Goal: Task Accomplishment & Management: Manage account settings

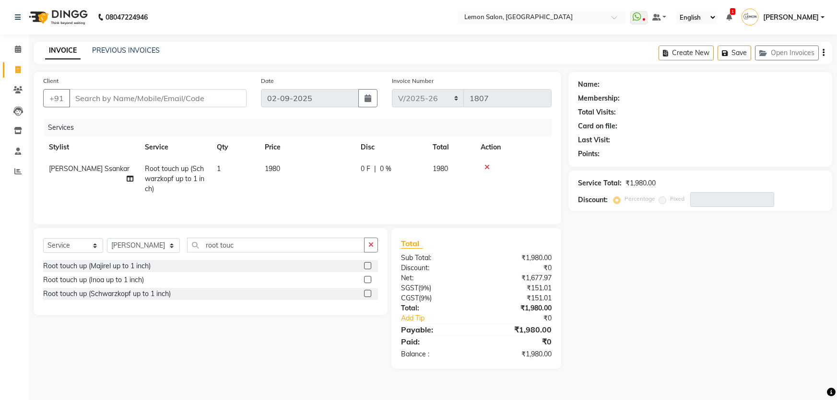
select select "568"
select select "service"
select select "67818"
click at [171, 171] on span "Root touch up (Schwarzkopf up to 1 inch)" at bounding box center [174, 178] width 59 height 29
select select "67818"
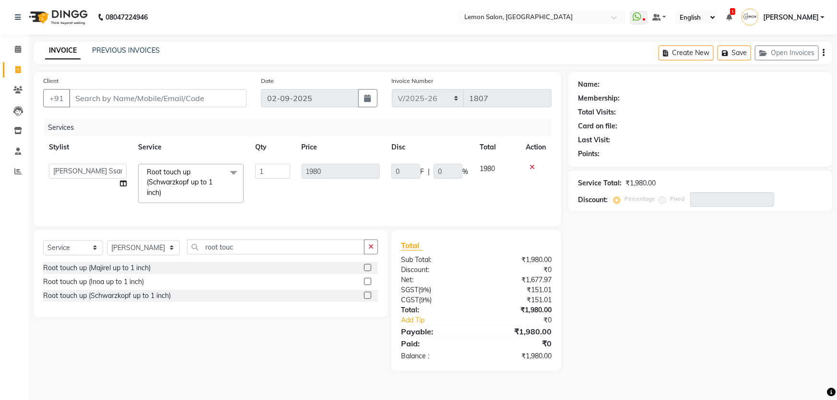
drag, startPoint x: 183, startPoint y: 179, endPoint x: 184, endPoint y: 185, distance: 5.8
click at [184, 185] on span "Root touch up (Schwarzkopf up to 1 inch)" at bounding box center [180, 182] width 66 height 29
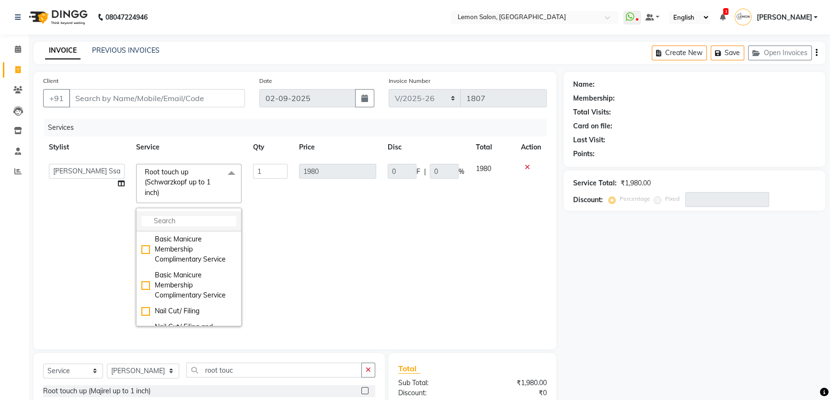
click at [175, 223] on input "multiselect-search" at bounding box center [188, 221] width 95 height 10
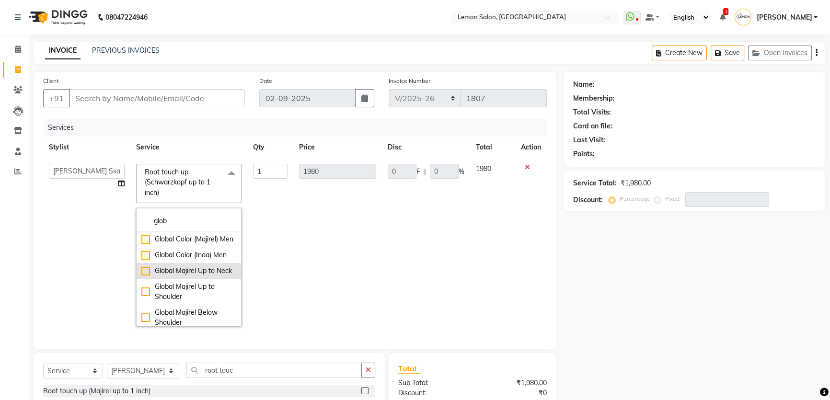
type input "glob"
click at [142, 276] on div "Global Majirel Up to Neck" at bounding box center [188, 271] width 95 height 10
checkbox input "true"
type input "3850"
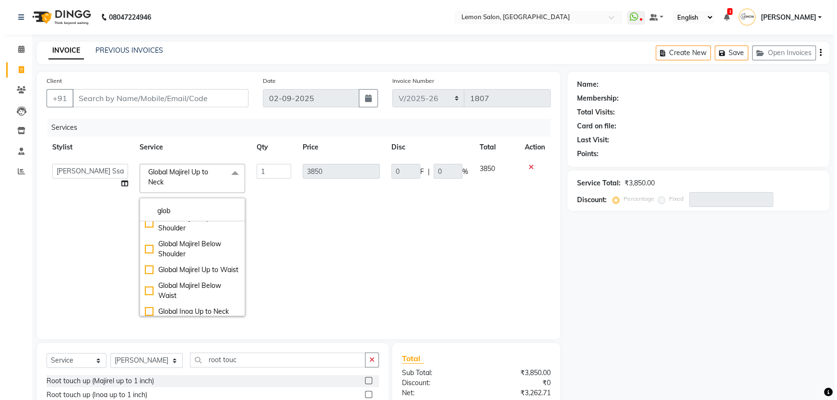
scroll to position [43, 0]
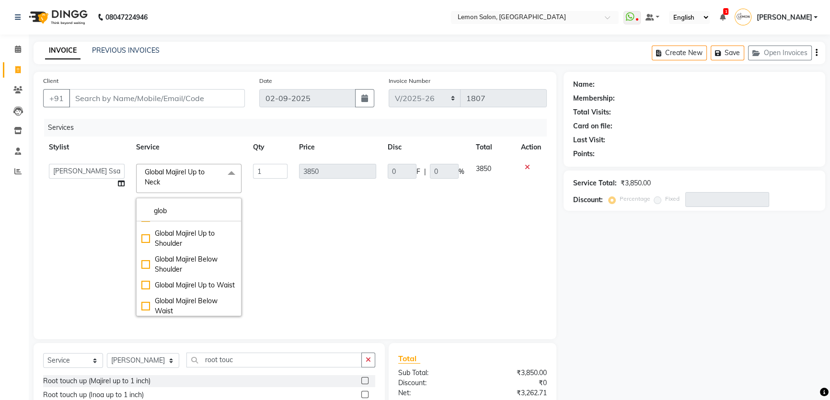
click at [621, 303] on div "Name: Membership: Total Visits: Card on file: Last Visit: Points: Service Total…" at bounding box center [698, 278] width 269 height 412
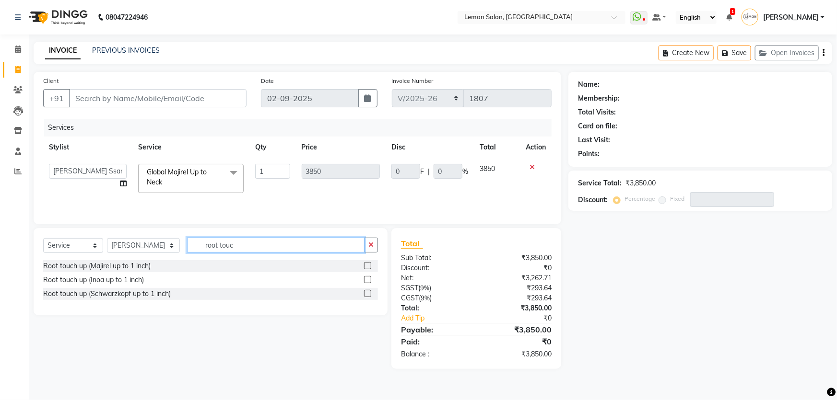
drag, startPoint x: 220, startPoint y: 248, endPoint x: 149, endPoint y: 246, distance: 71.4
click at [149, 246] on div "Select Service Product Membership Package Voucher Prepaid Gift Card Select Styl…" at bounding box center [210, 249] width 335 height 23
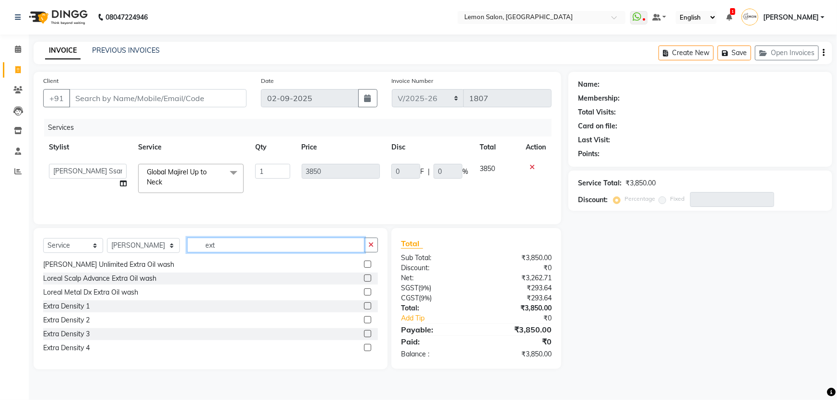
type input "ext"
click at [364, 320] on label at bounding box center [367, 319] width 7 height 7
click at [364, 320] on input "checkbox" at bounding box center [367, 320] width 6 height 6
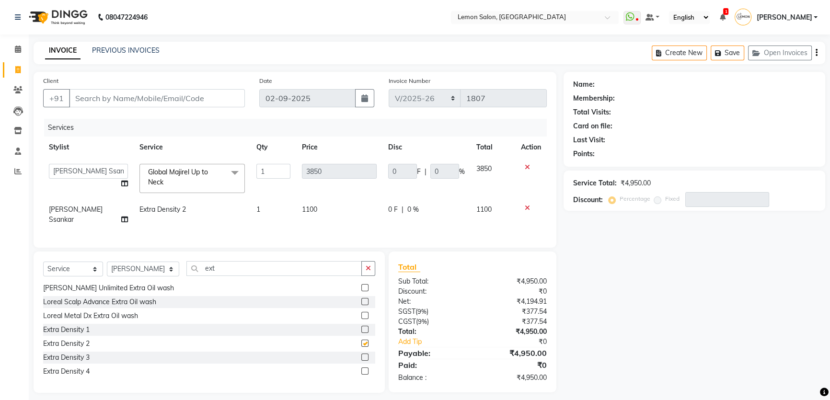
checkbox input "false"
click at [361, 326] on label at bounding box center [364, 329] width 7 height 7
click at [361, 327] on input "checkbox" at bounding box center [364, 330] width 6 height 6
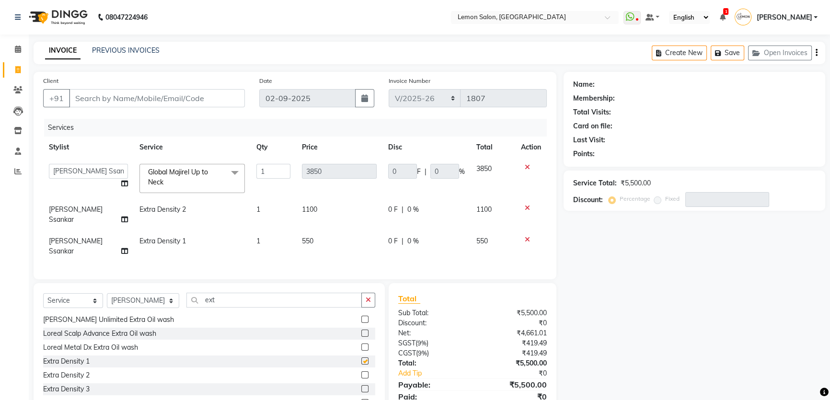
checkbox input "false"
click at [527, 210] on icon at bounding box center [527, 208] width 5 height 7
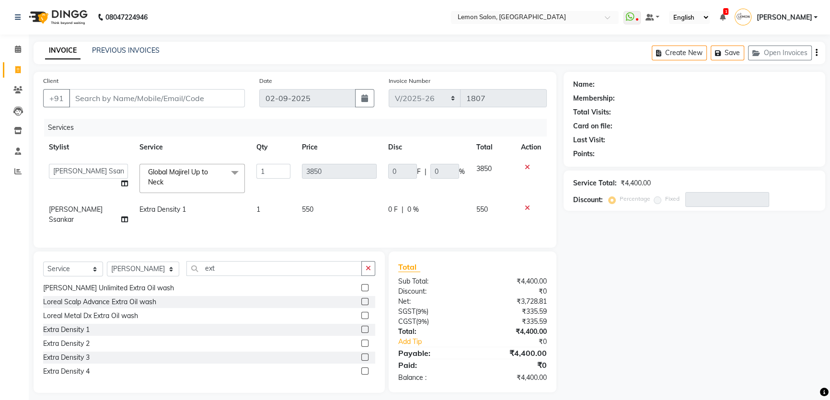
click at [525, 207] on icon at bounding box center [527, 208] width 5 height 7
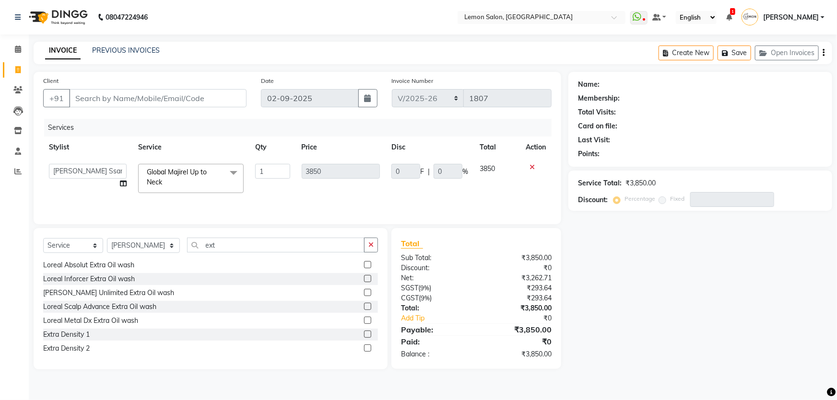
scroll to position [0, 0]
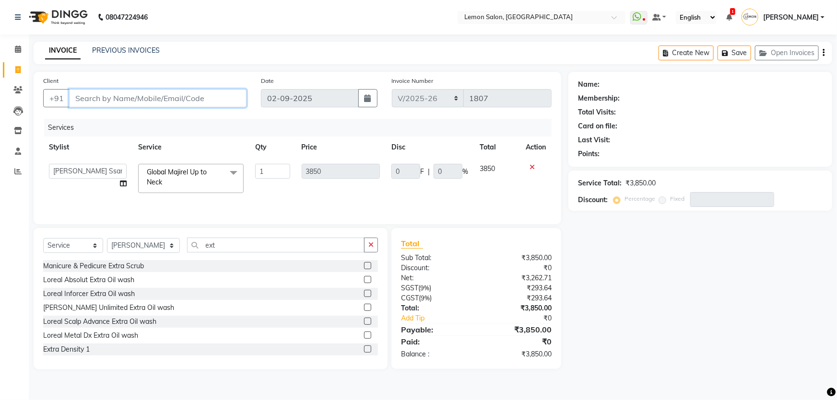
click at [133, 96] on input "Client" at bounding box center [157, 98] width 177 height 18
type input "7"
type input "0"
type input "7742201179"
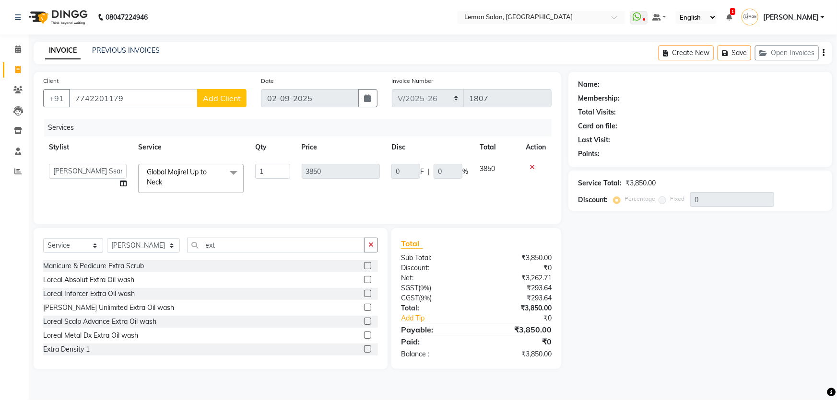
click at [215, 103] on span "Add Client" at bounding box center [222, 98] width 38 height 10
select select "22"
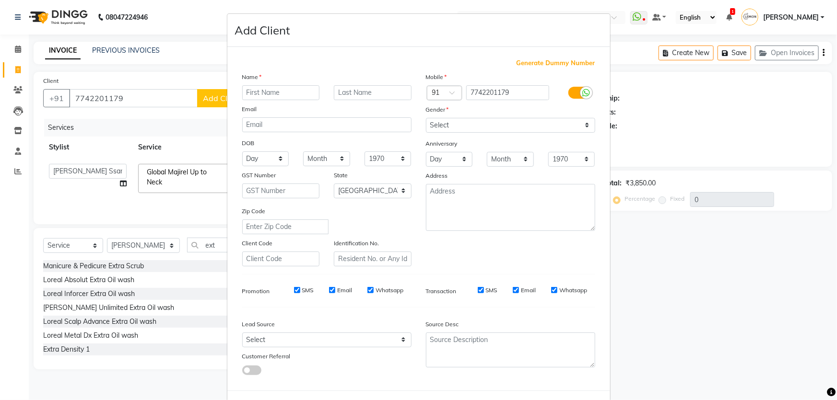
click at [254, 91] on input "text" at bounding box center [281, 92] width 78 height 15
type input "[PERSON_NAME]"
click at [479, 128] on select "Select Male Female Other Prefer Not To Say" at bounding box center [510, 125] width 169 height 15
select select "female"
click at [426, 118] on select "Select Male Female Other Prefer Not To Say" at bounding box center [510, 125] width 169 height 15
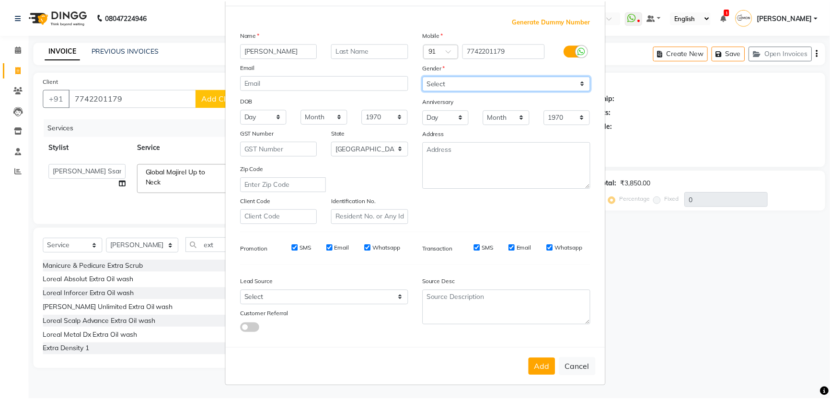
scroll to position [45, 0]
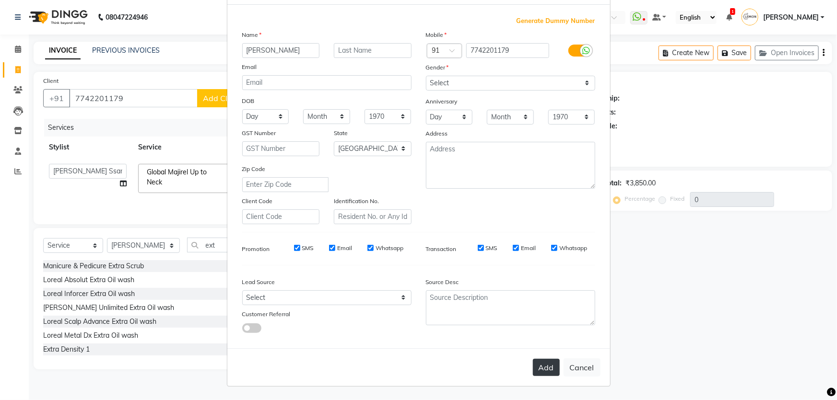
click at [537, 365] on button "Add" at bounding box center [546, 367] width 27 height 17
select select
select select "null"
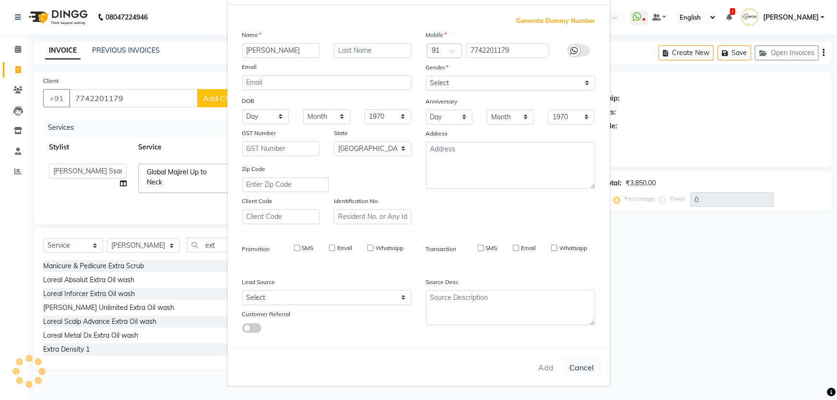
select select
checkbox input "false"
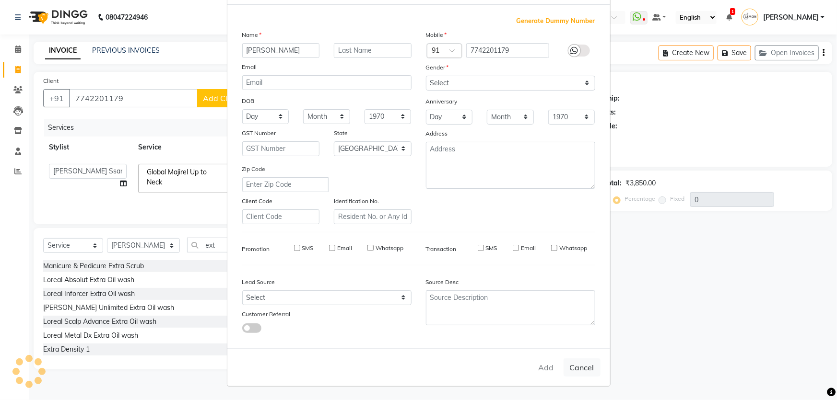
checkbox input "false"
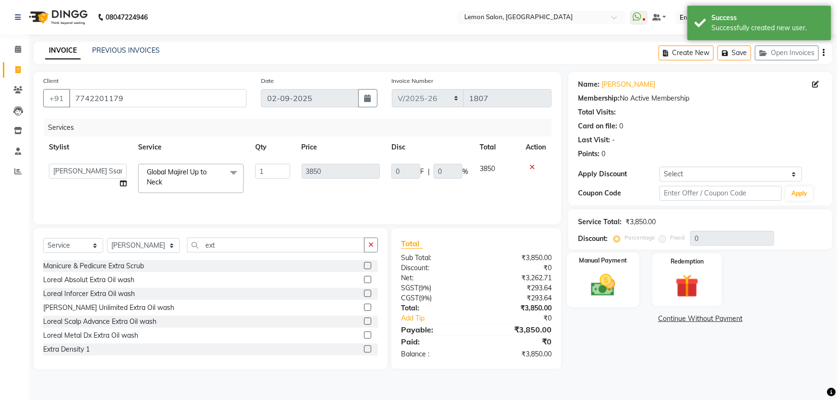
click at [606, 269] on div "Manual Payment" at bounding box center [603, 280] width 72 height 55
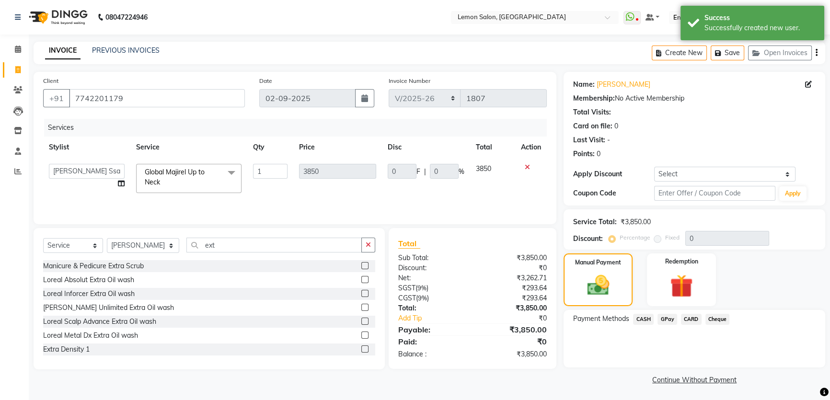
click at [671, 323] on span "GPay" at bounding box center [668, 319] width 20 height 11
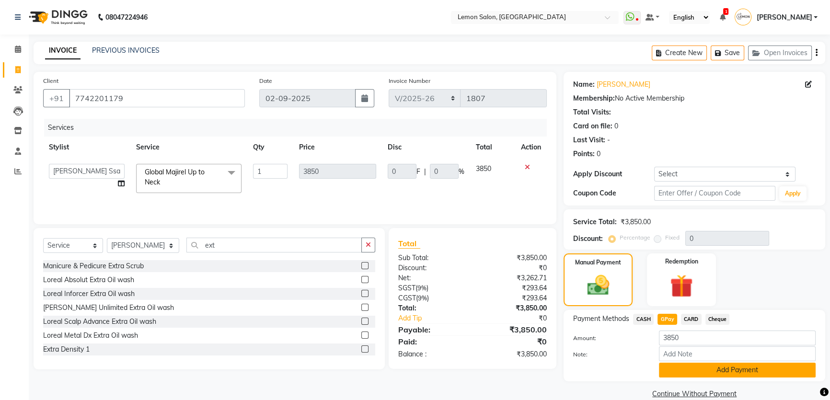
click at [707, 370] on button "Add Payment" at bounding box center [737, 370] width 157 height 15
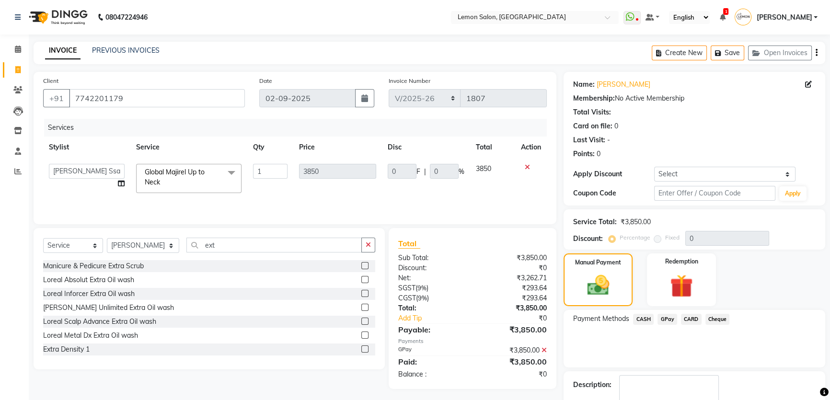
scroll to position [55, 0]
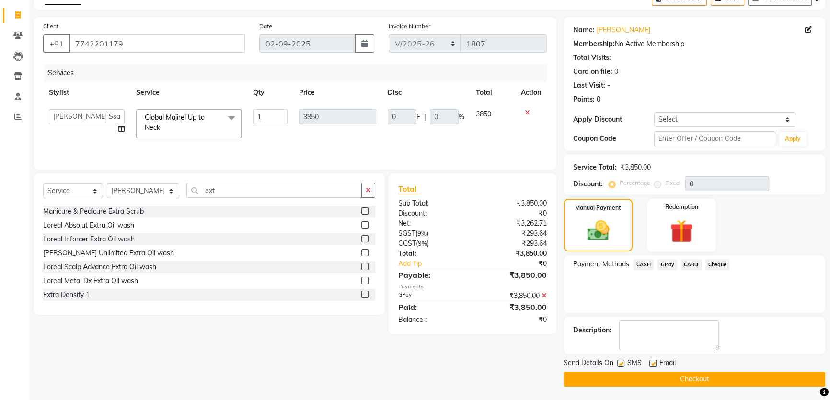
click at [620, 363] on label at bounding box center [621, 363] width 7 height 7
click at [620, 363] on input "checkbox" at bounding box center [621, 364] width 6 height 6
checkbox input "false"
click at [653, 361] on label at bounding box center [653, 363] width 7 height 7
click at [653, 361] on input "checkbox" at bounding box center [653, 364] width 6 height 6
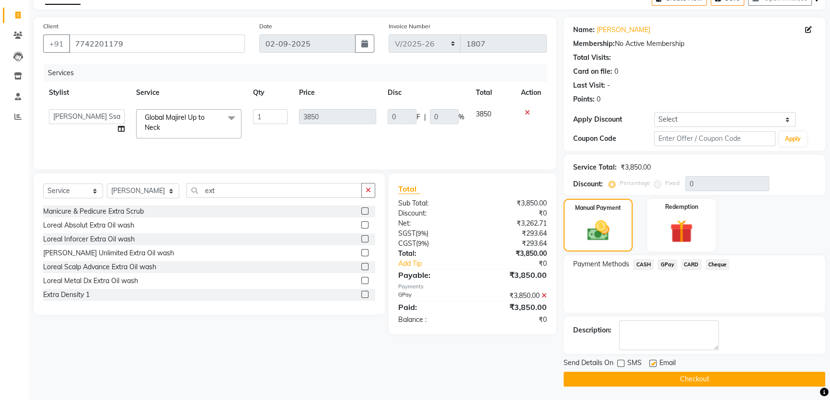
checkbox input "false"
click at [655, 380] on button "Checkout" at bounding box center [695, 379] width 262 height 15
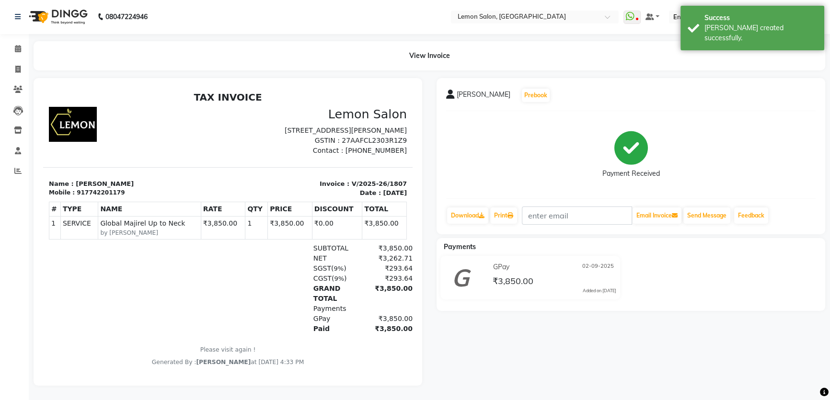
scroll to position [6, 0]
drag, startPoint x: 345, startPoint y: 191, endPoint x: 404, endPoint y: 197, distance: 59.2
click at [404, 197] on html "TAX INVOICE Lemon Salon Shop No.12,Urban Grandeur,Kanakia,Beverly Park, Next to…" at bounding box center [228, 229] width 370 height 283
copy p "V/2025-26/1807"
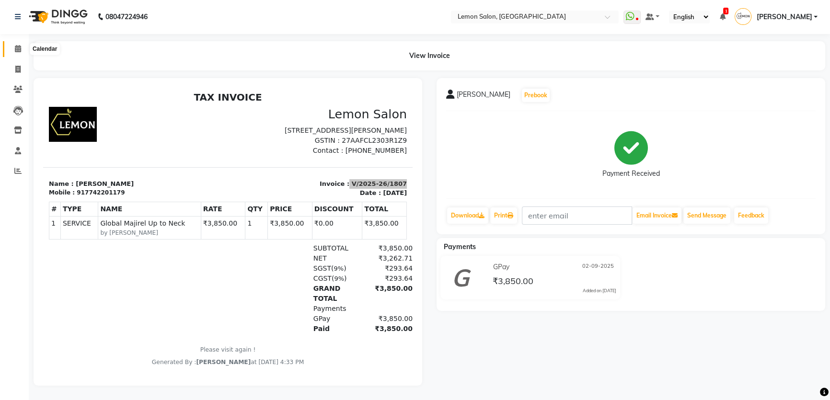
click at [20, 45] on icon at bounding box center [18, 48] width 6 height 7
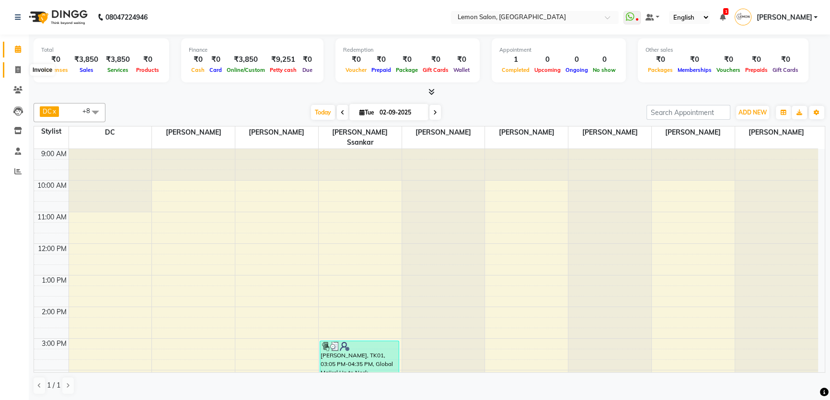
click at [16, 70] on icon at bounding box center [17, 69] width 5 height 7
select select "568"
select select "service"
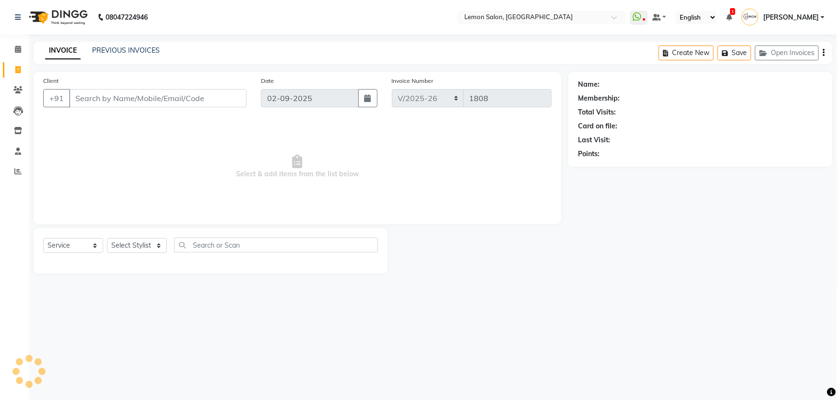
click at [130, 44] on div "INVOICE PREVIOUS INVOICES Create New Save Open Invoices" at bounding box center [433, 53] width 798 height 23
click at [146, 52] on link "PREVIOUS INVOICES" at bounding box center [126, 50] width 68 height 9
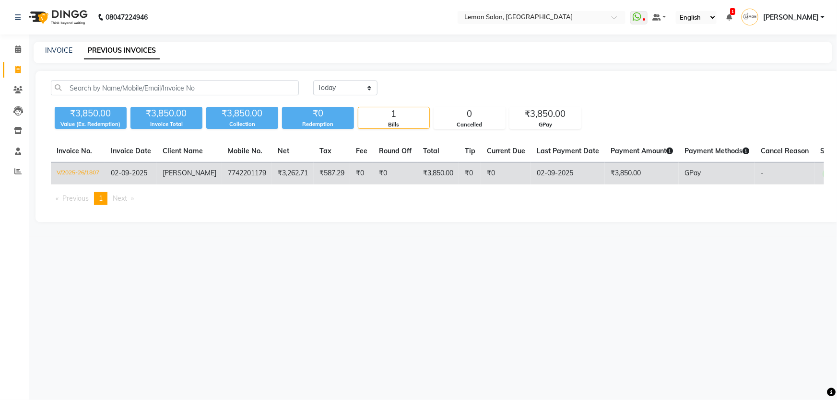
click at [163, 171] on span "[PERSON_NAME]" at bounding box center [190, 173] width 54 height 9
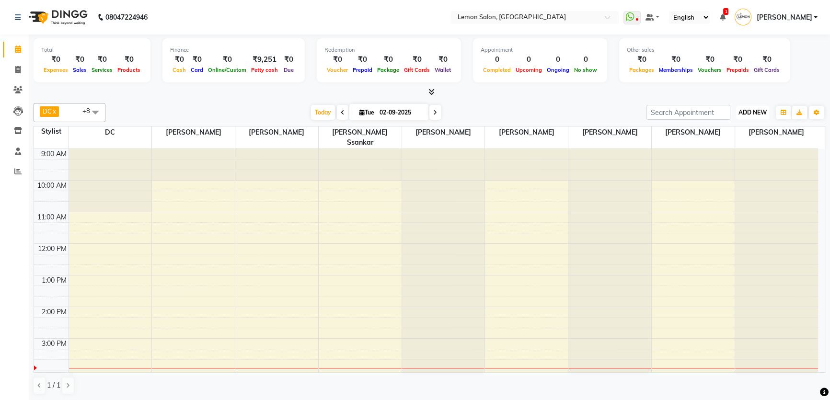
click at [744, 110] on span "ADD NEW" at bounding box center [753, 112] width 28 height 7
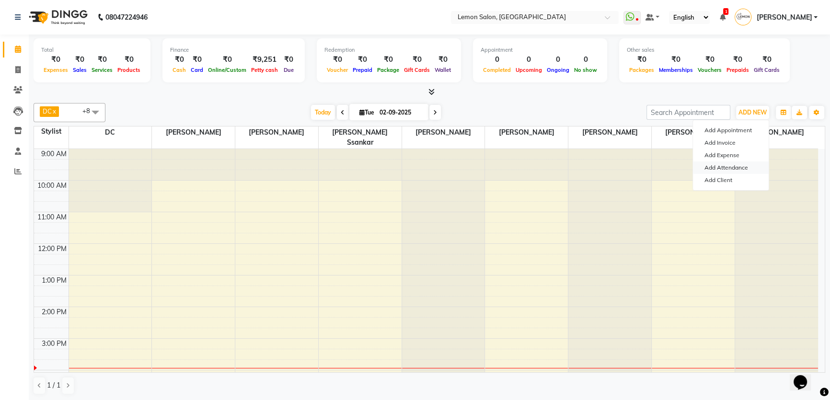
click at [740, 165] on link "Add Attendance" at bounding box center [731, 168] width 76 height 12
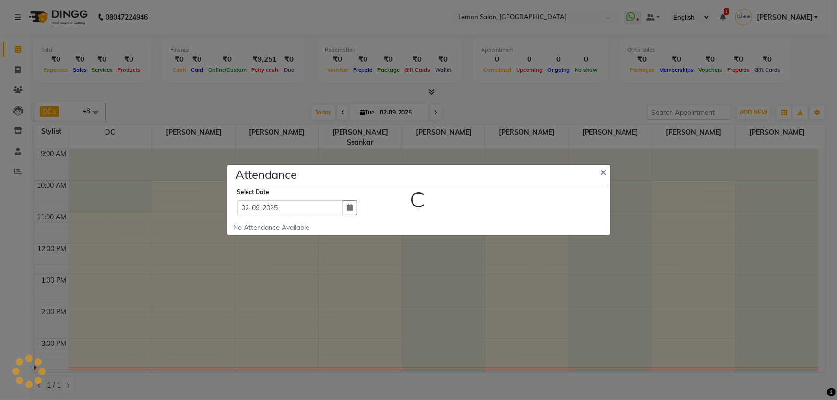
select select "W"
select select "A"
select select "W"
select select "A"
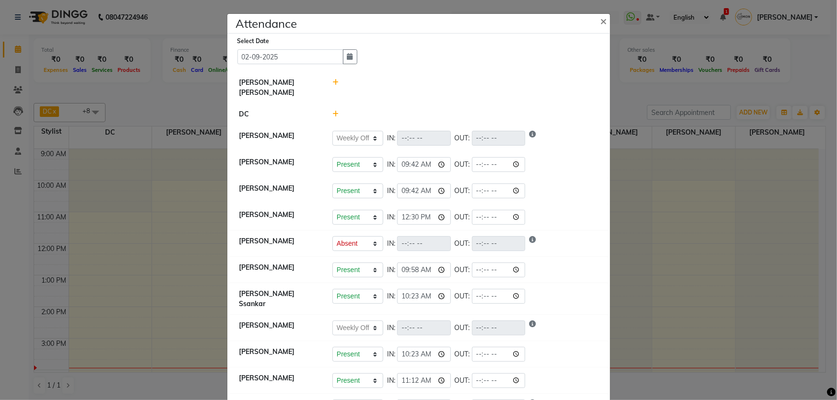
click at [332, 83] on icon at bounding box center [335, 82] width 6 height 7
click at [453, 94] on button "Check-In" at bounding box center [452, 87] width 29 height 13
select select "W"
select select "A"
select select "W"
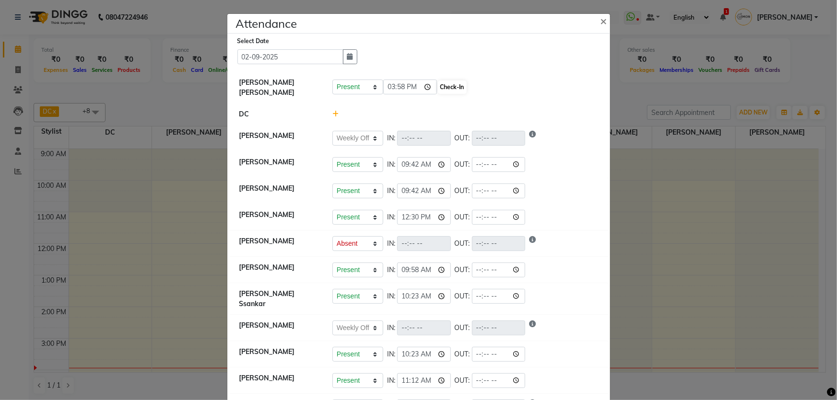
select select "A"
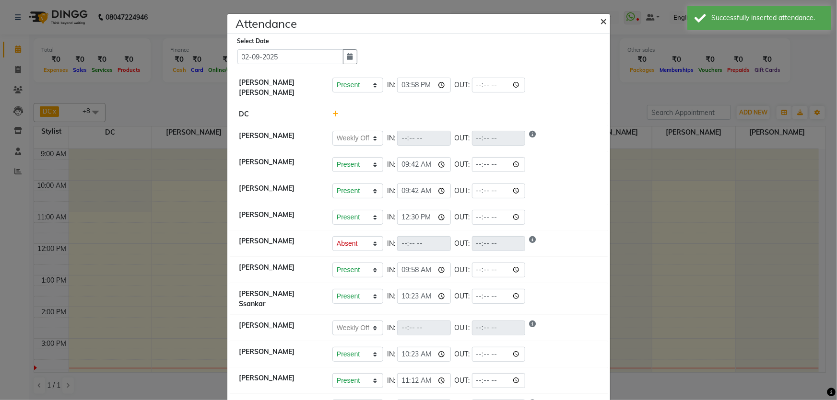
click at [601, 19] on span "×" at bounding box center [603, 20] width 7 height 14
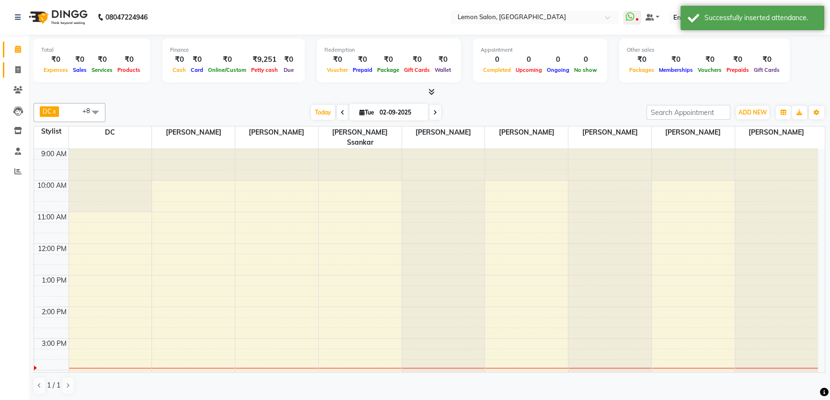
click at [15, 75] on link "Invoice" at bounding box center [14, 70] width 23 height 16
select select "568"
select select "service"
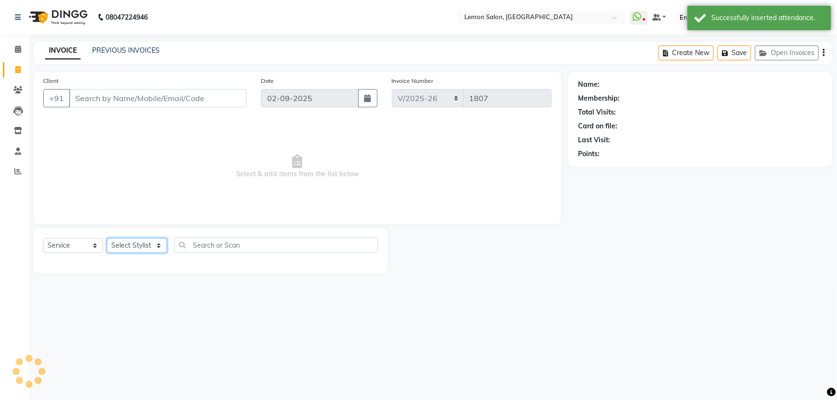
click at [136, 250] on select "Select Stylist" at bounding box center [137, 245] width 60 height 15
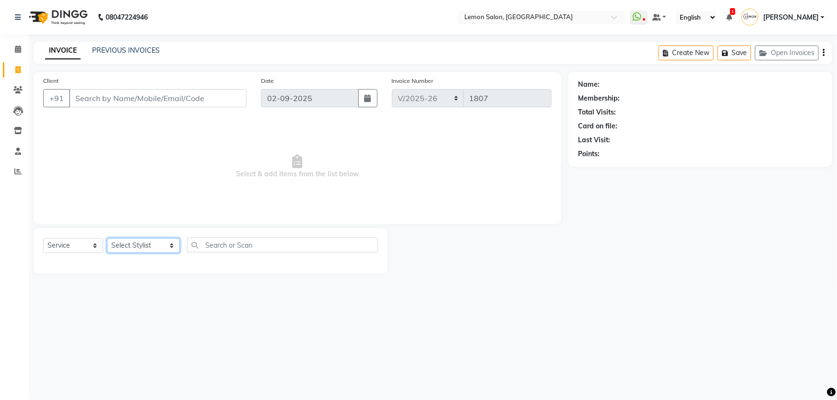
select select "70796"
click at [107, 238] on select "Select Stylist Adnan Shaikh Apoorva Ssankar Arshad Shaikh DC Imran shaikh Javed…" at bounding box center [143, 245] width 73 height 15
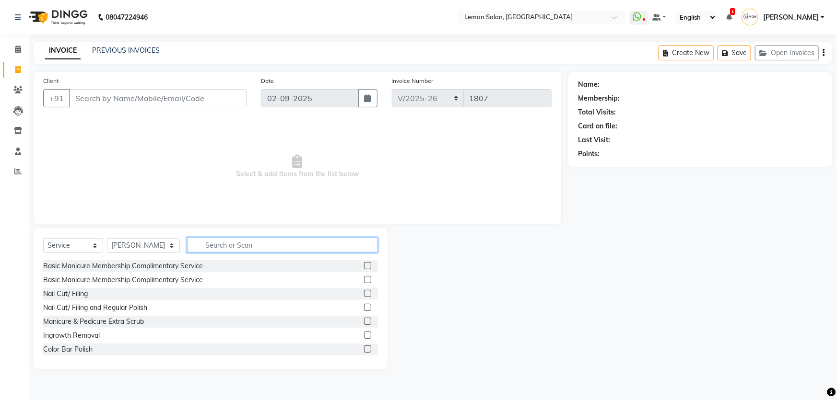
click at [213, 249] on input "text" at bounding box center [282, 245] width 191 height 15
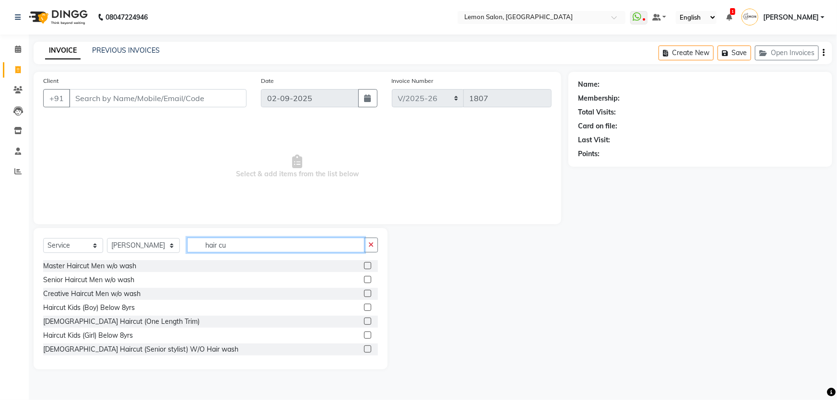
type input "hair cu"
click at [364, 266] on label at bounding box center [367, 265] width 7 height 7
click at [364, 266] on input "checkbox" at bounding box center [367, 266] width 6 height 6
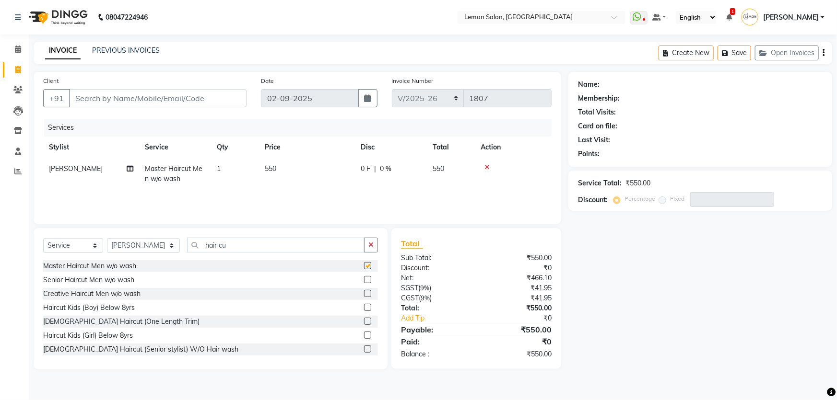
checkbox input "false"
click at [238, 242] on input "hair cu" at bounding box center [276, 245] width 178 height 15
drag, startPoint x: 238, startPoint y: 242, endPoint x: 119, endPoint y: 250, distance: 119.2
click at [119, 250] on div "Select Service Product Membership Package Voucher Prepaid Gift Card Select Styl…" at bounding box center [210, 249] width 335 height 23
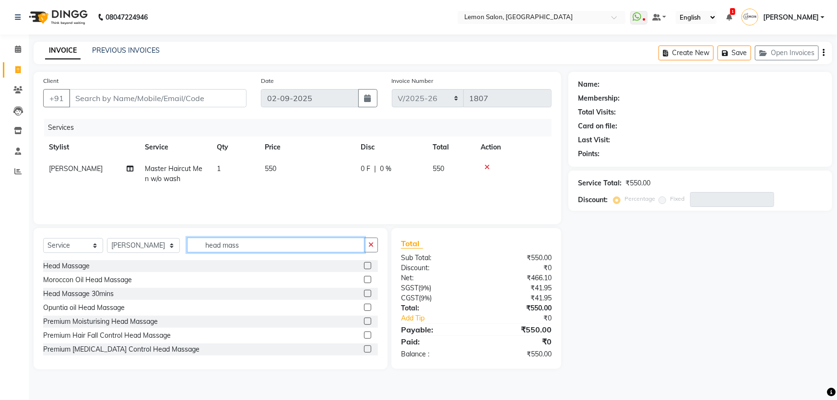
type input "head mass"
click at [356, 292] on div "Head Massage 30mins" at bounding box center [210, 294] width 335 height 12
click at [364, 292] on label at bounding box center [367, 293] width 7 height 7
click at [364, 292] on input "checkbox" at bounding box center [367, 294] width 6 height 6
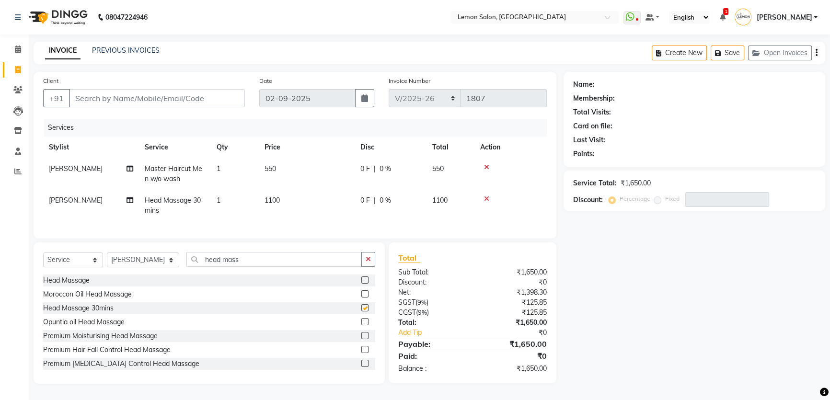
checkbox input "false"
drag, startPoint x: 240, startPoint y: 267, endPoint x: 167, endPoint y: 273, distance: 73.6
click at [167, 273] on div "Select Service Product Membership Package Voucher Prepaid Gift Card Select Styl…" at bounding box center [209, 263] width 332 height 23
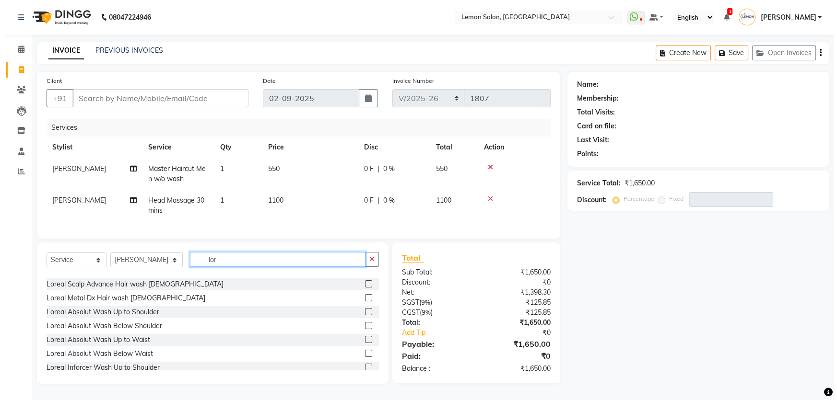
scroll to position [218, 0]
type input "lor"
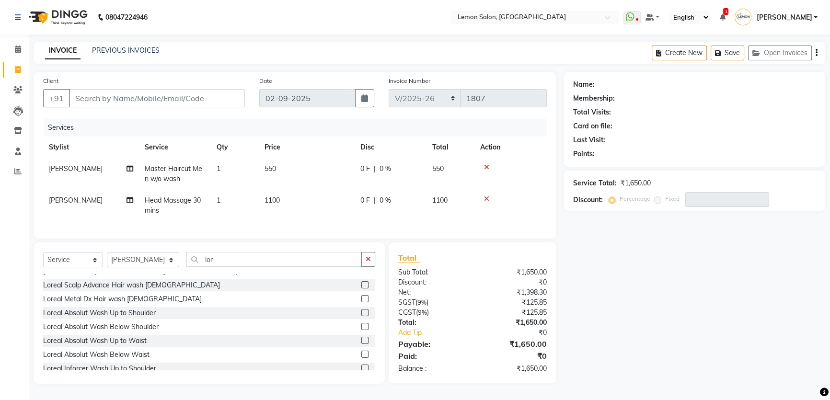
click at [361, 288] on label at bounding box center [364, 284] width 7 height 7
click at [361, 288] on input "checkbox" at bounding box center [364, 285] width 6 height 6
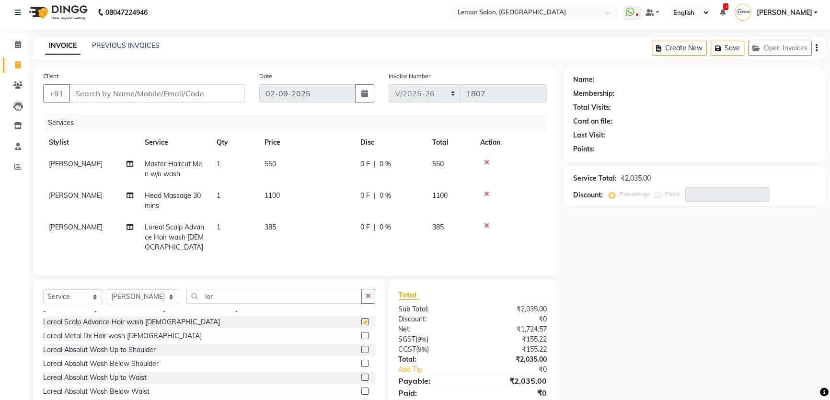
checkbox input "false"
click at [226, 93] on input "Client" at bounding box center [157, 93] width 176 height 18
type input "9"
type input "0"
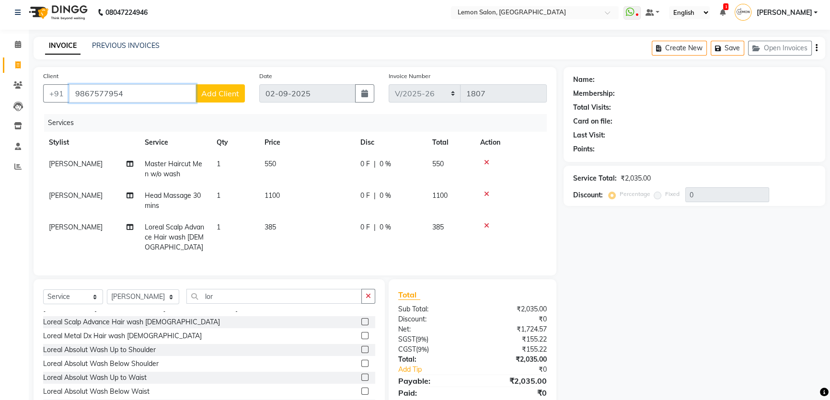
type input "9867577954"
click at [227, 93] on span "Add Client" at bounding box center [220, 94] width 38 height 10
select select "22"
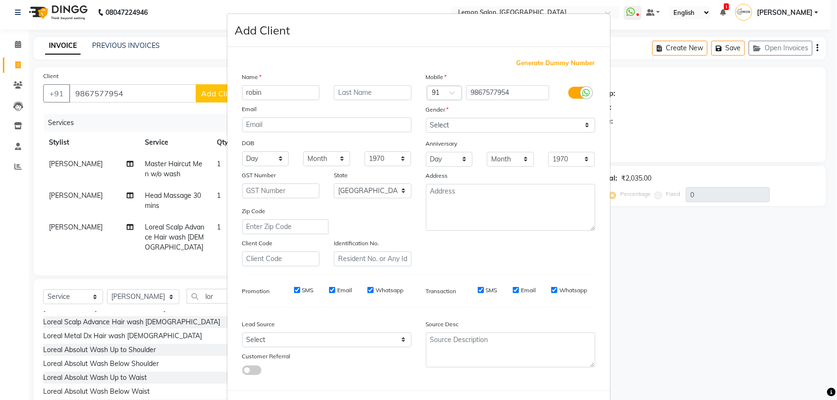
type input "robin"
click at [398, 91] on input "text" at bounding box center [373, 92] width 78 height 15
type input "[PERSON_NAME]"
click at [464, 122] on select "Select Male Female Other Prefer Not To Say" at bounding box center [510, 125] width 169 height 15
select select "male"
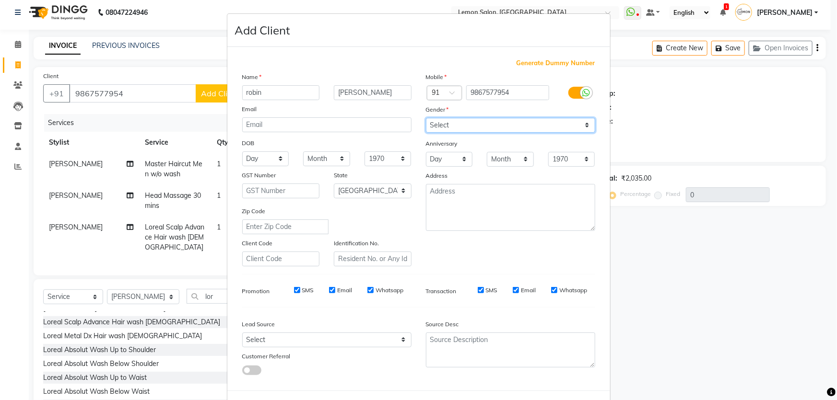
click at [426, 118] on select "Select Male Female Other Prefer Not To Say" at bounding box center [510, 125] width 169 height 15
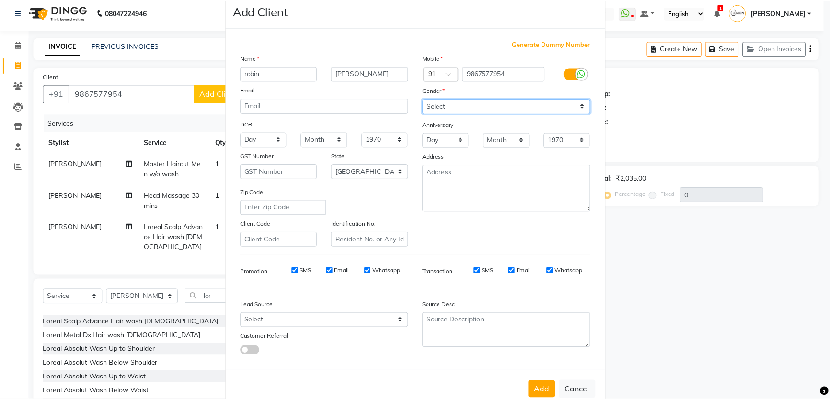
scroll to position [45, 0]
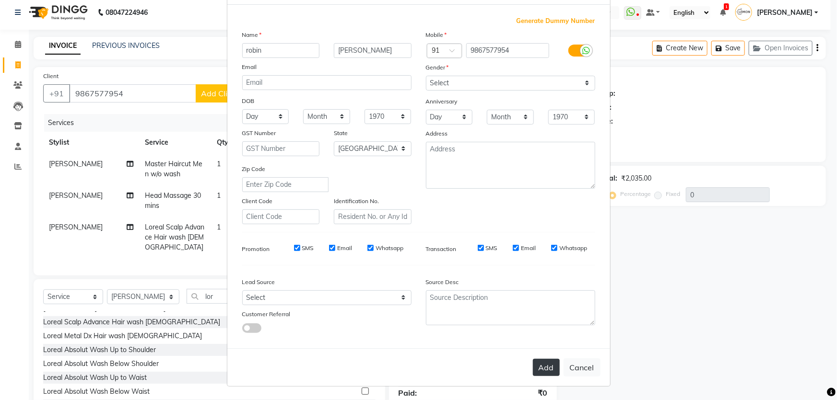
click at [546, 373] on button "Add" at bounding box center [546, 367] width 27 height 17
select select
select select "null"
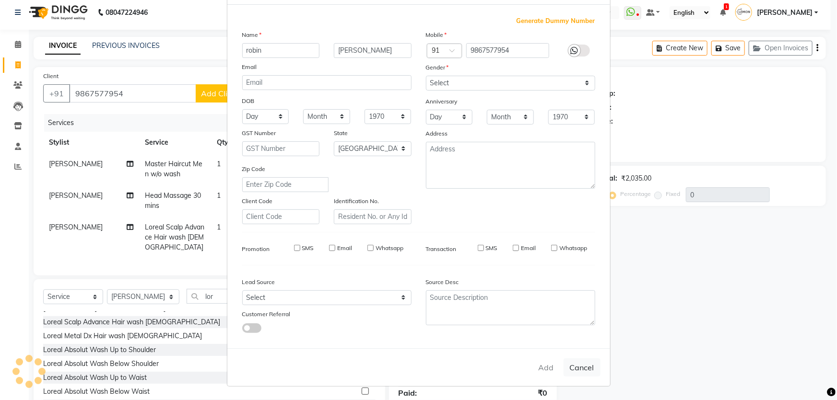
select select
checkbox input "false"
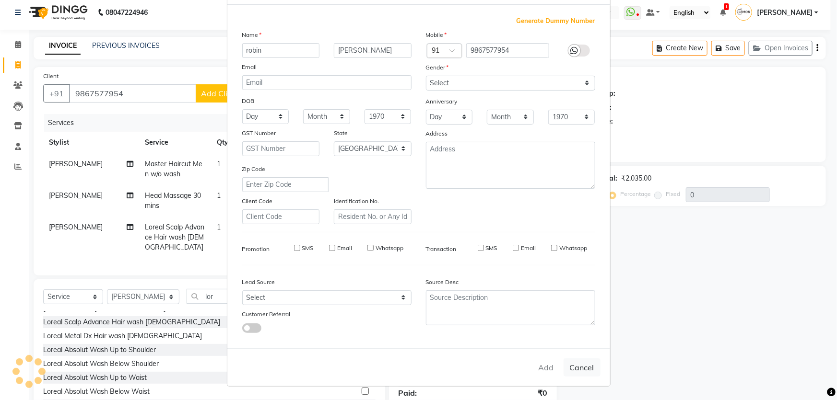
checkbox input "false"
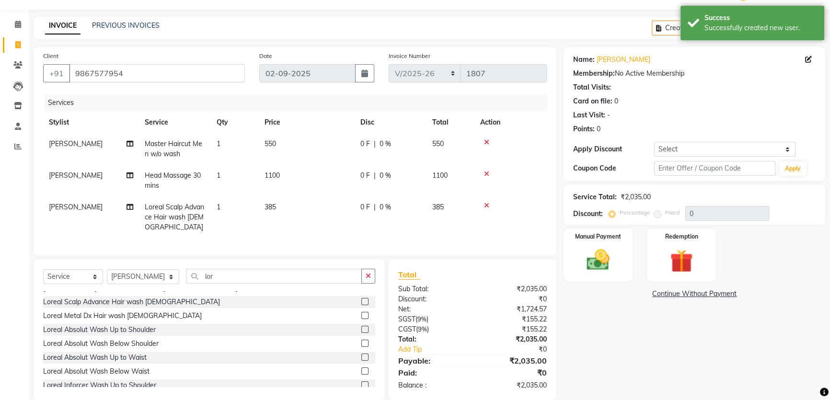
scroll to position [36, 0]
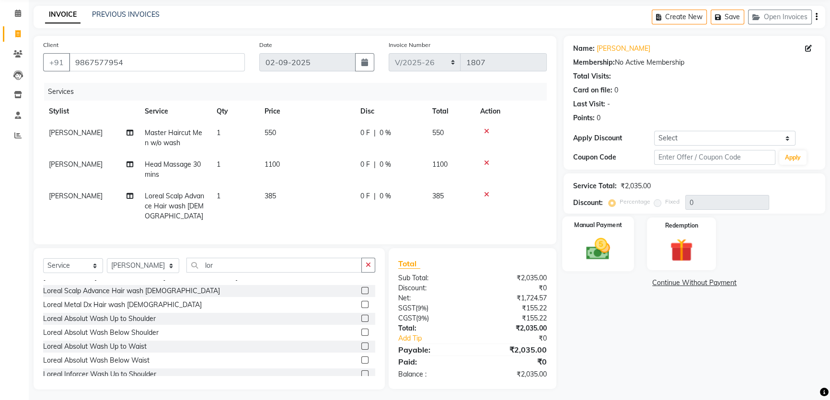
click at [603, 249] on img at bounding box center [598, 248] width 39 height 27
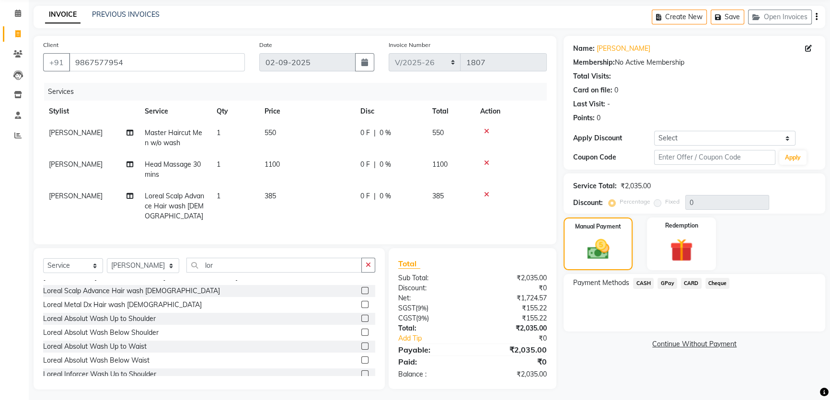
click at [661, 283] on span "GPay" at bounding box center [668, 283] width 20 height 11
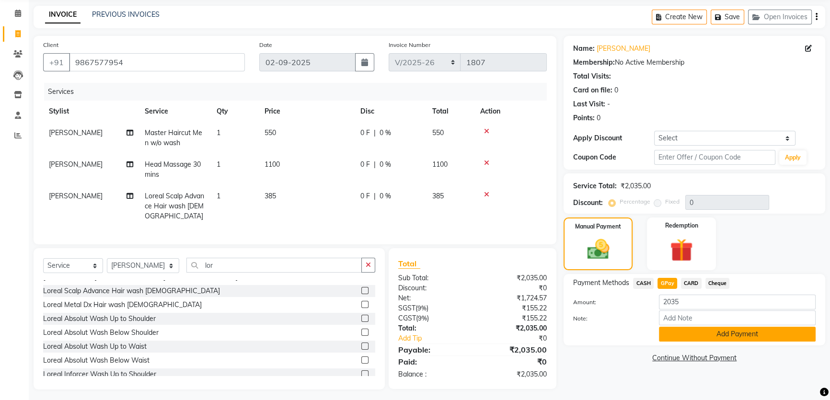
click at [674, 339] on button "Add Payment" at bounding box center [737, 334] width 157 height 15
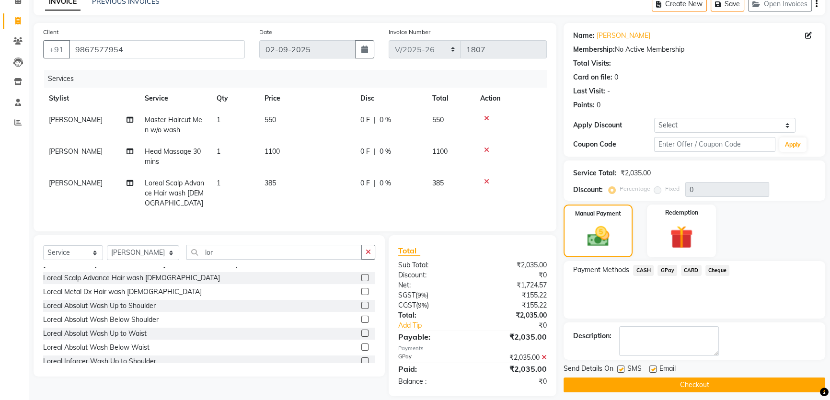
scroll to position [56, 0]
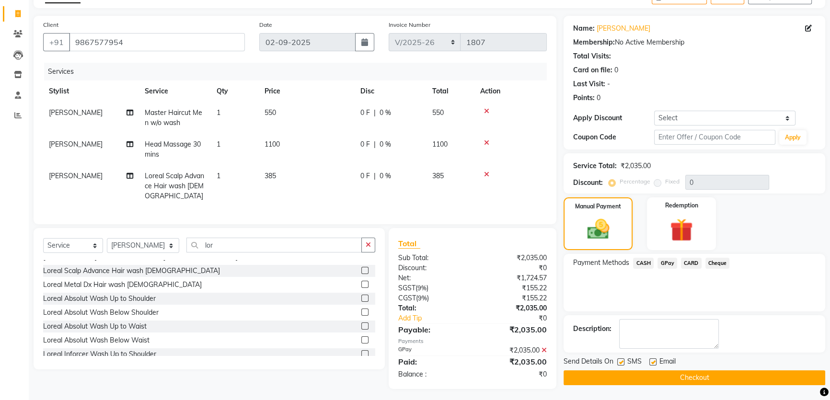
click at [660, 377] on button "Checkout" at bounding box center [695, 378] width 262 height 15
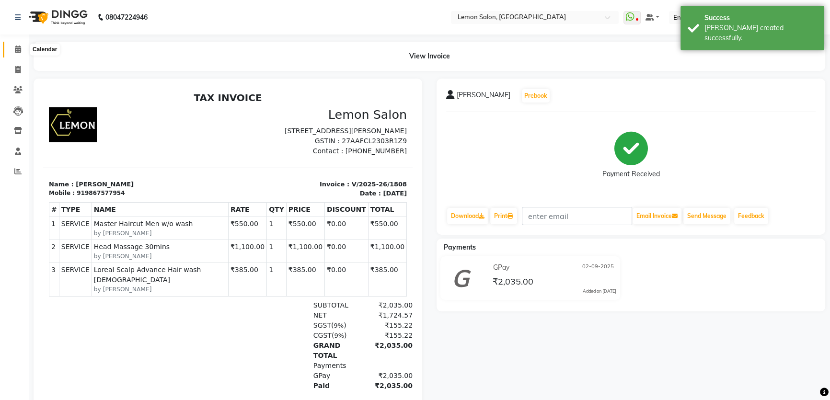
click at [18, 50] on icon at bounding box center [18, 49] width 6 height 7
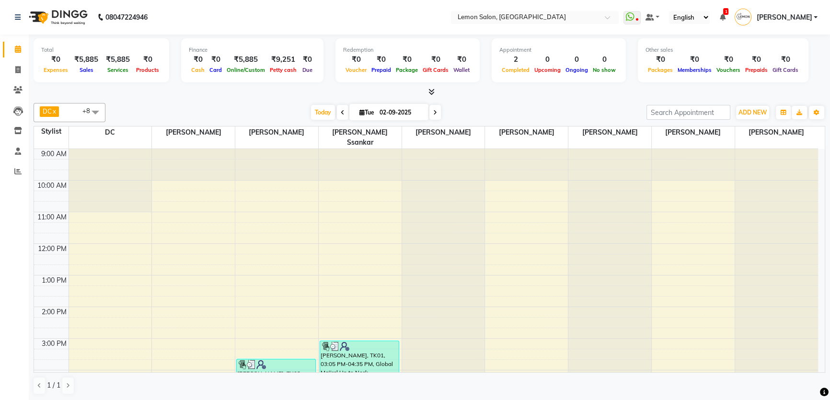
click at [323, 19] on nav "08047224946 Select Location × Lemon Salon, Mira Road WhatsApp Status ✕ Status: …" at bounding box center [415, 17] width 830 height 35
click at [322, 111] on span "Today" at bounding box center [323, 112] width 24 height 15
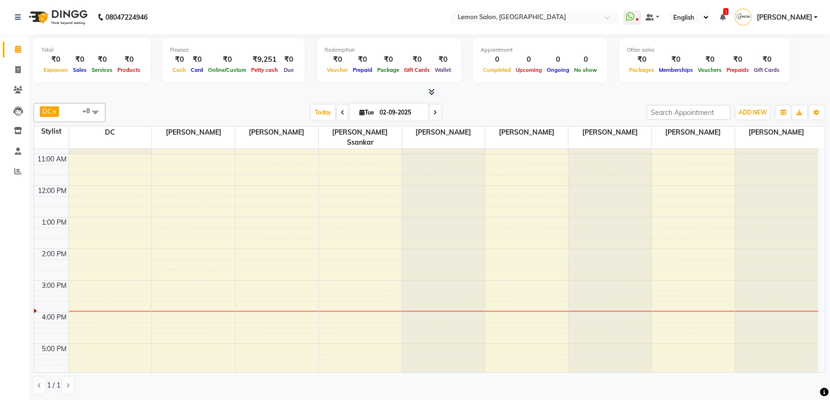
click at [320, 112] on span "Today" at bounding box center [323, 112] width 24 height 15
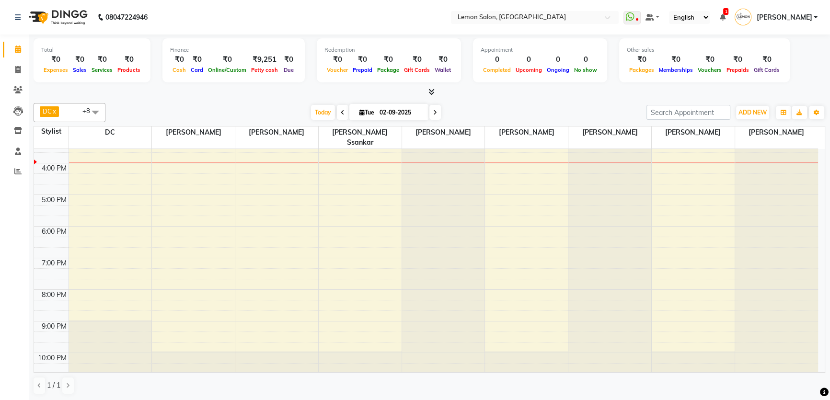
scroll to position [77, 0]
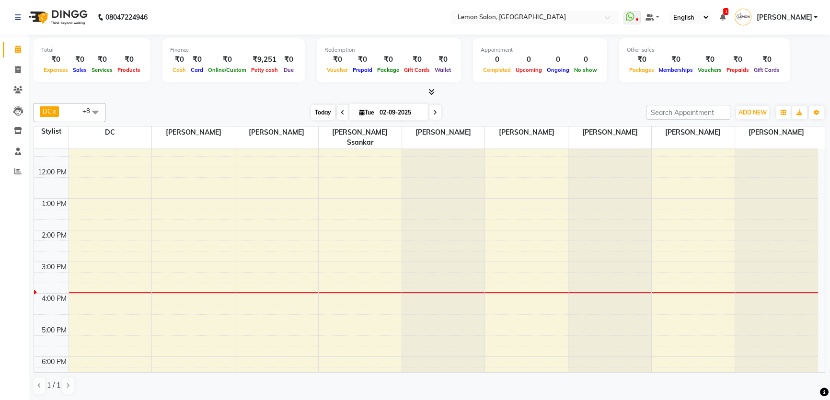
click at [320, 106] on span "Today" at bounding box center [323, 112] width 24 height 15
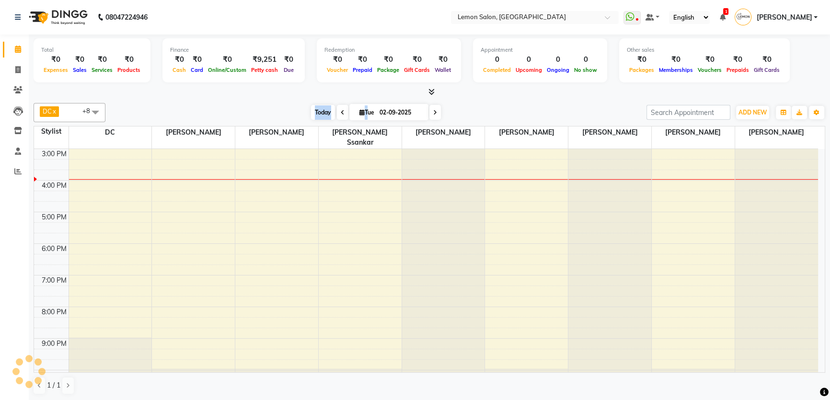
click at [320, 106] on span "Today" at bounding box center [323, 112] width 24 height 15
click at [257, 94] on div at bounding box center [430, 92] width 792 height 10
click at [7, 71] on link "Invoice" at bounding box center [14, 70] width 23 height 16
select select "568"
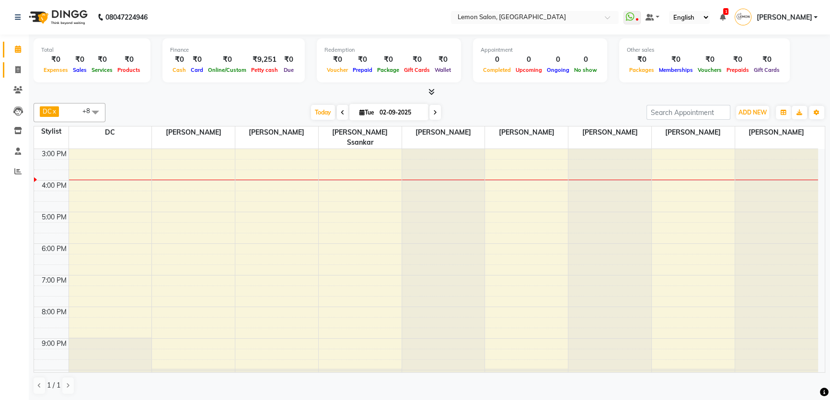
select select "service"
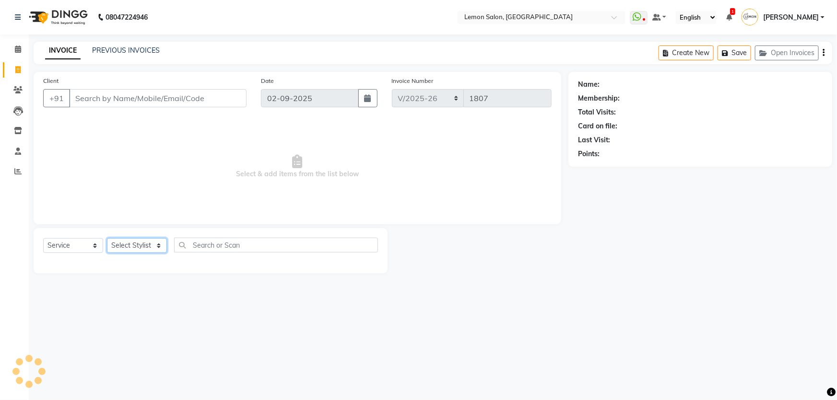
click at [137, 253] on select "Select Stylist" at bounding box center [137, 245] width 60 height 15
select select "7891"
click at [107, 238] on select "Select Stylist [PERSON_NAME] [PERSON_NAME] [PERSON_NAME] DC [PERSON_NAME] [PERS…" at bounding box center [143, 245] width 73 height 15
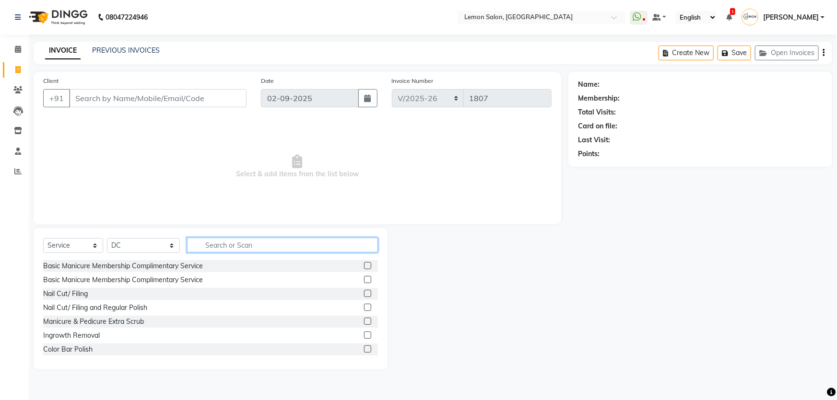
click at [223, 243] on input "text" at bounding box center [282, 245] width 191 height 15
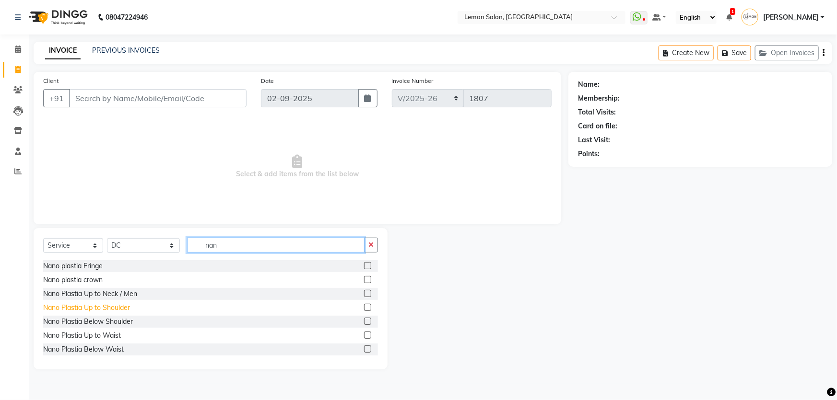
type input "nan"
click at [119, 303] on div "Nano Plastia Up to Shoulder" at bounding box center [86, 308] width 87 height 10
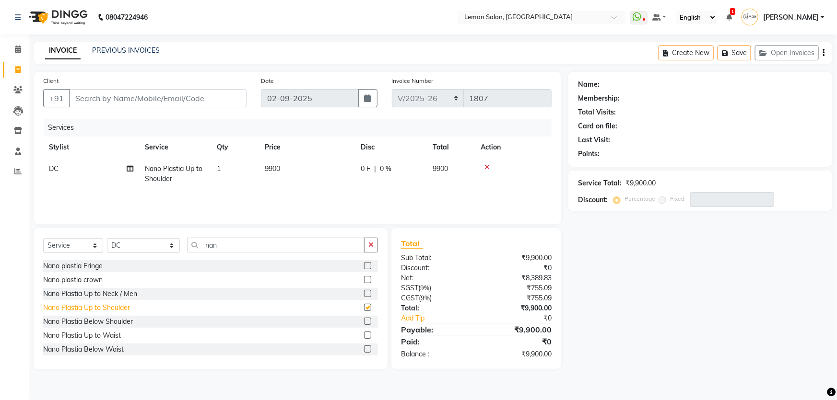
checkbox input "false"
click at [104, 297] on div "Nano Plastia Up to Neck / Men" at bounding box center [90, 294] width 94 height 10
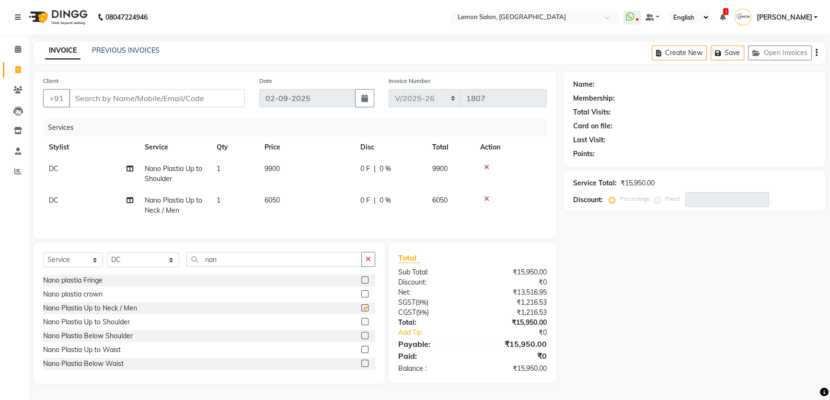
checkbox input "false"
click at [484, 167] on icon at bounding box center [486, 167] width 5 height 7
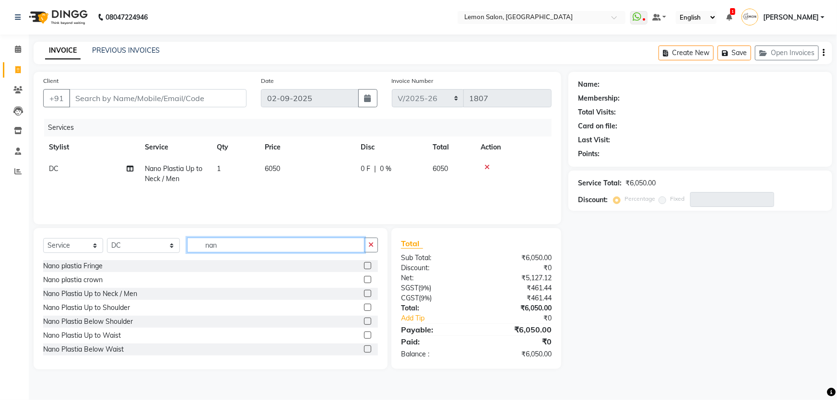
click at [211, 246] on input "nan" at bounding box center [276, 245] width 178 height 15
click at [113, 311] on div "Nano Plastia Up to Shoulder" at bounding box center [86, 308] width 87 height 10
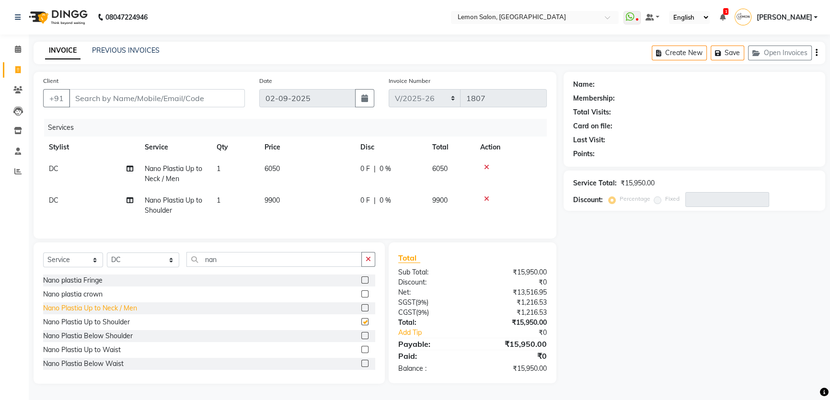
checkbox input "false"
click at [489, 196] on div at bounding box center [510, 199] width 61 height 7
click at [487, 201] on icon at bounding box center [486, 199] width 5 height 7
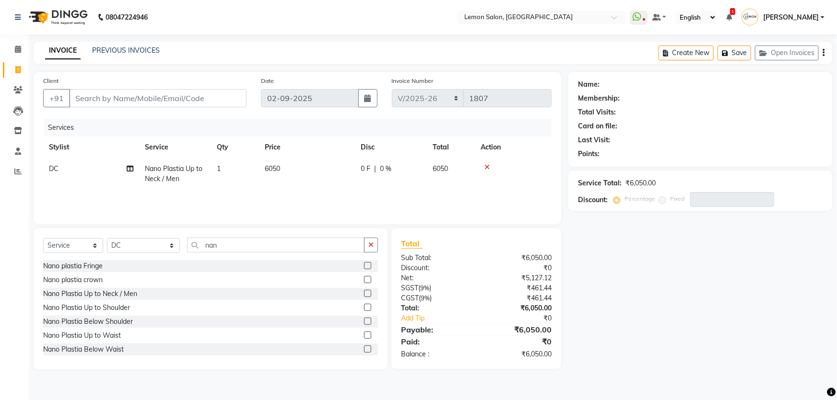
click at [489, 169] on icon at bounding box center [486, 167] width 5 height 7
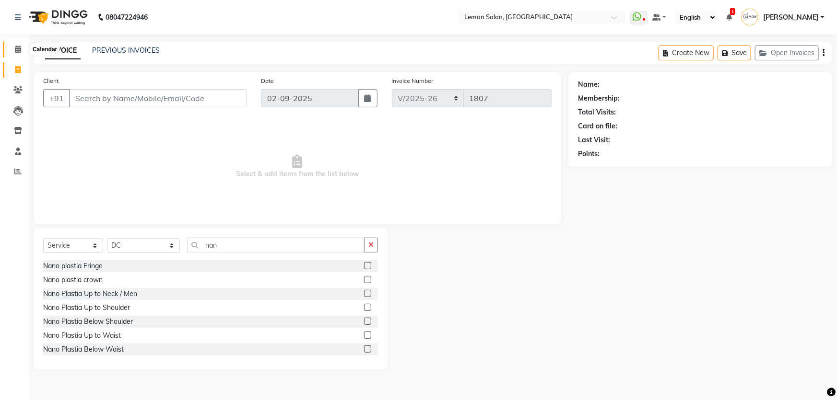
click at [15, 47] on icon at bounding box center [18, 49] width 6 height 7
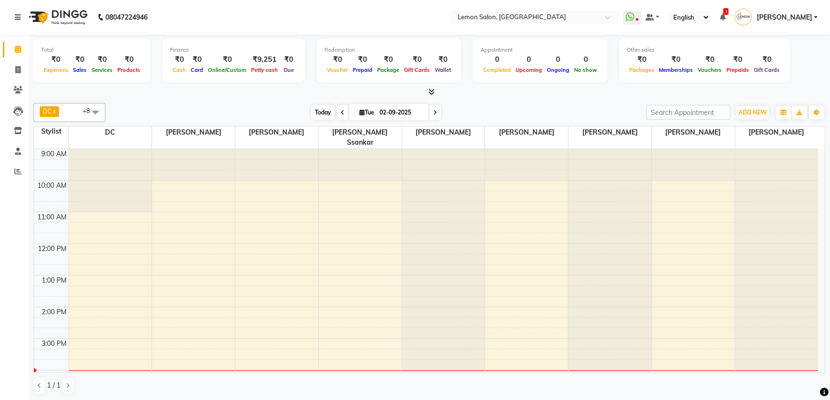
click at [323, 113] on span "Today" at bounding box center [323, 112] width 24 height 15
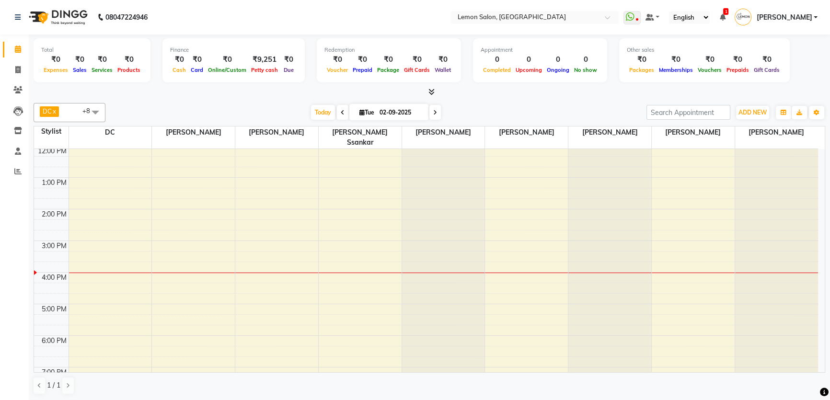
scroll to position [77, 0]
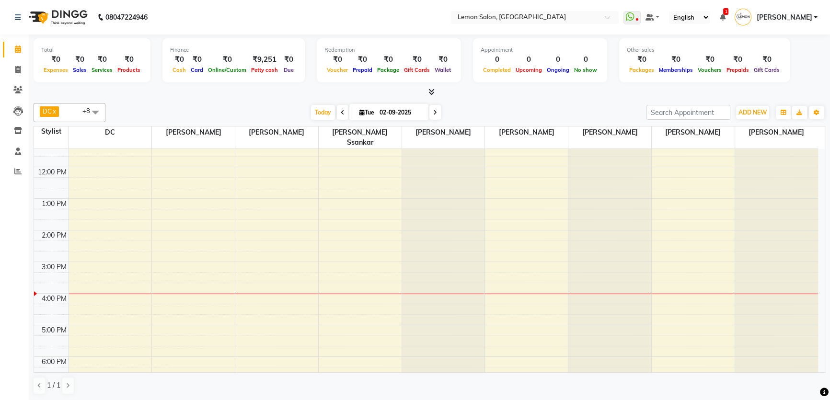
click at [341, 113] on icon at bounding box center [343, 113] width 4 height 6
type input "[DATE]"
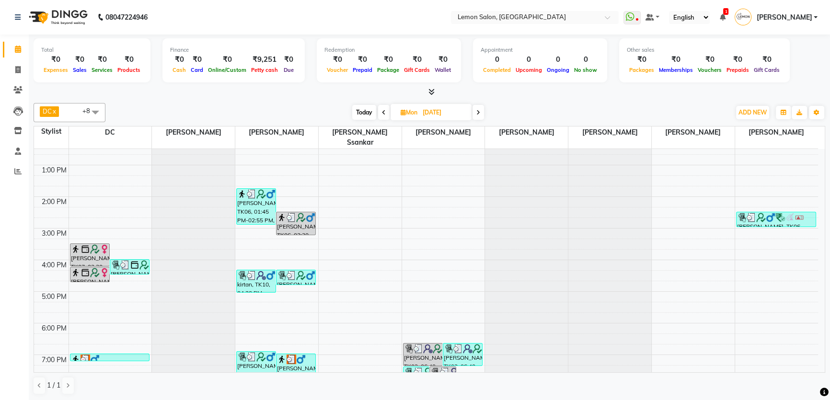
scroll to position [207, 0]
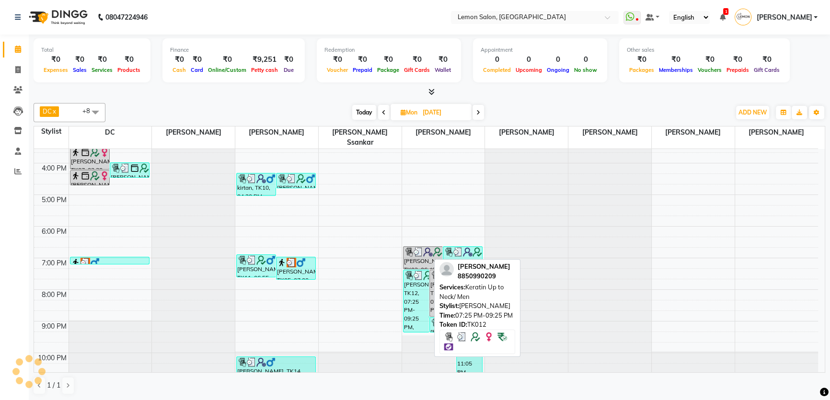
click at [413, 284] on div "Kavita Shirangi, TK12, 07:25 PM-09:25 PM, Keratin Up to Neck/ Men" at bounding box center [416, 301] width 25 height 62
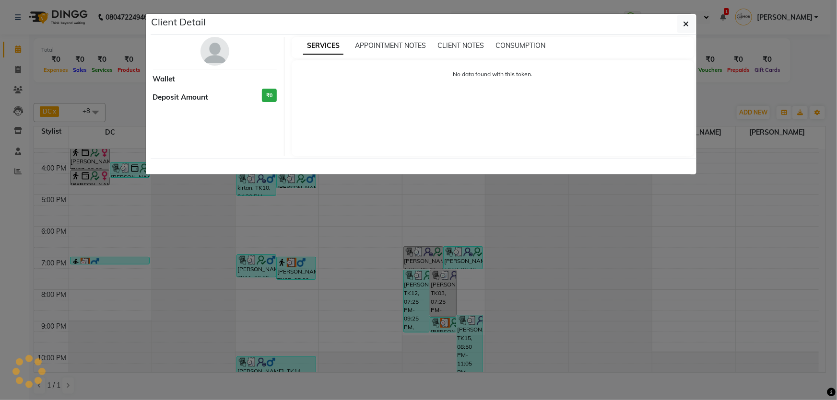
select select "3"
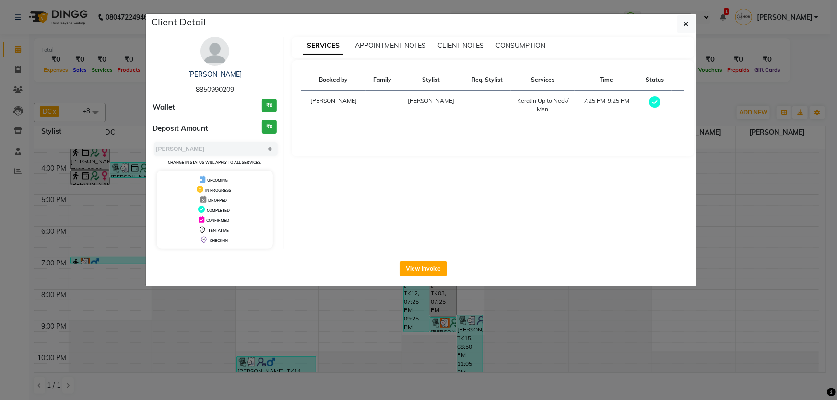
click at [527, 283] on div "View Invoice" at bounding box center [424, 268] width 546 height 35
click at [478, 313] on ngb-modal-window "Client Detail Kavita Shirangi 8850990209 Wallet ₹0 Deposit Amount ₹0 Select MAR…" at bounding box center [418, 200] width 837 height 400
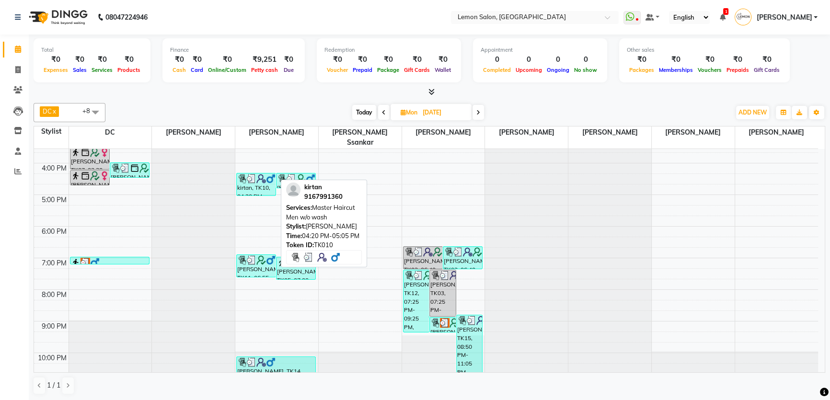
click at [254, 174] on img at bounding box center [252, 179] width 10 height 10
select select "3"
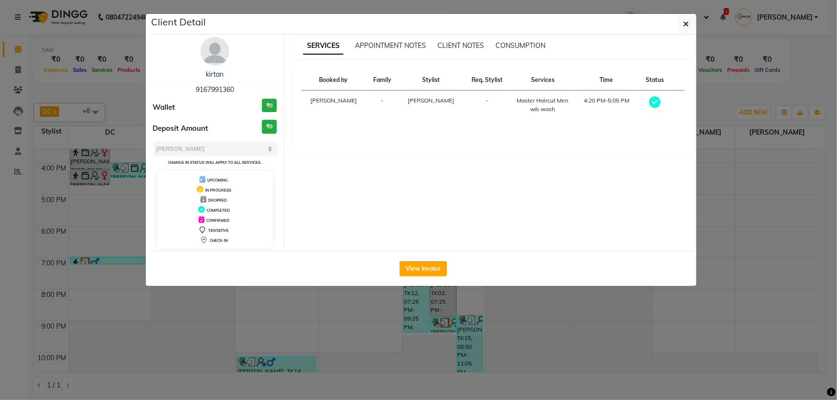
click at [393, 322] on ngb-modal-window "Client Detail kirtan 9167991360 Wallet ₹0 Deposit Amount ₹0 Select MARK DONE UP…" at bounding box center [418, 200] width 837 height 400
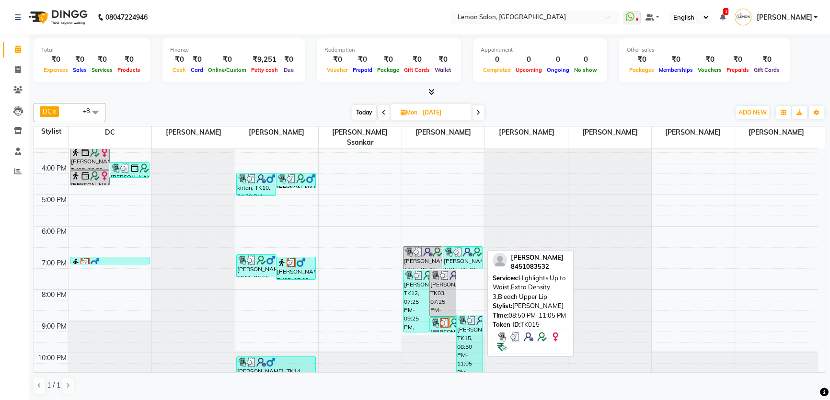
click at [471, 338] on div "heta rawal, TK15, 08:50 PM-11:05 PM, Highlights Up to Waist,Extra Density 3,Ble…" at bounding box center [469, 348] width 25 height 67
select select "3"
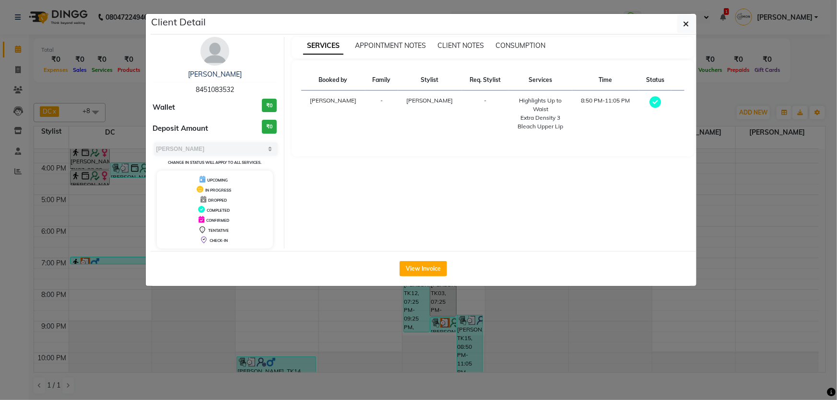
click at [527, 297] on ngb-modal-window "Client Detail heta rawal 8451083532 Wallet ₹0 Deposit Amount ₹0 Select MARK DON…" at bounding box center [418, 200] width 837 height 400
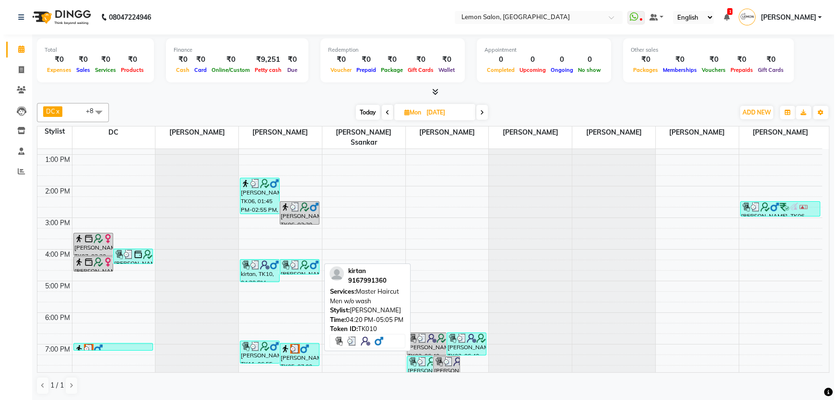
scroll to position [120, 0]
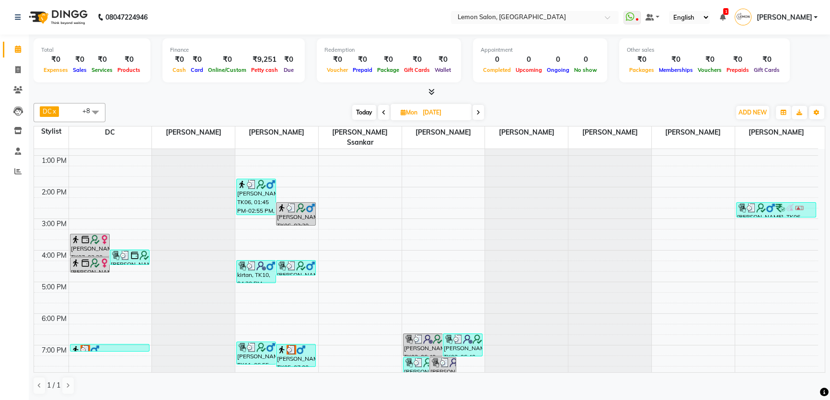
click at [149, 251] on img at bounding box center [154, 256] width 10 height 10
select select "3"
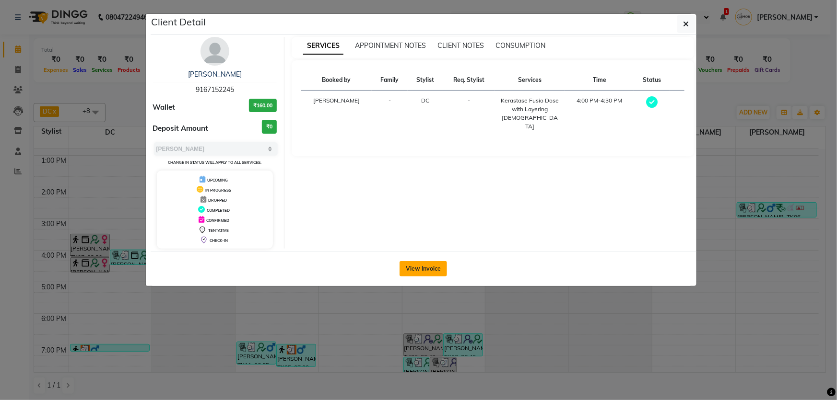
click at [445, 262] on button "View Invoice" at bounding box center [422, 268] width 47 height 15
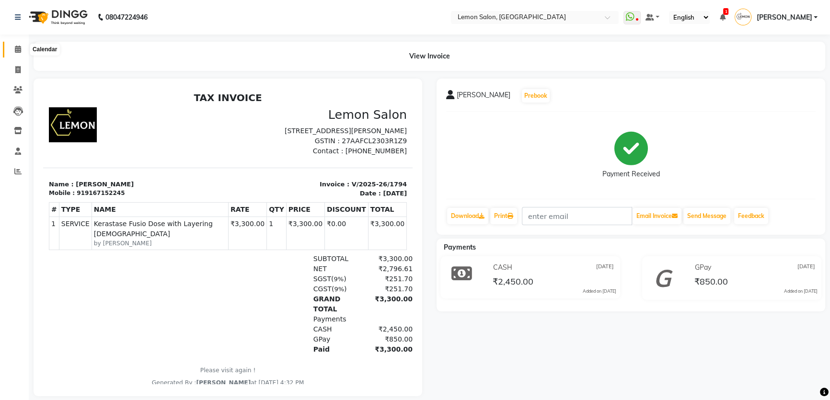
click at [24, 48] on span at bounding box center [18, 49] width 17 height 11
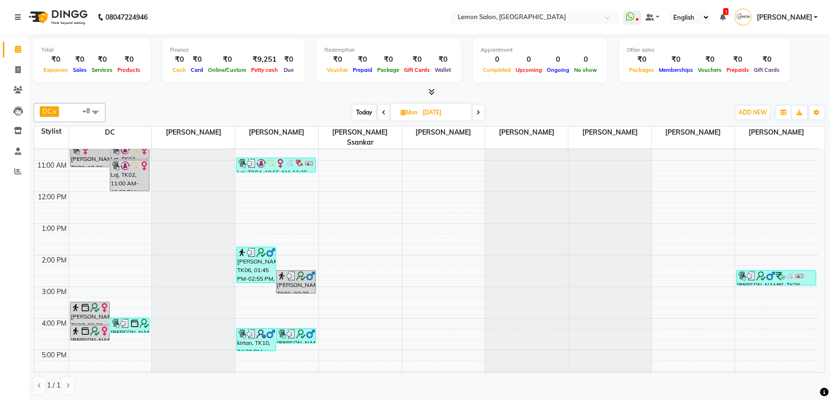
scroll to position [130, 0]
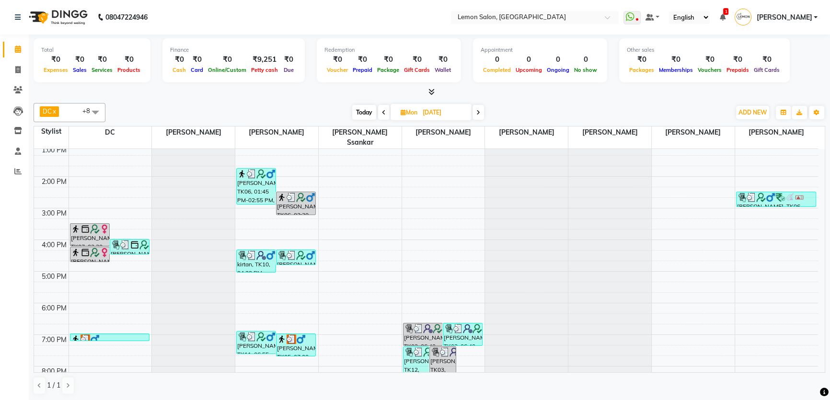
click at [359, 115] on span "Today" at bounding box center [364, 112] width 24 height 15
type input "02-09-2025"
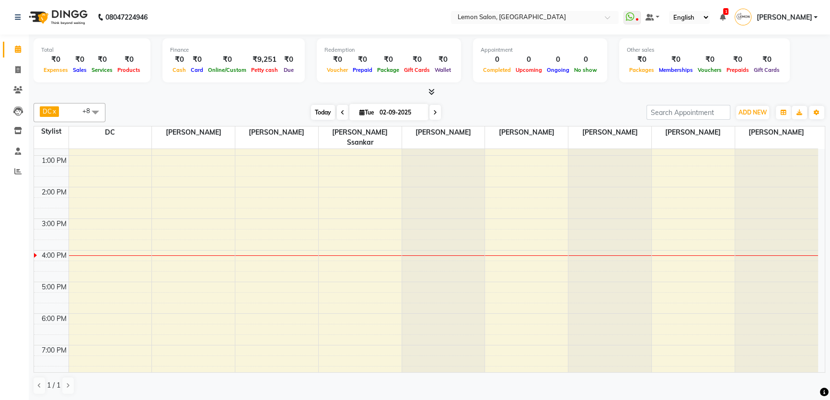
click at [322, 115] on span "Today" at bounding box center [323, 112] width 24 height 15
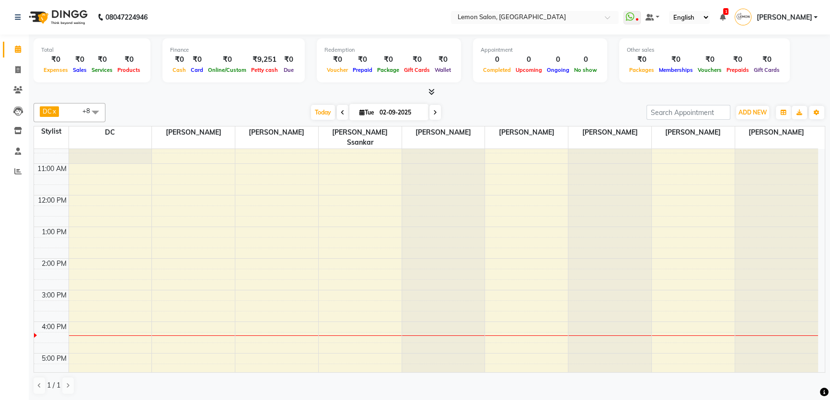
scroll to position [33, 0]
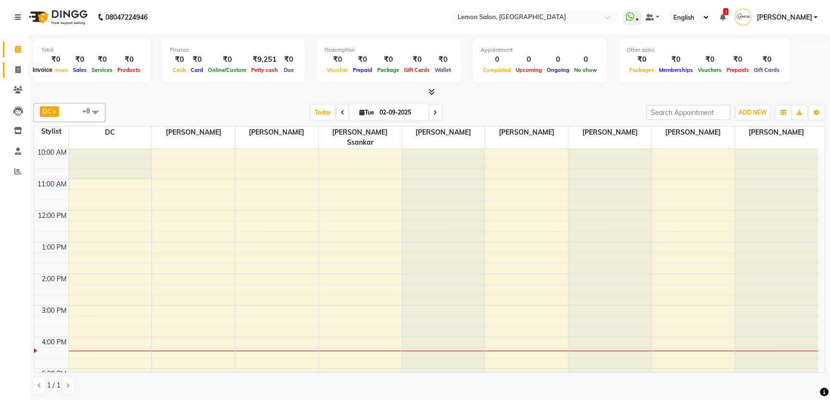
click at [13, 70] on span at bounding box center [18, 70] width 17 height 11
select select "568"
select select "service"
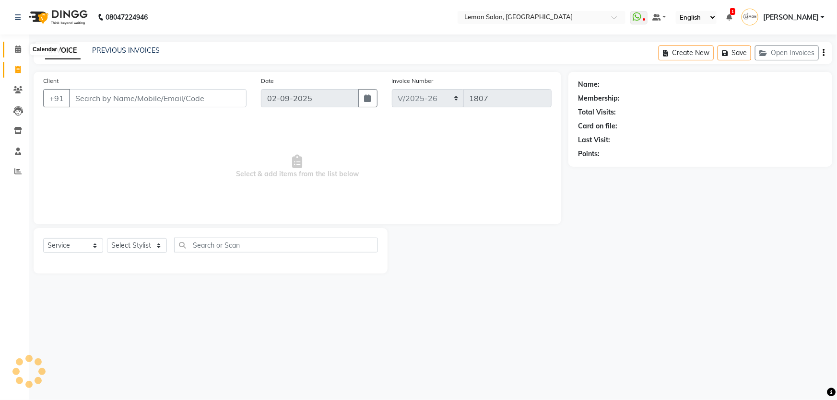
click at [23, 51] on span at bounding box center [18, 49] width 17 height 11
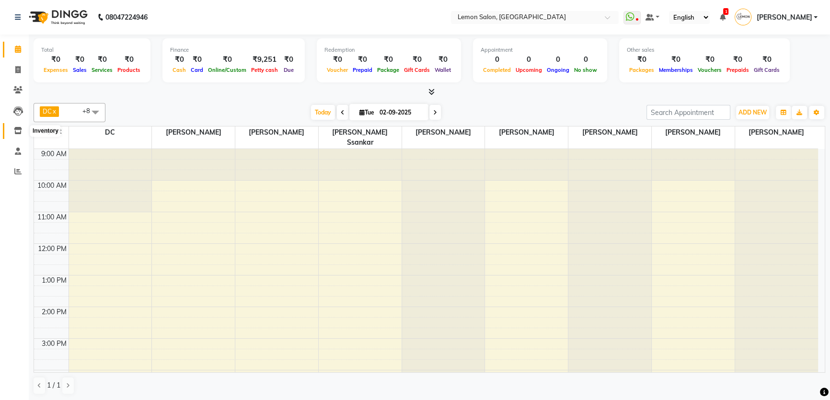
click at [22, 129] on icon at bounding box center [18, 130] width 8 height 7
select select
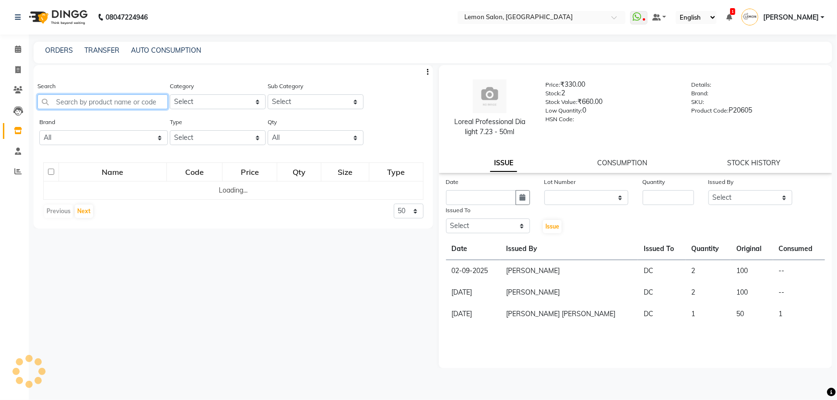
click at [52, 100] on input "text" at bounding box center [102, 101] width 130 height 15
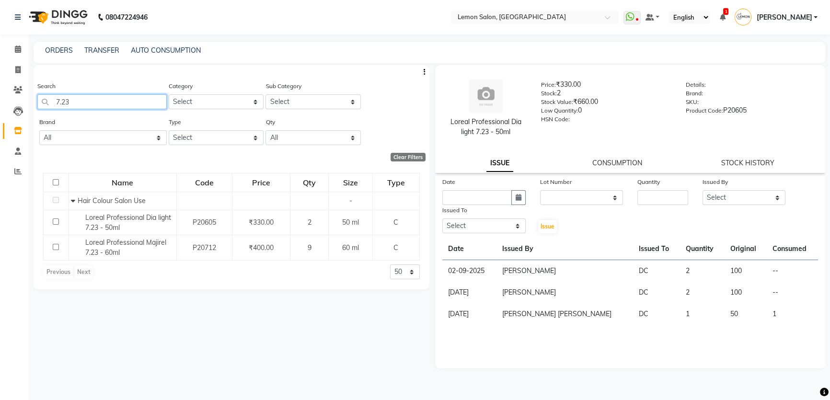
drag, startPoint x: 91, startPoint y: 103, endPoint x: 43, endPoint y: 108, distance: 47.8
click at [43, 108] on input "7.23" at bounding box center [101, 101] width 129 height 15
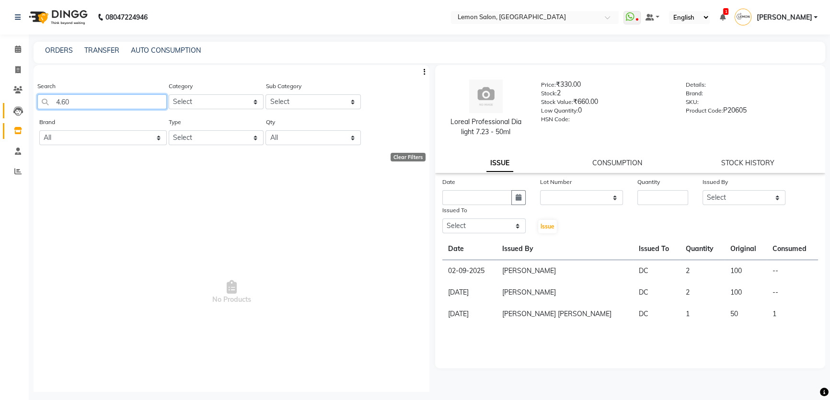
drag, startPoint x: 82, startPoint y: 99, endPoint x: 23, endPoint y: 115, distance: 60.1
click at [23, 115] on app-home "08047224946 Select Location × Lemon Salon, Mira Road WhatsApp Status ✕ Status: …" at bounding box center [415, 203] width 830 height 407
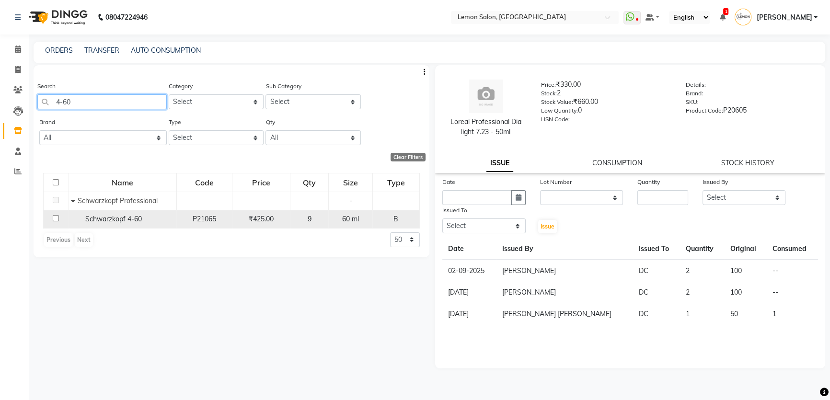
type input "4-60"
click at [55, 220] on input "checkbox" at bounding box center [56, 218] width 6 height 6
checkbox input "true"
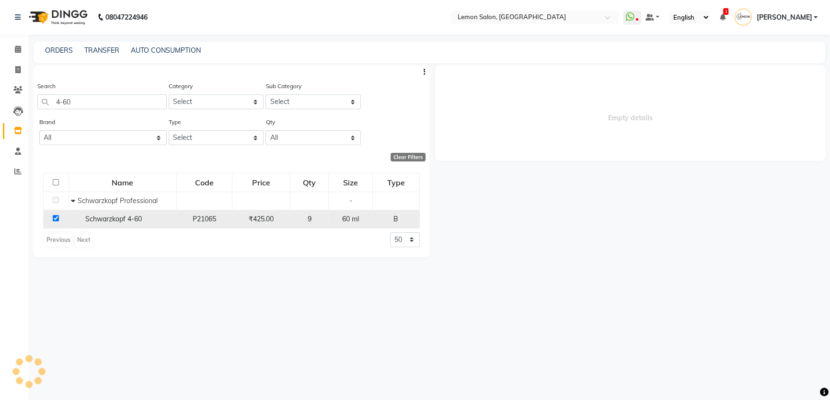
select select
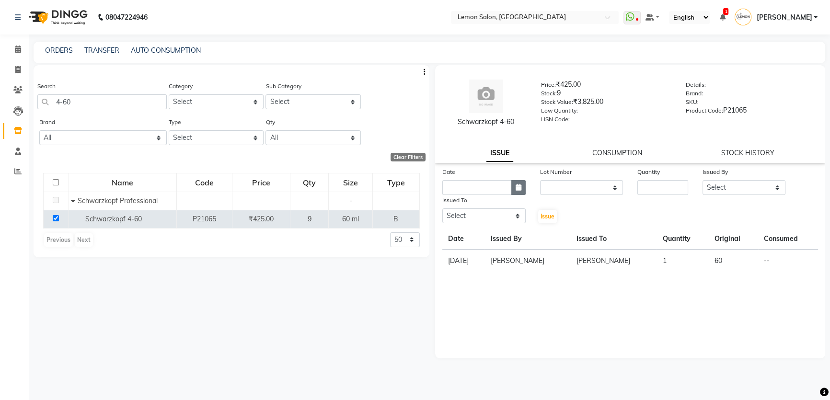
click at [512, 185] on button "button" at bounding box center [519, 187] width 14 height 15
select select "9"
select select "2025"
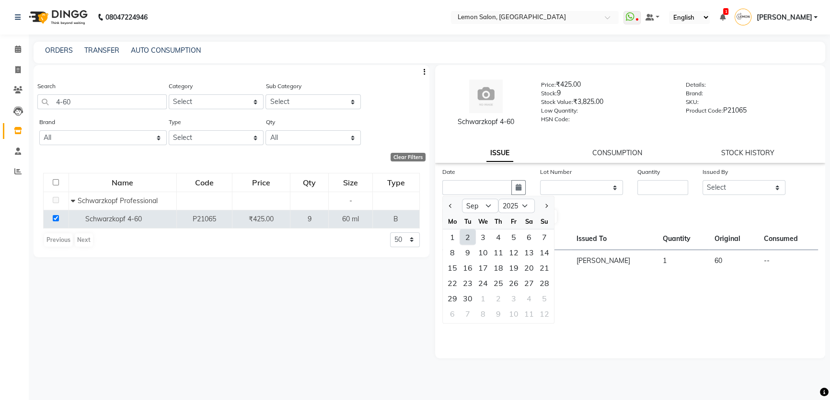
click at [471, 238] on div "2" at bounding box center [467, 237] width 15 height 15
type input "02-09-2025"
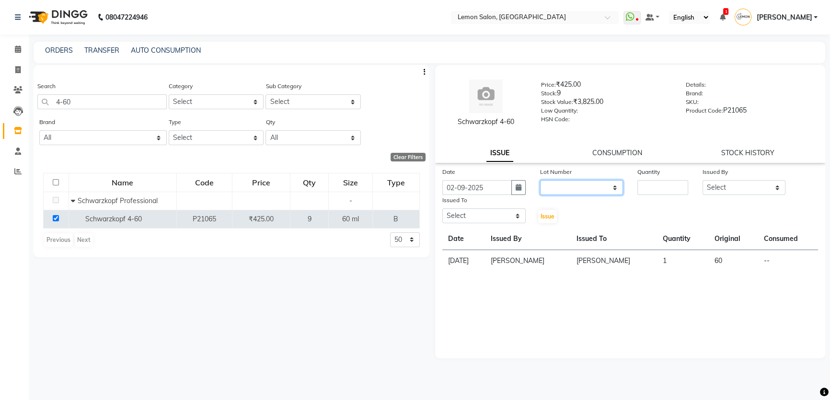
click at [557, 184] on select "None" at bounding box center [581, 187] width 83 height 15
select select "0: null"
click at [540, 180] on select "None" at bounding box center [581, 187] width 83 height 15
click at [632, 184] on div "Quantity" at bounding box center [662, 181] width 65 height 28
click at [640, 183] on input "number" at bounding box center [663, 187] width 51 height 15
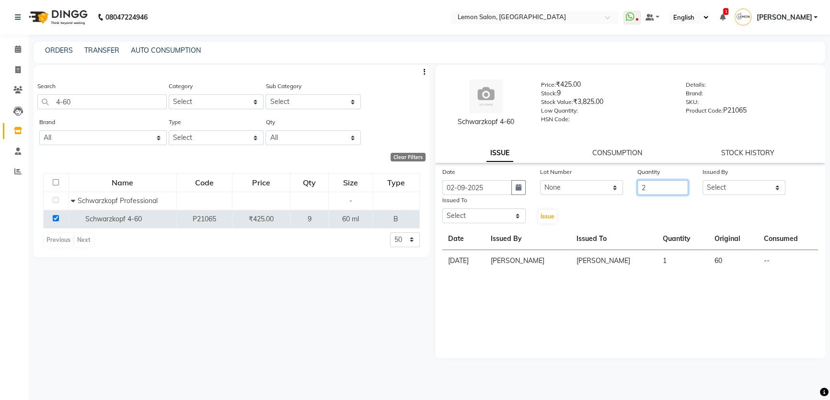
type input "2"
click at [748, 195] on select "Select Adnan Shaikh Apoorva Ssankar Arshad Shaikh DC Imran shaikh Javed Mansoor…" at bounding box center [744, 187] width 83 height 15
select select "66607"
click at [703, 180] on select "Select Adnan Shaikh Apoorva Ssankar Arshad Shaikh DC Imran shaikh Javed Mansoor…" at bounding box center [744, 187] width 83 height 15
click at [495, 216] on select "Select Adnan Shaikh Apoorva Ssankar Arshad Shaikh DC Imran shaikh Javed Mansoor…" at bounding box center [484, 216] width 83 height 15
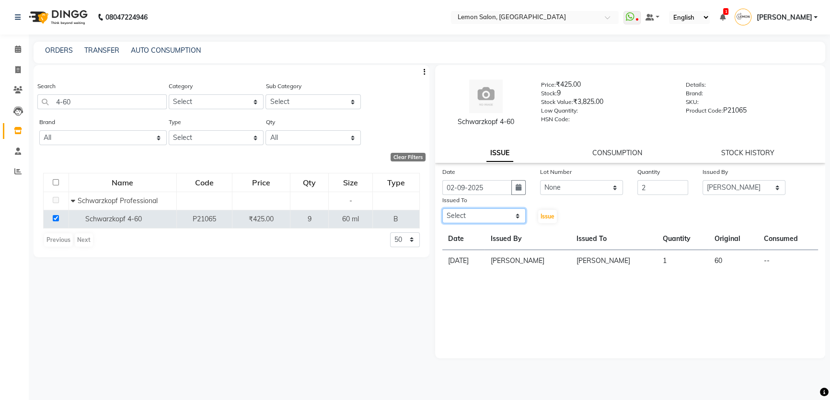
select select "67818"
click at [443, 209] on select "Select Adnan Shaikh Apoorva Ssankar Arshad Shaikh DC Imran shaikh Javed Mansoor…" at bounding box center [484, 216] width 83 height 15
click at [548, 221] on button "Issue" at bounding box center [547, 216] width 19 height 13
select select
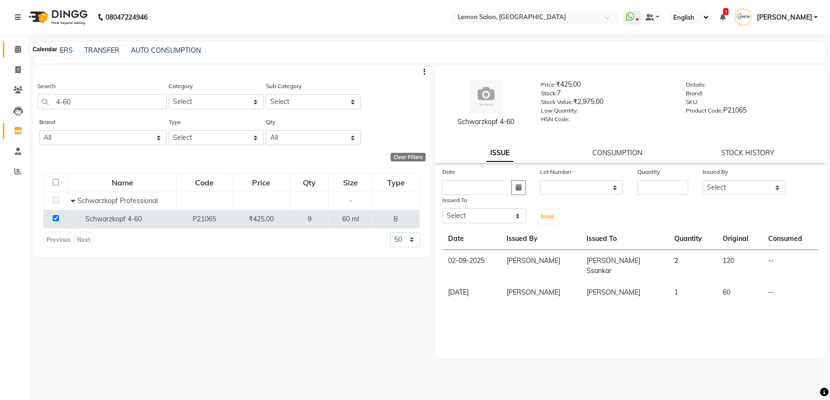
click at [12, 54] on span at bounding box center [18, 49] width 17 height 11
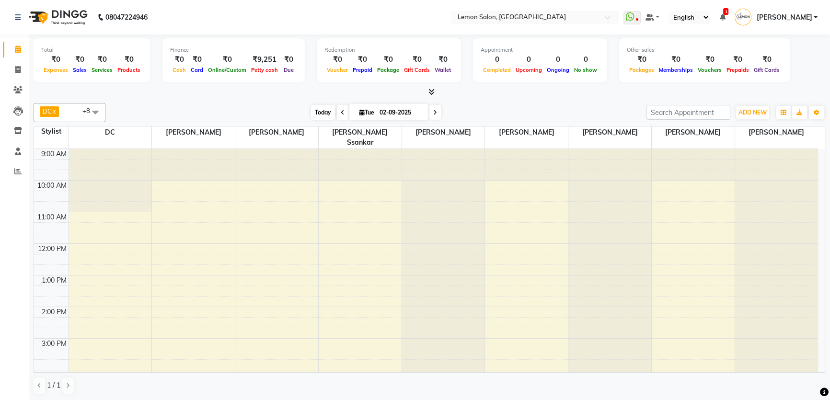
click at [317, 110] on span "Today" at bounding box center [323, 112] width 24 height 15
click at [312, 119] on div "Today Tue 02-09-2025" at bounding box center [376, 112] width 132 height 14
click at [312, 106] on span "Today" at bounding box center [323, 112] width 24 height 15
click at [493, 43] on div "Appointment 0 Completed 0 Upcoming 0 Ongoing 0 No show" at bounding box center [540, 60] width 134 height 44
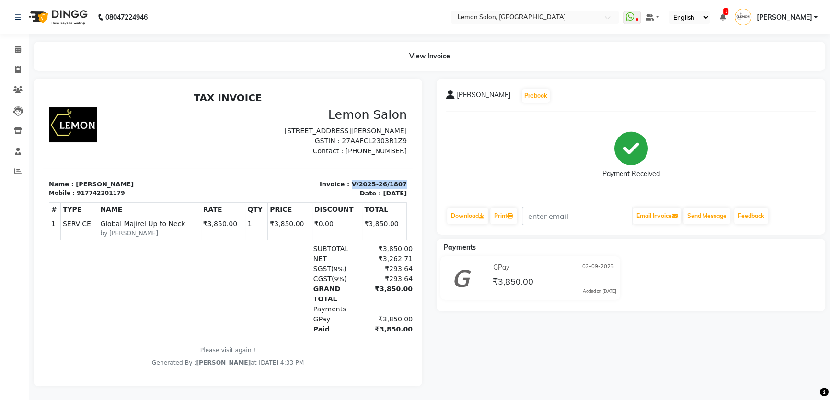
drag, startPoint x: 346, startPoint y: 194, endPoint x: 393, endPoint y: 193, distance: 47.5
click at [393, 189] on p "Invoice : V/2025-26/1807" at bounding box center [321, 185] width 174 height 10
copy p "V/2025-26/1807"
drag, startPoint x: 79, startPoint y: 205, endPoint x: 118, endPoint y: 205, distance: 39.3
click at [118, 198] on div "Mobile : 917742201179" at bounding box center [136, 193] width 174 height 9
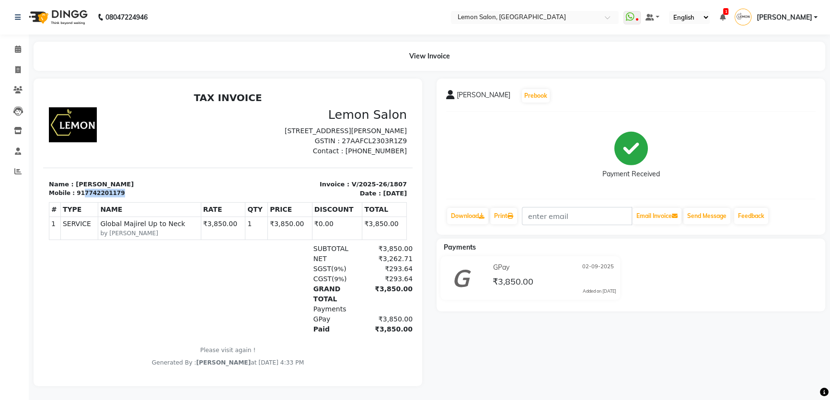
copy div "7742201179"
click at [13, 50] on span at bounding box center [18, 49] width 17 height 11
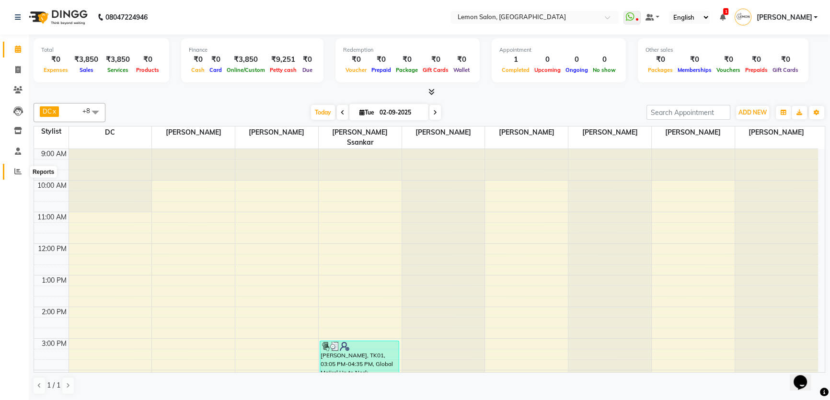
click at [17, 172] on icon at bounding box center [17, 171] width 7 height 7
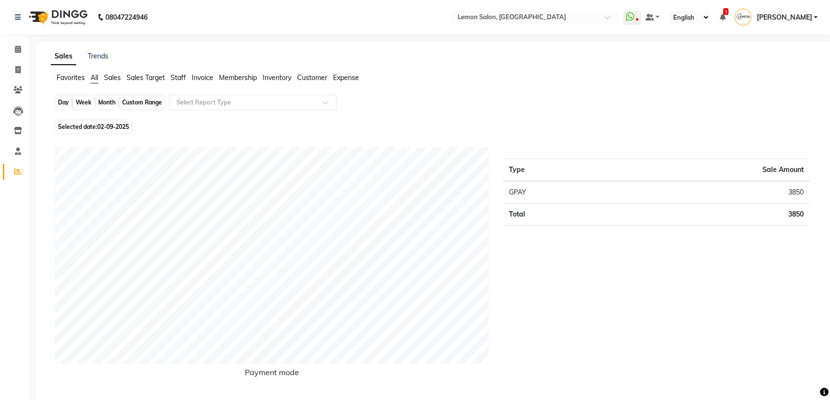
click at [64, 102] on div "Day" at bounding box center [64, 102] width 16 height 13
select select "9"
select select "2025"
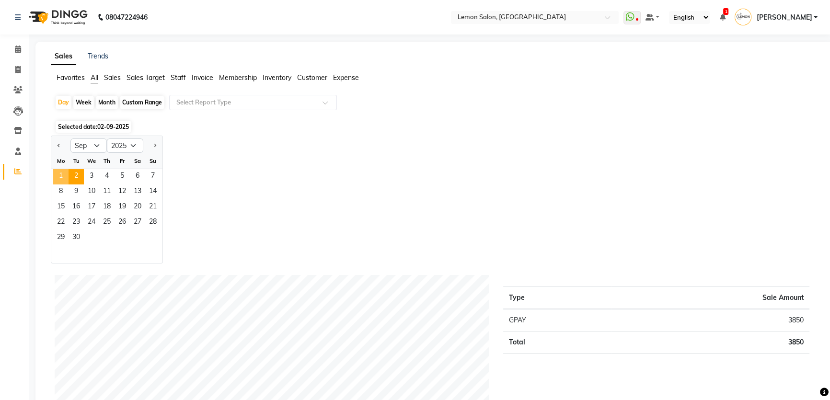
click at [64, 179] on span "1" at bounding box center [60, 176] width 15 height 15
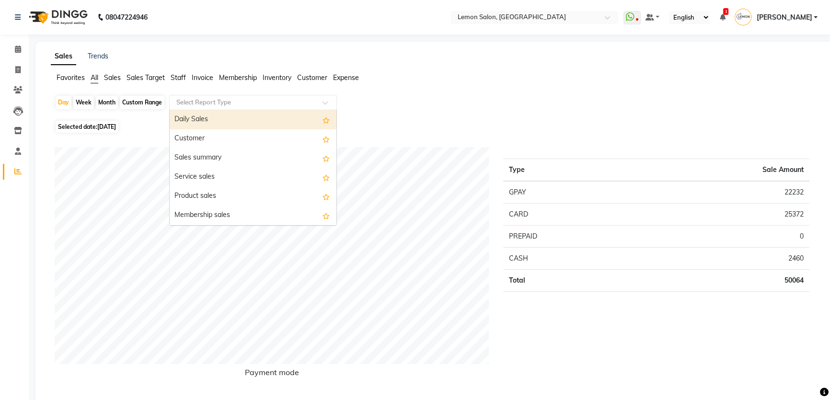
click at [252, 103] on input "text" at bounding box center [244, 103] width 138 height 10
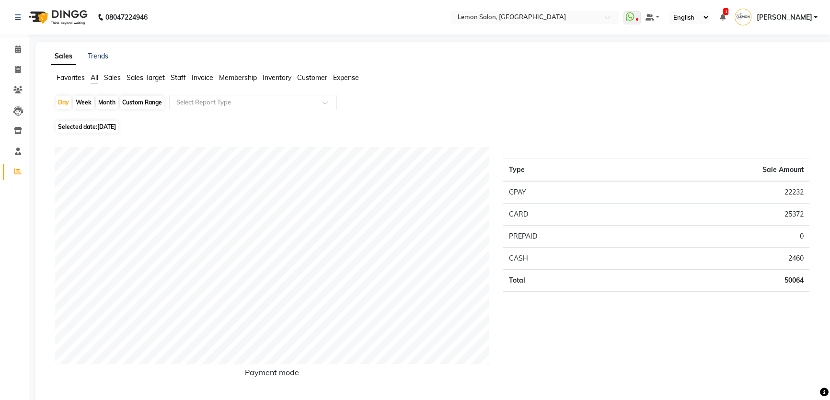
click at [431, 95] on div "Day Week Month Custom Range Select Report Type" at bounding box center [434, 106] width 759 height 23
click at [14, 54] on span at bounding box center [18, 49] width 17 height 11
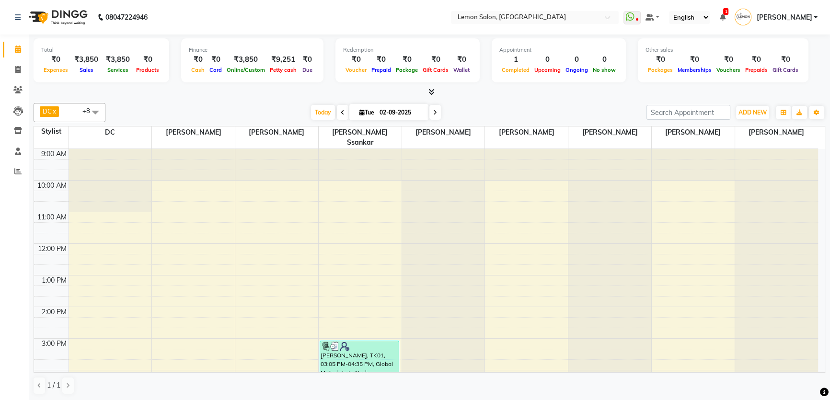
click at [287, 74] on div "Petty cash" at bounding box center [284, 70] width 32 height 10
click at [322, 108] on span "Today" at bounding box center [323, 112] width 24 height 15
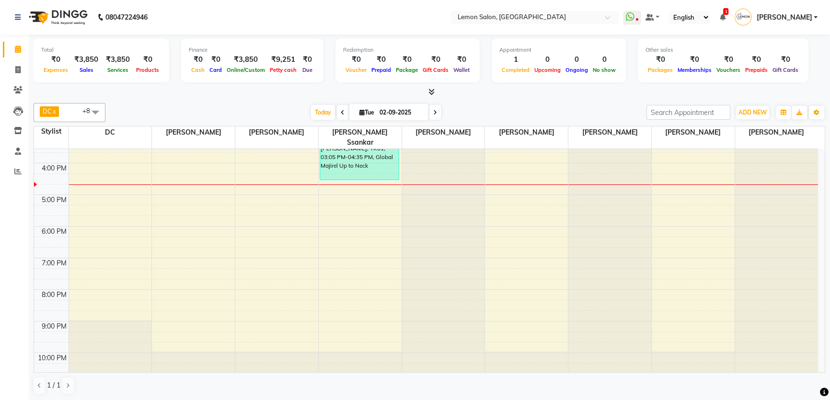
click at [281, 95] on div at bounding box center [430, 92] width 792 height 10
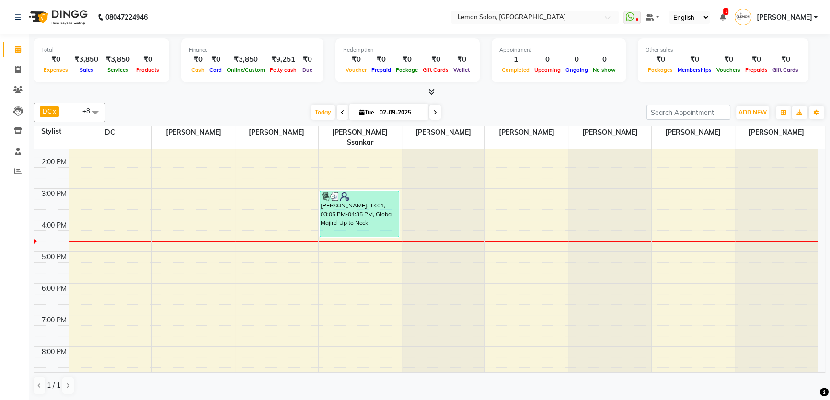
scroll to position [207, 0]
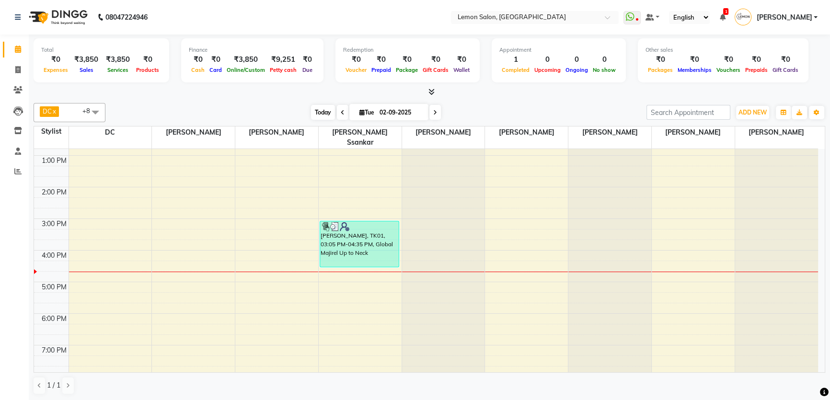
click at [323, 114] on span "Today" at bounding box center [323, 112] width 24 height 15
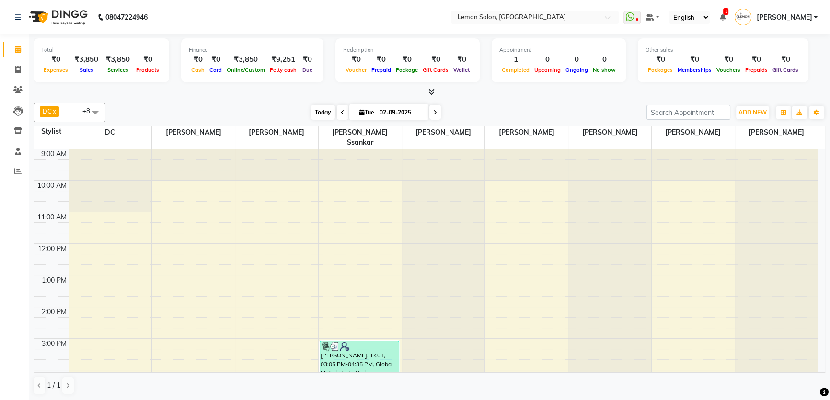
click at [326, 114] on span "Today" at bounding box center [323, 112] width 24 height 15
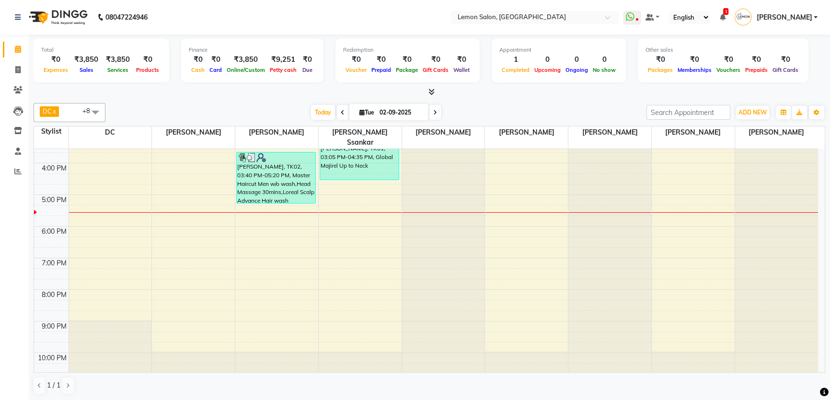
click at [341, 113] on icon at bounding box center [343, 113] width 4 height 6
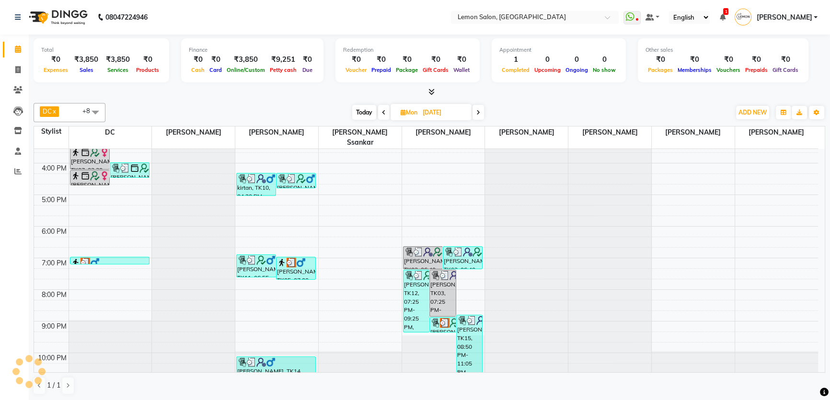
click at [480, 113] on span at bounding box center [479, 112] width 12 height 15
type input "02-09-2025"
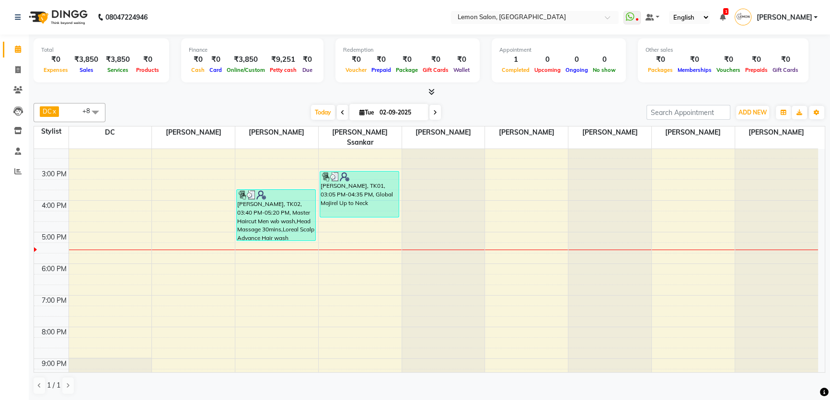
scroll to position [120, 0]
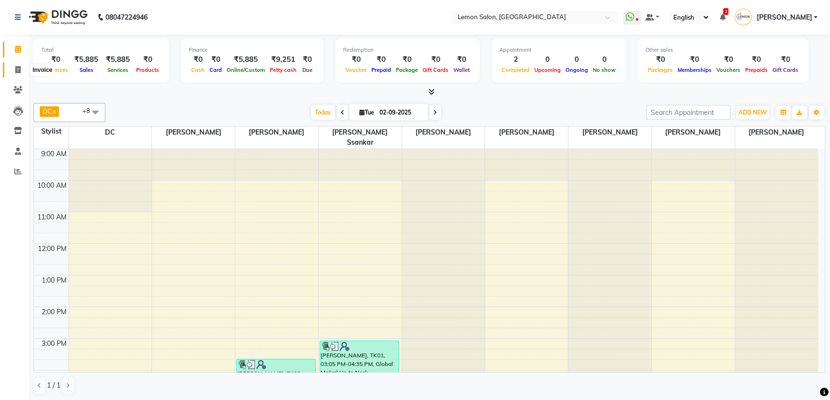
click at [19, 65] on span at bounding box center [18, 70] width 17 height 11
select select "568"
select select "service"
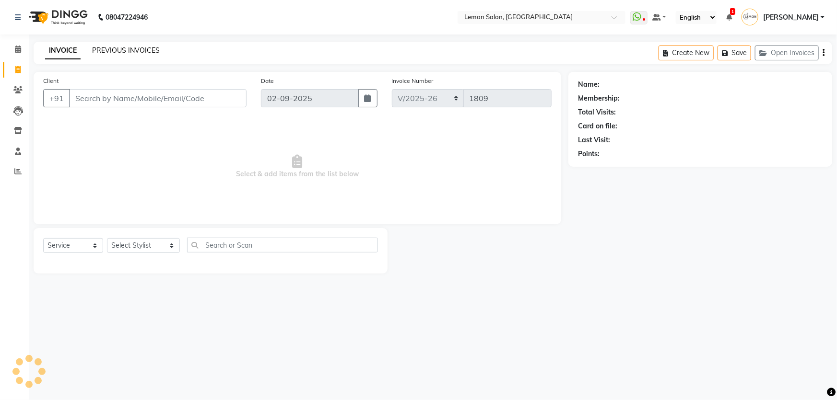
click at [123, 48] on link "PREVIOUS INVOICES" at bounding box center [126, 50] width 68 height 9
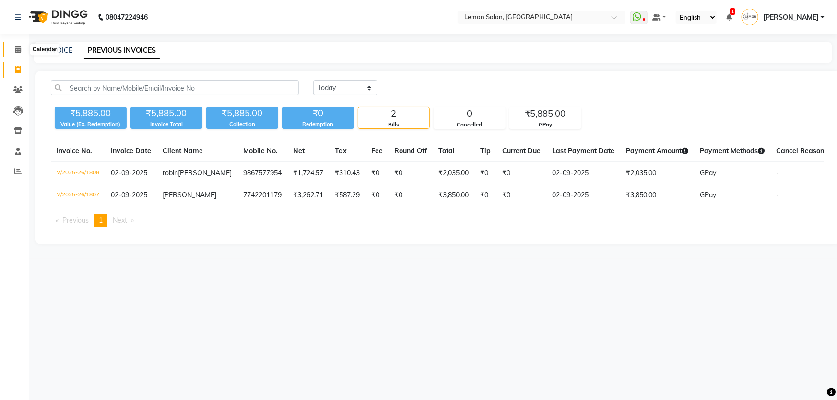
click at [13, 48] on span at bounding box center [18, 49] width 17 height 11
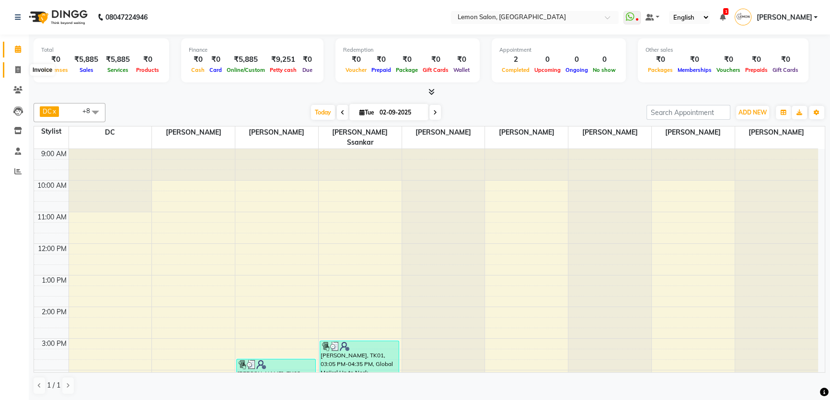
click at [13, 72] on span at bounding box center [18, 70] width 17 height 11
select select "568"
select select "service"
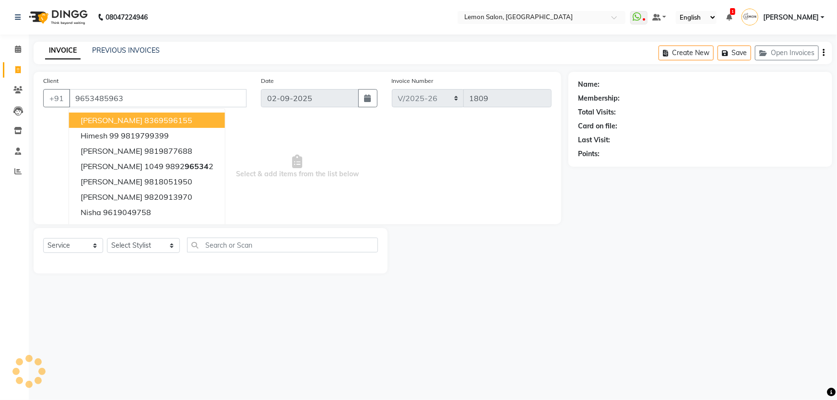
type input "9653485963"
select select "1: Object"
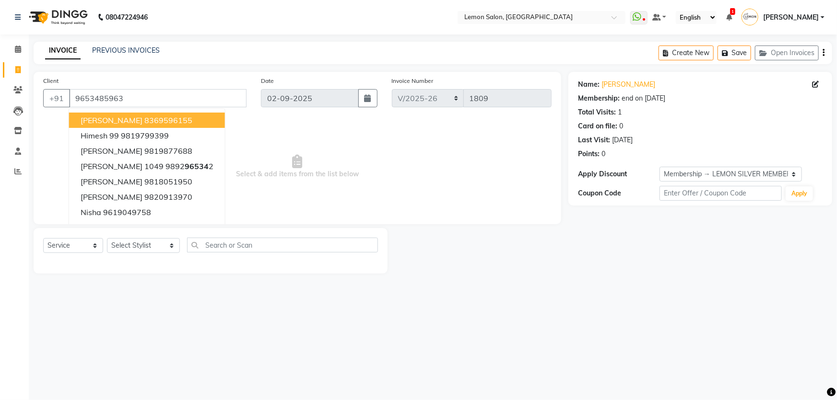
click at [585, 270] on div "Name: Simran Upadhyay Membership: end on 07-11-2025 Total Visits: 1 Card on fil…" at bounding box center [703, 173] width 271 height 202
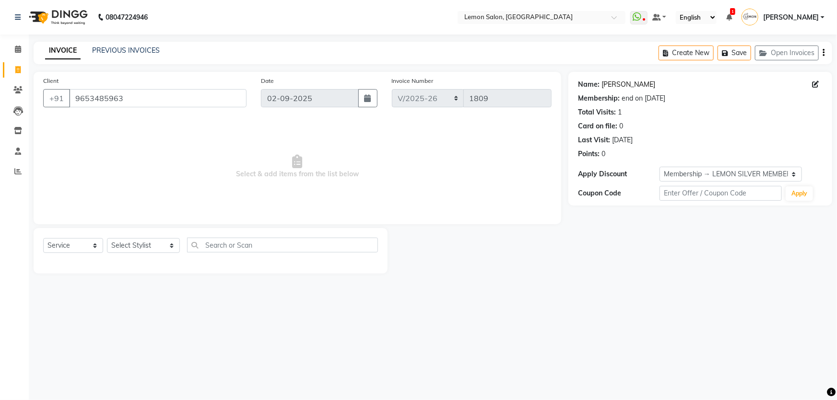
click at [626, 84] on link "Simran Upadhyay" at bounding box center [628, 85] width 54 height 10
click at [141, 241] on select "Select Stylist [PERSON_NAME] [PERSON_NAME] [PERSON_NAME] DC [PERSON_NAME] [PERS…" at bounding box center [143, 245] width 73 height 15
select select "31047"
click at [107, 238] on select "Select Stylist [PERSON_NAME] [PERSON_NAME] [PERSON_NAME] DC [PERSON_NAME] [PERS…" at bounding box center [143, 245] width 73 height 15
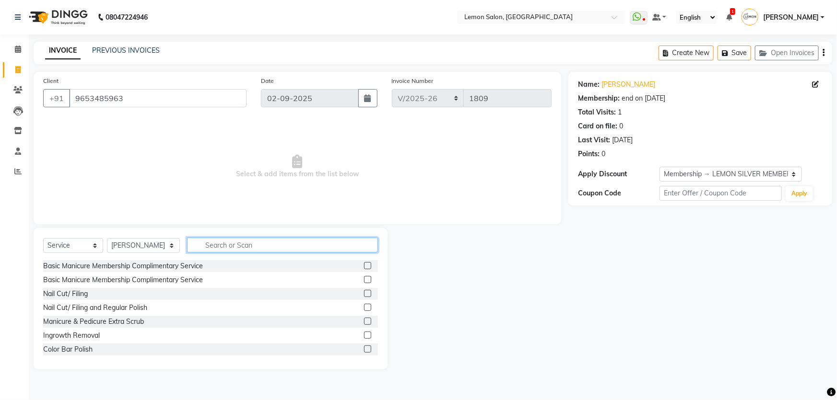
click at [247, 244] on input "text" at bounding box center [282, 245] width 191 height 15
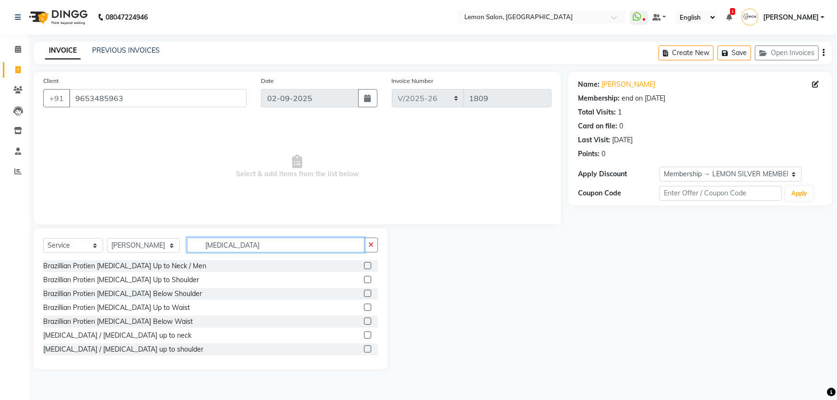
type input "botox"
click at [364, 280] on label at bounding box center [367, 279] width 7 height 7
click at [364, 280] on input "checkbox" at bounding box center [367, 280] width 6 height 6
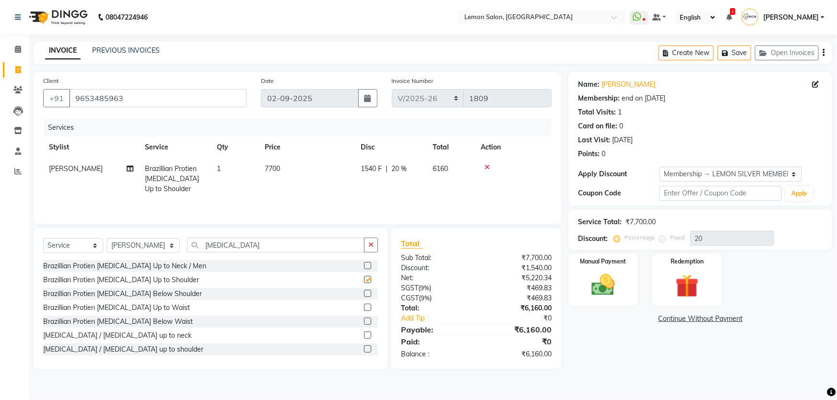
checkbox input "false"
click at [19, 53] on span at bounding box center [18, 49] width 17 height 11
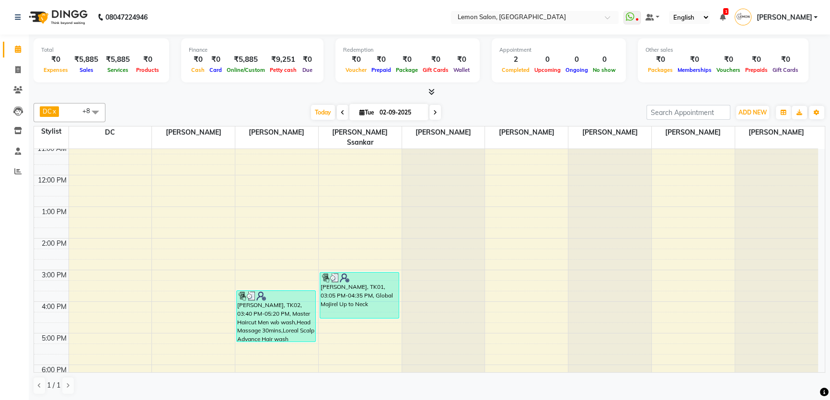
scroll to position [174, 0]
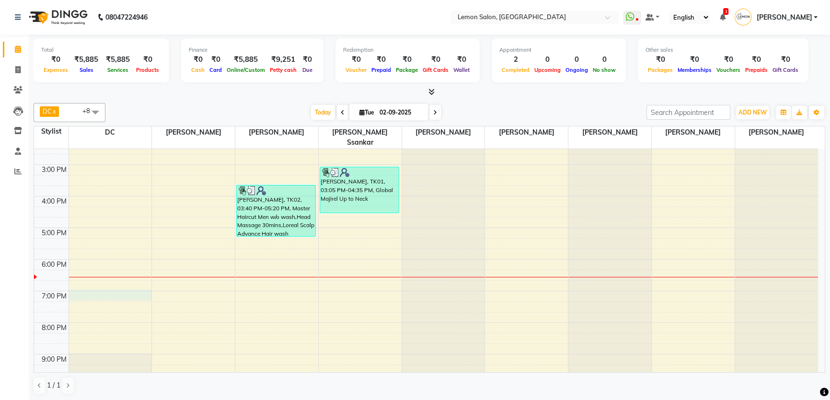
click at [103, 289] on div "9:00 AM 10:00 AM 11:00 AM 12:00 PM 1:00 PM 2:00 PM 3:00 PM 4:00 PM 5:00 PM 6:00…" at bounding box center [426, 196] width 784 height 443
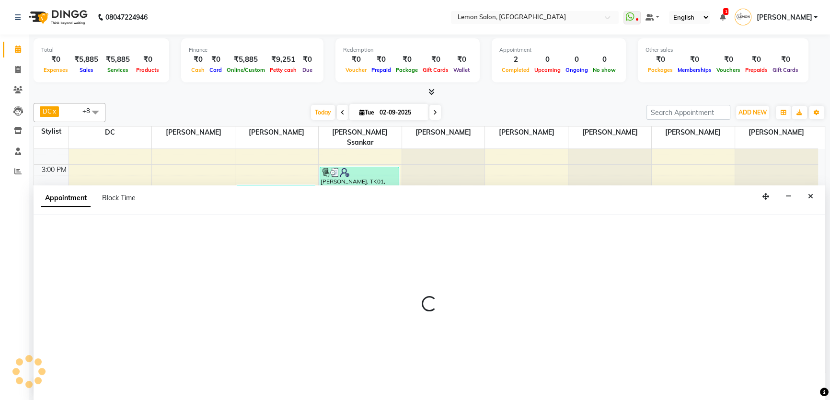
scroll to position [0, 0]
select select "7891"
select select "1140"
select select "tentative"
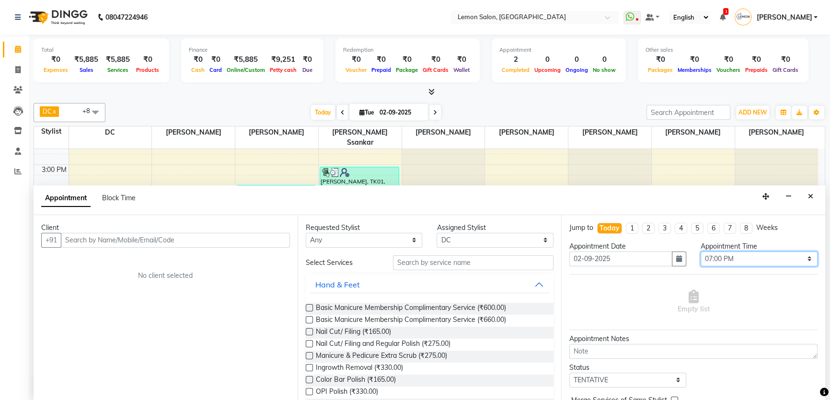
click at [767, 262] on select "Select 10:00 AM 10:15 AM 10:30 AM 10:45 AM 11:00 AM 11:15 AM 11:30 AM 11:45 AM …" at bounding box center [759, 259] width 117 height 15
select select "1155"
click at [701, 252] on select "Select 10:00 AM 10:15 AM 10:30 AM 10:45 AM 11:00 AM 11:15 AM 11:30 AM 11:45 AM …" at bounding box center [759, 259] width 117 height 15
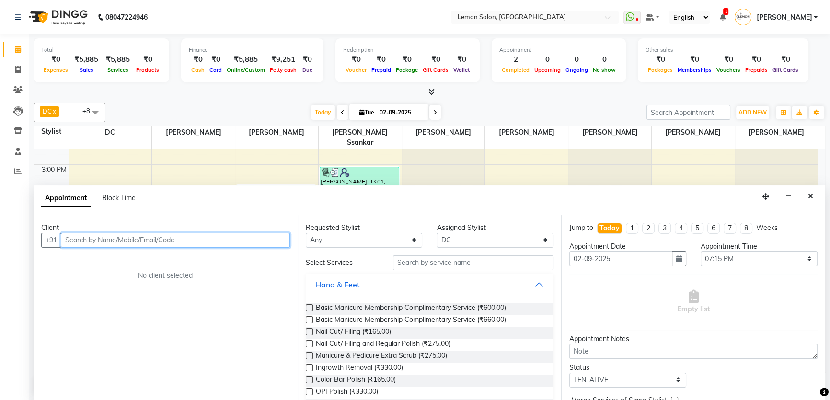
click at [165, 235] on input "text" at bounding box center [175, 240] width 229 height 15
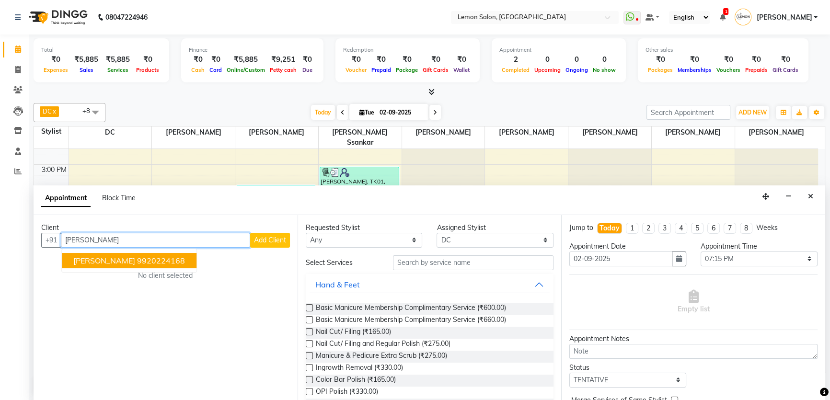
click at [137, 257] on ngb-highlight "9920224168" at bounding box center [161, 261] width 48 height 10
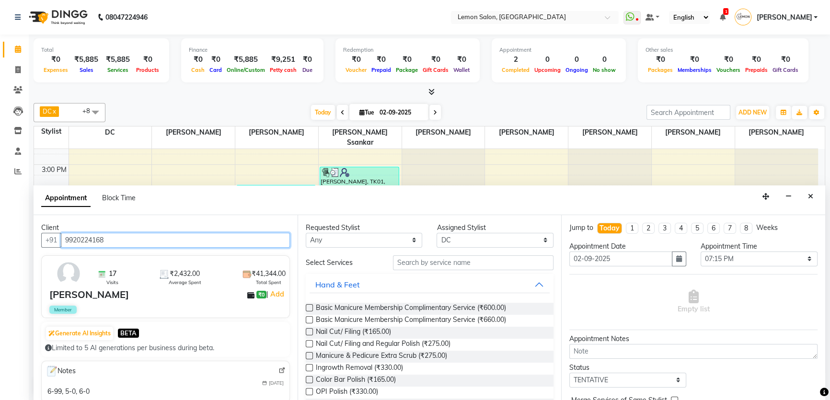
type input "9920224168"
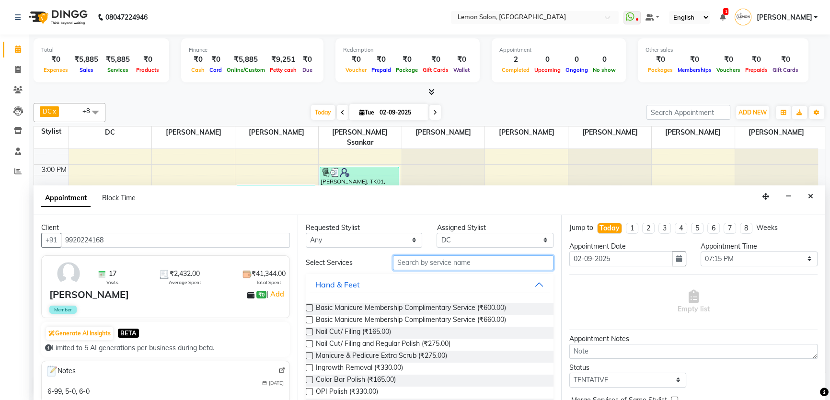
click at [398, 263] on input "text" at bounding box center [473, 263] width 161 height 15
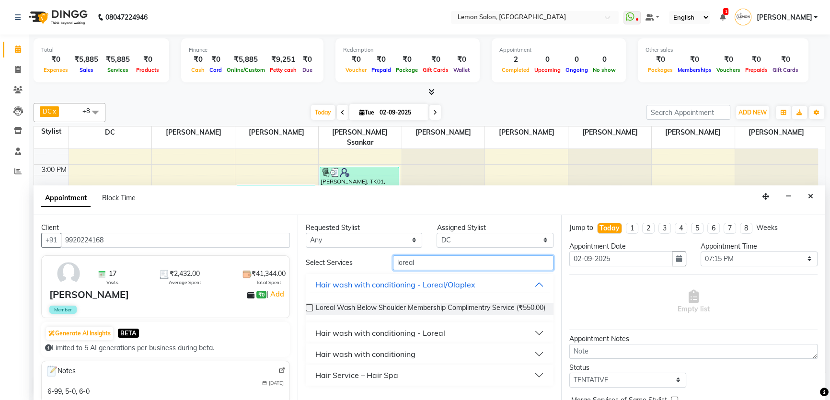
type input "loreal"
click at [421, 339] on div "Hair wash with conditioning - Loreal" at bounding box center [380, 333] width 130 height 12
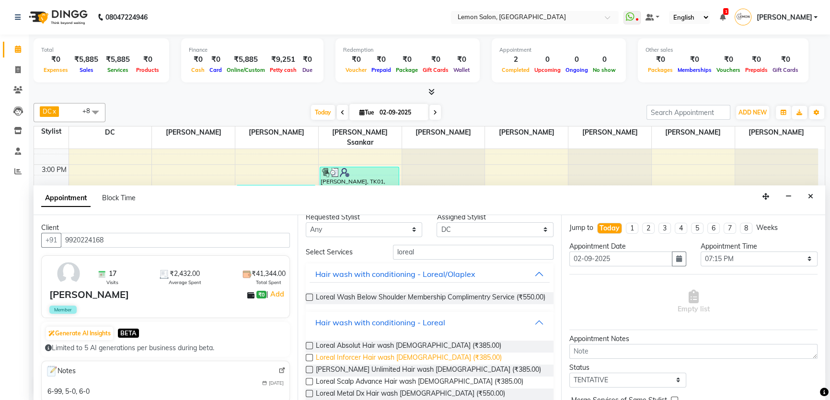
scroll to position [43, 0]
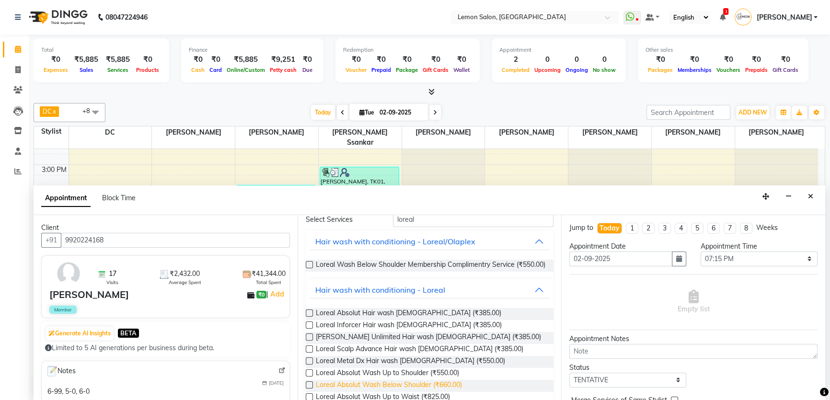
click at [433, 392] on span "Loreal Absolut Wash Below Shoulder (₹660.00)" at bounding box center [389, 386] width 146 height 12
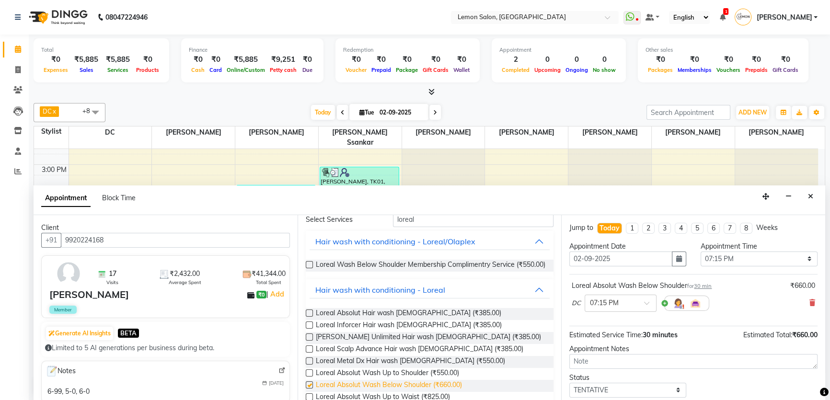
checkbox input "false"
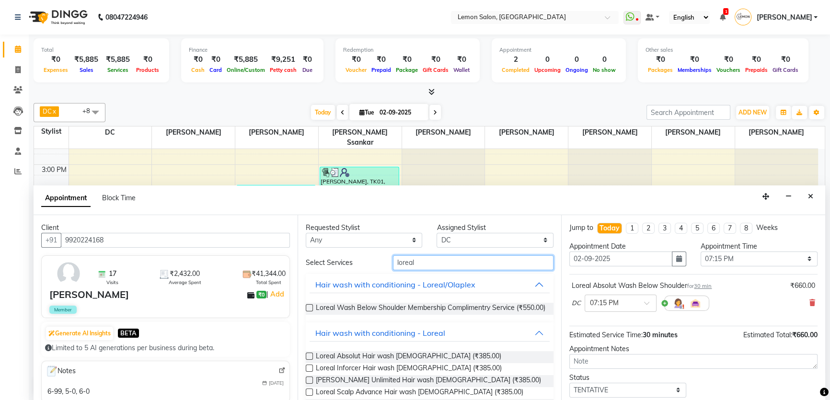
drag, startPoint x: 431, startPoint y: 259, endPoint x: 365, endPoint y: 268, distance: 65.9
click at [365, 268] on div "Select Services loreal" at bounding box center [430, 263] width 263 height 15
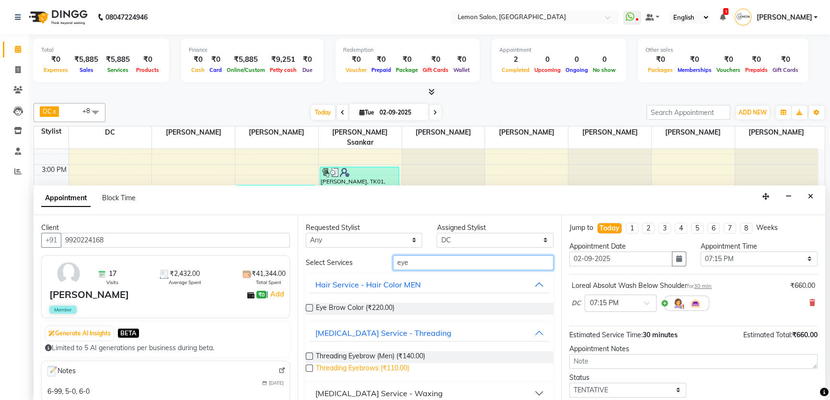
type input "eye"
click at [385, 370] on span "Threading Eyebrows (₹110.00)" at bounding box center [362, 369] width 93 height 12
checkbox input "false"
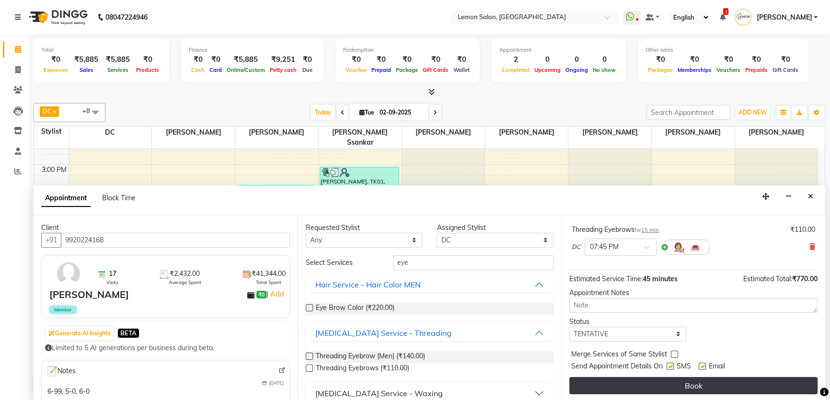
scroll to position [100, 0]
click at [686, 380] on button "Book" at bounding box center [694, 385] width 248 height 17
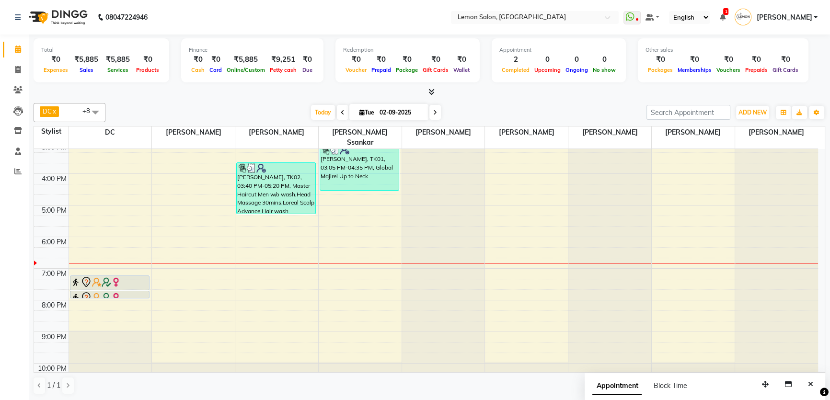
scroll to position [207, 0]
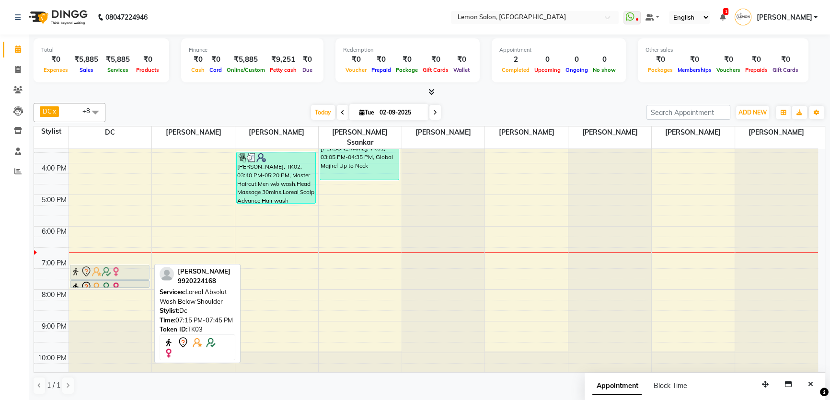
click at [103, 254] on div "Jainy Sinha, TK03, 07:15 PM-07:45 PM, Loreal Absolut Wash Below Shoulder Jainy …" at bounding box center [110, 163] width 83 height 443
drag, startPoint x: 120, startPoint y: 262, endPoint x: 345, endPoint y: 258, distance: 224.9
click at [345, 258] on tr "Jainy Sinha, TK03, 07:15 PM-07:45 PM, Loreal Absolut Wash Below Shoulder Jainy …" at bounding box center [426, 163] width 784 height 443
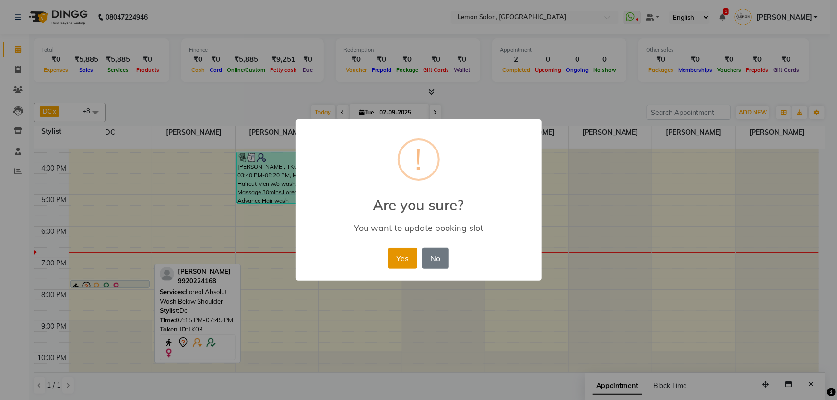
click at [410, 261] on button "Yes" at bounding box center [402, 258] width 29 height 21
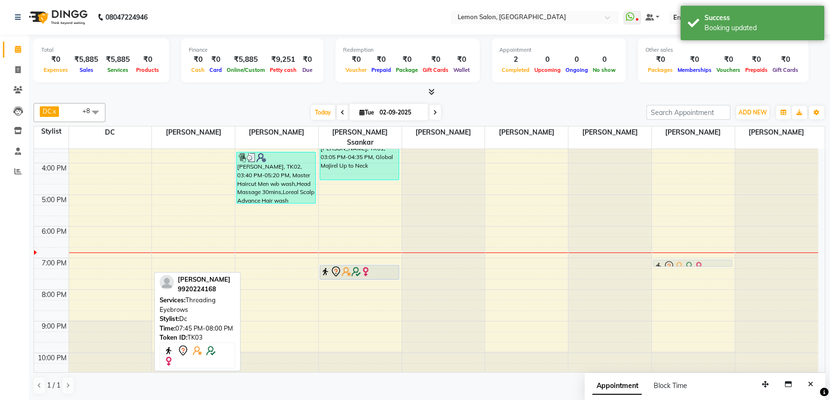
drag, startPoint x: 126, startPoint y: 270, endPoint x: 696, endPoint y: 246, distance: 571.0
click at [696, 246] on div "9:00 AM 10:00 AM 11:00 AM 12:00 PM 1:00 PM 2:00 PM 3:00 PM 4:00 PM 5:00 PM 6:00…" at bounding box center [426, 163] width 784 height 443
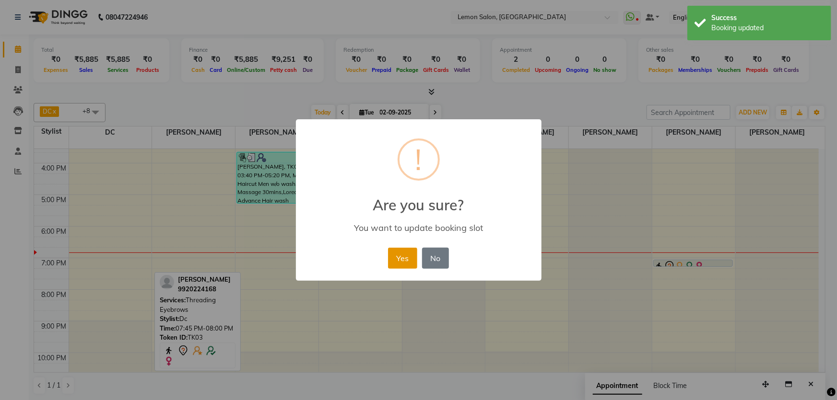
click at [407, 259] on button "Yes" at bounding box center [402, 258] width 29 height 21
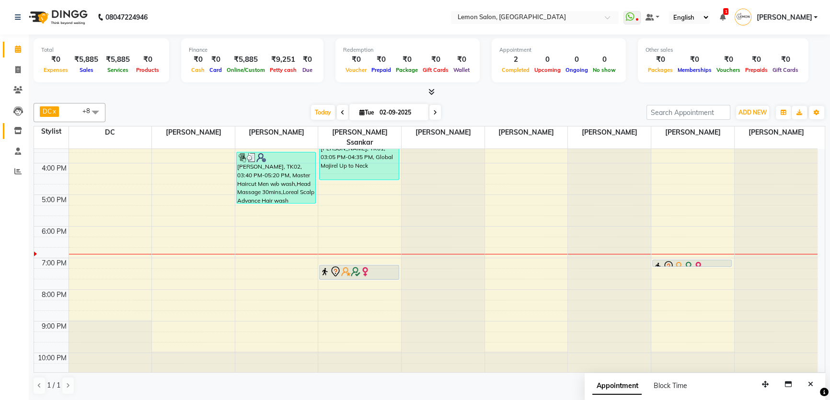
click at [19, 125] on link "Inventory" at bounding box center [14, 131] width 23 height 16
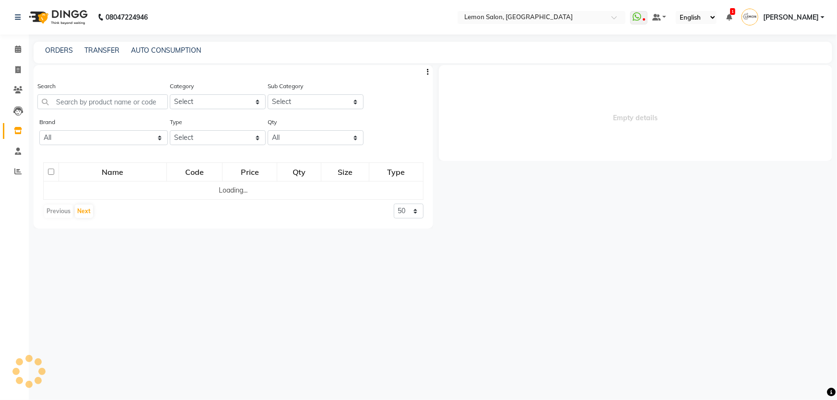
select select
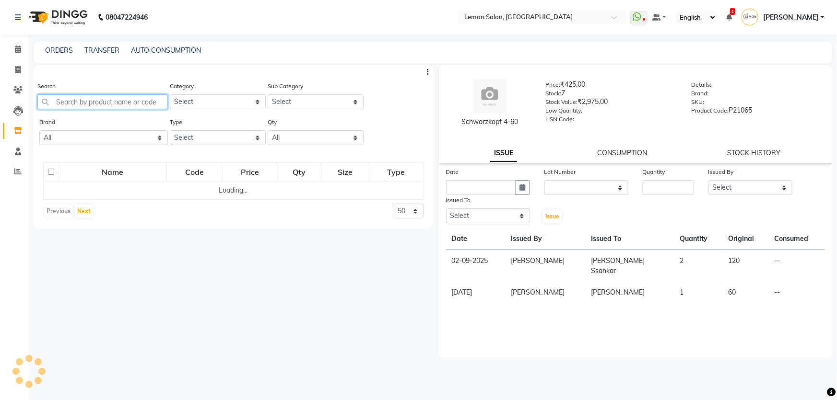
click at [68, 101] on input "text" at bounding box center [102, 101] width 130 height 15
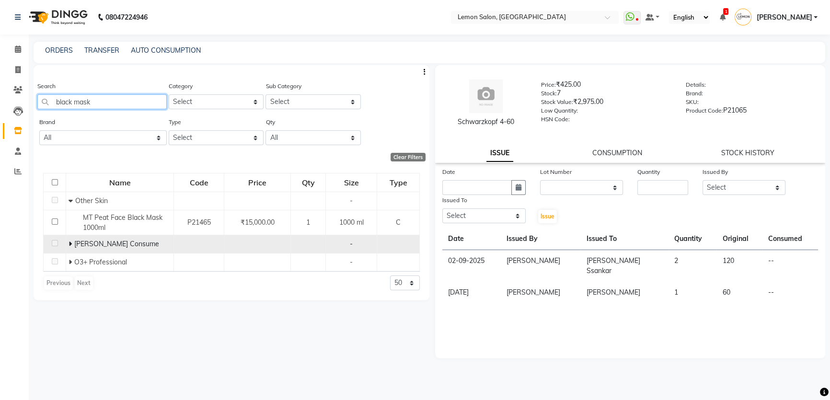
type input "black mask"
click at [72, 245] on span at bounding box center [72, 244] width 6 height 9
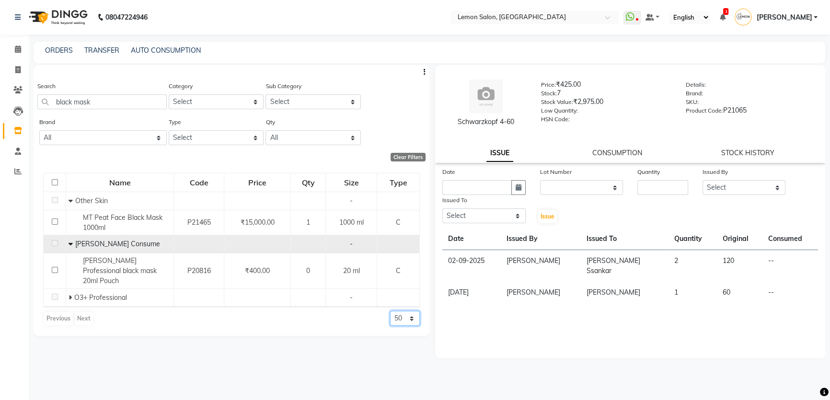
click at [412, 311] on select "50 100 500" at bounding box center [405, 318] width 30 height 15
select select "500"
click at [390, 311] on select "50 100 500" at bounding box center [405, 318] width 30 height 15
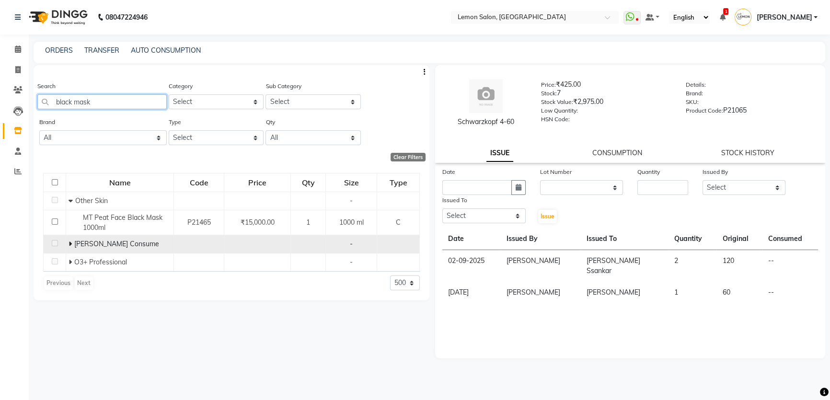
drag, startPoint x: 106, startPoint y: 105, endPoint x: 28, endPoint y: 114, distance: 78.3
click at [29, 114] on main "ORDERS TRANSFER AUTO CONSUMPTION Search black mask Category Select Hair Skin Ma…" at bounding box center [430, 224] width 802 height 365
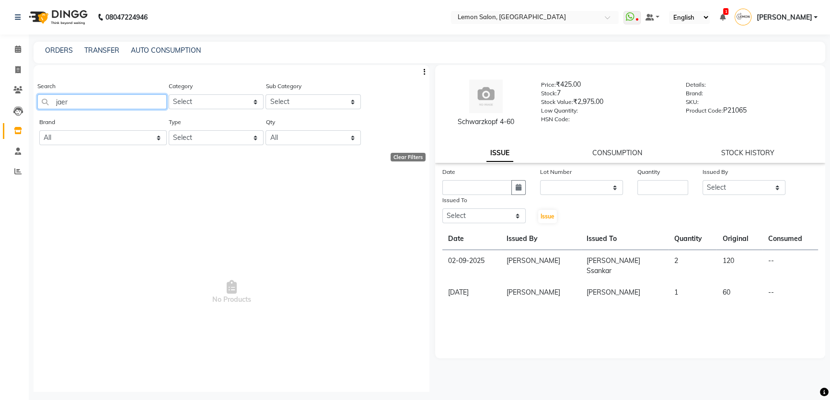
drag, startPoint x: 102, startPoint y: 105, endPoint x: 62, endPoint y: 110, distance: 39.6
click at [62, 110] on div "Search jaer" at bounding box center [101, 99] width 129 height 36
click at [58, 111] on div "Search jaer" at bounding box center [101, 99] width 129 height 36
drag, startPoint x: 86, startPoint y: 107, endPoint x: 55, endPoint y: 107, distance: 31.2
click at [55, 107] on input "jaer" at bounding box center [101, 101] width 129 height 15
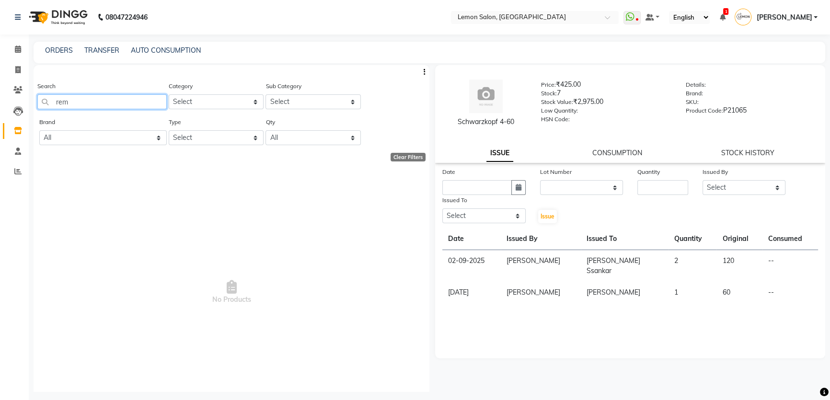
type input "remy"
select select "500"
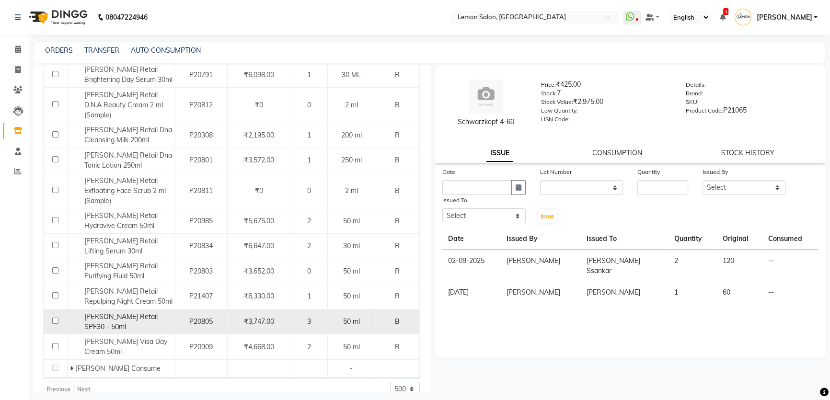
scroll to position [333, 0]
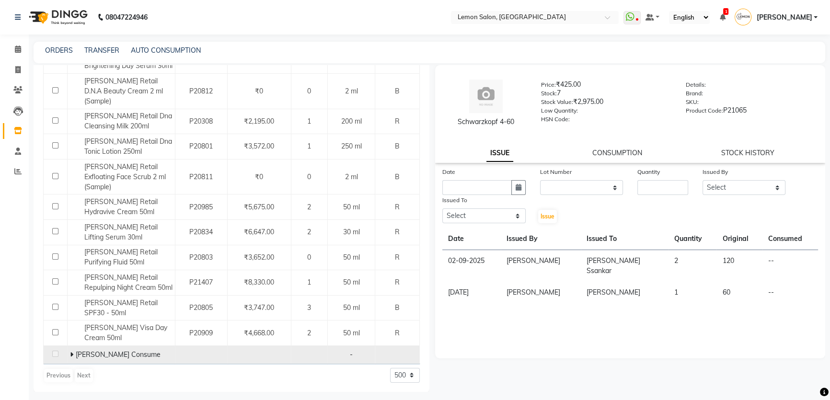
type input "remy laure"
click at [68, 351] on td "Remy Laure Consume" at bounding box center [121, 355] width 108 height 18
click at [71, 353] on icon at bounding box center [71, 354] width 3 height 7
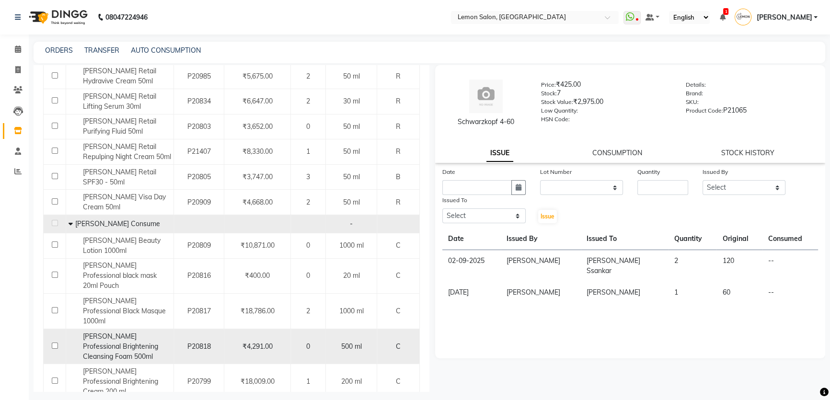
scroll to position [508, 0]
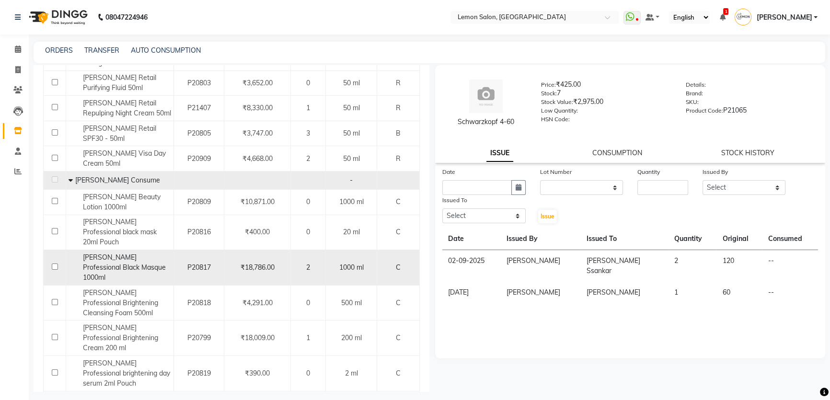
click at [55, 264] on input "checkbox" at bounding box center [55, 267] width 6 height 6
checkbox input "true"
select select
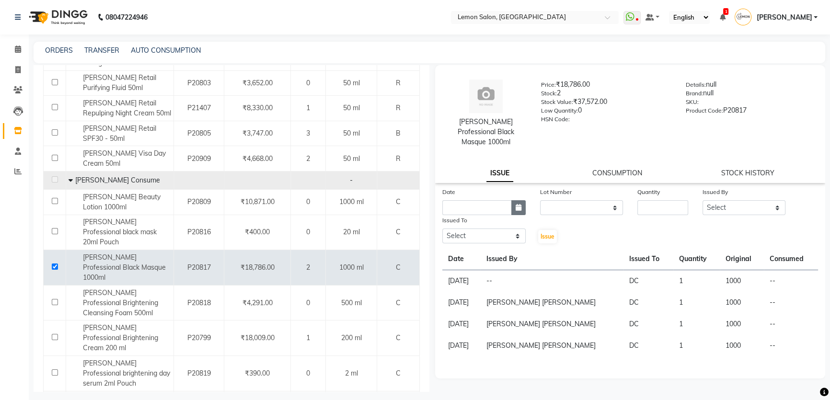
click at [520, 201] on button "button" at bounding box center [519, 207] width 14 height 15
select select "9"
select select "2025"
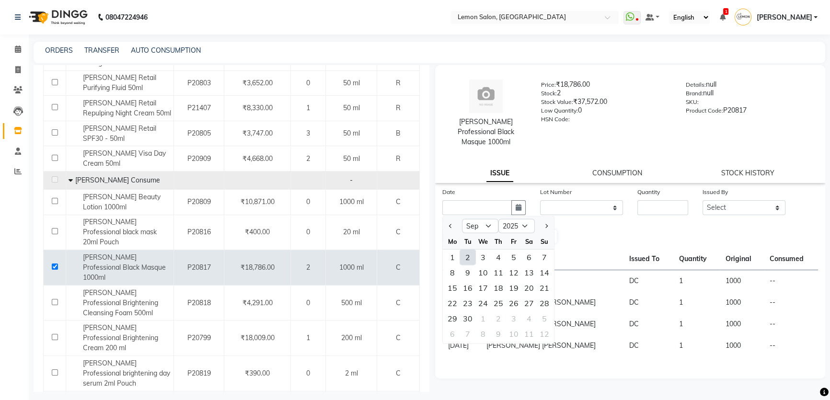
click at [465, 250] on div "2" at bounding box center [467, 257] width 15 height 15
type input "02-09-2025"
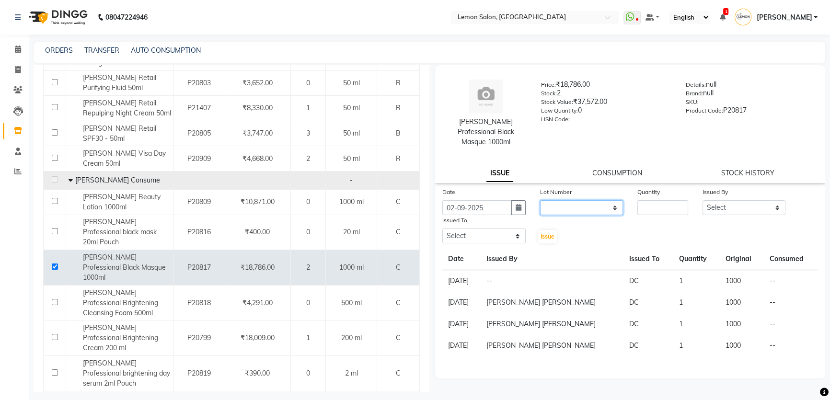
click at [551, 200] on select "None" at bounding box center [581, 207] width 83 height 15
select select "0: null"
click at [540, 200] on select "None" at bounding box center [581, 207] width 83 height 15
click at [642, 200] on input "number" at bounding box center [663, 207] width 51 height 15
type input "1"
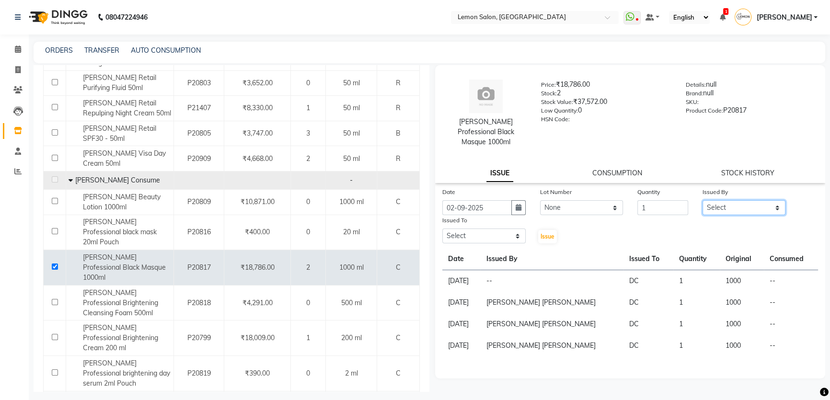
click at [741, 200] on select "Select [PERSON_NAME] [PERSON_NAME] Ssankar [PERSON_NAME] DC [PERSON_NAME] [PERS…" at bounding box center [744, 207] width 83 height 15
select select "66607"
click at [703, 200] on select "Select [PERSON_NAME] [PERSON_NAME] Ssankar [PERSON_NAME] DC [PERSON_NAME] [PERS…" at bounding box center [744, 207] width 83 height 15
drag, startPoint x: 489, startPoint y: 225, endPoint x: 494, endPoint y: 223, distance: 5.8
click at [490, 229] on select "Select [PERSON_NAME] [PERSON_NAME] Ssankar [PERSON_NAME] DC [PERSON_NAME] [PERS…" at bounding box center [484, 236] width 83 height 15
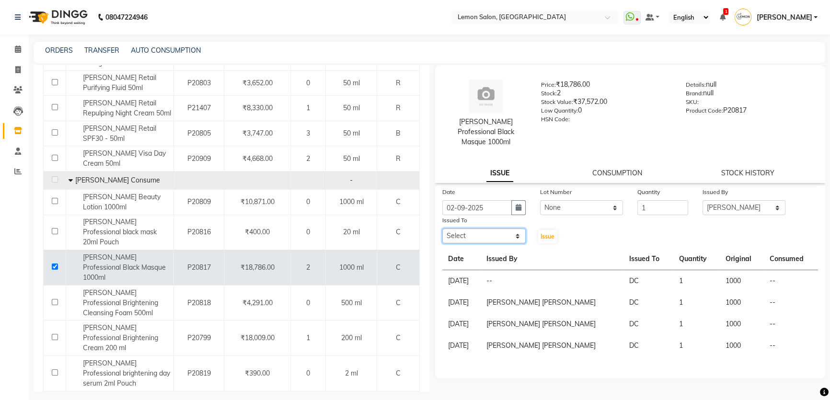
select select "7891"
click at [443, 229] on select "Select [PERSON_NAME] [PERSON_NAME] Ssankar [PERSON_NAME] DC [PERSON_NAME] [PERS…" at bounding box center [484, 236] width 83 height 15
click at [556, 230] on button "Issue" at bounding box center [547, 236] width 19 height 13
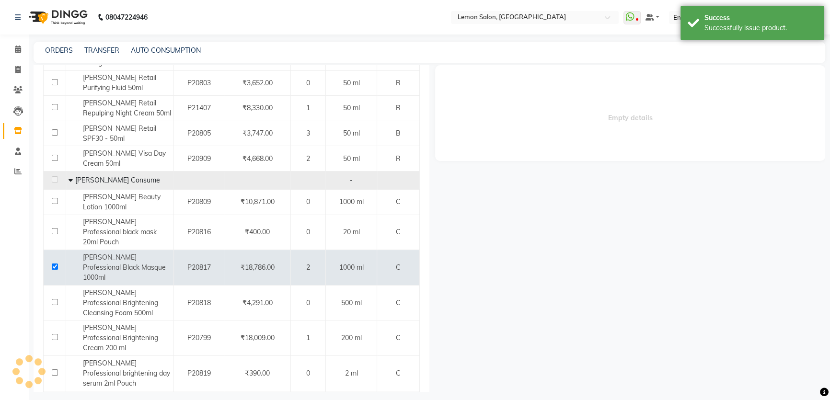
select select
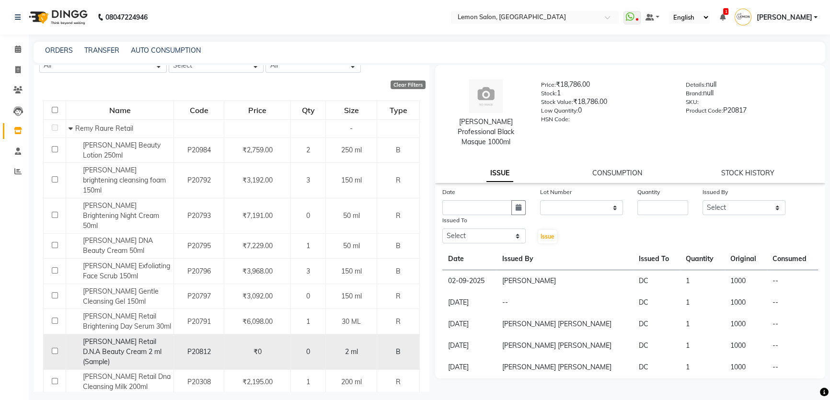
scroll to position [72, 0]
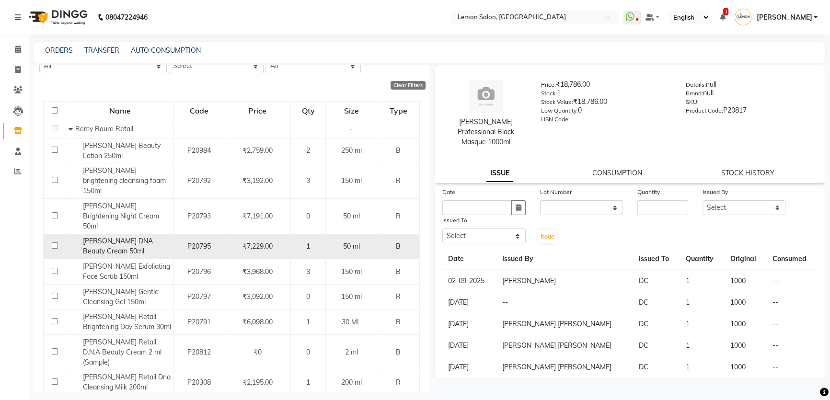
click at [106, 237] on span "[PERSON_NAME] DNA Beauty Cream 50ml" at bounding box center [118, 246] width 70 height 19
select select
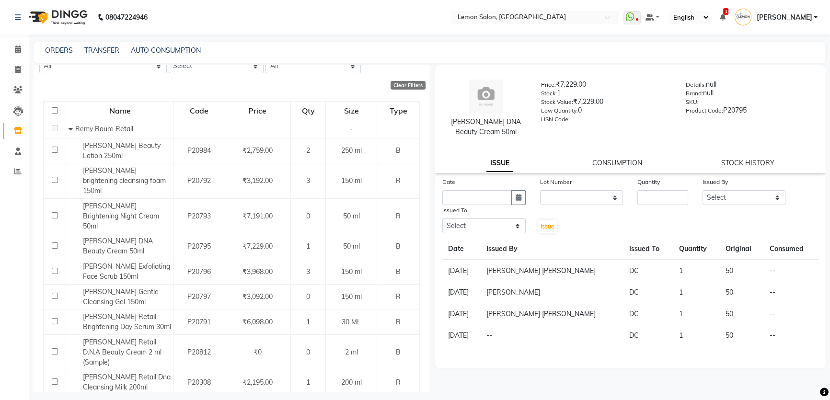
drag, startPoint x: 460, startPoint y: 268, endPoint x: 474, endPoint y: 264, distance: 14.7
click at [474, 264] on td "28-06-2025" at bounding box center [462, 271] width 38 height 22
click at [17, 46] on icon at bounding box center [18, 49] width 6 height 7
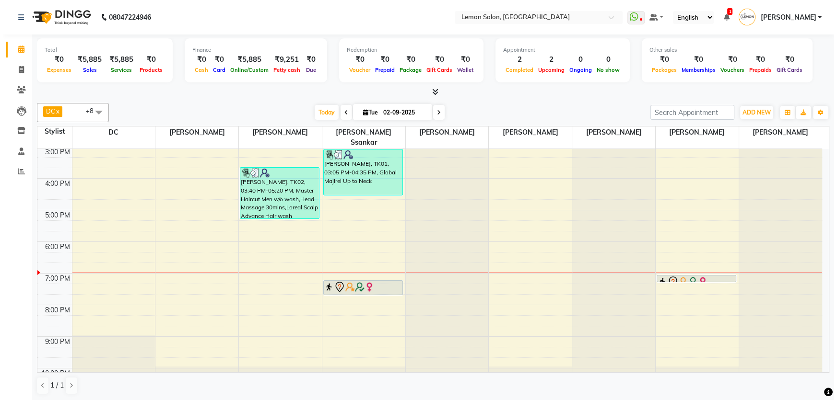
scroll to position [207, 0]
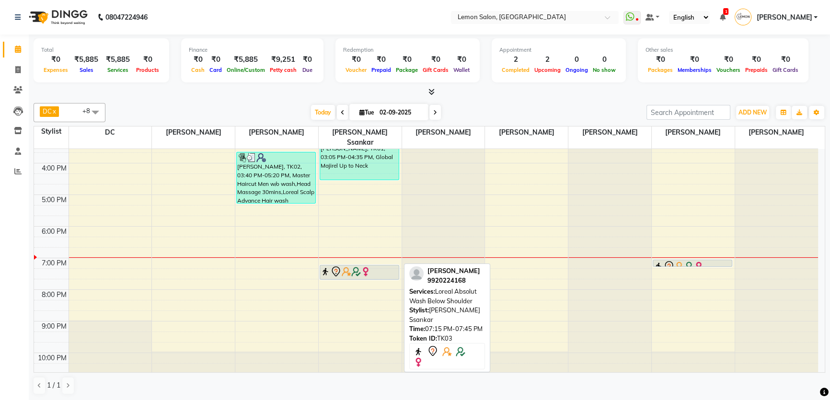
click at [327, 267] on img at bounding box center [326, 272] width 10 height 10
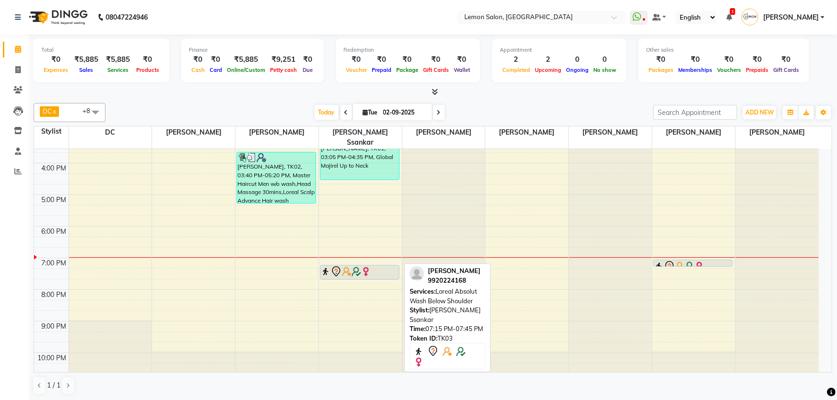
select select "7"
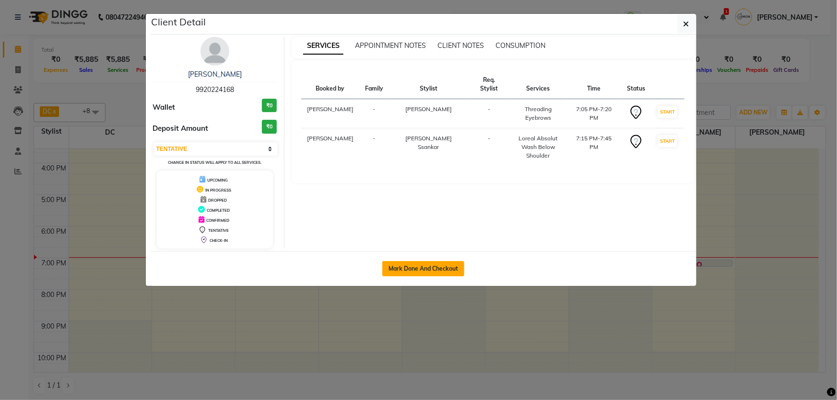
click at [411, 268] on button "Mark Done And Checkout" at bounding box center [423, 268] width 82 height 15
select select "568"
select select "service"
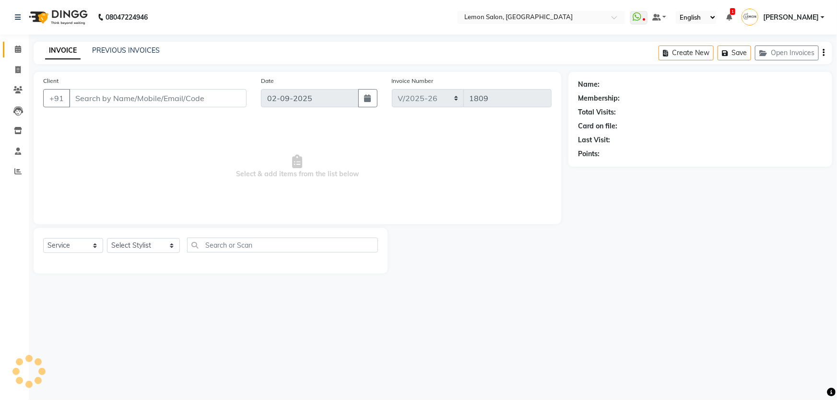
type input "9920224168"
select select "67818"
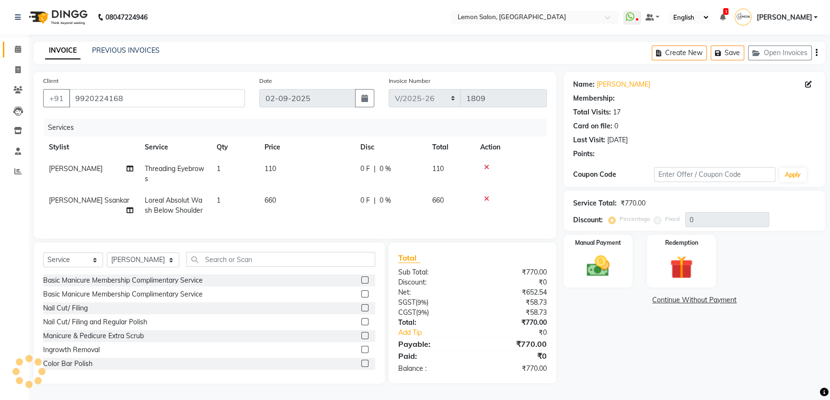
select select "1: Object"
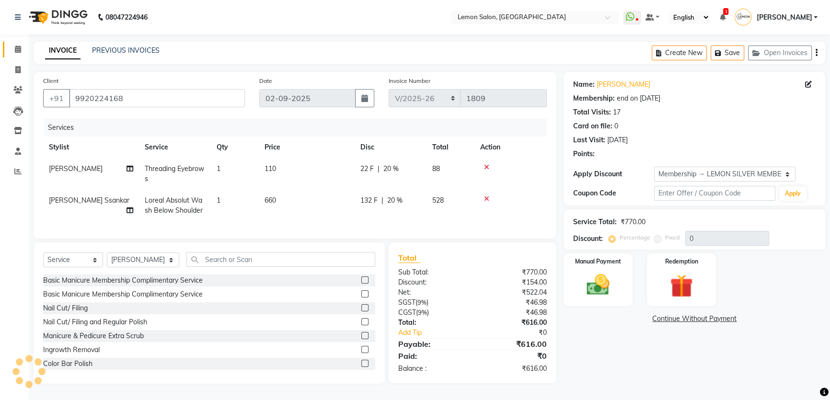
type input "20"
click at [621, 86] on link "[PERSON_NAME]" at bounding box center [624, 85] width 54 height 10
click at [172, 209] on span "Loreal Absolut Wash Below Shoulder" at bounding box center [174, 205] width 58 height 19
select select "67818"
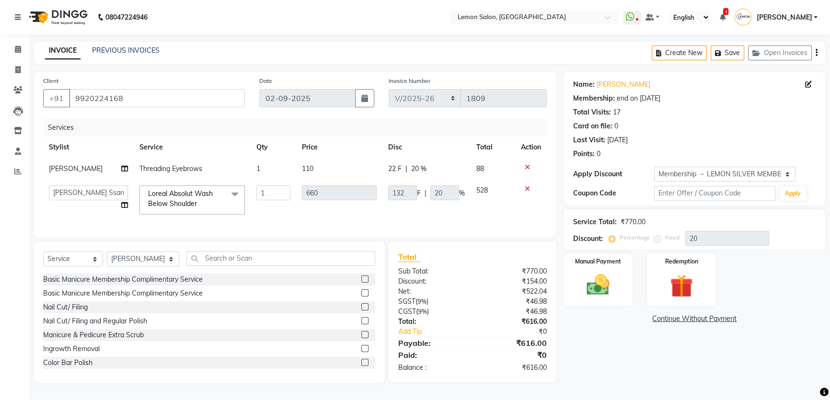
click at [172, 209] on span "Loreal Absolut Wash Below Shoulder x" at bounding box center [188, 199] width 84 height 21
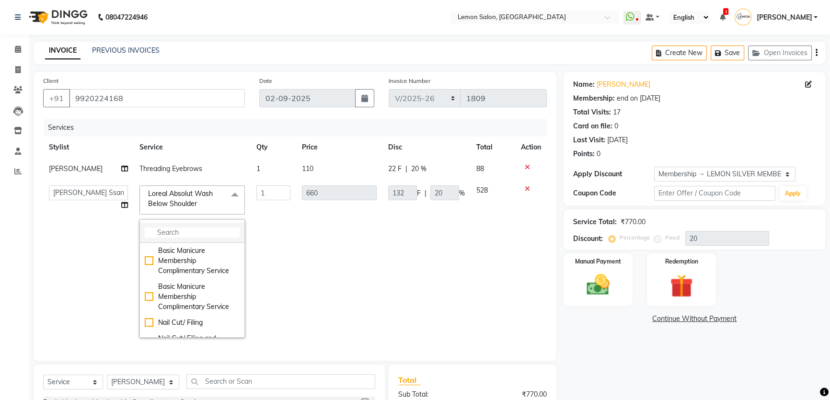
click at [180, 233] on input "multiselect-search" at bounding box center [192, 233] width 95 height 10
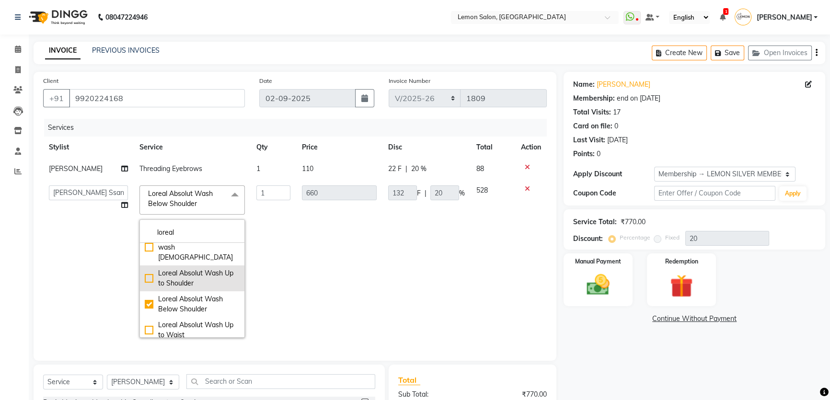
scroll to position [174, 0]
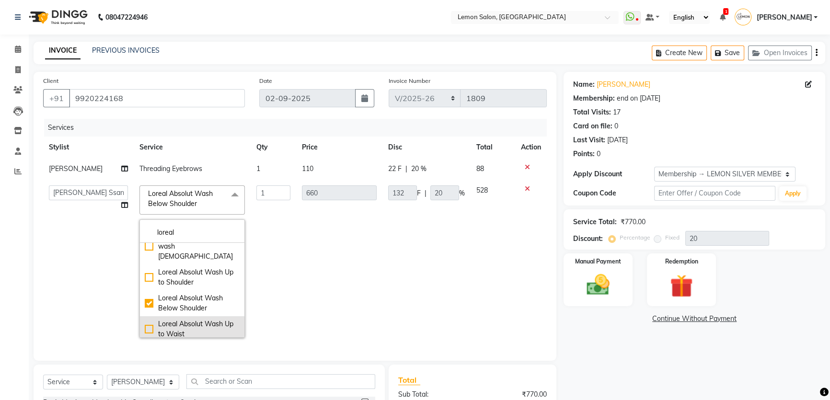
type input "loreal"
click at [145, 319] on div "Loreal Absolut Wash Up to Waist" at bounding box center [192, 329] width 95 height 20
checkbox input "false"
checkbox input "true"
type input "825"
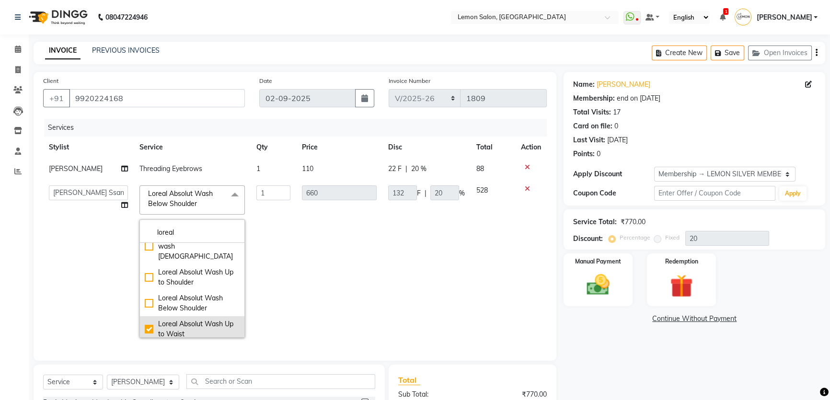
type input "165"
drag, startPoint x: 603, startPoint y: 343, endPoint x: 583, endPoint y: 335, distance: 21.3
click at [604, 343] on div "Name: Jainy Sinha Membership: end on 05-02-2026 Total Visits: 17 Card on file: …" at bounding box center [698, 289] width 269 height 434
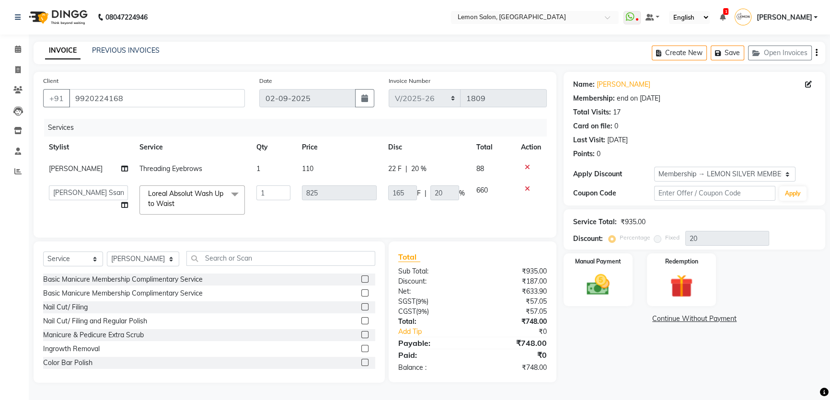
scroll to position [3, 0]
click at [139, 267] on select "Select Stylist [PERSON_NAME] [PERSON_NAME] [PERSON_NAME] DC [PERSON_NAME] [PERS…" at bounding box center [143, 259] width 72 height 15
select select "79959"
click at [107, 255] on select "Select Stylist [PERSON_NAME] [PERSON_NAME] [PERSON_NAME] DC [PERSON_NAME] [PERS…" at bounding box center [143, 259] width 72 height 15
click at [205, 260] on input "text" at bounding box center [280, 258] width 189 height 15
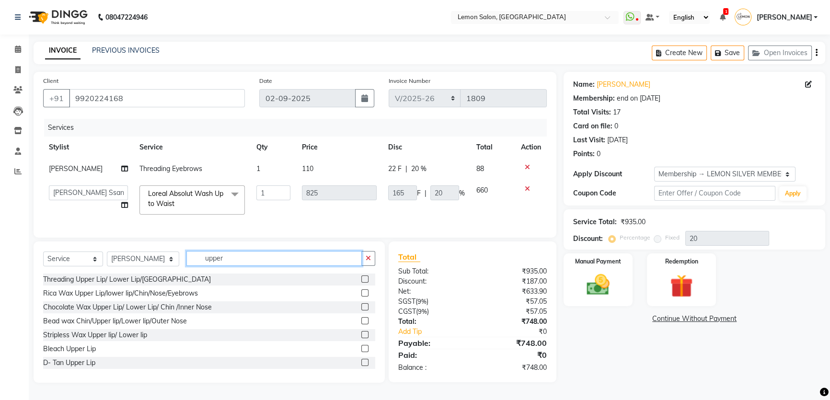
type input "upper"
click at [361, 281] on label at bounding box center [364, 279] width 7 height 7
click at [361, 281] on input "checkbox" at bounding box center [364, 280] width 6 height 6
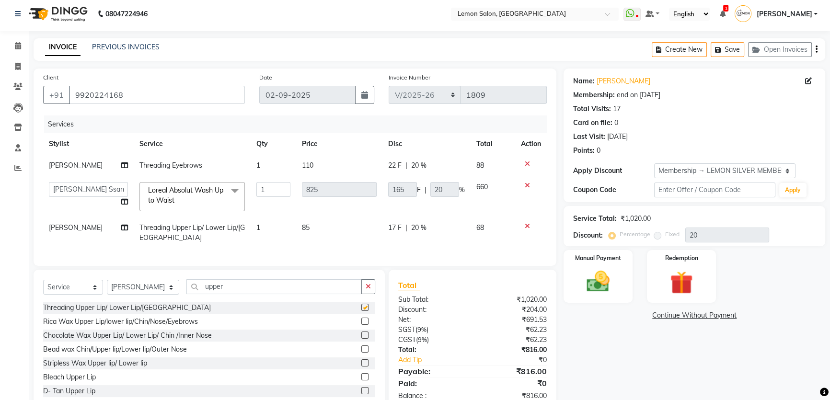
checkbox input "false"
click at [590, 277] on img at bounding box center [598, 281] width 39 height 27
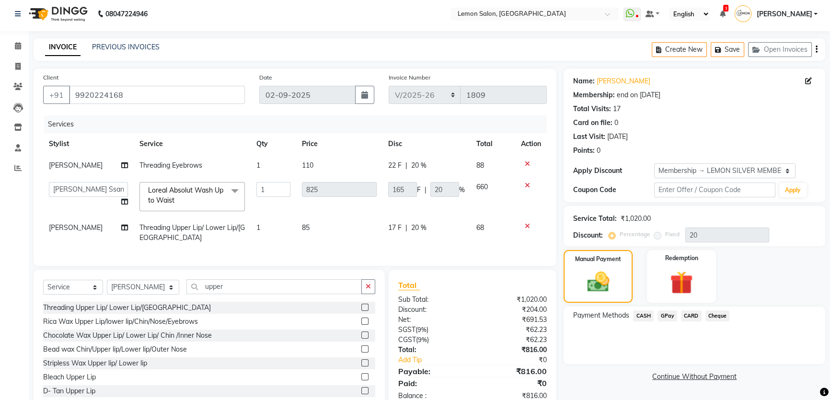
click at [672, 316] on span "GPay" at bounding box center [668, 316] width 20 height 11
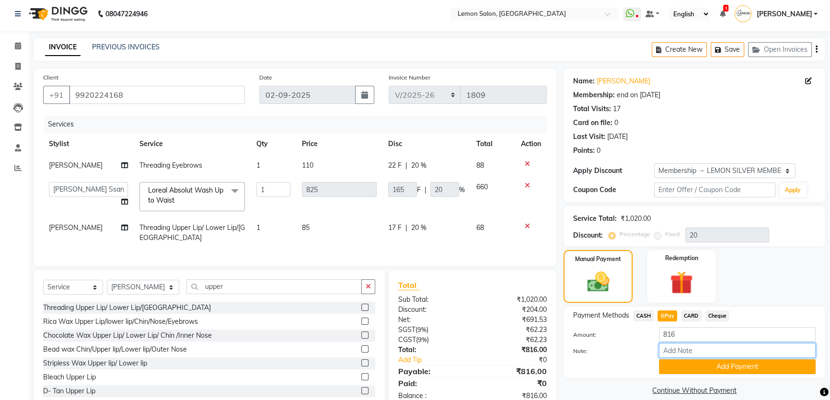
click at [701, 357] on input "Note:" at bounding box center [737, 350] width 157 height 15
click at [701, 363] on button "Add Payment" at bounding box center [737, 367] width 157 height 15
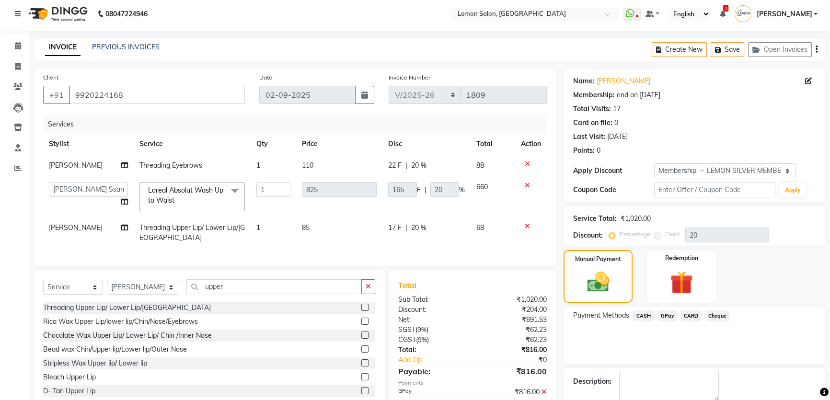
scroll to position [91, 0]
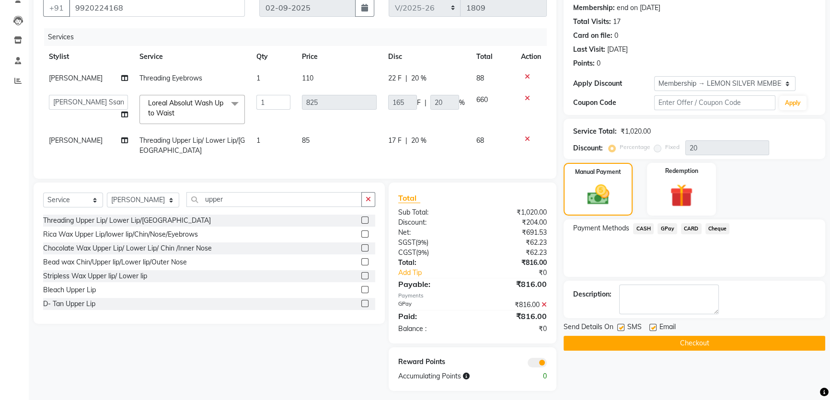
click at [673, 349] on button "Checkout" at bounding box center [695, 343] width 262 height 15
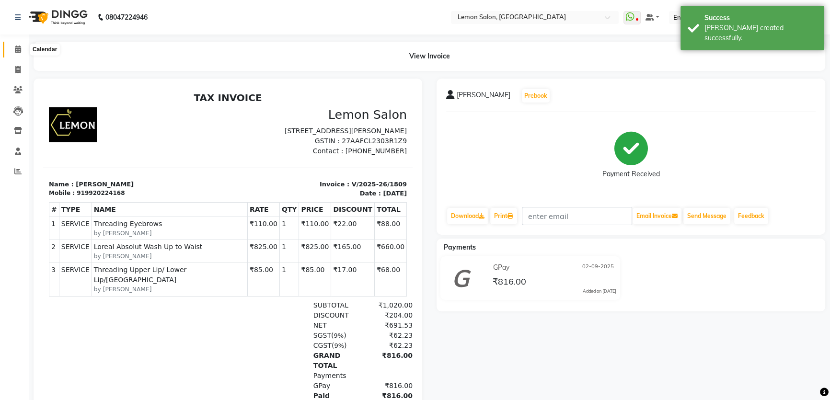
click at [15, 50] on icon at bounding box center [18, 49] width 6 height 7
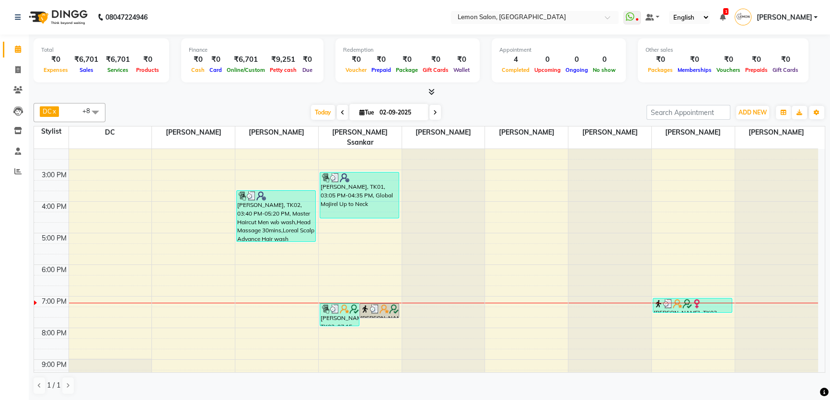
scroll to position [207, 0]
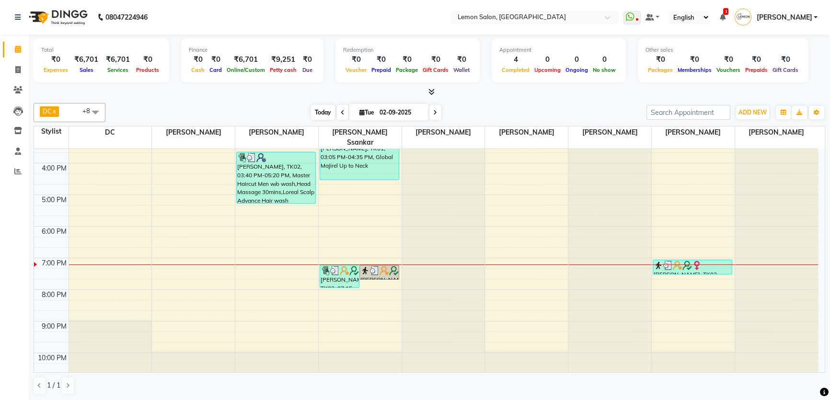
click at [311, 113] on span "Today" at bounding box center [323, 112] width 24 height 15
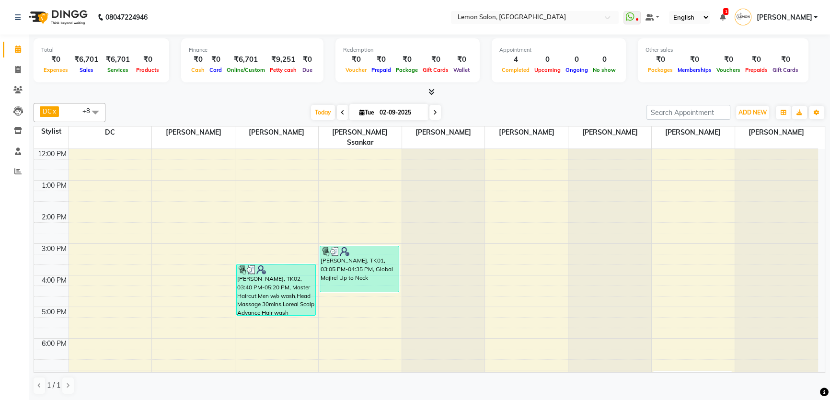
scroll to position [77, 0]
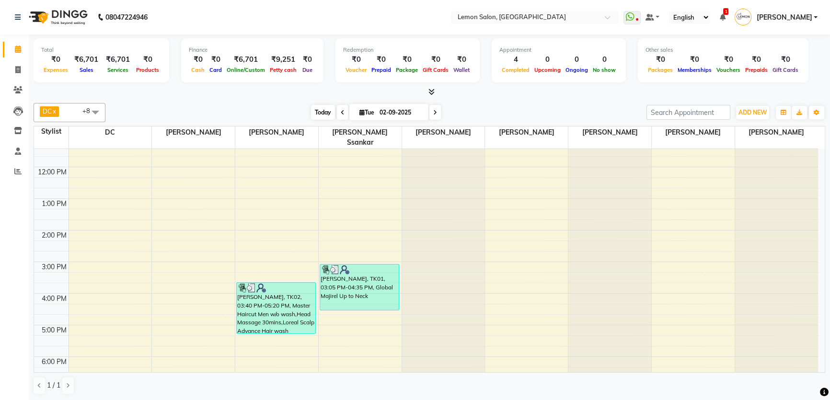
click at [316, 105] on span "Today" at bounding box center [323, 112] width 24 height 15
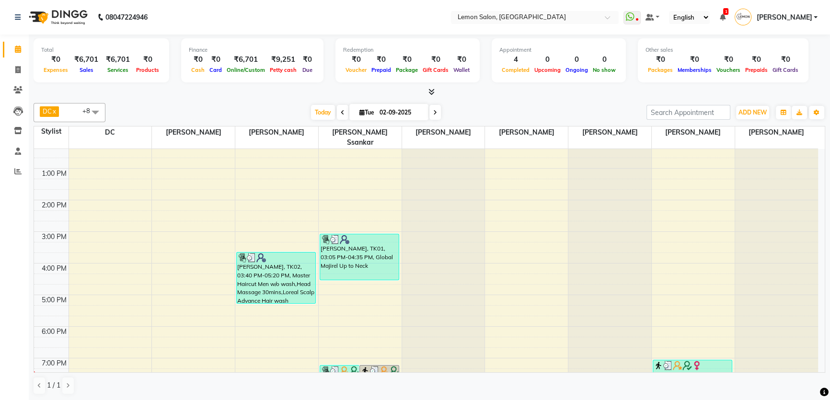
scroll to position [43, 0]
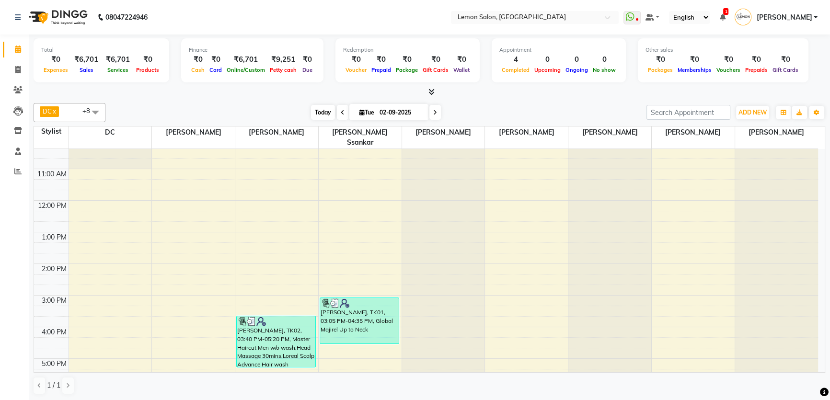
click at [329, 115] on span "Today" at bounding box center [323, 112] width 24 height 15
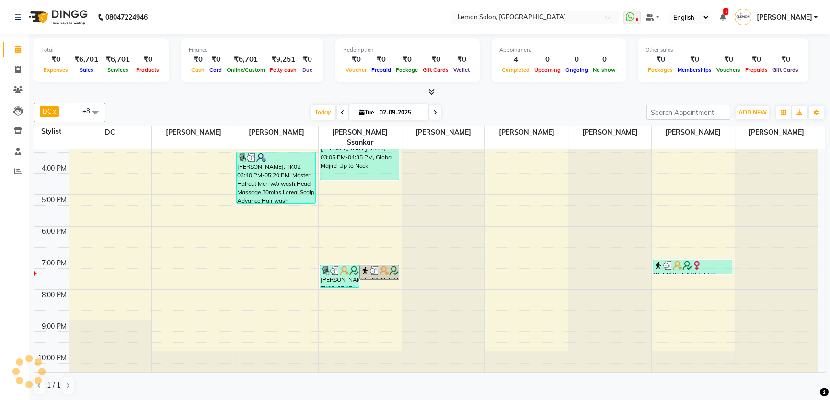
scroll to position [0, 0]
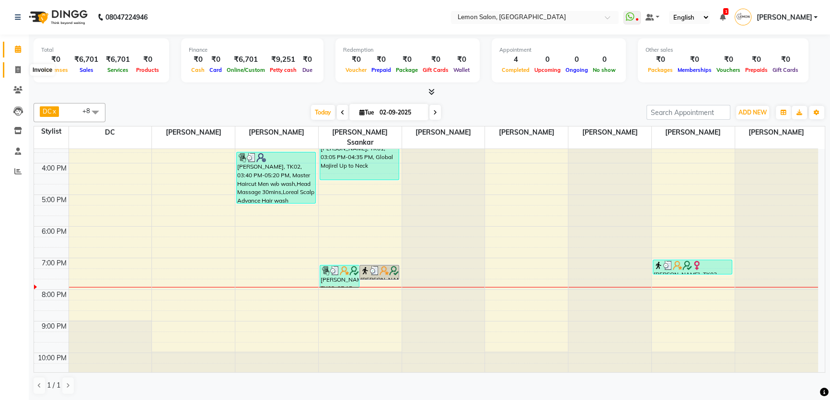
click at [12, 70] on span at bounding box center [18, 70] width 17 height 11
select select "568"
select select "service"
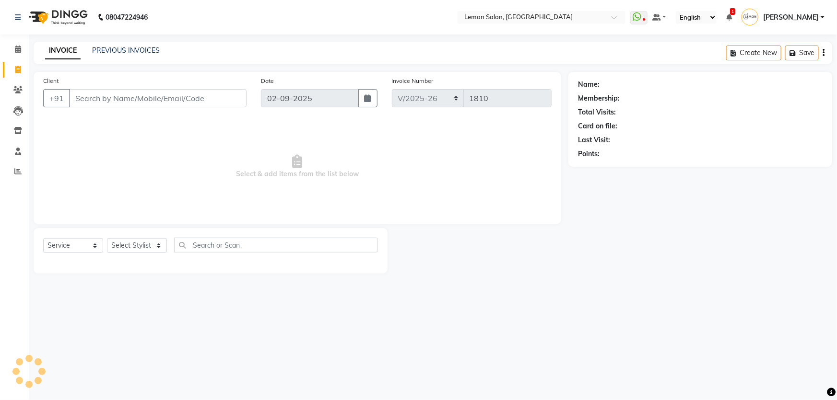
click at [100, 94] on input "Client" at bounding box center [157, 98] width 177 height 18
click at [140, 245] on select "Select Stylist [PERSON_NAME] [PERSON_NAME] [PERSON_NAME] DC [PERSON_NAME] [PERS…" at bounding box center [143, 245] width 73 height 15
click at [90, 101] on input "Client" at bounding box center [157, 98] width 177 height 18
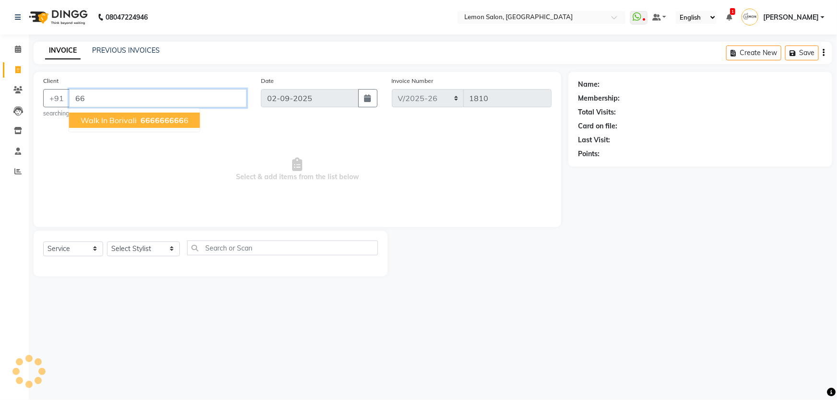
type input "6"
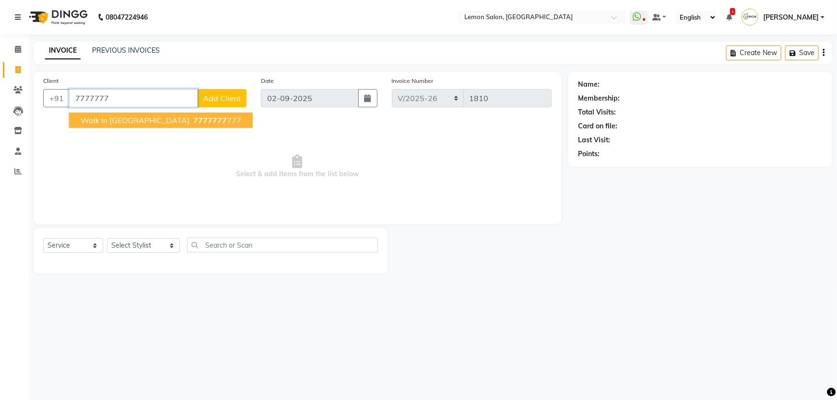
click at [191, 119] on ngb-highlight "7777777 777" at bounding box center [216, 121] width 50 height 10
type input "7777777777"
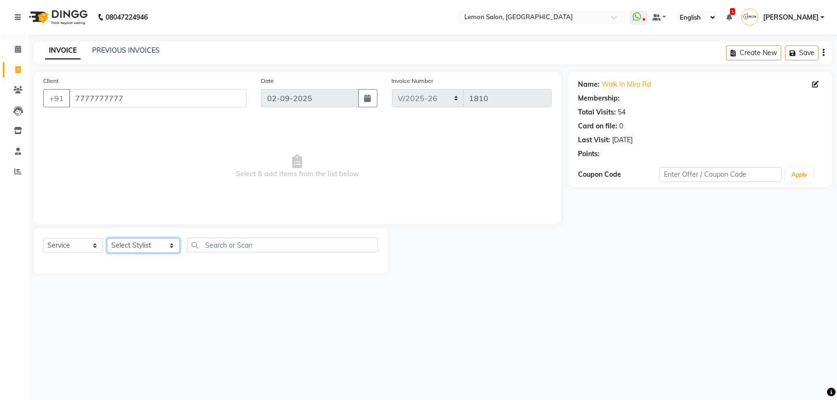
click at [129, 242] on select "Select Stylist [PERSON_NAME] [PERSON_NAME] [PERSON_NAME] DC [PERSON_NAME] [PERS…" at bounding box center [143, 245] width 73 height 15
select select "70796"
click at [107, 238] on select "Select Stylist [PERSON_NAME] [PERSON_NAME] [PERSON_NAME] DC [PERSON_NAME] [PERS…" at bounding box center [143, 245] width 73 height 15
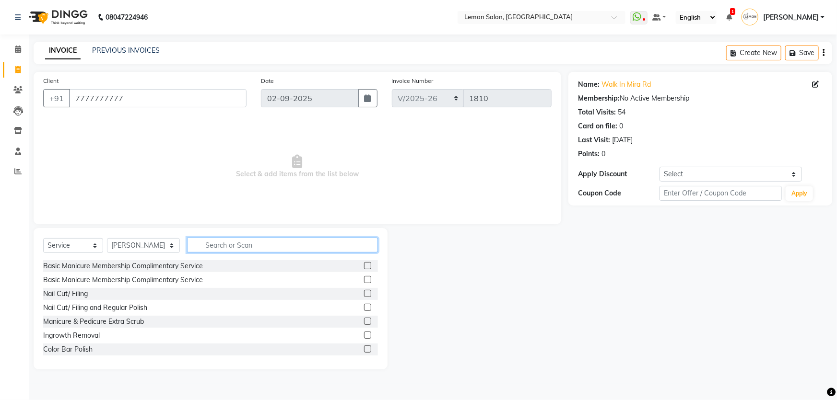
click at [224, 239] on input "text" at bounding box center [282, 245] width 191 height 15
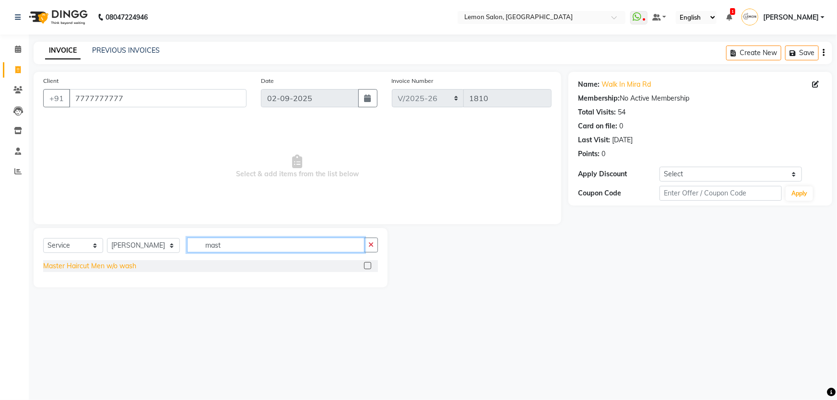
type input "mast"
click at [120, 264] on div "Master Haircut Men w/o wash" at bounding box center [89, 266] width 93 height 10
checkbox input "false"
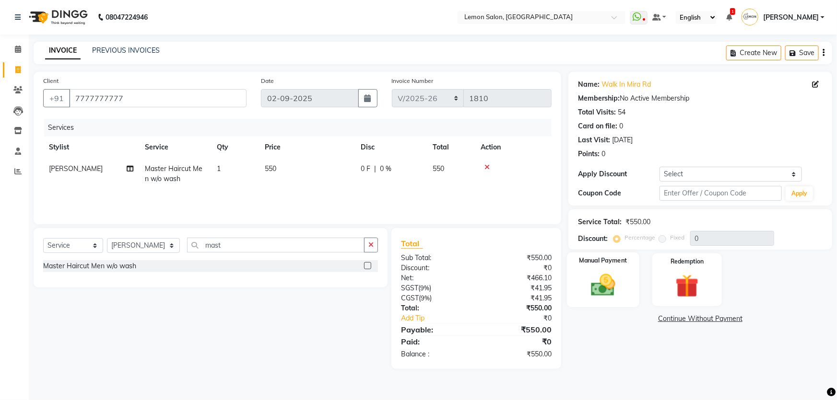
click at [603, 259] on label "Manual Payment" at bounding box center [603, 260] width 48 height 9
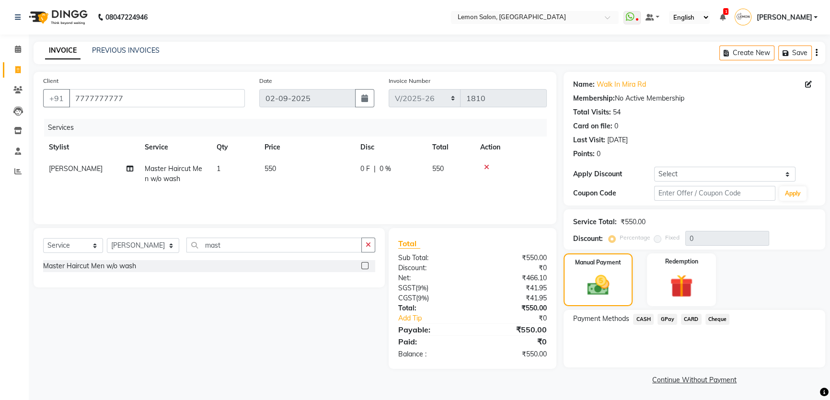
click at [671, 317] on span "GPay" at bounding box center [668, 319] width 20 height 11
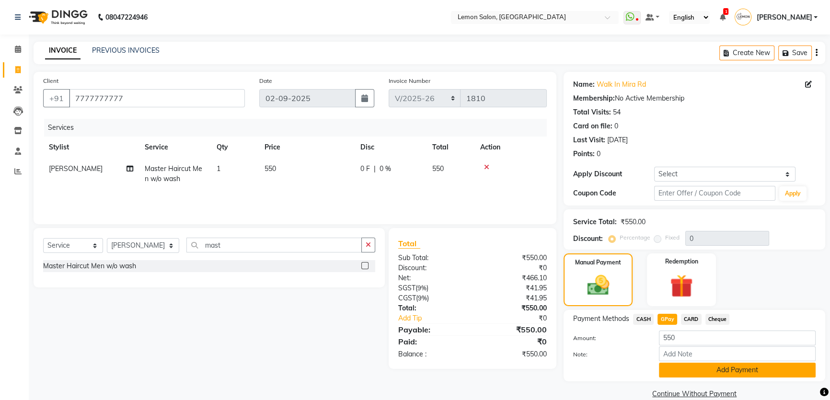
click at [669, 365] on button "Add Payment" at bounding box center [737, 370] width 157 height 15
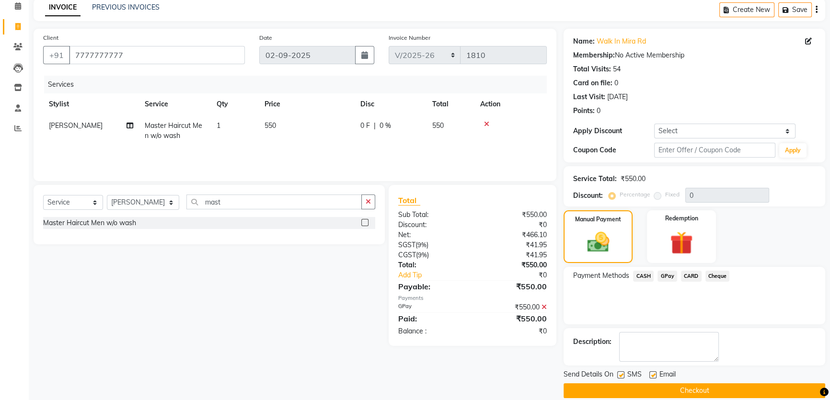
scroll to position [55, 0]
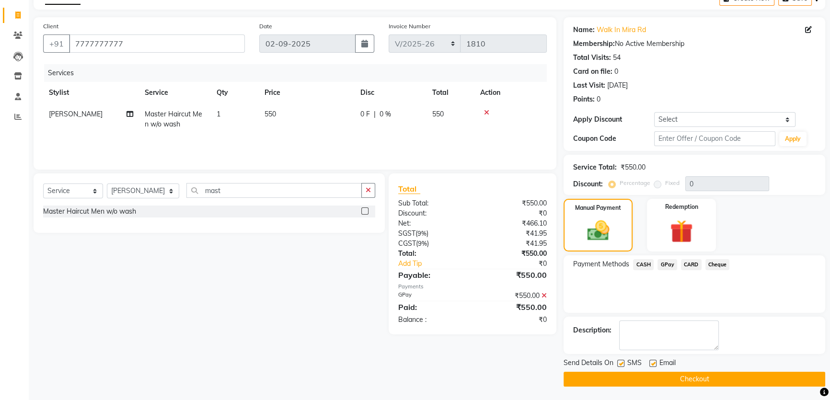
click at [653, 375] on button "Checkout" at bounding box center [695, 379] width 262 height 15
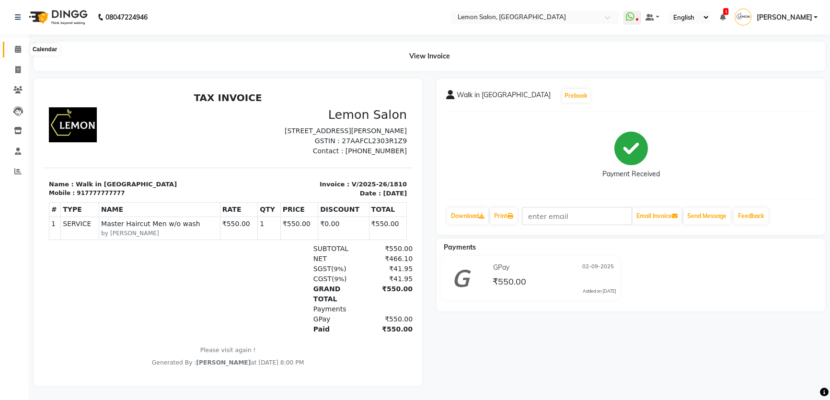
click at [12, 45] on span at bounding box center [18, 49] width 17 height 11
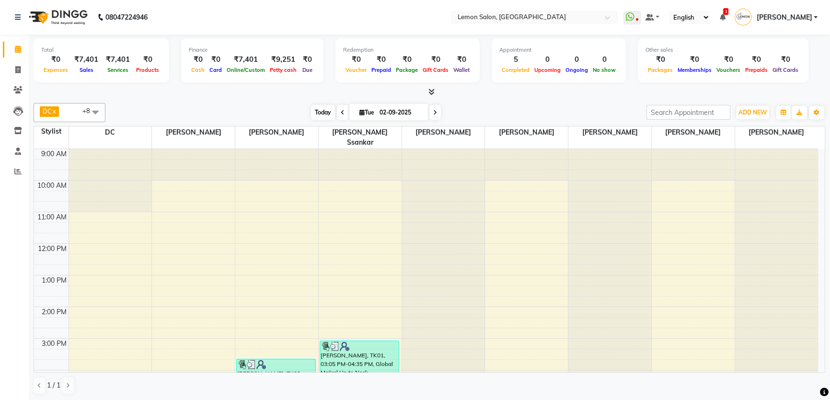
click at [319, 114] on span "Today" at bounding box center [323, 112] width 24 height 15
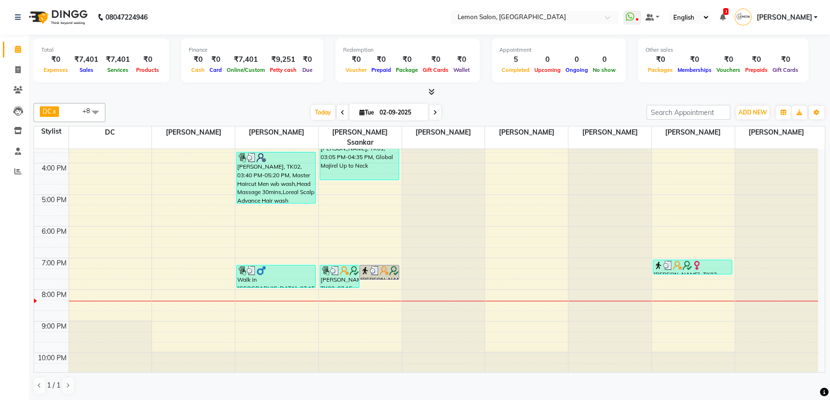
click at [271, 15] on nav "08047224946 Select Location × Lemon Salon, Mira Road WhatsApp Status ✕ Status: …" at bounding box center [415, 17] width 830 height 35
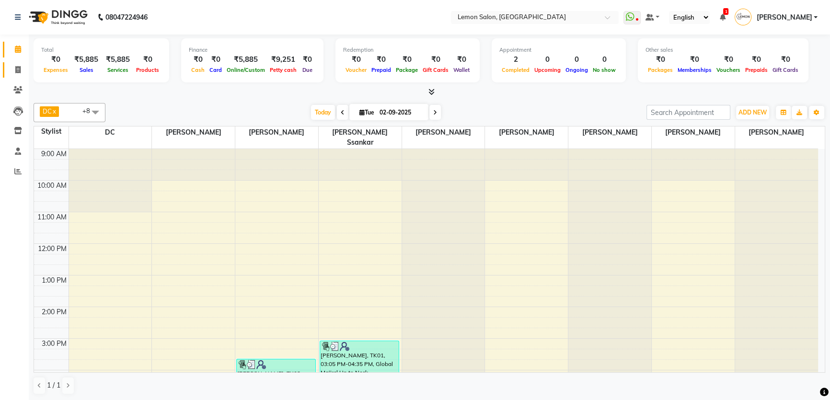
scroll to position [207, 0]
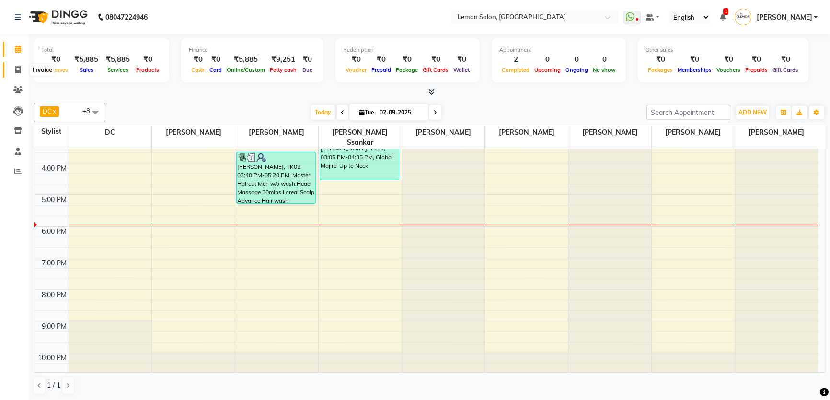
click at [14, 70] on span at bounding box center [18, 70] width 17 height 11
select select "568"
select select "service"
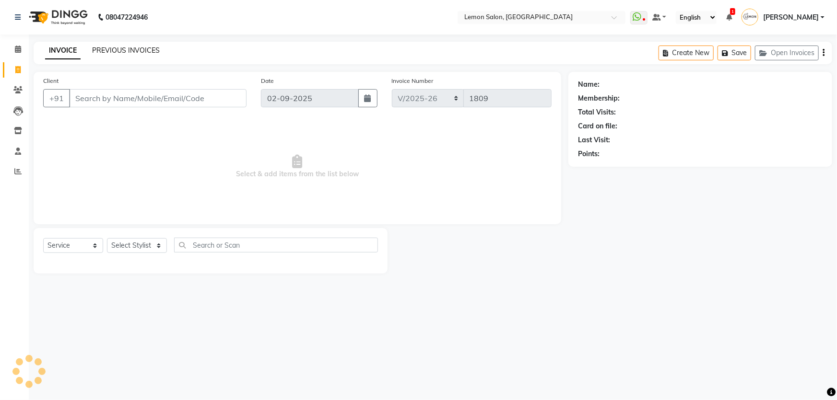
click at [153, 46] on link "PREVIOUS INVOICES" at bounding box center [126, 50] width 68 height 9
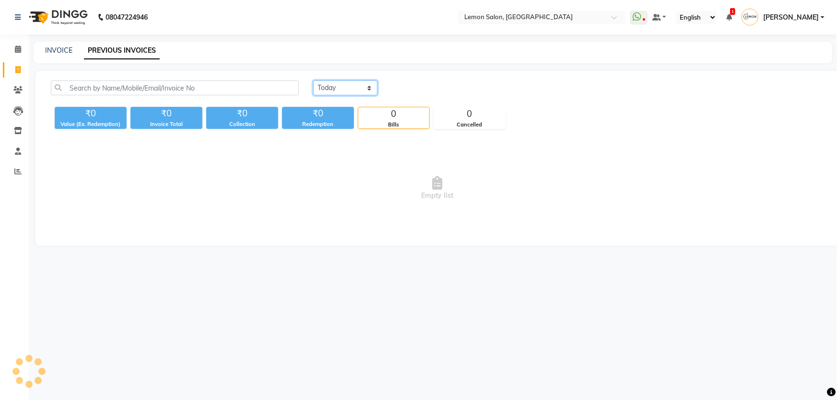
click at [343, 85] on select "[DATE] [DATE] Custom Range" at bounding box center [345, 88] width 64 height 15
select select "[DATE]"
click at [313, 81] on select "[DATE] [DATE] Custom Range" at bounding box center [345, 88] width 64 height 15
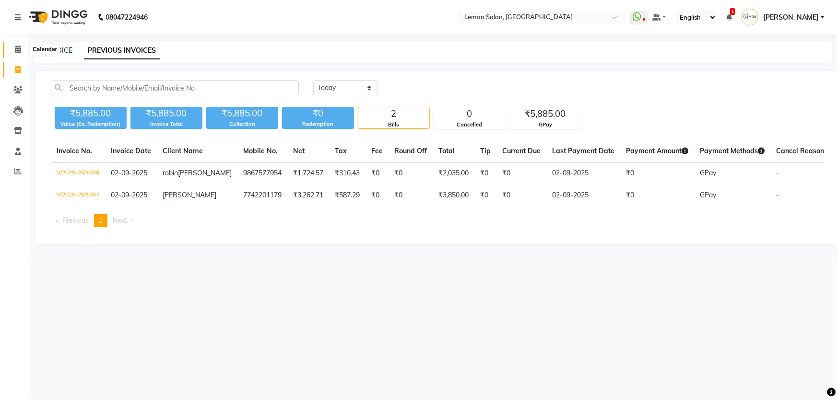
click at [16, 51] on icon at bounding box center [18, 49] width 6 height 7
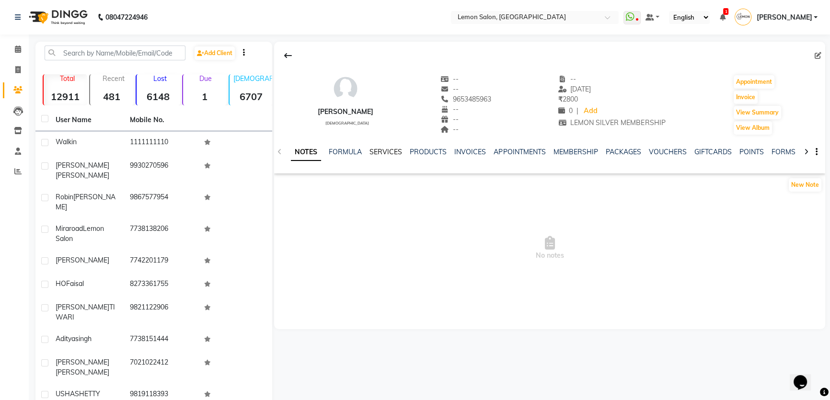
click at [390, 152] on link "SERVICES" at bounding box center [386, 152] width 33 height 9
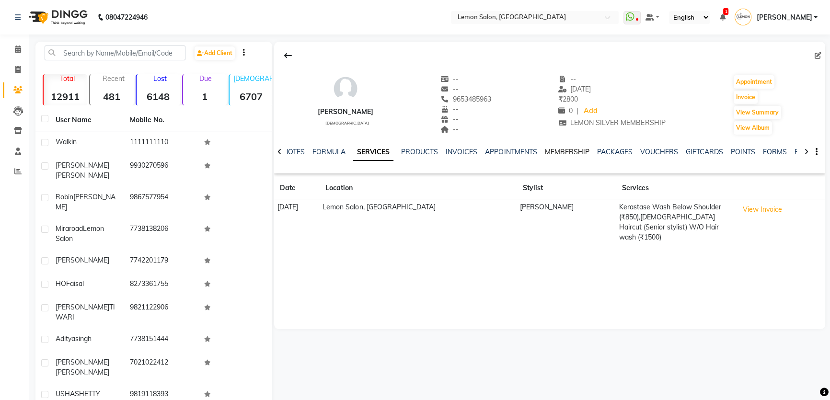
click at [564, 155] on link "MEMBERSHIP" at bounding box center [567, 152] width 45 height 9
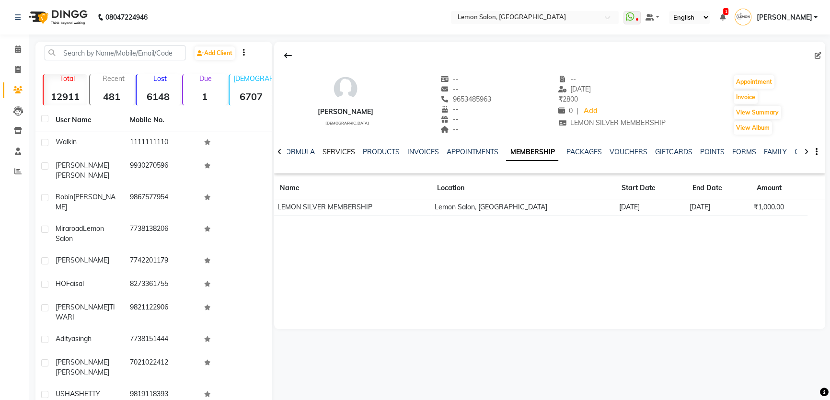
click at [345, 154] on link "SERVICES" at bounding box center [339, 152] width 33 height 9
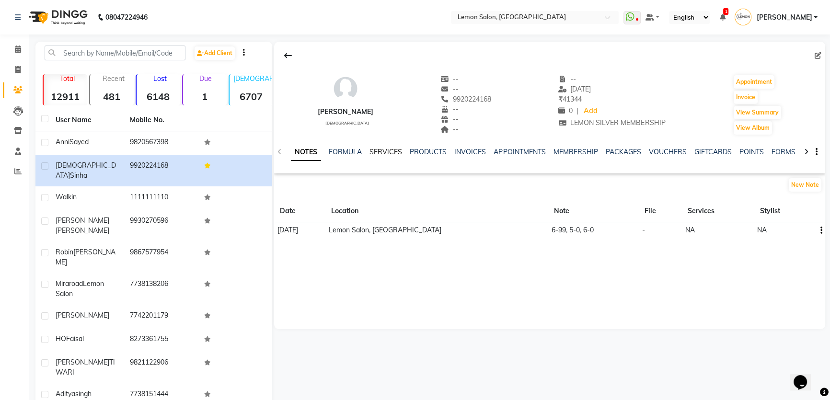
click at [398, 155] on link "SERVICES" at bounding box center [386, 152] width 33 height 9
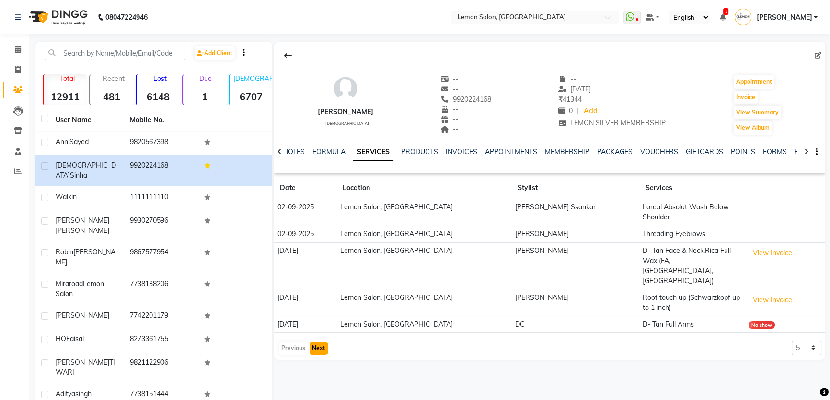
click at [326, 342] on button "Next" at bounding box center [319, 348] width 18 height 13
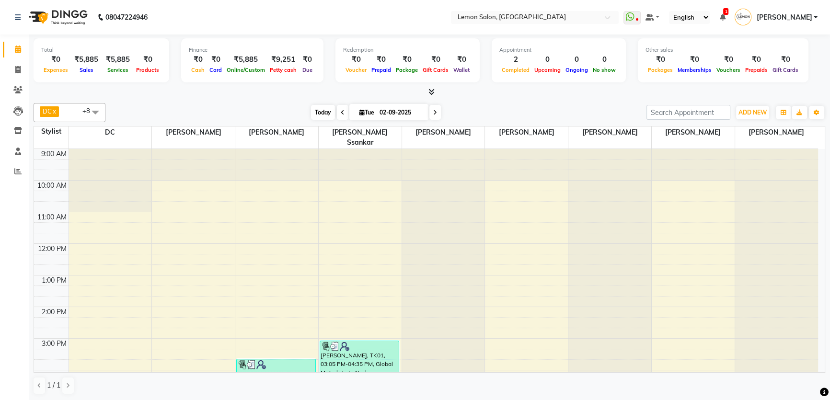
click at [316, 115] on span "Today" at bounding box center [323, 112] width 24 height 15
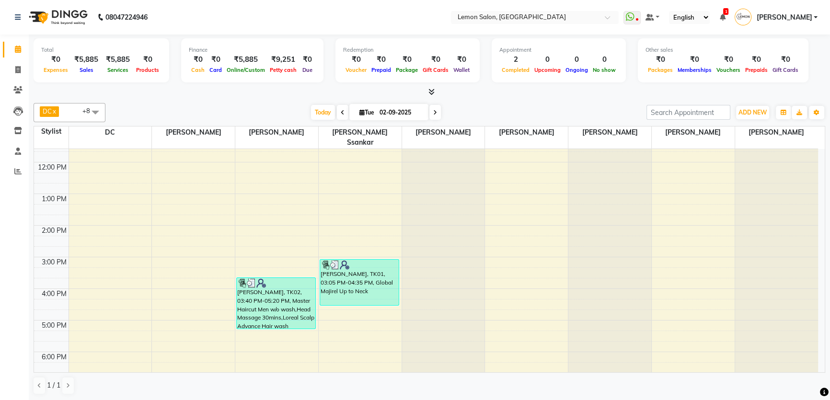
scroll to position [207, 0]
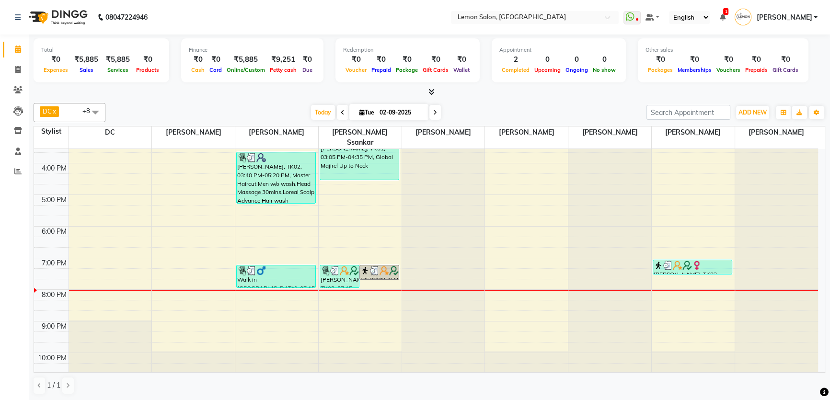
click at [499, 101] on div "DC x [PERSON_NAME] x [PERSON_NAME] x [PERSON_NAME] x [PERSON_NAME] x [PERSON_NA…" at bounding box center [430, 249] width 792 height 300
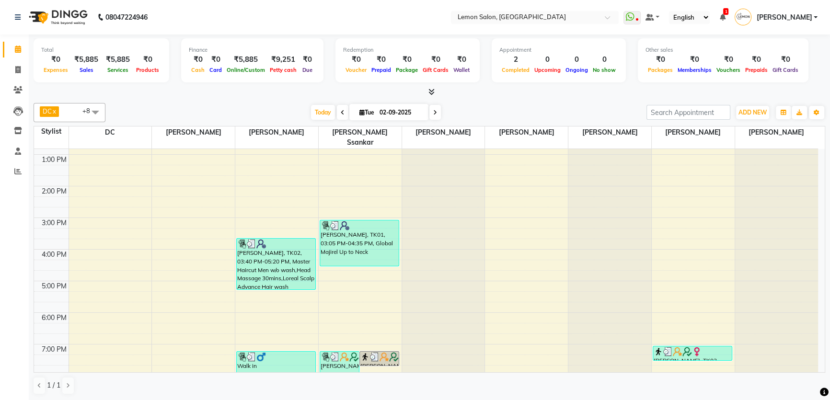
scroll to position [120, 0]
click at [16, 175] on icon at bounding box center [17, 171] width 7 height 7
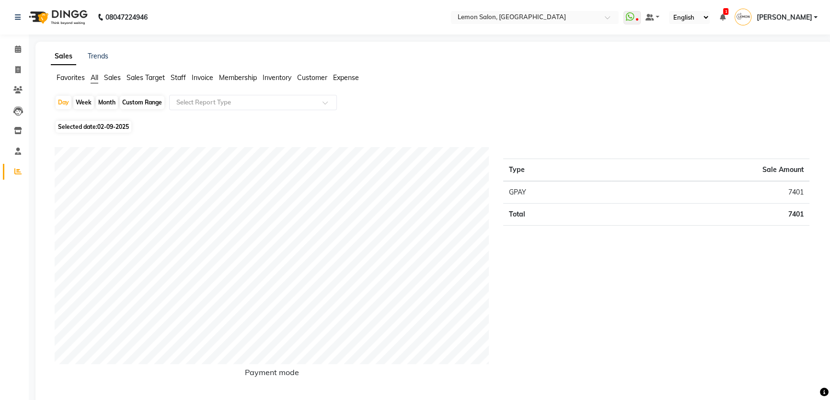
click at [226, 77] on span "Membership" at bounding box center [238, 77] width 38 height 9
click at [105, 102] on div "Month" at bounding box center [107, 102] width 22 height 13
select select "9"
select select "2025"
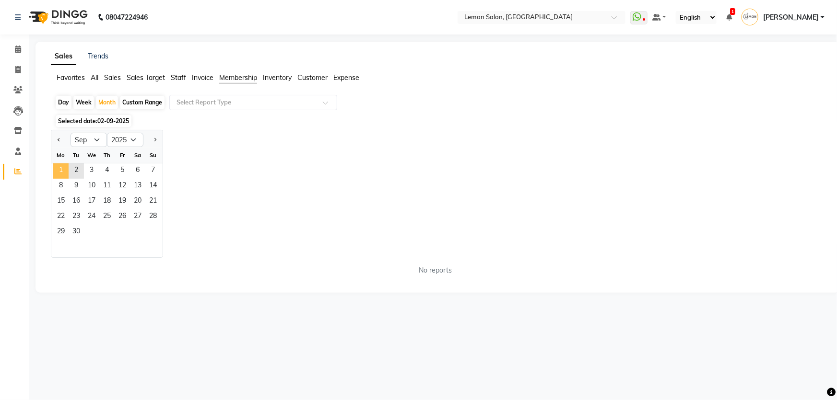
click at [64, 167] on span "1" at bounding box center [60, 170] width 15 height 15
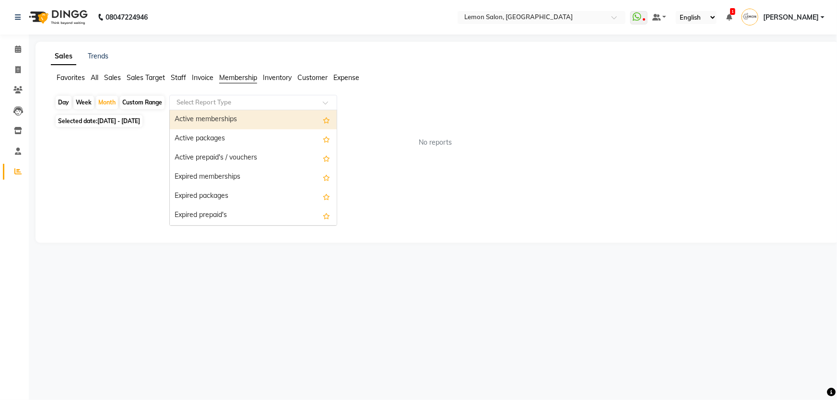
click at [225, 99] on input "text" at bounding box center [244, 103] width 138 height 10
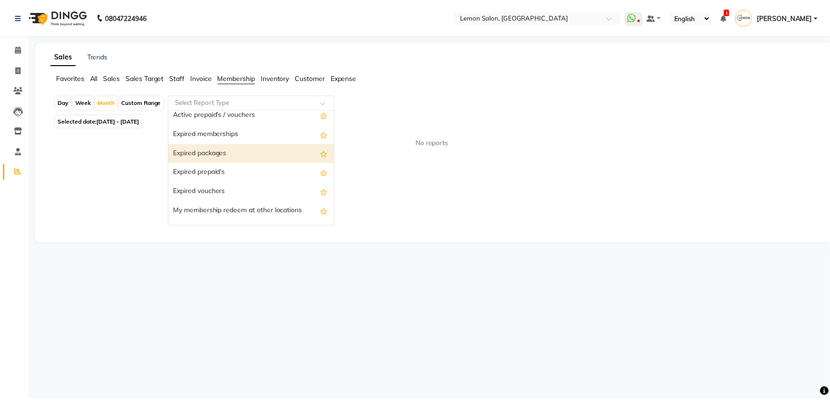
scroll to position [58, 0]
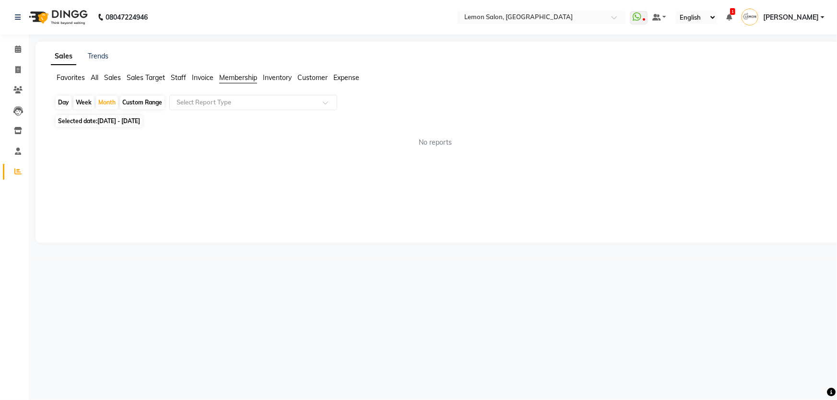
click at [112, 76] on span "Sales" at bounding box center [112, 77] width 17 height 9
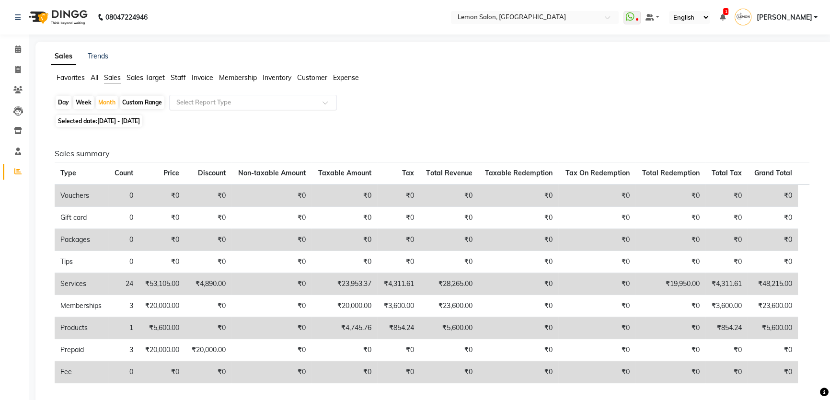
click at [212, 102] on input "text" at bounding box center [244, 103] width 138 height 10
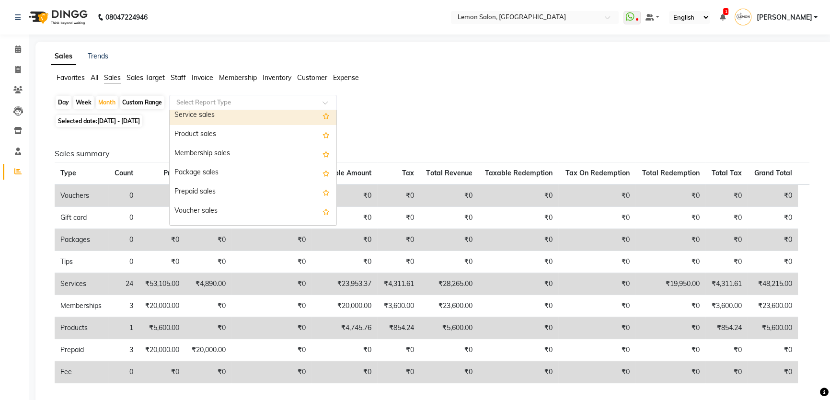
scroll to position [77, 0]
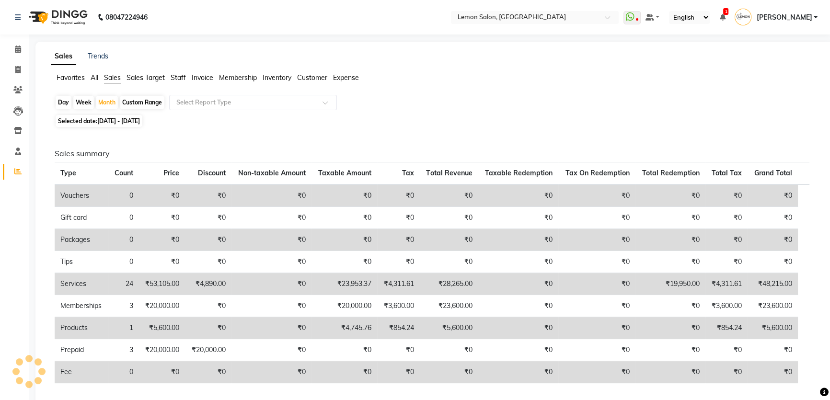
click at [170, 74] on ul "Favorites All Sales Sales Target Staff Invoice Membership Inventory Customer Ex…" at bounding box center [434, 78] width 767 height 11
click at [173, 75] on span "Staff" at bounding box center [178, 77] width 15 height 9
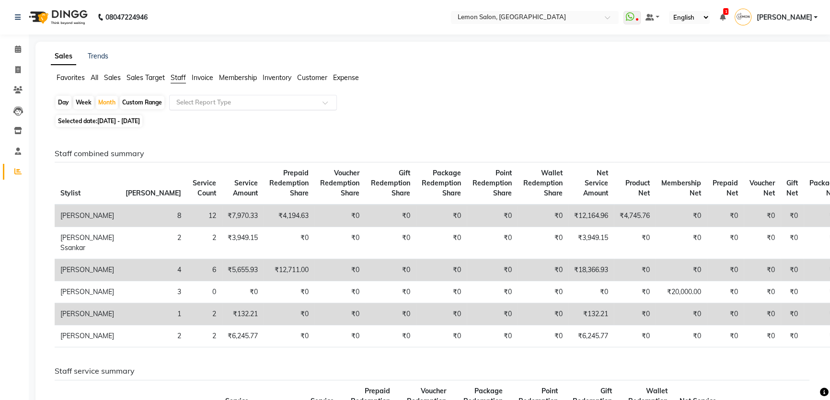
click at [203, 102] on input "text" at bounding box center [244, 103] width 138 height 10
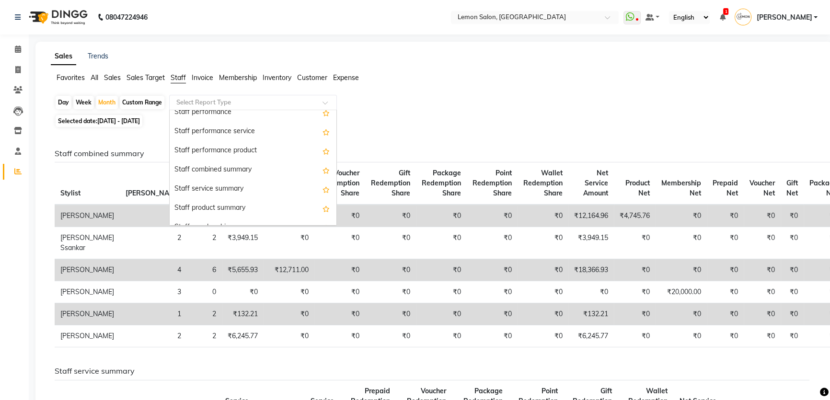
scroll to position [174, 0]
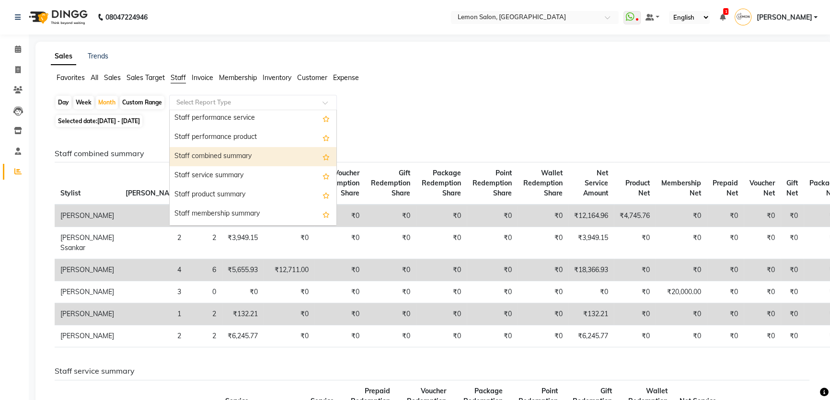
click at [228, 155] on div "Staff combined summary" at bounding box center [253, 156] width 167 height 19
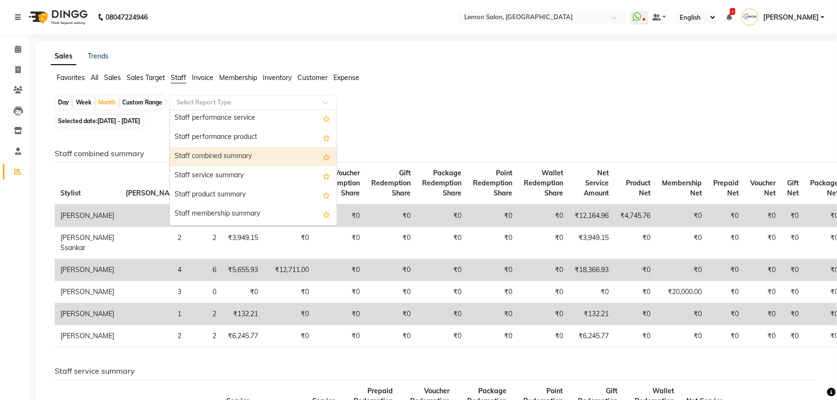
select select "csv"
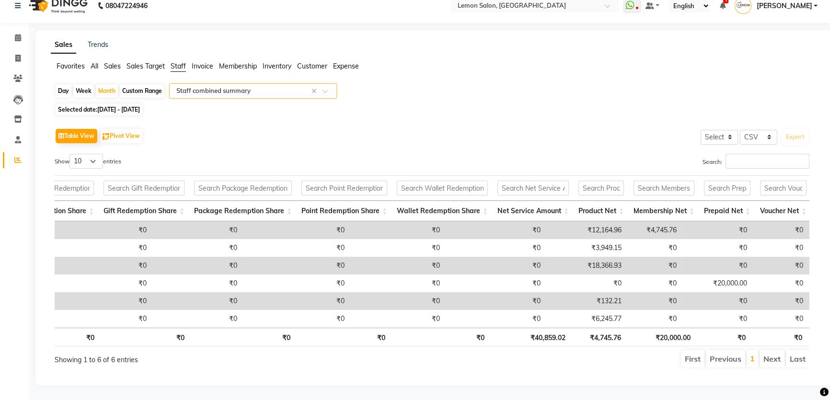
scroll to position [0, 0]
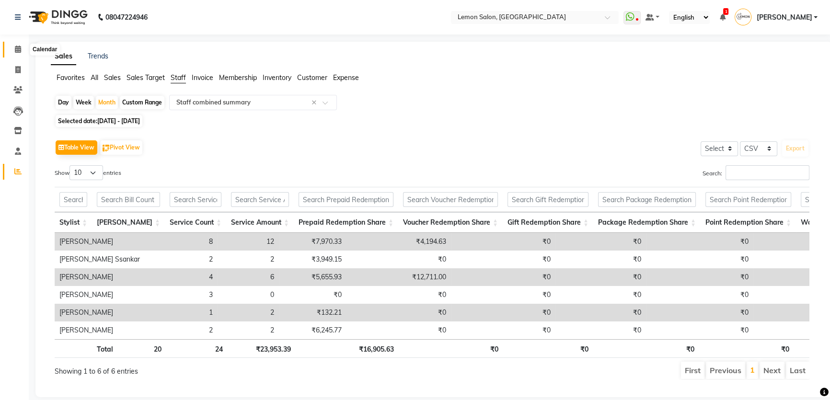
click at [19, 47] on icon at bounding box center [18, 49] width 6 height 7
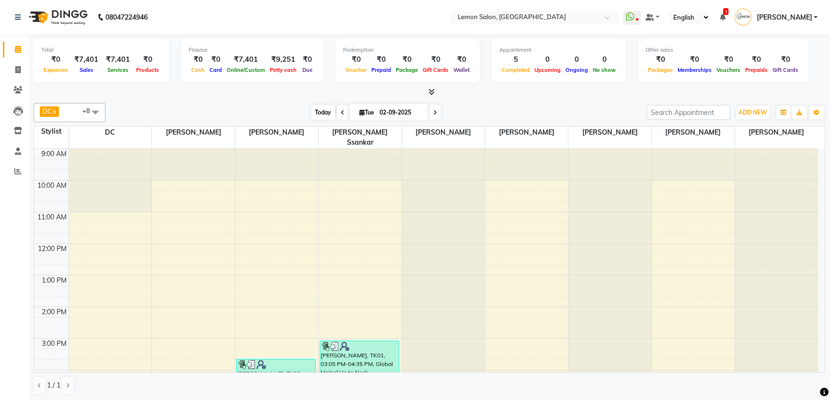
click at [311, 108] on span "Today" at bounding box center [323, 112] width 24 height 15
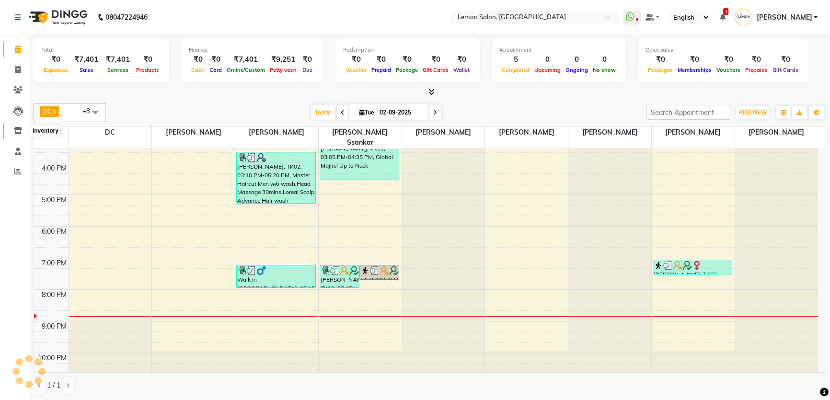
click at [19, 132] on icon at bounding box center [18, 130] width 8 height 7
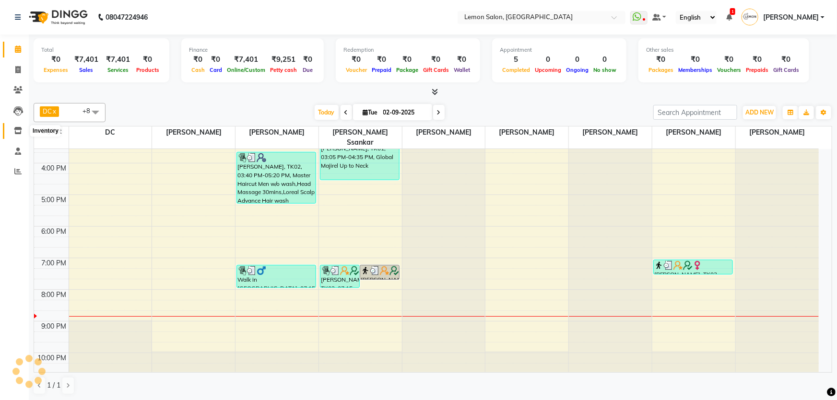
select select
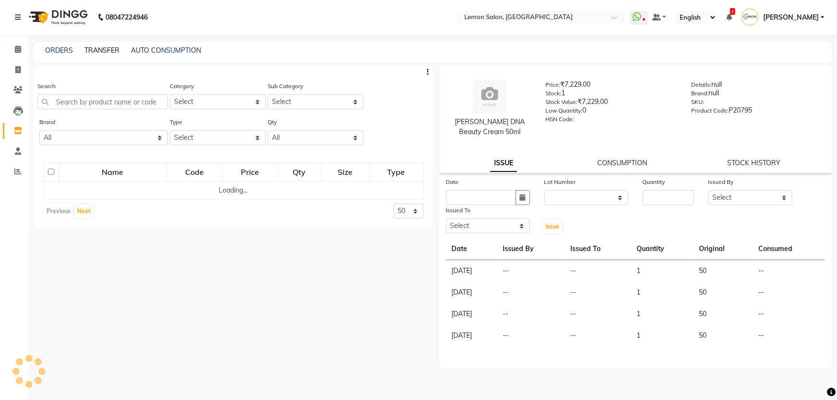
click at [94, 47] on link "TRANSFER" at bounding box center [101, 50] width 35 height 9
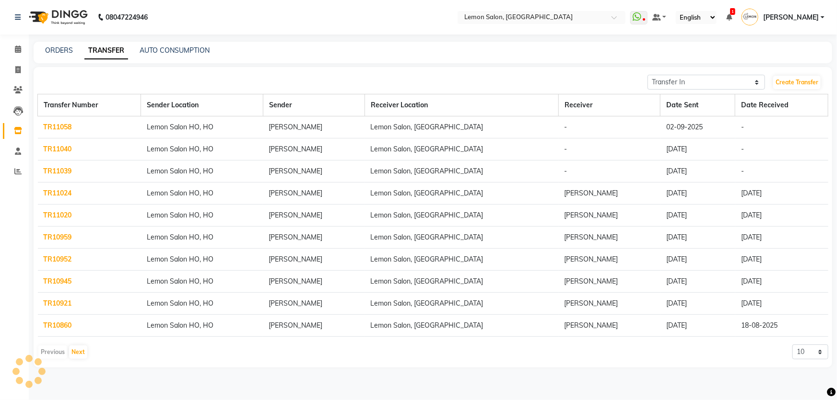
click at [62, 153] on td "TR11040" at bounding box center [89, 150] width 103 height 22
click at [57, 171] on link "TR11039" at bounding box center [58, 171] width 28 height 9
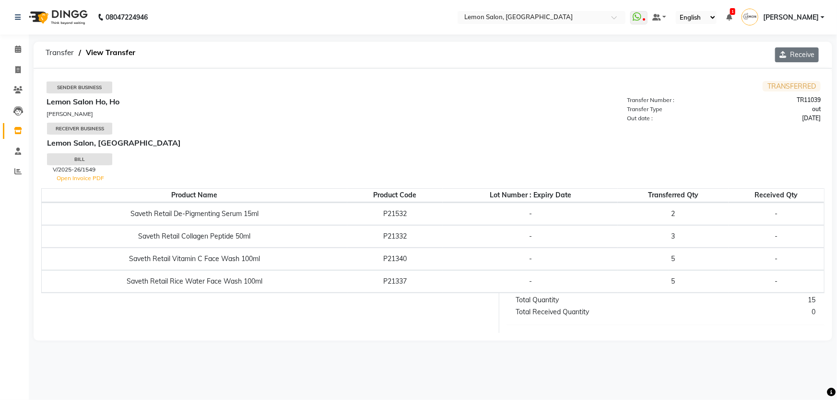
click at [785, 55] on icon "button" at bounding box center [784, 54] width 11 height 7
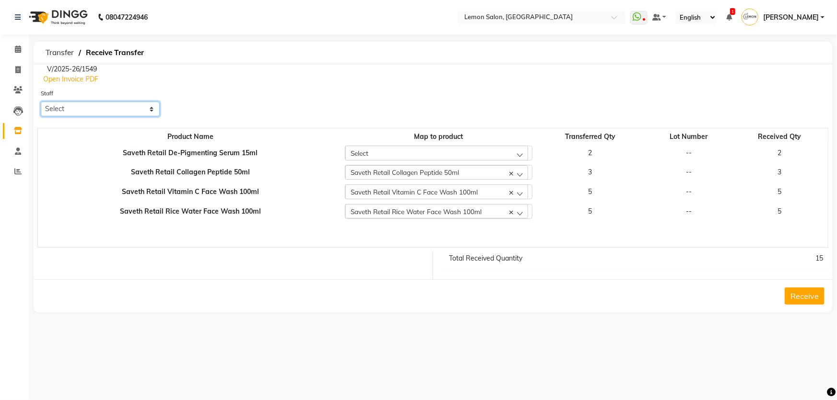
click at [112, 109] on select "Select [PERSON_NAME] [PERSON_NAME] Ssankar [PERSON_NAME] DC [PERSON_NAME] [PERS…" at bounding box center [100, 109] width 119 height 15
select select "66607"
click at [41, 102] on select "Select [PERSON_NAME] [PERSON_NAME] Ssankar [PERSON_NAME] DC [PERSON_NAME] [PERS…" at bounding box center [100, 109] width 119 height 15
click at [792, 294] on button "Receive" at bounding box center [804, 296] width 40 height 17
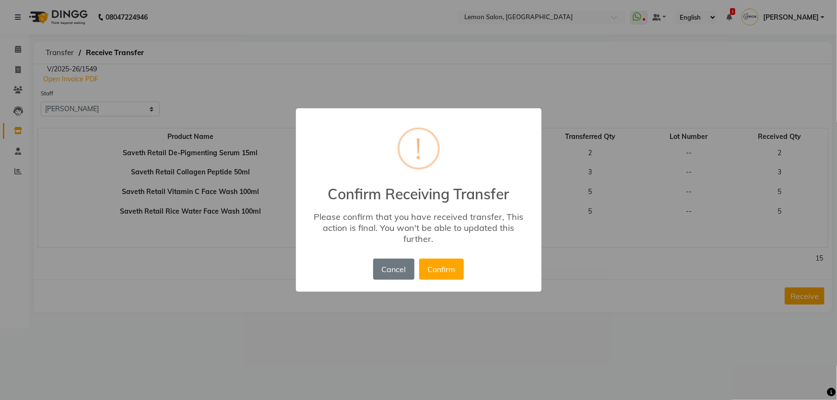
click at [461, 281] on div "Cancel No Confirm" at bounding box center [418, 269] width 95 height 26
click at [455, 275] on button "Confirm" at bounding box center [441, 269] width 45 height 21
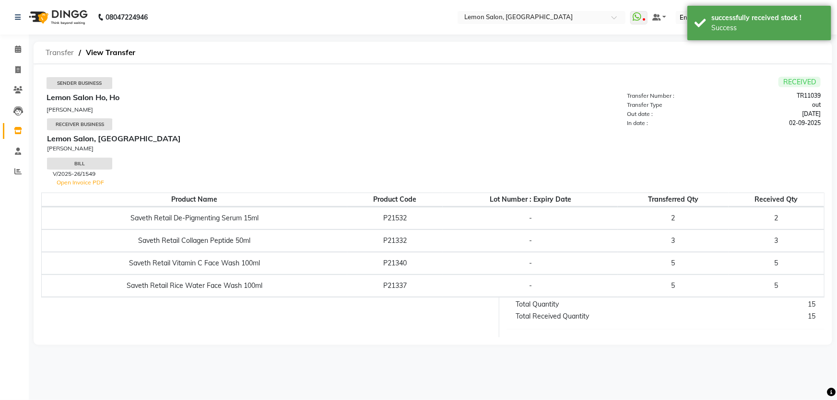
click at [57, 52] on span "Transfer" at bounding box center [60, 52] width 38 height 17
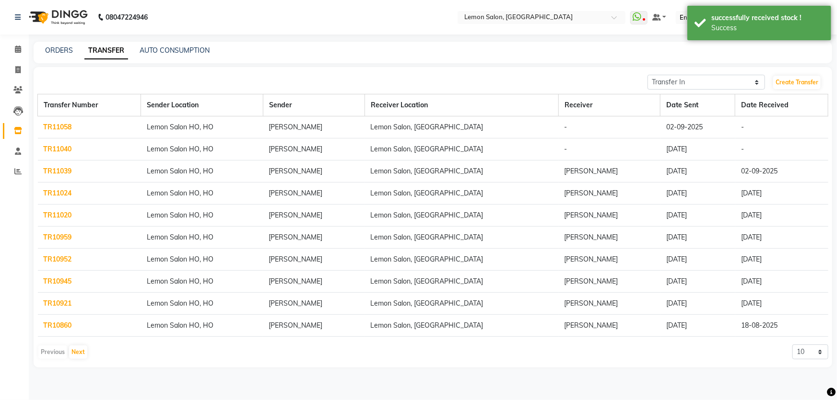
click at [60, 145] on link "TR11040" at bounding box center [58, 149] width 28 height 9
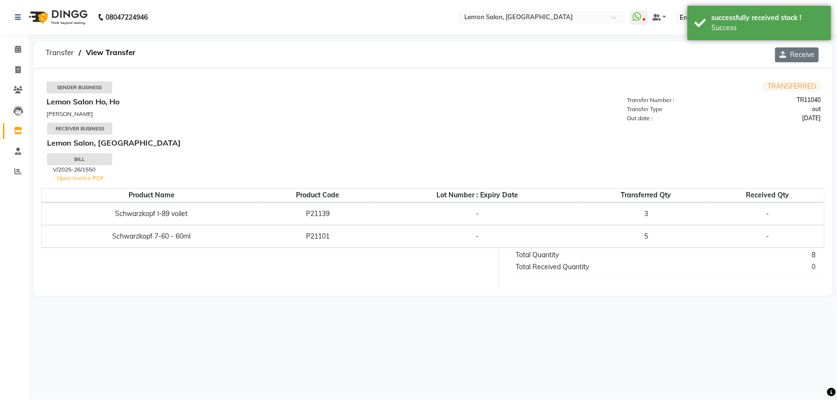
click at [782, 51] on icon "button" at bounding box center [784, 54] width 11 height 7
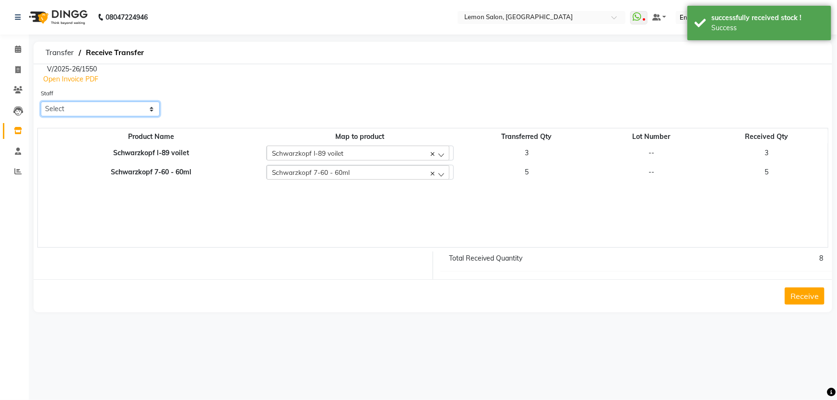
click at [119, 106] on select "Select [PERSON_NAME] [PERSON_NAME] Ssankar [PERSON_NAME] DC [PERSON_NAME] [PERS…" at bounding box center [100, 109] width 119 height 15
select select "66607"
click at [41, 102] on select "Select [PERSON_NAME] [PERSON_NAME] Ssankar [PERSON_NAME] DC [PERSON_NAME] [PERS…" at bounding box center [100, 109] width 119 height 15
click at [100, 104] on select "Select [PERSON_NAME] [PERSON_NAME] Ssankar [PERSON_NAME] DC [PERSON_NAME] [PERS…" at bounding box center [100, 109] width 119 height 15
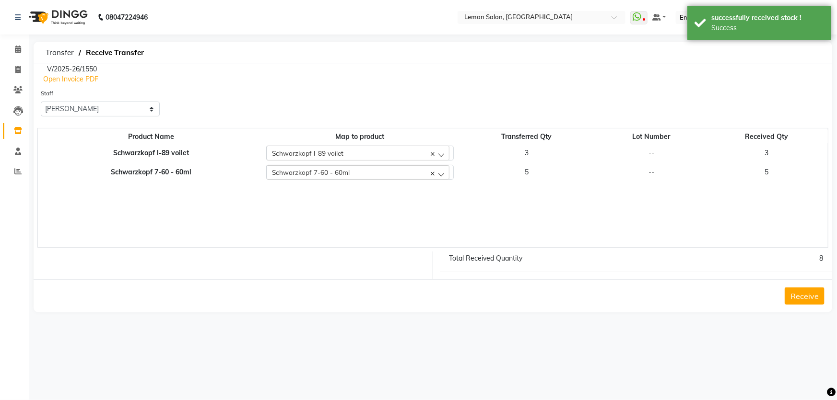
click at [798, 291] on button "Receive" at bounding box center [804, 296] width 40 height 17
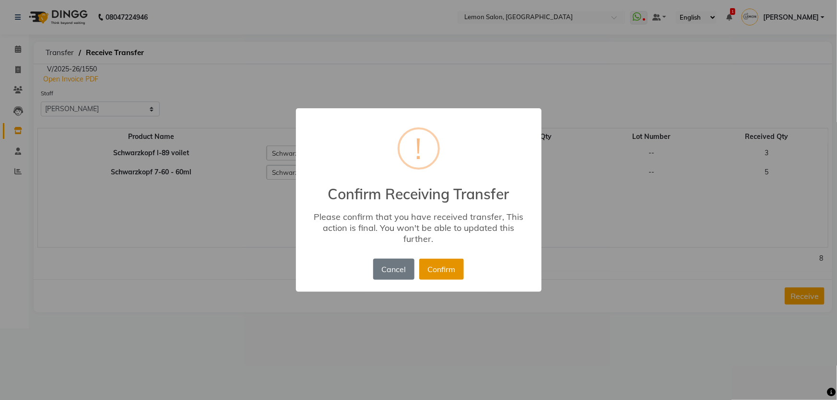
click at [450, 263] on button "Confirm" at bounding box center [441, 269] width 45 height 21
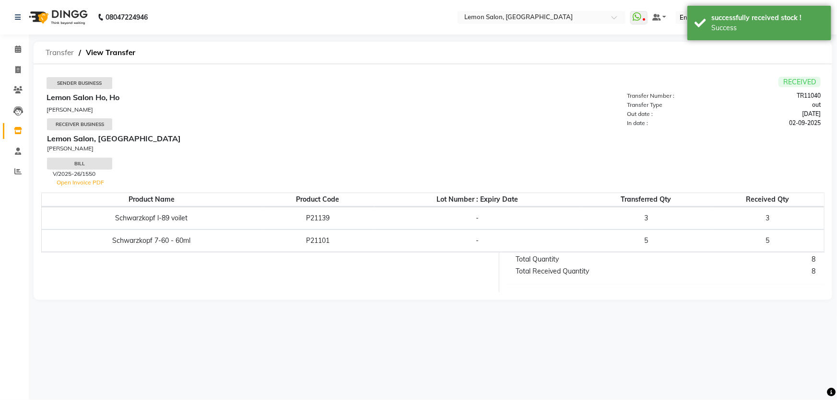
click at [58, 54] on span "Transfer" at bounding box center [60, 52] width 38 height 17
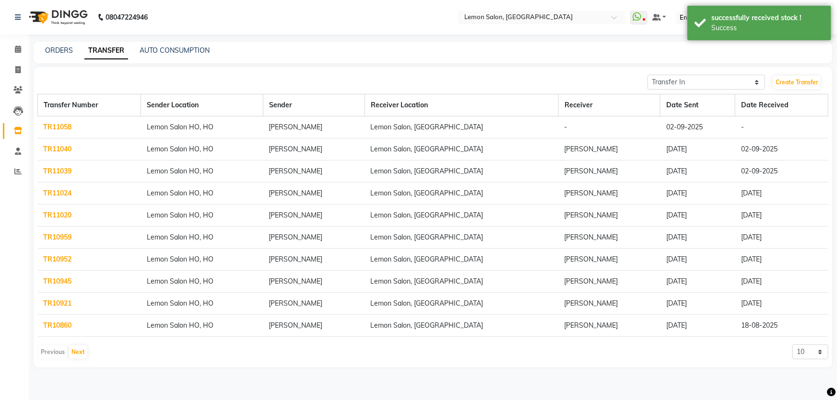
click at [52, 123] on link "TR11058" at bounding box center [58, 127] width 28 height 9
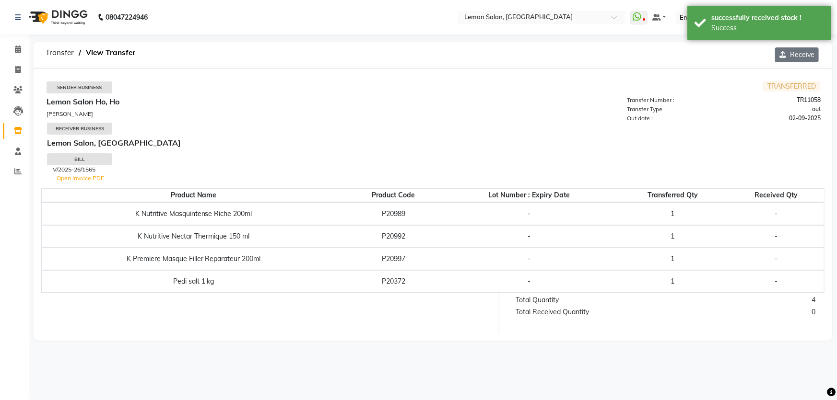
click at [779, 58] on button "Receive" at bounding box center [797, 54] width 44 height 15
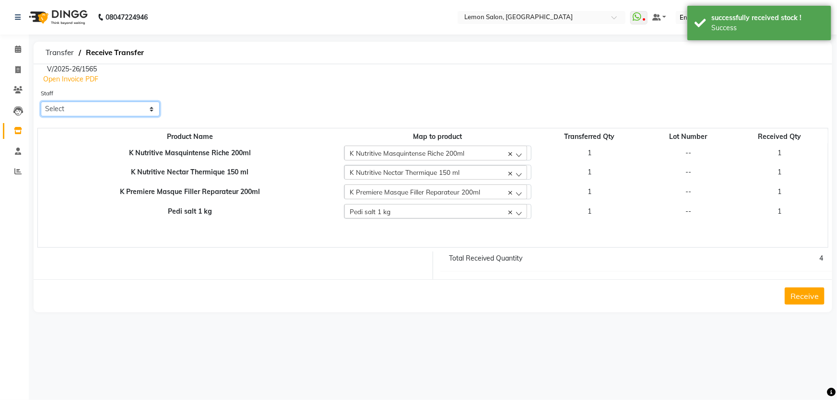
click at [75, 109] on select "Select [PERSON_NAME] [PERSON_NAME] Ssankar [PERSON_NAME] DC [PERSON_NAME] [PERS…" at bounding box center [100, 109] width 119 height 15
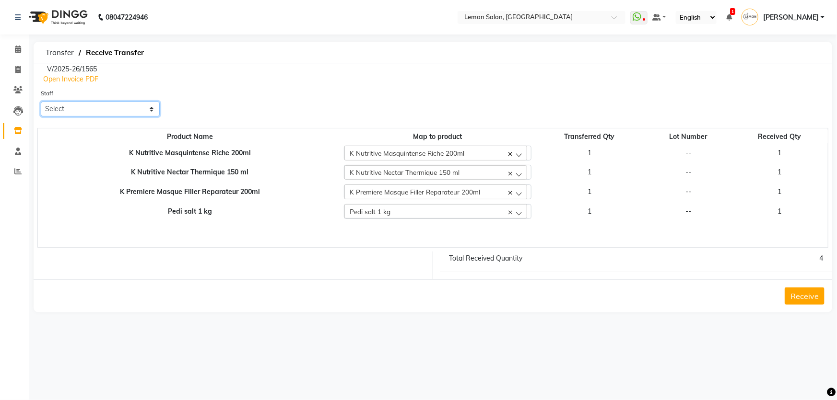
select select "66607"
click at [41, 102] on select "Select [PERSON_NAME] [PERSON_NAME] Ssankar [PERSON_NAME] DC [PERSON_NAME] [PERS…" at bounding box center [100, 109] width 119 height 15
click at [782, 290] on div "Receive" at bounding box center [433, 296] width 798 height 33
click at [791, 297] on button "Receive" at bounding box center [804, 296] width 40 height 17
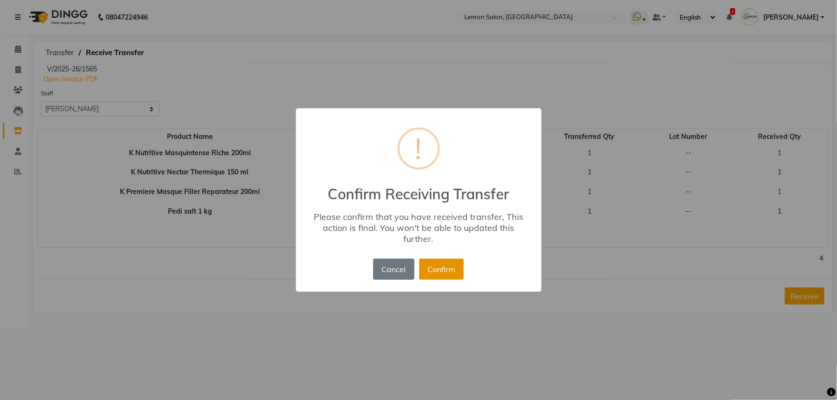
click at [449, 277] on button "Confirm" at bounding box center [441, 269] width 45 height 21
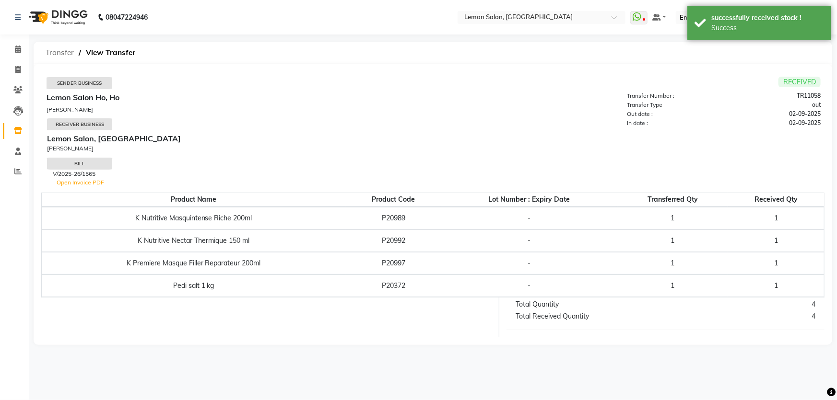
click at [53, 51] on span "Transfer" at bounding box center [60, 52] width 38 height 17
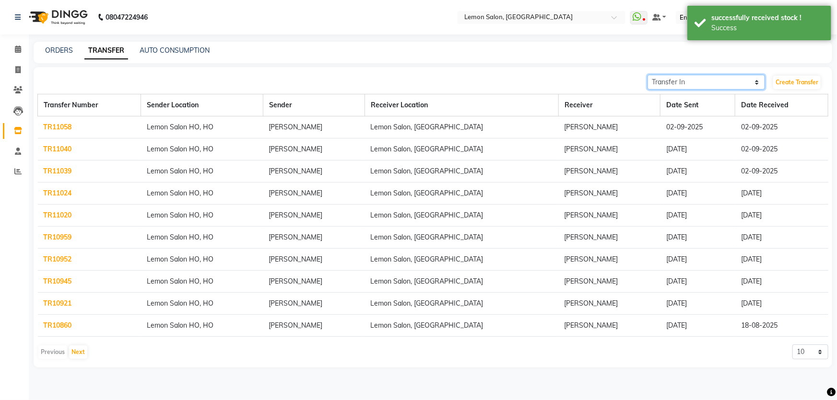
click at [748, 79] on select "Transfer In Transfer Out" at bounding box center [705, 82] width 117 height 15
click at [647, 75] on select "Transfer In Transfer Out" at bounding box center [705, 82] width 117 height 15
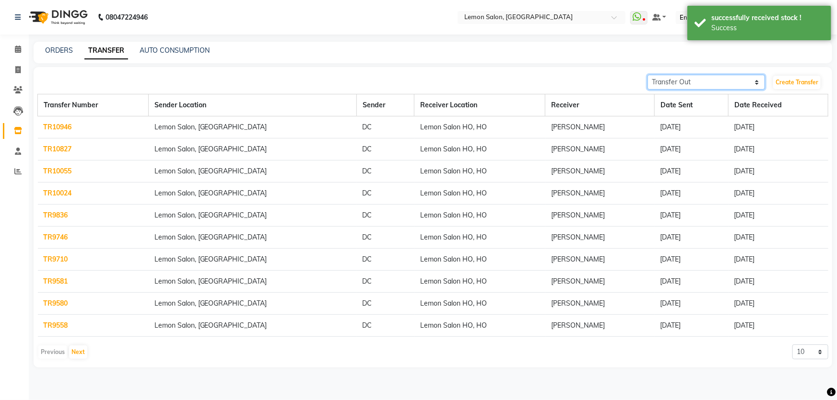
drag, startPoint x: 698, startPoint y: 81, endPoint x: 698, endPoint y: 89, distance: 8.2
click at [698, 81] on select "Transfer In Transfer Out" at bounding box center [705, 82] width 117 height 15
select select "receiving"
click at [647, 75] on select "Transfer In Transfer Out" at bounding box center [705, 82] width 117 height 15
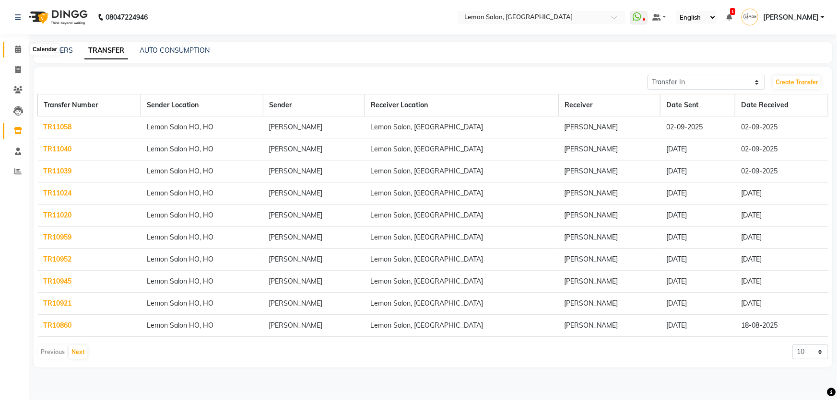
click at [16, 49] on icon at bounding box center [18, 49] width 6 height 7
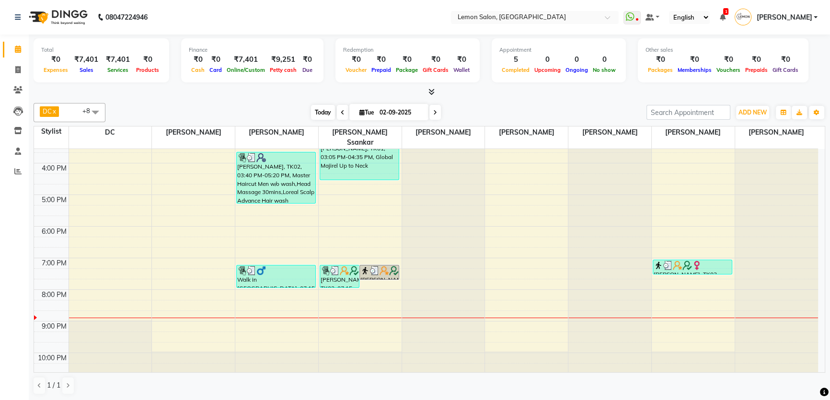
click at [313, 115] on span "Today" at bounding box center [323, 112] width 24 height 15
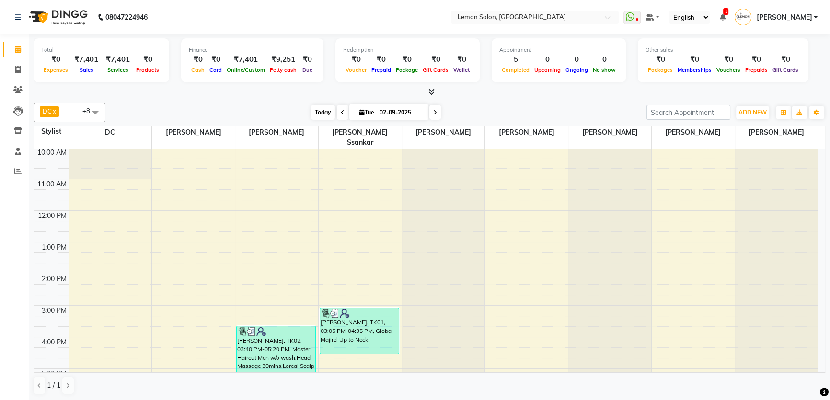
click at [314, 105] on span "Today" at bounding box center [323, 112] width 24 height 15
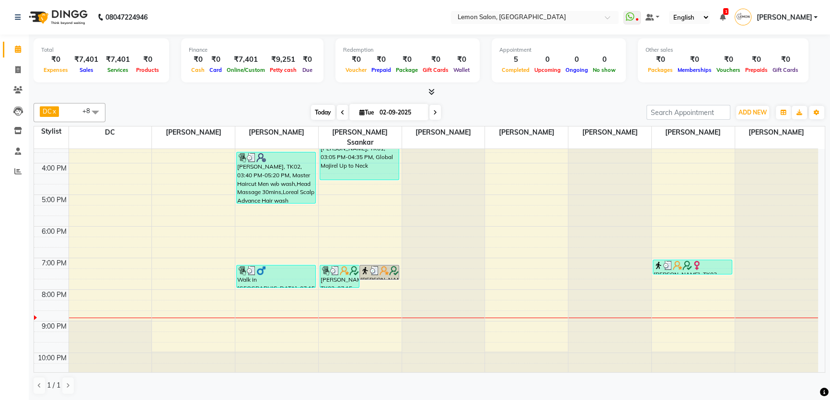
click at [316, 112] on span "Today" at bounding box center [323, 112] width 24 height 15
click at [12, 71] on span at bounding box center [18, 70] width 17 height 11
select select "568"
select select "service"
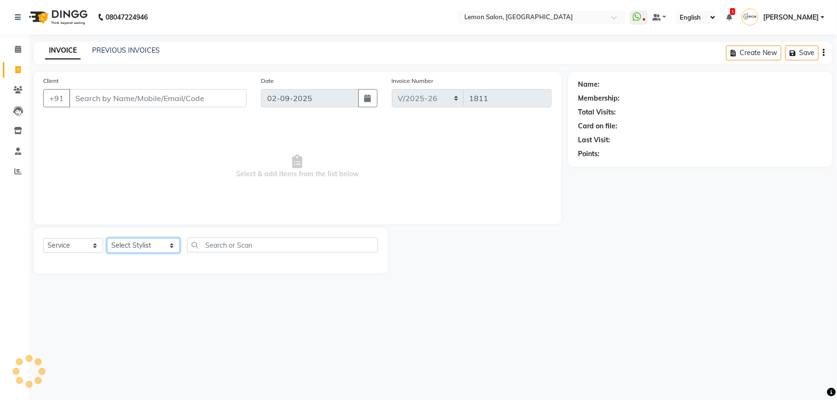
click at [140, 253] on select "Select Stylist [PERSON_NAME] [PERSON_NAME] [PERSON_NAME] DC [PERSON_NAME] [PERS…" at bounding box center [143, 245] width 73 height 15
select select "67818"
click at [107, 238] on select "Select Stylist [PERSON_NAME] [PERSON_NAME] [PERSON_NAME] DC [PERSON_NAME] [PERS…" at bounding box center [143, 245] width 73 height 15
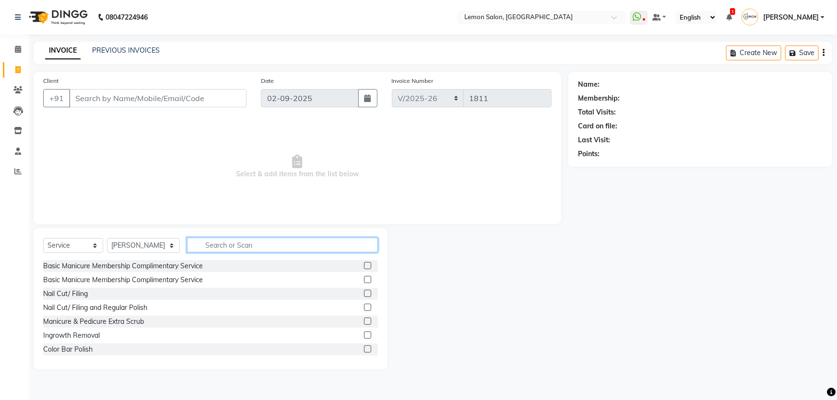
click at [296, 252] on input "text" at bounding box center [282, 245] width 191 height 15
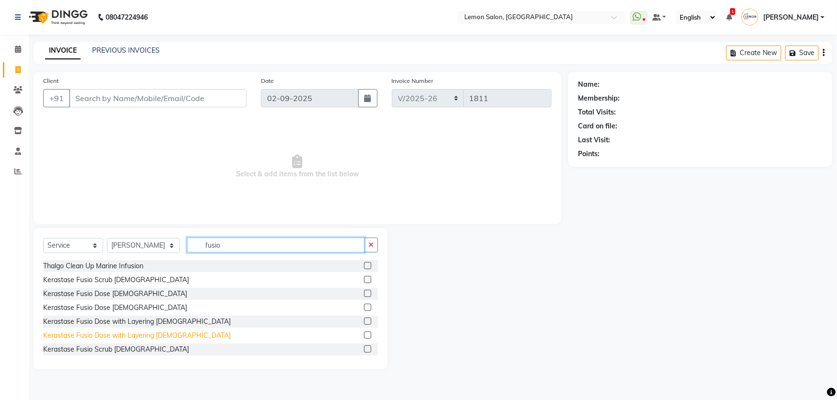
type input "fusio"
click at [137, 336] on div "Kerastase Fusio Dose with Layering [DEMOGRAPHIC_DATA]" at bounding box center [136, 336] width 187 height 10
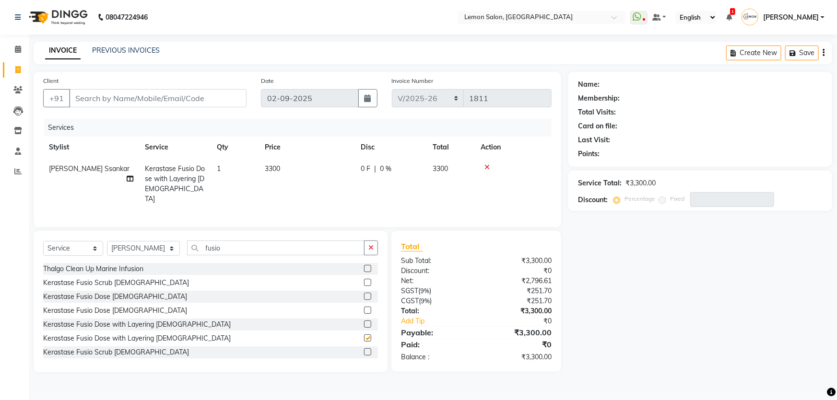
checkbox input "false"
click at [60, 244] on select "Select Service Product Membership Package Voucher Prepaid Gift Card" at bounding box center [73, 248] width 60 height 15
select select "product"
click at [43, 241] on select "Select Service Product Membership Package Voucher Prepaid Gift Card" at bounding box center [73, 248] width 60 height 15
click at [134, 245] on select "Select Stylist [PERSON_NAME] [PERSON_NAME] [PERSON_NAME] DC [PERSON_NAME] [PERS…" at bounding box center [143, 248] width 73 height 15
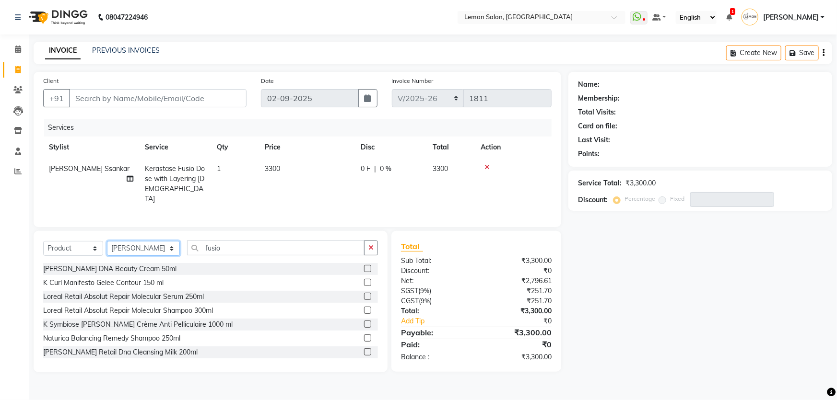
click at [107, 241] on select "Select Stylist [PERSON_NAME] [PERSON_NAME] [PERSON_NAME] DC [PERSON_NAME] [PERS…" at bounding box center [143, 248] width 73 height 15
click at [137, 245] on select "Select Stylist [PERSON_NAME] [PERSON_NAME] [PERSON_NAME] DC [PERSON_NAME] [PERS…" at bounding box center [143, 248] width 73 height 15
select select "7891"
click at [107, 241] on select "Select Stylist [PERSON_NAME] [PERSON_NAME] [PERSON_NAME] DC [PERSON_NAME] [PERS…" at bounding box center [143, 248] width 73 height 15
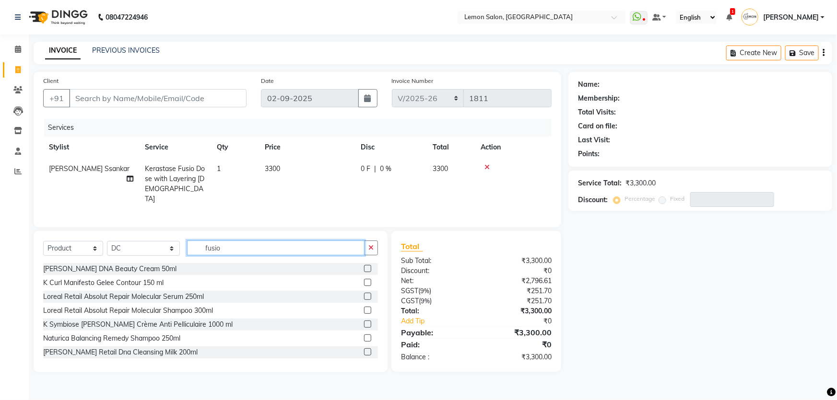
click at [220, 243] on input "fusio" at bounding box center [276, 248] width 178 height 15
type input "curl"
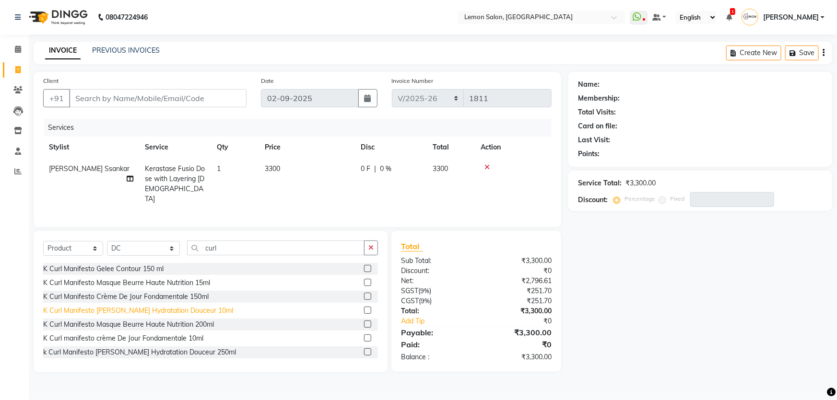
click at [147, 312] on div "K Curl Manifesto Bain Hydratation Douceur 10ml" at bounding box center [138, 311] width 190 height 10
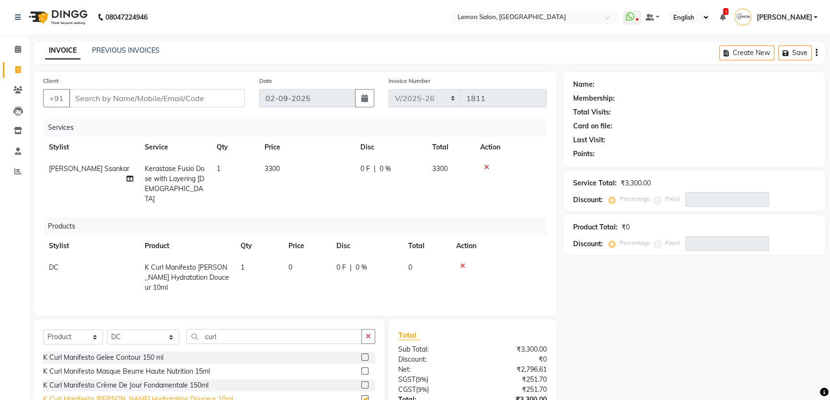
checkbox input "false"
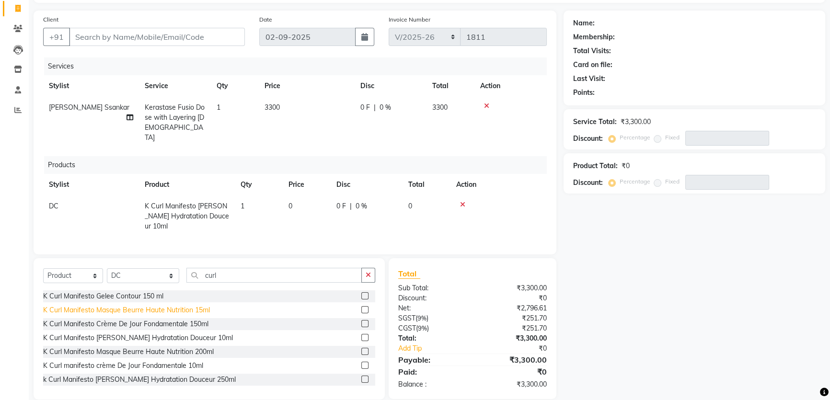
click at [135, 305] on div "K Curl Manifesto Masque Beurre Haute Nutrition 15ml" at bounding box center [126, 310] width 167 height 10
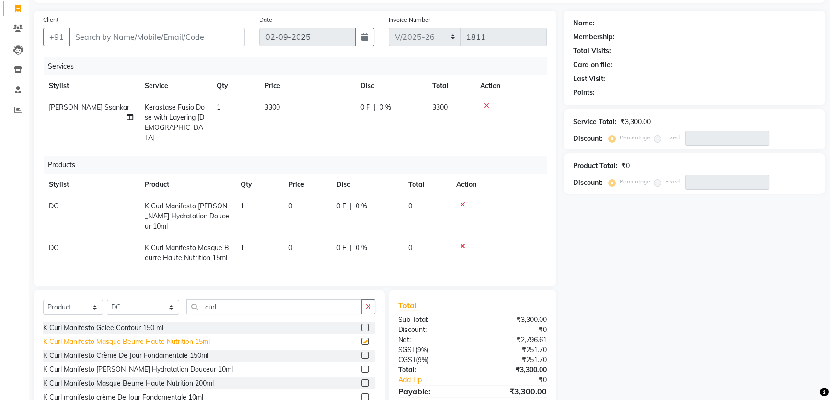
checkbox input "false"
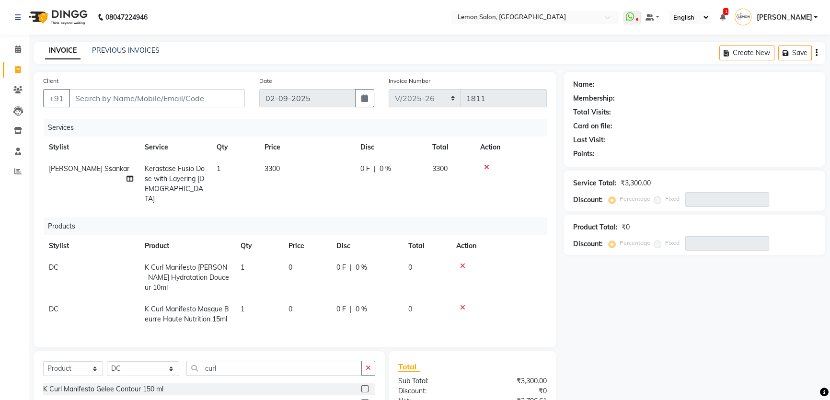
click at [244, 67] on main "INVOICE PREVIOUS INVOICES Create New Save Client +91 Date 02-09-2025 Invoice Nu…" at bounding box center [430, 275] width 802 height 466
click at [215, 97] on input "Client" at bounding box center [157, 98] width 176 height 18
click at [207, 72] on div "Client +91 Date 02-09-2025 Invoice Number MRD/2025-26 V/2025 V/2025-26 1811 Ser…" at bounding box center [295, 210] width 523 height 276
click at [207, 97] on input "Client" at bounding box center [157, 98] width 176 height 18
type input "9"
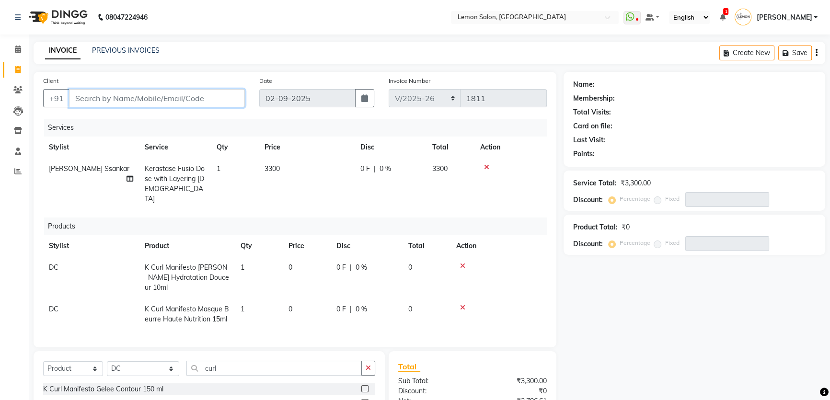
type input "0"
click at [96, 98] on input "910719198" at bounding box center [132, 98] width 127 height 18
click at [125, 101] on input "910719198" at bounding box center [132, 98] width 127 height 18
click at [83, 101] on input "910719198" at bounding box center [132, 98] width 127 height 18
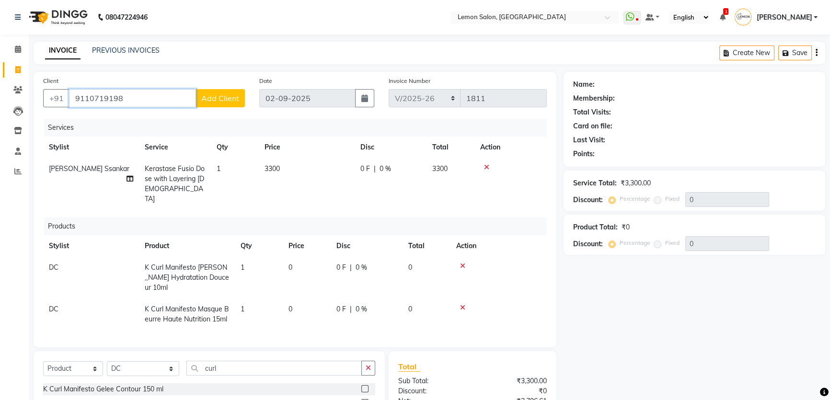
type input "9110719198"
click at [221, 93] on span "Add Client" at bounding box center [220, 98] width 38 height 10
select select "22"
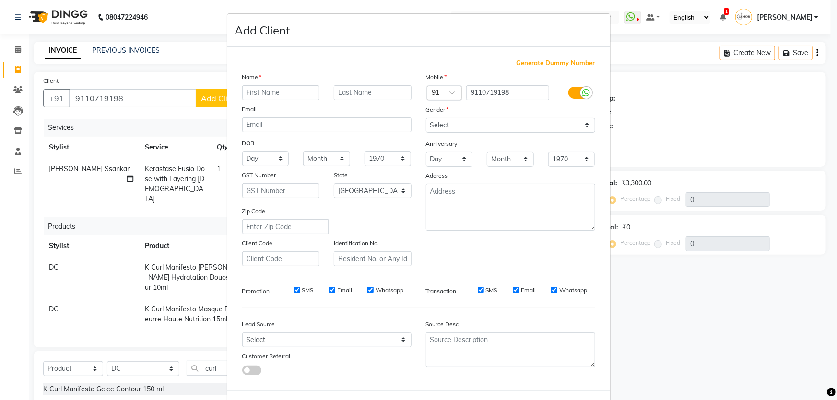
click at [285, 91] on input "text" at bounding box center [281, 92] width 78 height 15
type input "Sathvika"
type input "."
click at [503, 129] on select "Select Male Female Other Prefer Not To Say" at bounding box center [510, 125] width 169 height 15
select select "female"
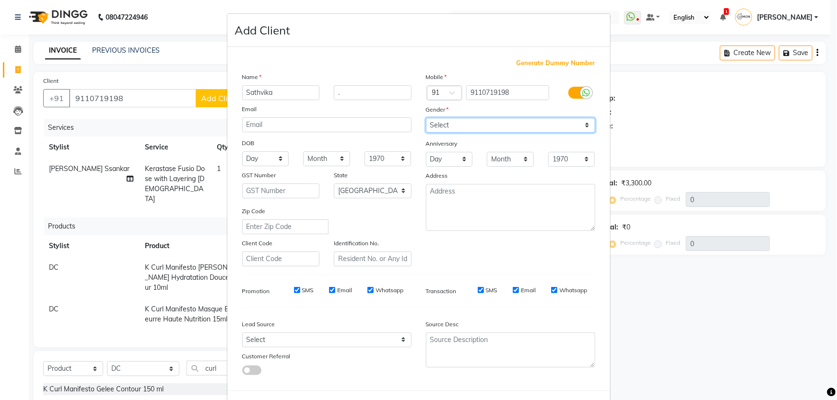
click at [426, 118] on select "Select Male Female Other Prefer Not To Say" at bounding box center [510, 125] width 169 height 15
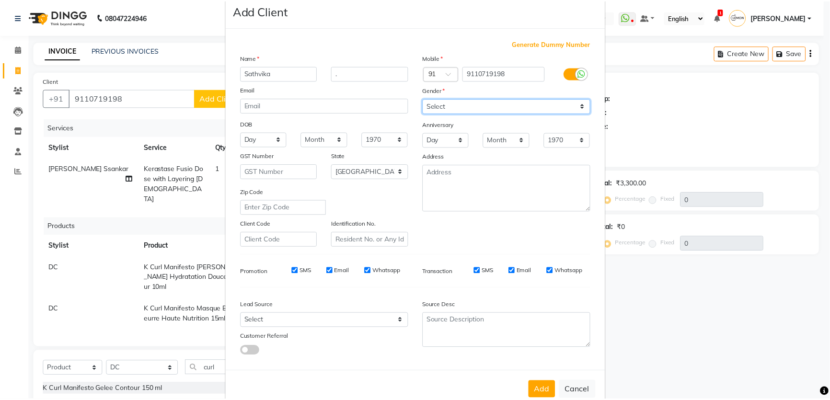
scroll to position [45, 0]
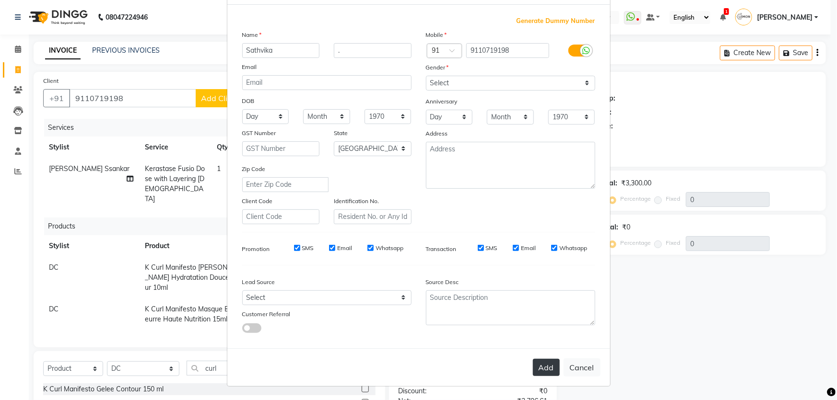
click at [544, 373] on button "Add" at bounding box center [546, 367] width 27 height 17
select select
select select "null"
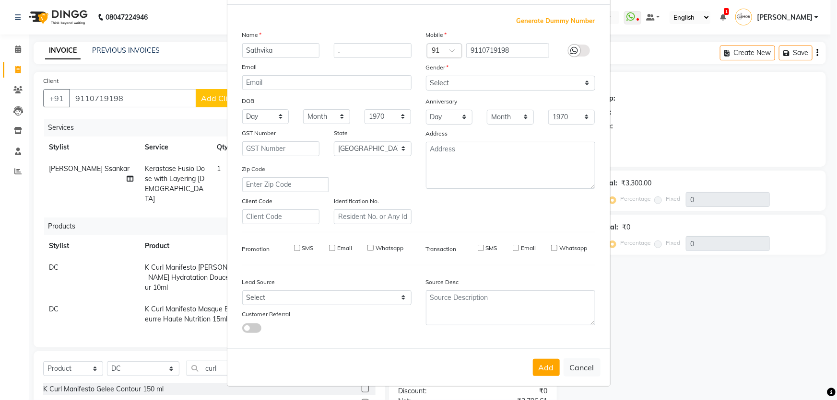
select select
checkbox input "false"
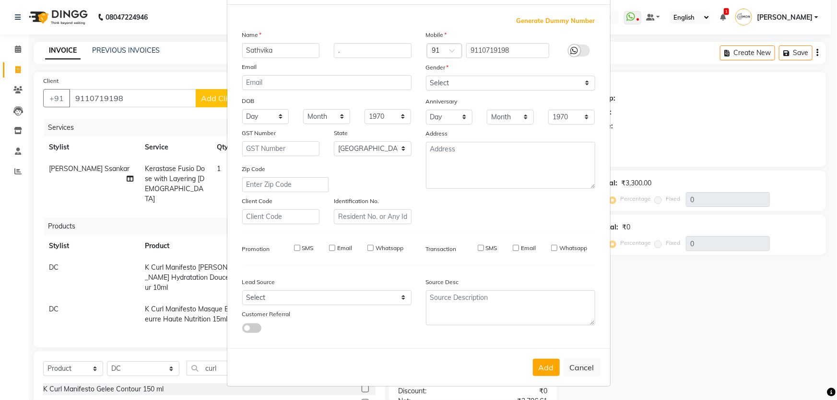
checkbox input "false"
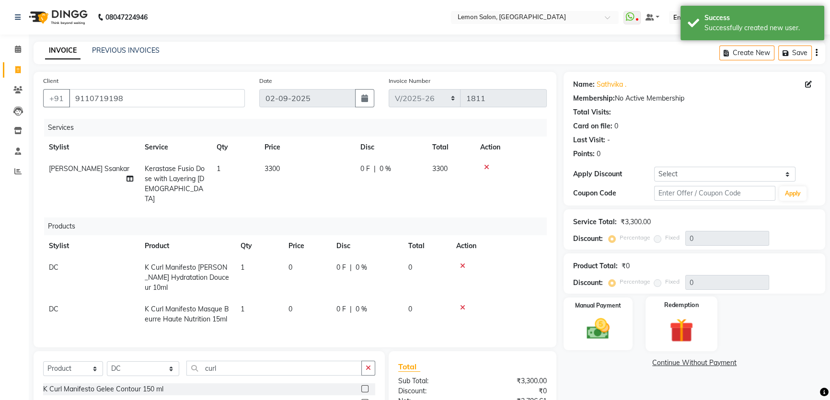
scroll to position [93, 0]
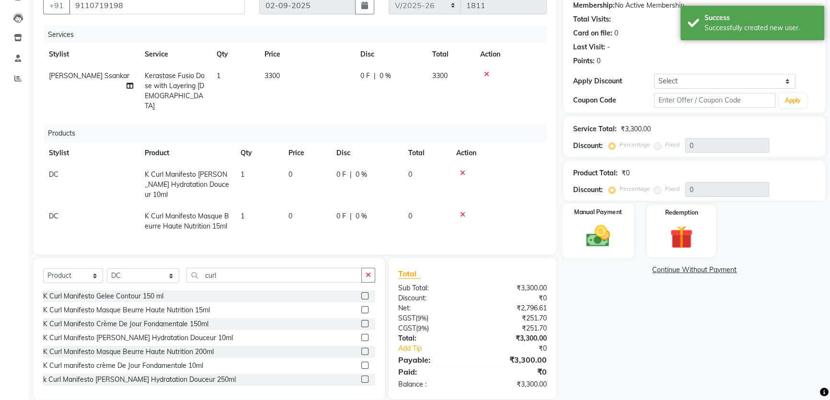
click at [618, 233] on div "Manual Payment" at bounding box center [598, 231] width 72 height 55
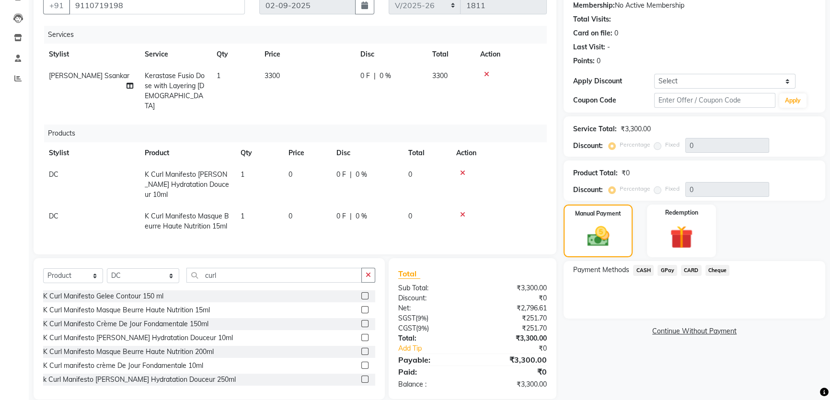
click at [637, 272] on span "CASH" at bounding box center [643, 270] width 21 height 11
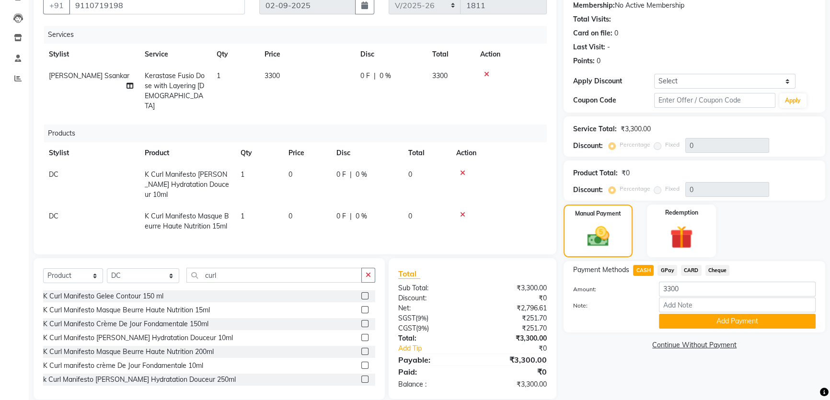
click at [662, 272] on span "GPay" at bounding box center [668, 270] width 20 height 11
click at [681, 316] on button "Add Payment" at bounding box center [737, 321] width 157 height 15
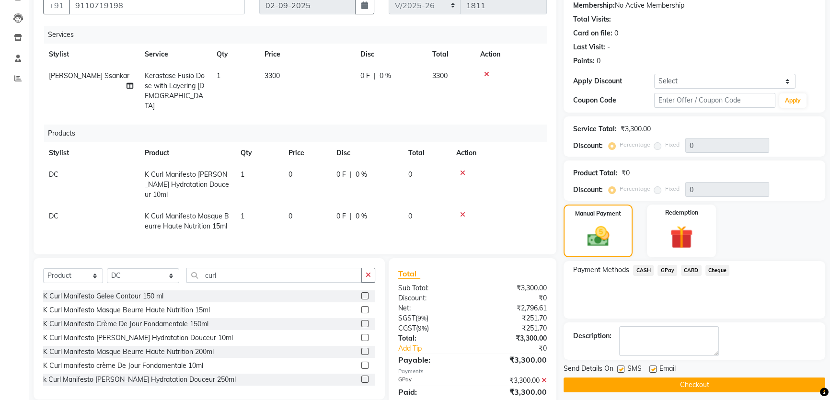
scroll to position [113, 0]
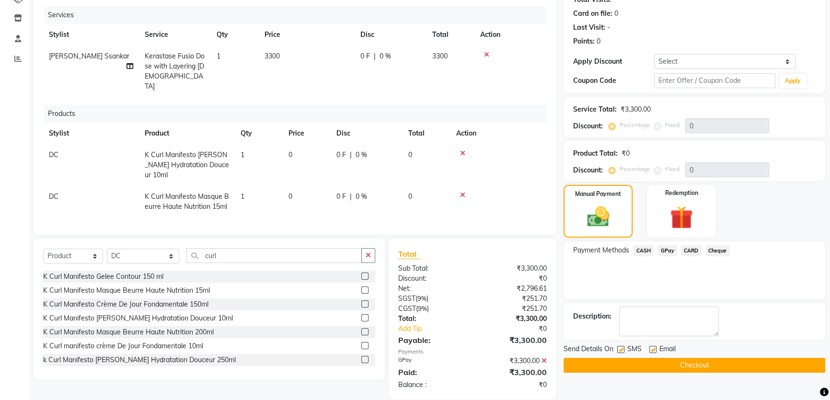
click at [653, 359] on button "Checkout" at bounding box center [695, 365] width 262 height 15
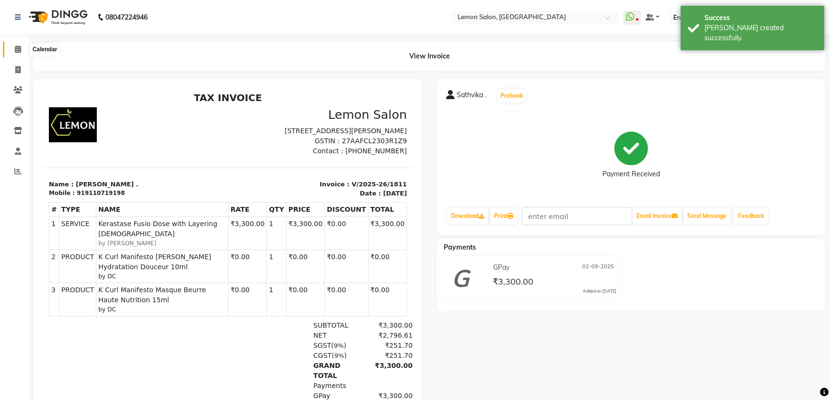
click at [20, 44] on span at bounding box center [18, 49] width 17 height 11
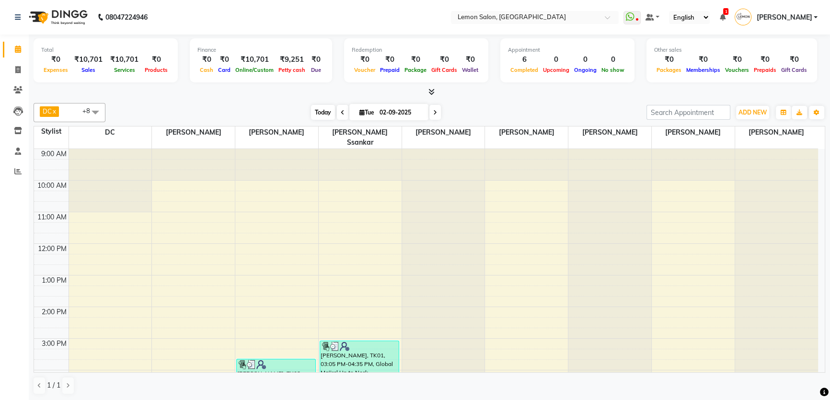
click at [323, 107] on span "Today" at bounding box center [323, 112] width 24 height 15
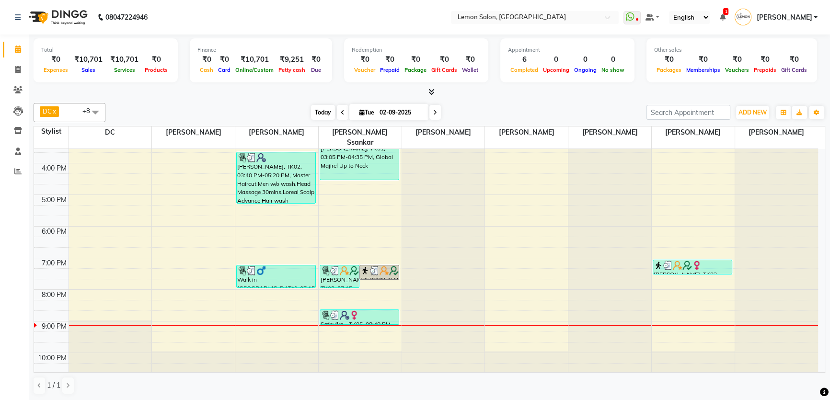
click at [323, 107] on span "Today" at bounding box center [323, 112] width 24 height 15
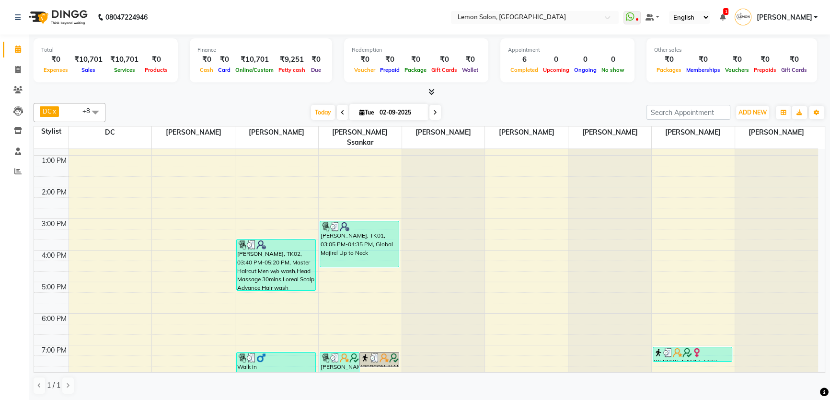
scroll to position [0, 0]
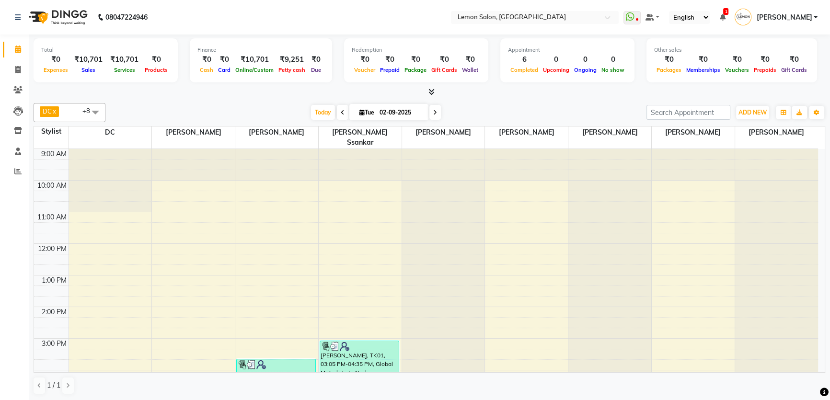
click at [183, 74] on div "Total ₹0 Expenses ₹10,701 Sales ₹10,701 Services ₹0 Products Finance ₹0 Cash ₹0…" at bounding box center [430, 61] width 792 height 47
click at [505, 99] on div "DC x [PERSON_NAME] x [PERSON_NAME] x [PERSON_NAME] x [PERSON_NAME] x [PERSON_NA…" at bounding box center [430, 249] width 792 height 300
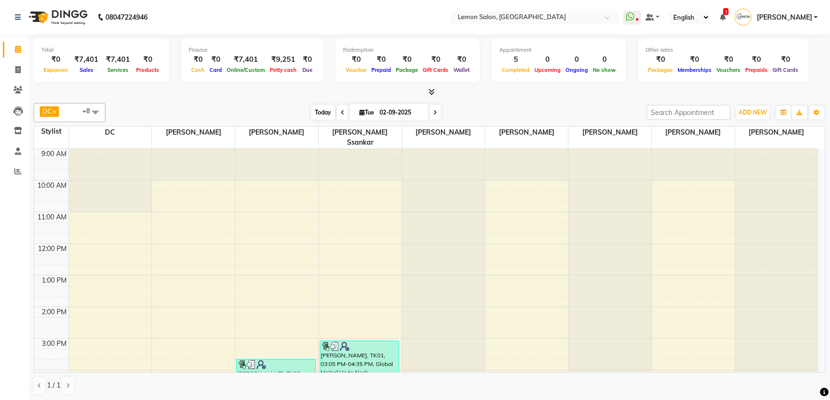
click at [321, 113] on span "Today" at bounding box center [323, 112] width 24 height 15
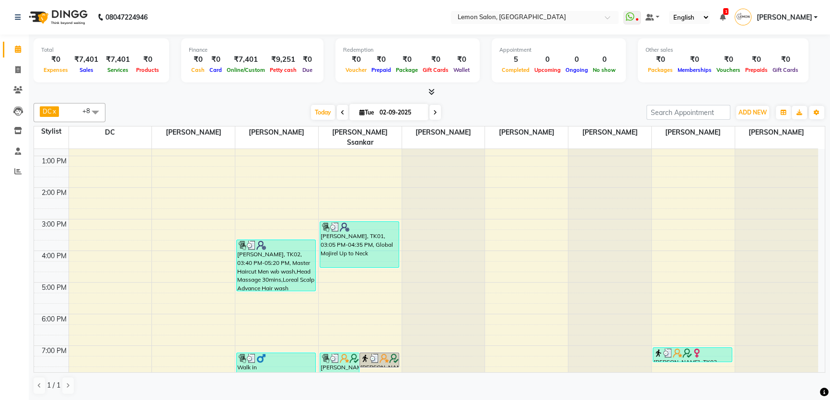
scroll to position [207, 0]
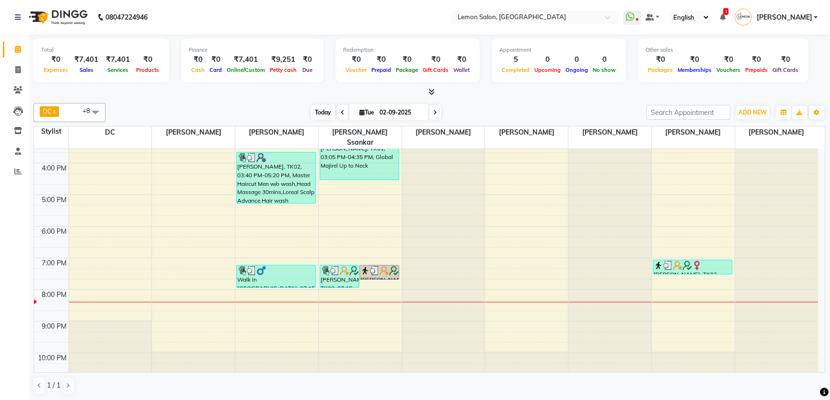
click at [313, 111] on span "Today" at bounding box center [323, 112] width 24 height 15
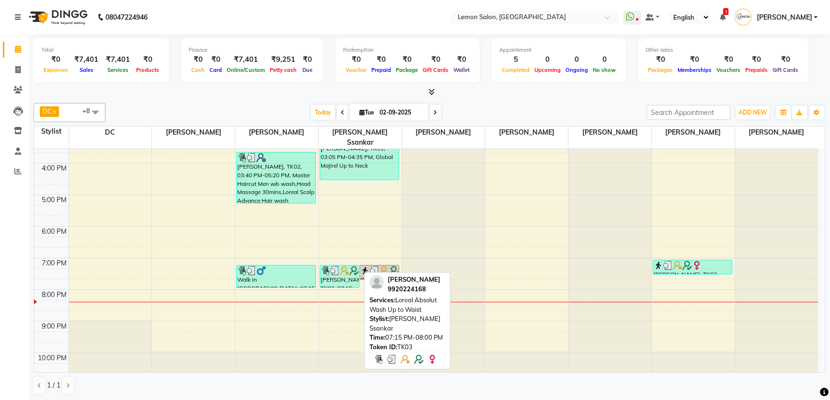
scroll to position [0, 0]
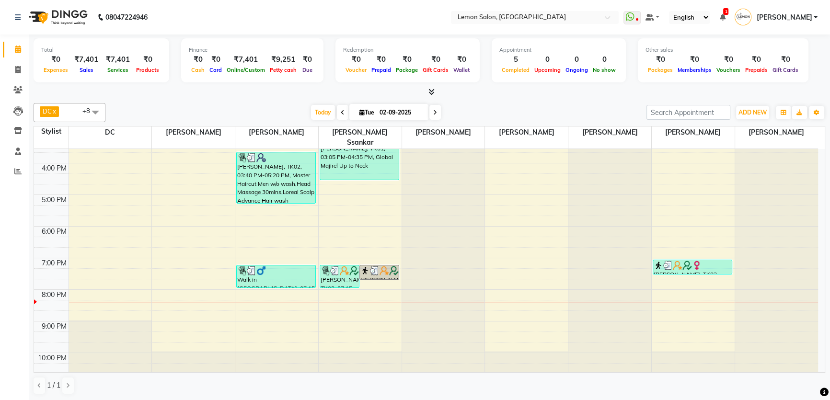
click at [488, 99] on div "DC x [PERSON_NAME] x [PERSON_NAME] x [PERSON_NAME] x [PERSON_NAME] x [PERSON_NA…" at bounding box center [430, 249] width 792 height 300
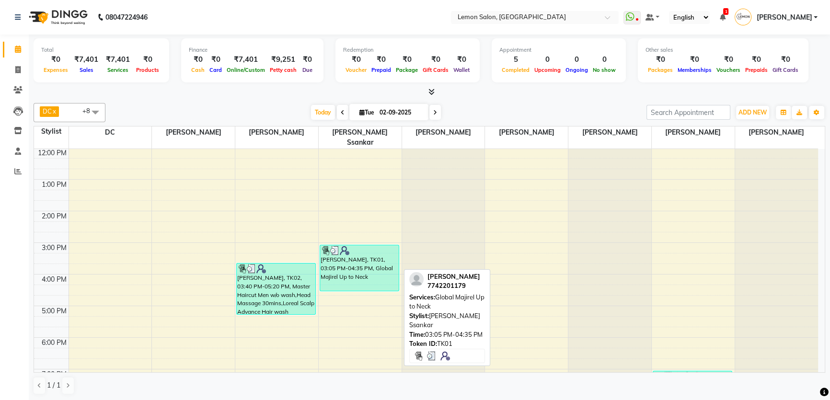
scroll to position [207, 0]
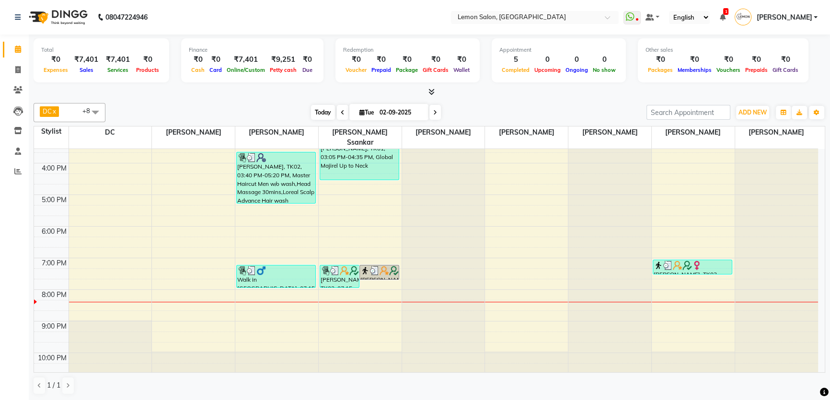
click at [319, 110] on span "Today" at bounding box center [323, 112] width 24 height 15
click at [472, 92] on div at bounding box center [430, 92] width 792 height 10
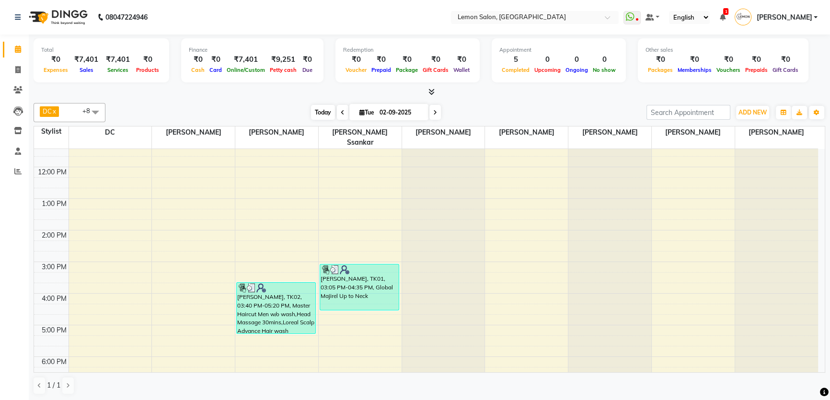
click at [320, 112] on span "Today" at bounding box center [323, 112] width 24 height 15
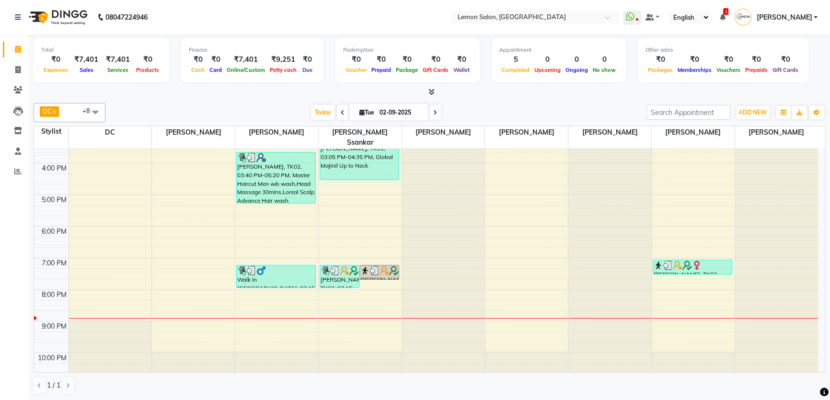
click at [247, 97] on div "Total ₹0 Expenses ₹7,401 Sales ₹7,401 Services ₹0 Products Finance ₹0 Cash ₹0 C…" at bounding box center [430, 218] width 802 height 367
drag, startPoint x: 250, startPoint y: 132, endPoint x: 298, endPoint y: 132, distance: 48.4
click at [298, 132] on span "[PERSON_NAME]" at bounding box center [276, 133] width 83 height 12
click at [289, 120] on div "DC x [PERSON_NAME] x [PERSON_NAME] x [PERSON_NAME] x [PERSON_NAME] x [PERSON_NA…" at bounding box center [430, 112] width 792 height 19
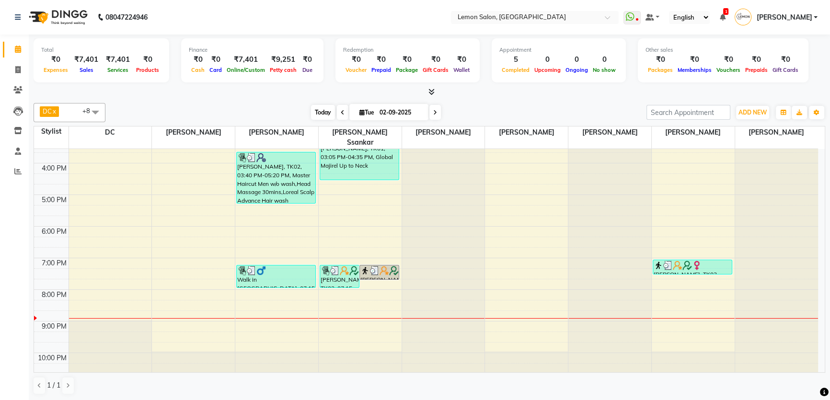
click at [315, 114] on span "Today" at bounding box center [323, 112] width 24 height 15
click at [462, 104] on div "DC x [PERSON_NAME] x [PERSON_NAME] x [PERSON_NAME] x [PERSON_NAME] x [PERSON_NA…" at bounding box center [430, 112] width 792 height 19
click at [13, 124] on link "Inventory" at bounding box center [14, 131] width 23 height 16
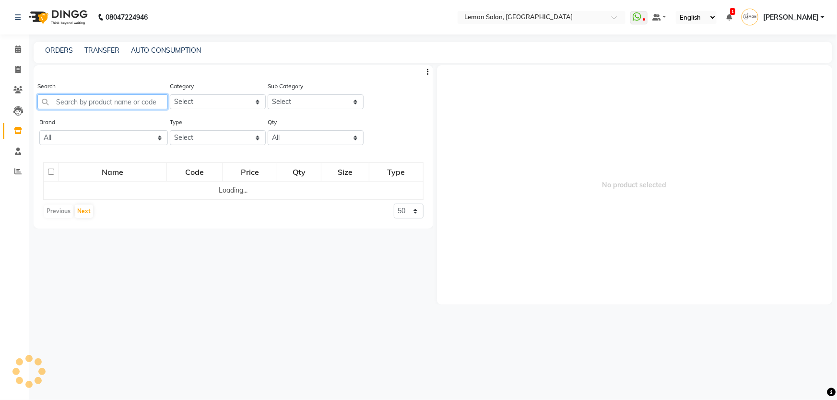
click at [117, 102] on input "text" at bounding box center [102, 101] width 130 height 15
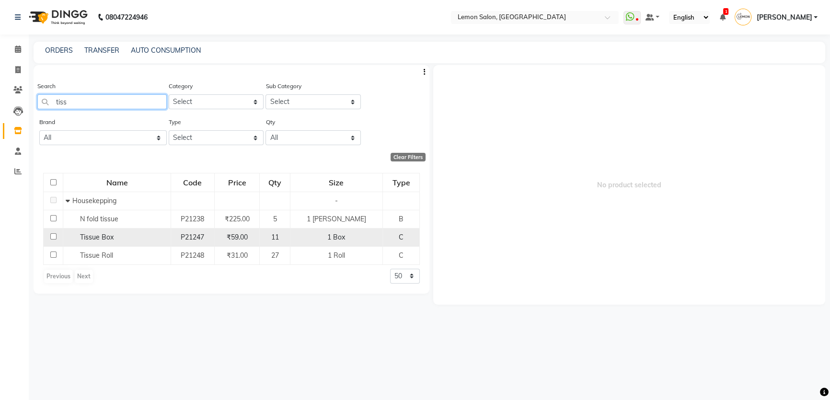
type input "tiss"
click at [103, 242] on span "Tissue Box" at bounding box center [97, 237] width 34 height 9
select select
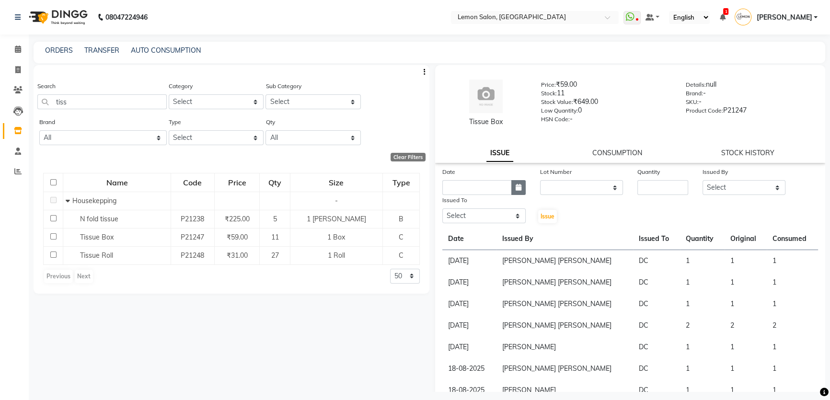
click at [520, 188] on button "button" at bounding box center [519, 187] width 14 height 15
select select "9"
select select "2025"
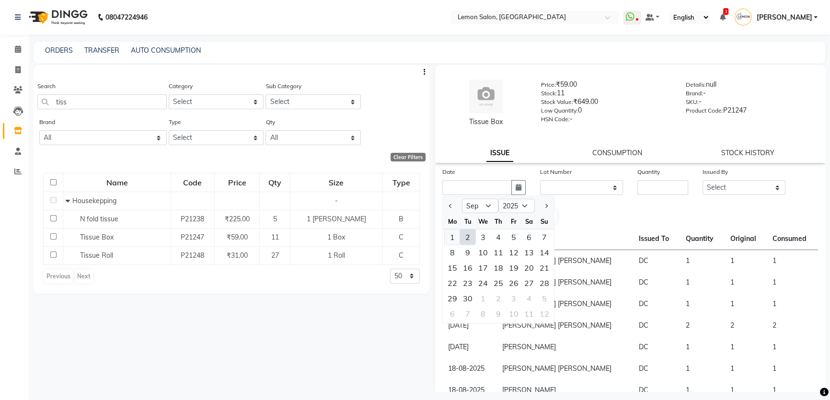
click at [449, 238] on div "1" at bounding box center [452, 237] width 15 height 15
type input "[DATE]"
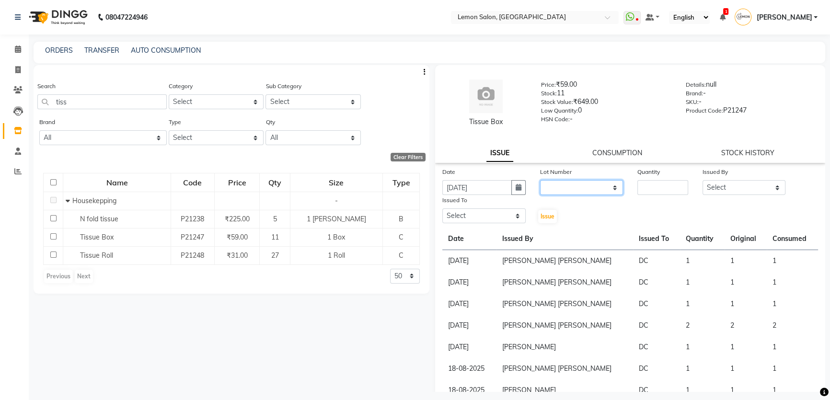
drag, startPoint x: 561, startPoint y: 185, endPoint x: 563, endPoint y: 191, distance: 6.1
click at [561, 185] on select "None" at bounding box center [581, 187] width 83 height 15
select select "0: null"
click at [540, 180] on select "None" at bounding box center [581, 187] width 83 height 15
click at [644, 184] on input "number" at bounding box center [663, 187] width 51 height 15
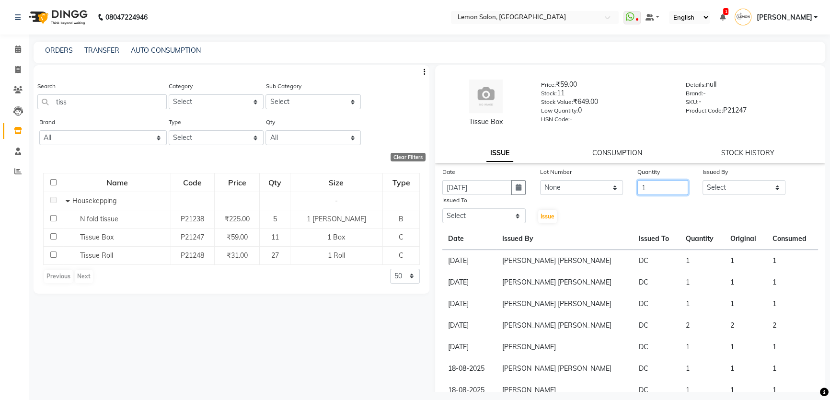
type input "1"
click at [736, 184] on select "Select [PERSON_NAME] [PERSON_NAME] Ssankar [PERSON_NAME] DC [PERSON_NAME] [PERS…" at bounding box center [744, 187] width 83 height 15
select select "7570"
click at [703, 180] on select "Select [PERSON_NAME] [PERSON_NAME] Ssankar [PERSON_NAME] DC [PERSON_NAME] [PERS…" at bounding box center [744, 187] width 83 height 15
drag, startPoint x: 651, startPoint y: 184, endPoint x: 626, endPoint y: 187, distance: 24.7
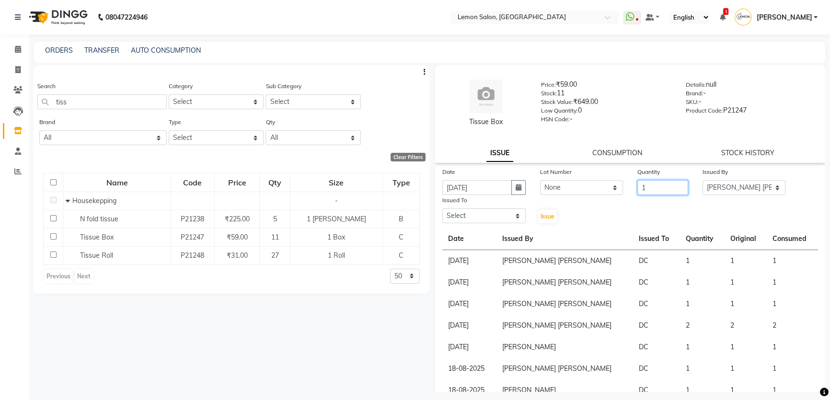
click at [626, 187] on div "Date [DATE] Lot Number None Quantity 1 Issued By Select [PERSON_NAME] [PERSON_N…" at bounding box center [630, 196] width 390 height 58
type input "2"
click at [719, 186] on select "Select [PERSON_NAME] [PERSON_NAME] Ssankar [PERSON_NAME] DC [PERSON_NAME] [PERS…" at bounding box center [744, 187] width 83 height 15
select select "66607"
click at [703, 180] on select "Select [PERSON_NAME] [PERSON_NAME] Ssankar [PERSON_NAME] DC [PERSON_NAME] [PERS…" at bounding box center [744, 187] width 83 height 15
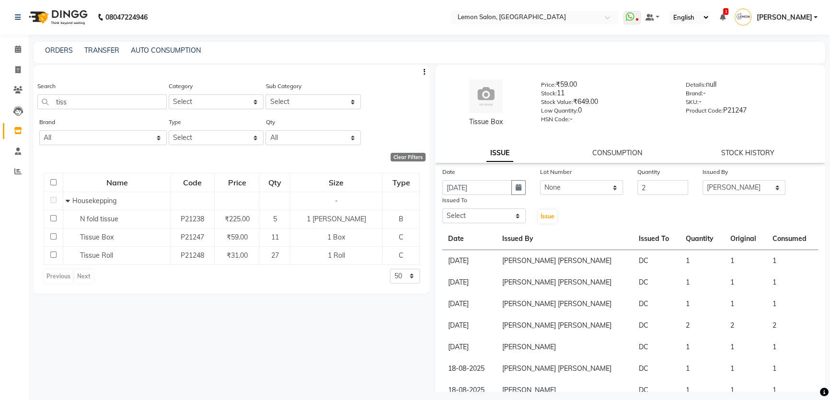
click at [470, 207] on div "Issued To" at bounding box center [484, 201] width 83 height 13
click at [467, 219] on select "Select [PERSON_NAME] [PERSON_NAME] Ssankar [PERSON_NAME] DC [PERSON_NAME] [PERS…" at bounding box center [484, 216] width 83 height 15
select select "7891"
click at [443, 209] on select "Select [PERSON_NAME] [PERSON_NAME] Ssankar [PERSON_NAME] DC [PERSON_NAME] [PERS…" at bounding box center [484, 216] width 83 height 15
click at [541, 213] on span "Issue" at bounding box center [548, 216] width 14 height 7
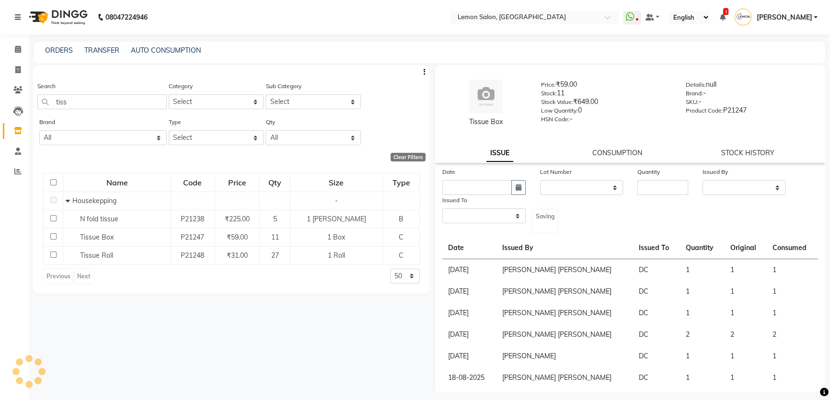
select select
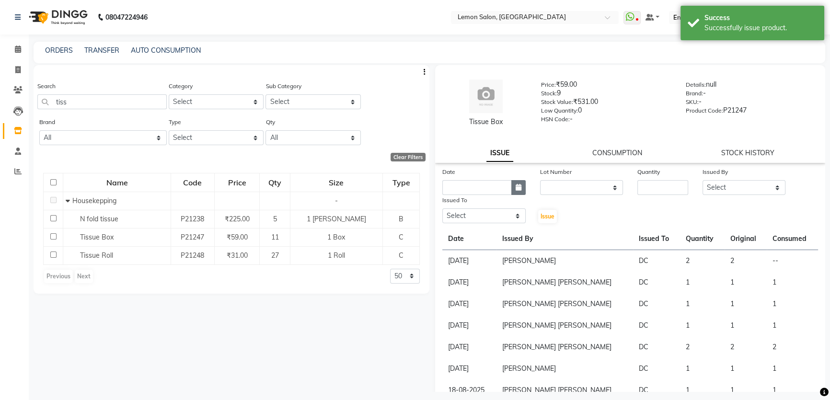
click at [518, 189] on icon "button" at bounding box center [519, 187] width 6 height 7
select select "9"
select select "2025"
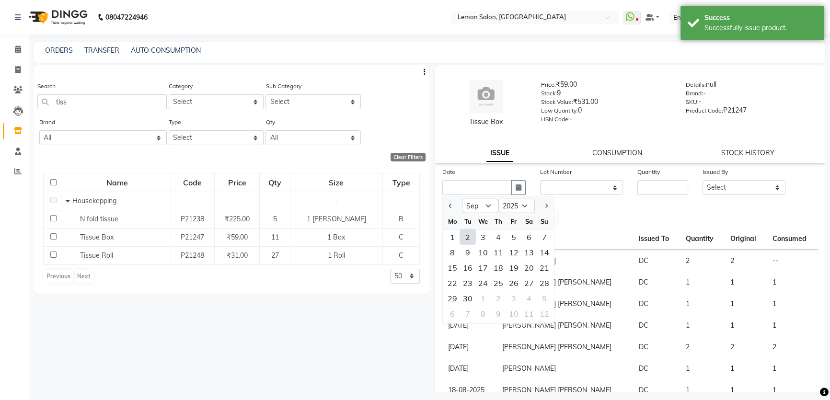
click at [463, 234] on div "2" at bounding box center [467, 237] width 15 height 15
type input "02-09-2025"
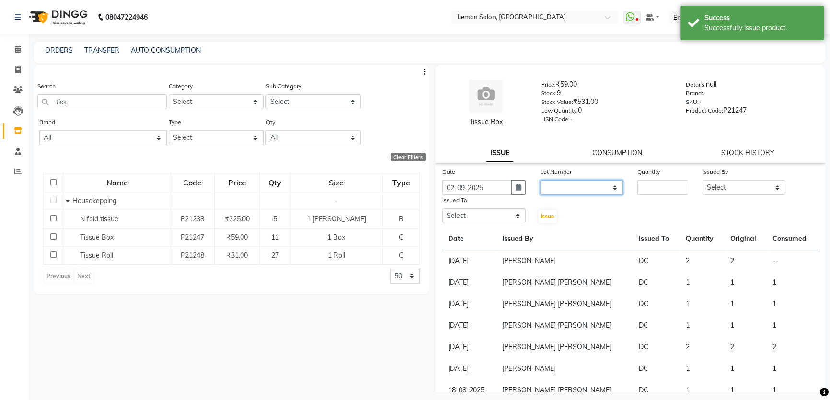
drag, startPoint x: 572, startPoint y: 189, endPoint x: 575, endPoint y: 194, distance: 6.3
click at [572, 189] on select "None" at bounding box center [581, 187] width 83 height 15
select select "0: null"
click at [540, 180] on select "None" at bounding box center [581, 187] width 83 height 15
click at [663, 188] on input "number" at bounding box center [663, 187] width 51 height 15
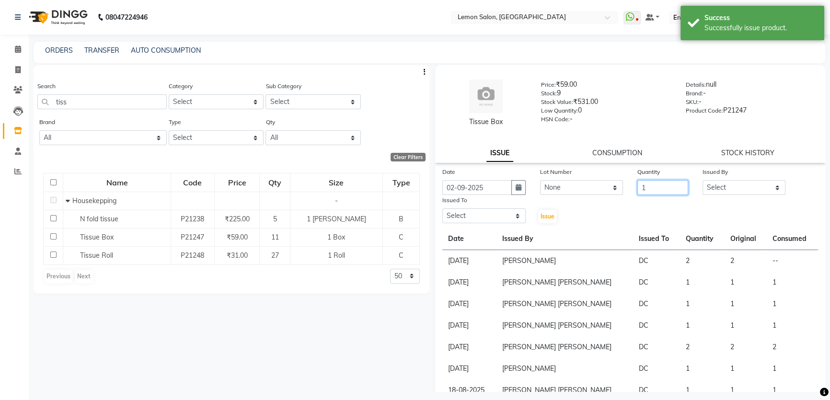
type input "1"
drag, startPoint x: 746, startPoint y: 187, endPoint x: 742, endPoint y: 192, distance: 6.5
click at [746, 187] on select "Select [PERSON_NAME] [PERSON_NAME] Ssankar [PERSON_NAME] DC [PERSON_NAME] [PERS…" at bounding box center [744, 187] width 83 height 15
select select "7570"
click at [703, 180] on select "Select [PERSON_NAME] [PERSON_NAME] Ssankar [PERSON_NAME] DC [PERSON_NAME] [PERS…" at bounding box center [744, 187] width 83 height 15
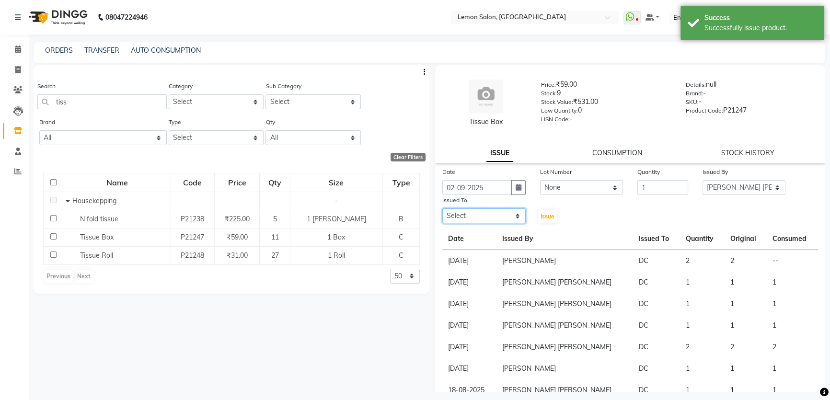
click at [473, 213] on select "Select [PERSON_NAME] [PERSON_NAME] Ssankar [PERSON_NAME] DC [PERSON_NAME] [PERS…" at bounding box center [484, 216] width 83 height 15
select select "7891"
click at [443, 209] on select "Select [PERSON_NAME] [PERSON_NAME] Ssankar [PERSON_NAME] DC [PERSON_NAME] [PERS…" at bounding box center [484, 216] width 83 height 15
click at [548, 217] on span "Issue" at bounding box center [548, 216] width 14 height 7
select select
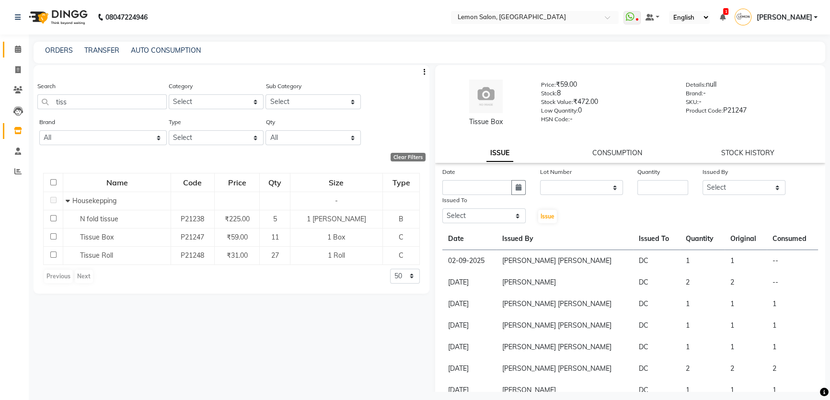
click at [14, 43] on link "Calendar" at bounding box center [14, 50] width 23 height 16
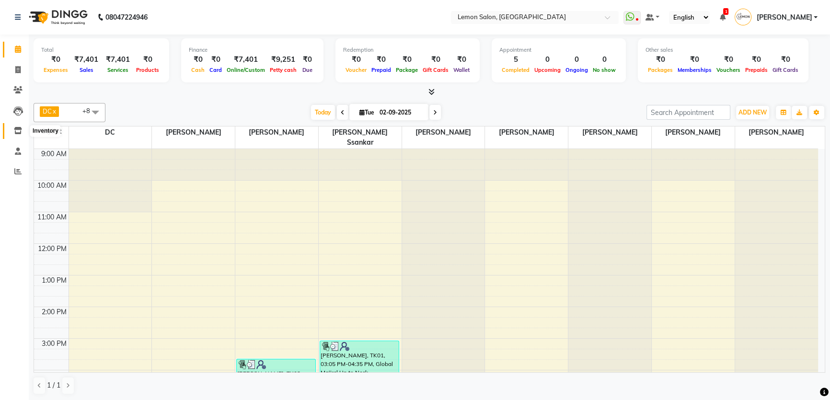
click at [12, 127] on span at bounding box center [18, 131] width 17 height 11
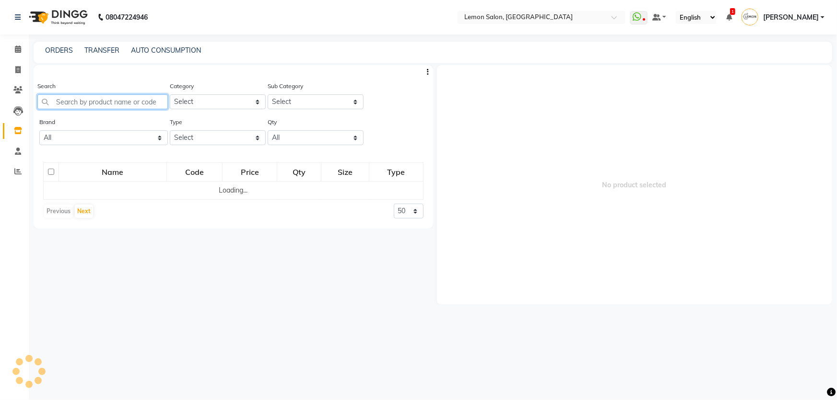
click at [108, 105] on input "text" at bounding box center [102, 101] width 130 height 15
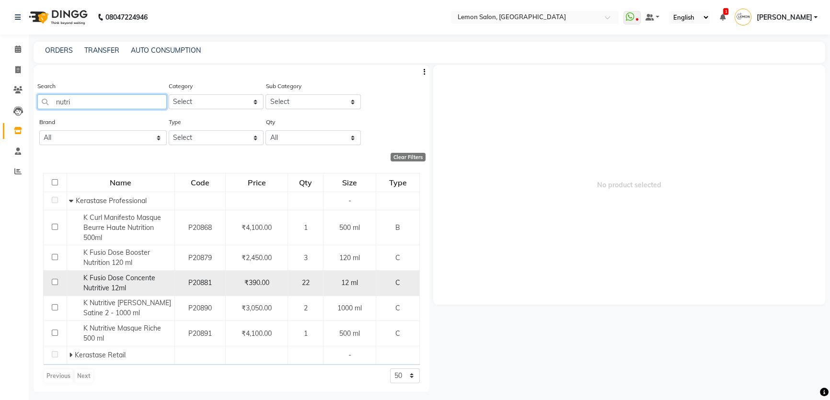
type input "nutri"
click at [131, 280] on span "K Fusio Dose Concente Nutritive 12ml" at bounding box center [119, 283] width 72 height 19
select select
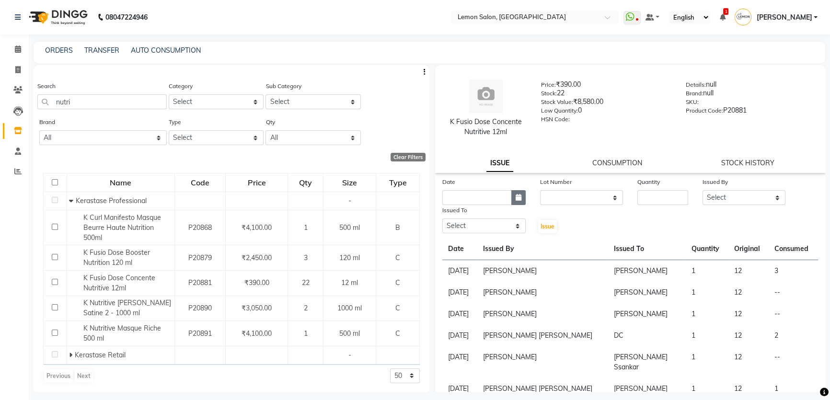
click at [512, 198] on button "button" at bounding box center [519, 197] width 14 height 15
select select "9"
select select "2025"
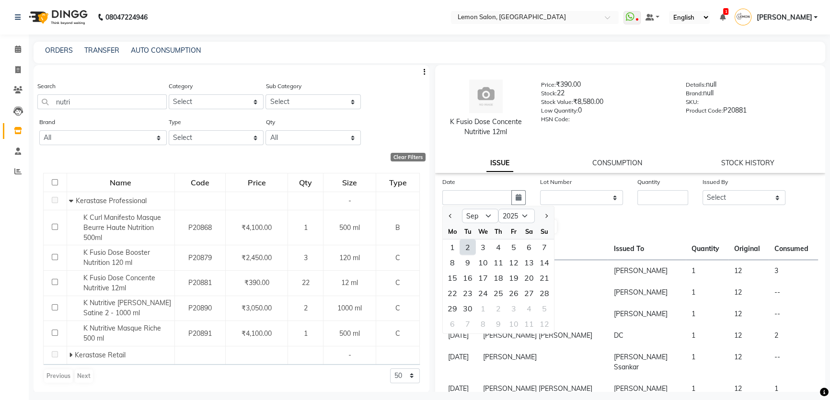
click at [467, 249] on div "2" at bounding box center [467, 247] width 15 height 15
type input "02-09-2025"
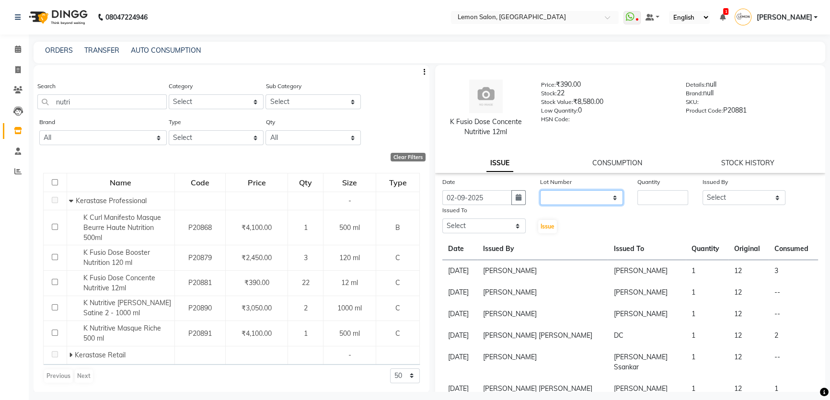
click at [568, 196] on select "None" at bounding box center [581, 197] width 83 height 15
select select "0: null"
click at [540, 190] on select "None" at bounding box center [581, 197] width 83 height 15
click at [652, 194] on input "number" at bounding box center [663, 197] width 51 height 15
type input "1"
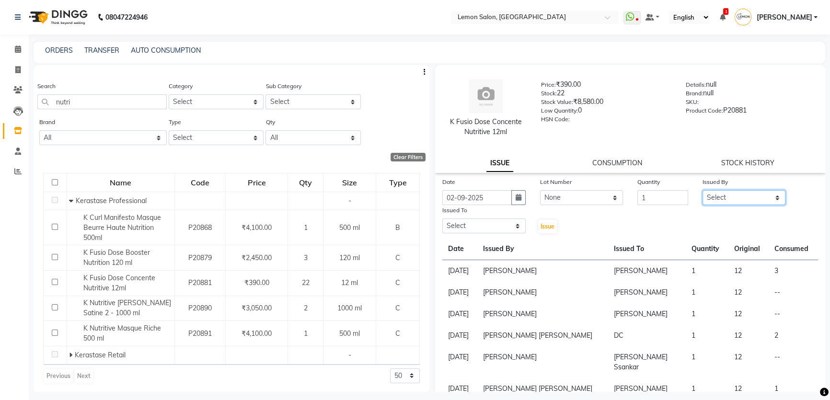
click at [725, 194] on select "Select [PERSON_NAME] [PERSON_NAME] Ssankar [PERSON_NAME] DC [PERSON_NAME] [PERS…" at bounding box center [744, 197] width 83 height 15
select select "7570"
click at [703, 190] on select "Select [PERSON_NAME] [PERSON_NAME] Ssankar [PERSON_NAME] DC [PERSON_NAME] [PERS…" at bounding box center [744, 197] width 83 height 15
click at [496, 230] on select "Select [PERSON_NAME] [PERSON_NAME] Ssankar [PERSON_NAME] DC [PERSON_NAME] [PERS…" at bounding box center [484, 226] width 83 height 15
select select "7891"
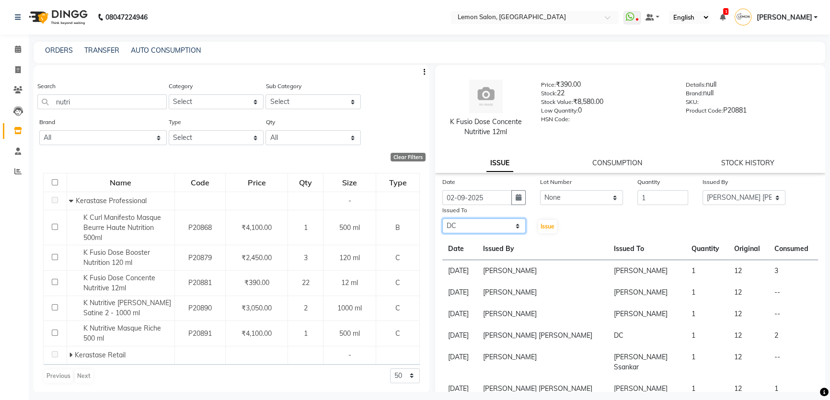
click at [443, 219] on select "Select [PERSON_NAME] [PERSON_NAME] Ssankar [PERSON_NAME] DC [PERSON_NAME] [PERS…" at bounding box center [484, 226] width 83 height 15
click at [543, 222] on button "Issue" at bounding box center [547, 226] width 19 height 13
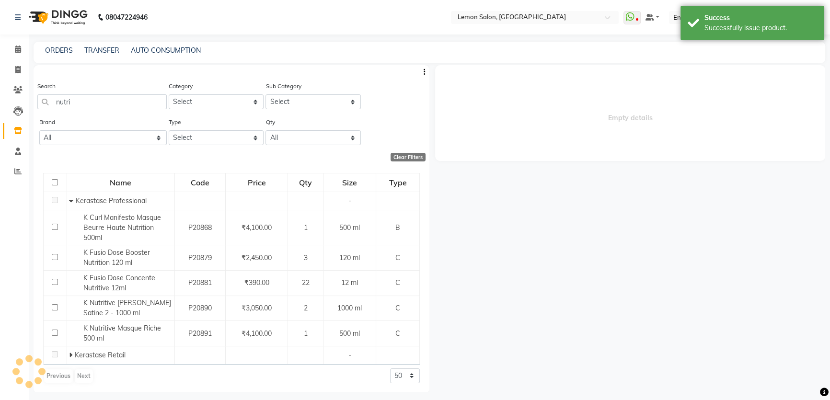
select select
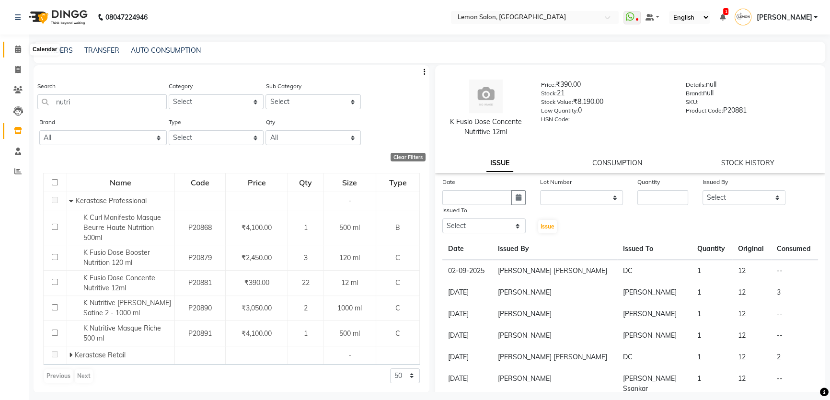
click at [16, 53] on span at bounding box center [18, 49] width 17 height 11
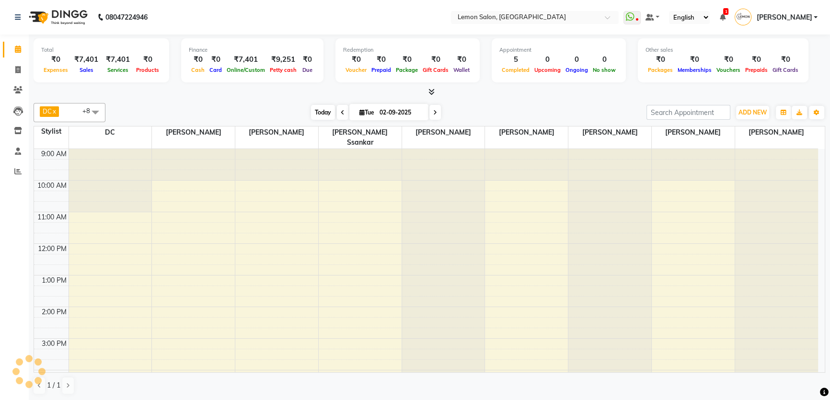
click at [315, 114] on span "Today" at bounding box center [323, 112] width 24 height 15
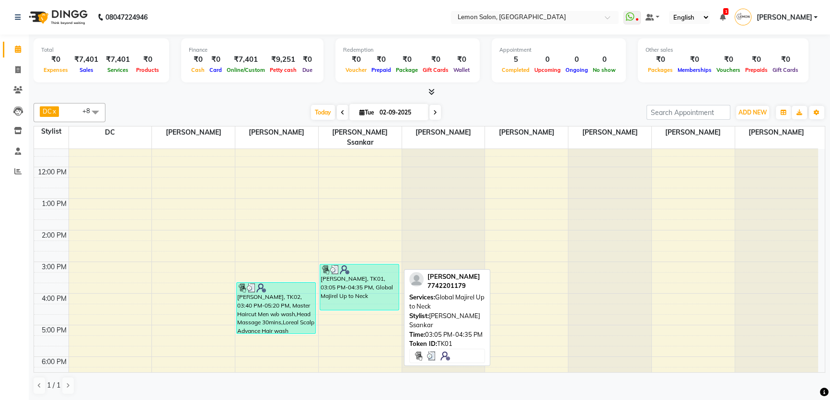
scroll to position [207, 0]
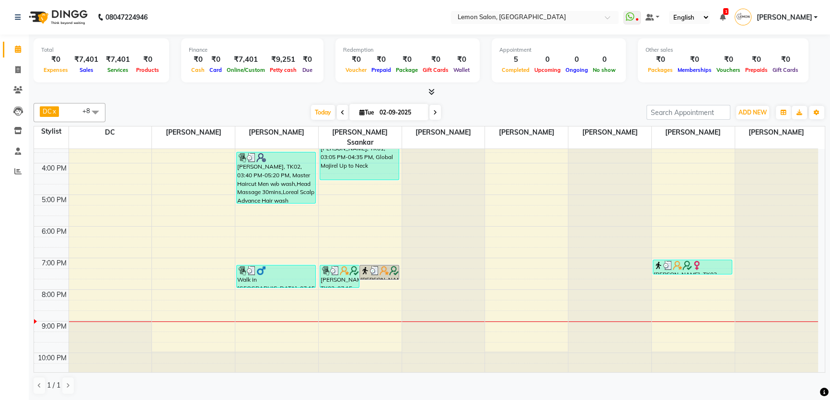
click at [294, 93] on div at bounding box center [430, 92] width 792 height 10
click at [312, 113] on span "Today" at bounding box center [323, 112] width 24 height 15
click at [268, 98] on div "Total ₹0 Expenses ₹7,401 Sales ₹7,401 Services ₹0 Products Finance ₹0 Cash ₹0 C…" at bounding box center [430, 218] width 802 height 367
click at [435, 112] on icon at bounding box center [435, 113] width 4 height 6
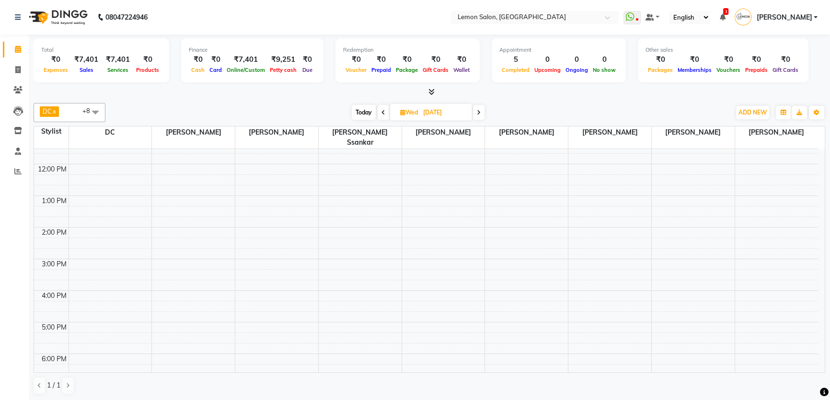
scroll to position [87, 0]
click at [478, 112] on icon at bounding box center [479, 113] width 4 height 6
click at [384, 113] on icon at bounding box center [385, 113] width 4 height 6
type input "[DATE]"
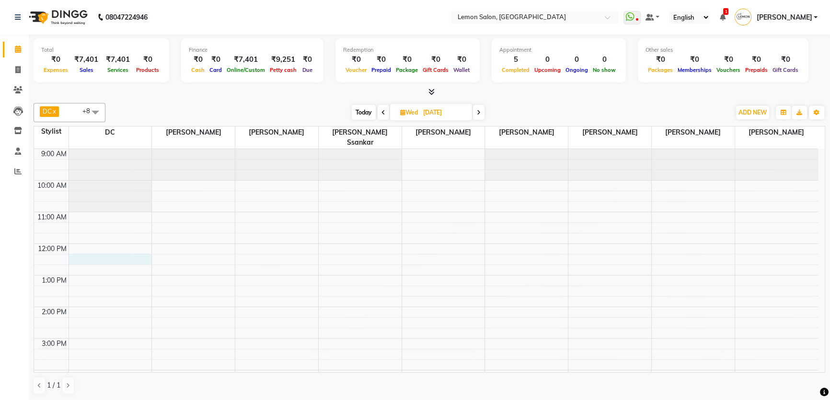
click at [121, 246] on div "9:00 AM 10:00 AM 11:00 AM 12:00 PM 1:00 PM 2:00 PM 3:00 PM 4:00 PM 5:00 PM 6:00…" at bounding box center [426, 370] width 784 height 443
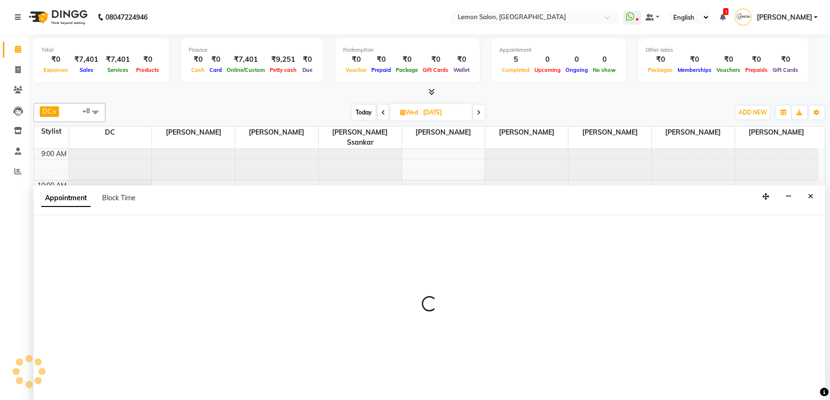
select select "7891"
select select "tentative"
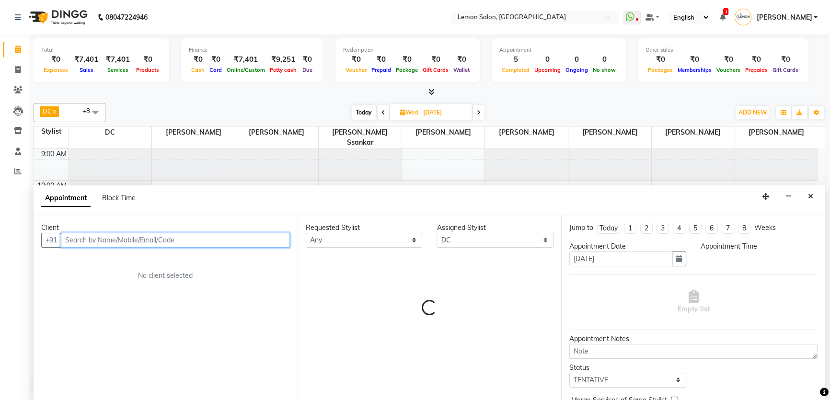
select select "735"
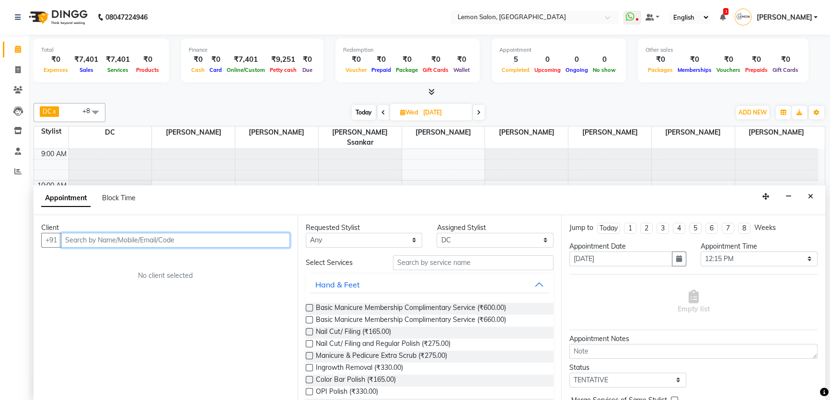
click at [82, 240] on input "text" at bounding box center [175, 240] width 229 height 15
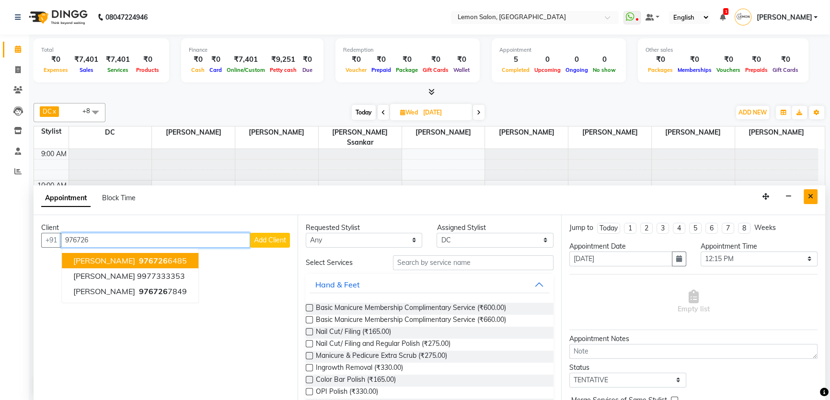
type input "976726"
click at [816, 194] on button "Close" at bounding box center [811, 196] width 14 height 15
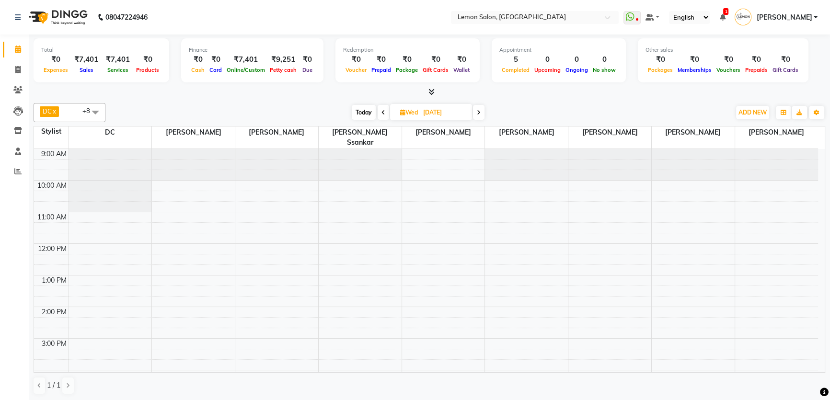
click at [359, 112] on span "Today" at bounding box center [364, 112] width 24 height 15
type input "02-09-2025"
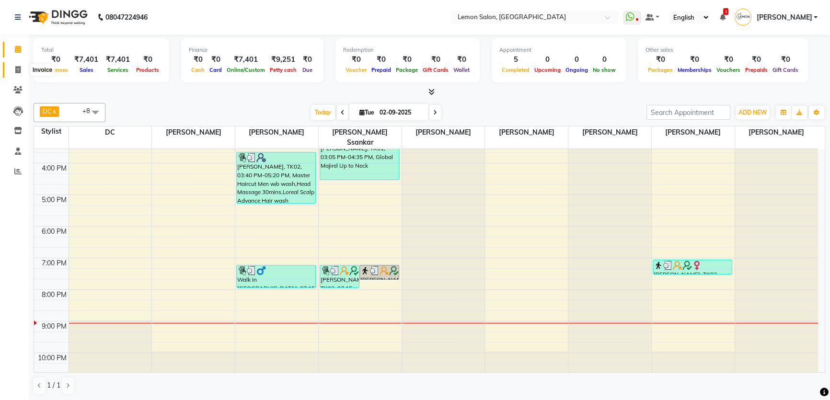
click at [19, 69] on icon at bounding box center [17, 69] width 5 height 7
click at [18, 51] on icon at bounding box center [18, 49] width 6 height 7
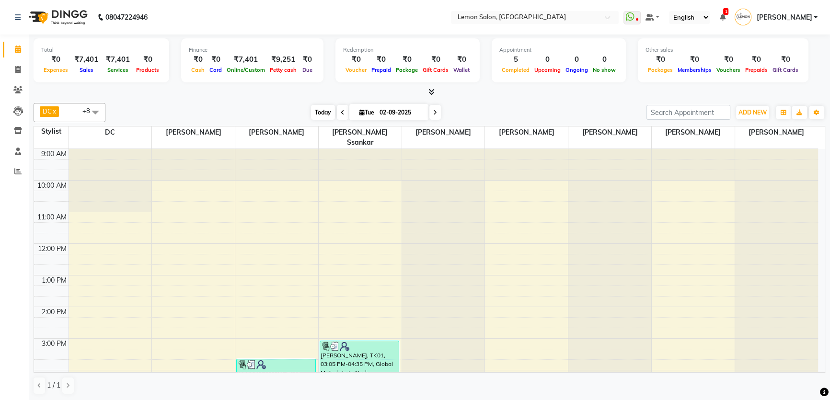
click at [318, 108] on span "Today" at bounding box center [323, 112] width 24 height 15
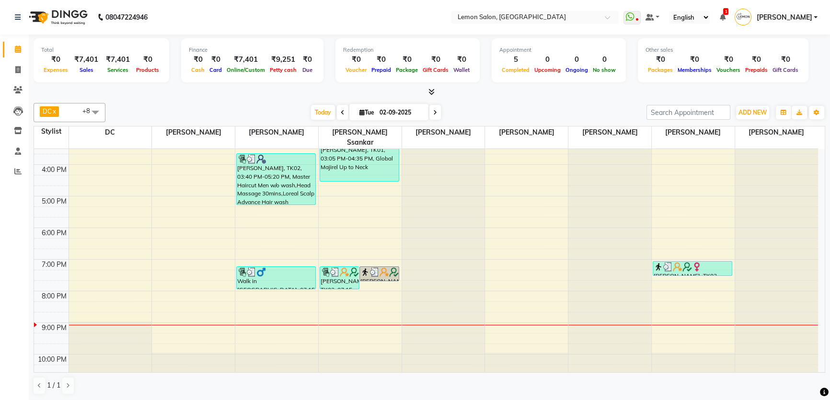
scroll to position [207, 0]
click at [304, 111] on div "[DATE] [DATE]" at bounding box center [376, 112] width 532 height 14
click at [312, 112] on span "Today" at bounding box center [323, 112] width 24 height 15
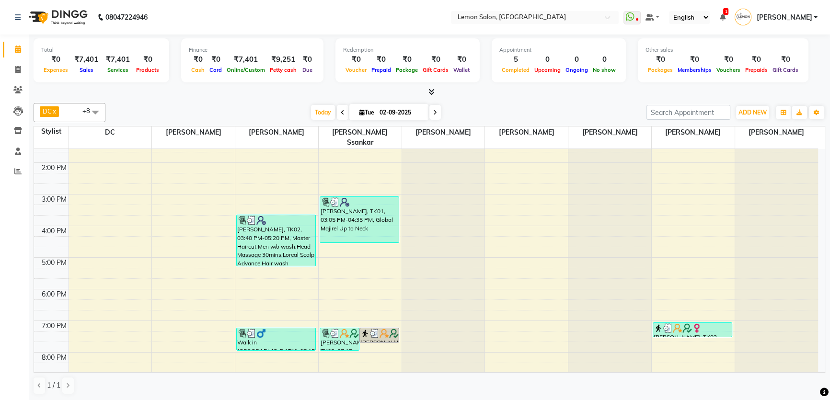
scroll to position [174, 0]
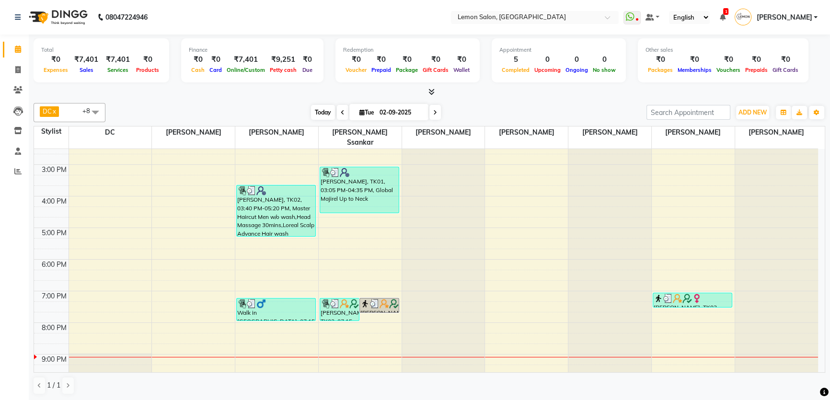
click at [313, 108] on span "Today" at bounding box center [323, 112] width 24 height 15
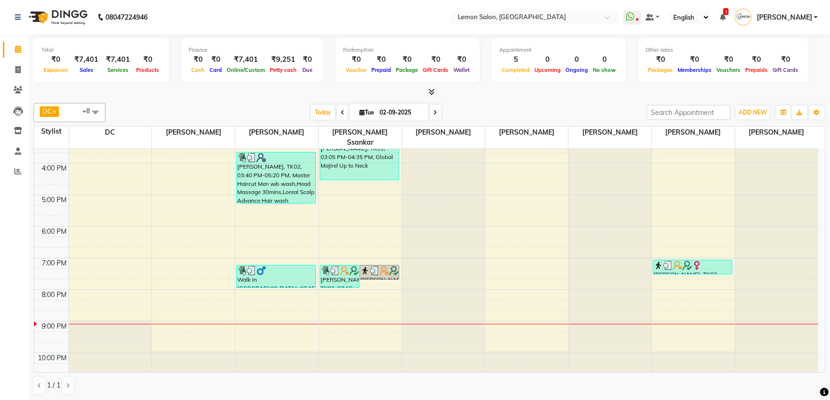
scroll to position [120, 0]
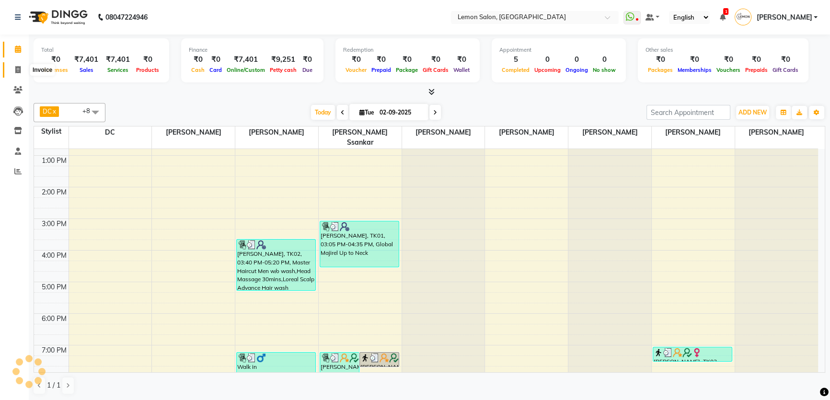
click at [13, 67] on span at bounding box center [18, 70] width 17 height 11
select select "568"
select select "service"
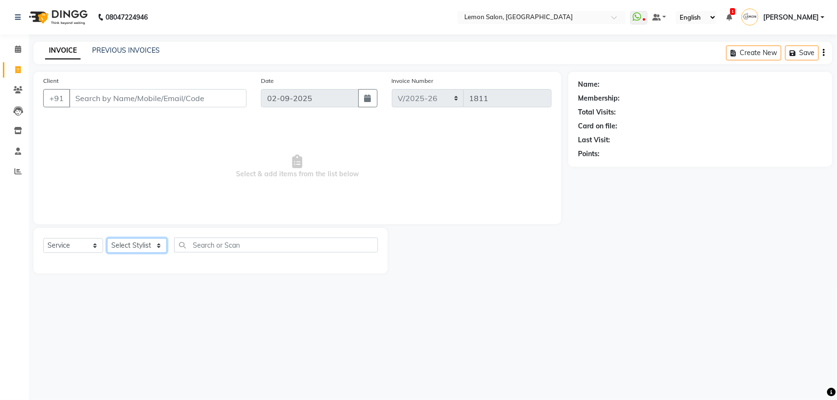
click at [139, 240] on select "Select Stylist" at bounding box center [137, 245] width 60 height 15
select select "7891"
click at [107, 238] on select "Select Stylist [PERSON_NAME] [PERSON_NAME] [PERSON_NAME] DC [PERSON_NAME] [PERS…" at bounding box center [143, 245] width 73 height 15
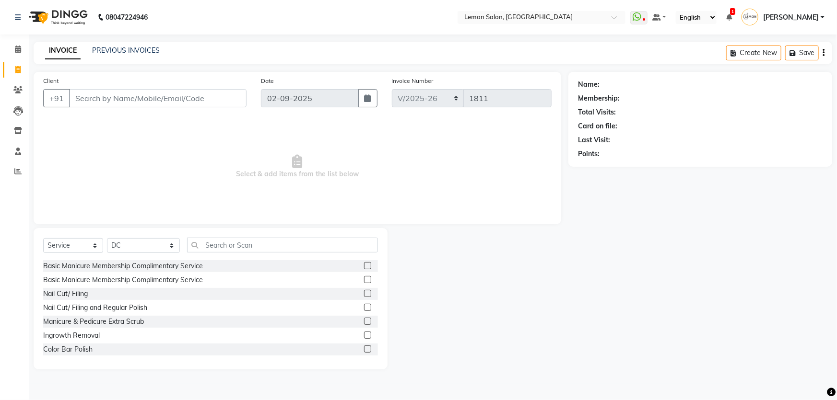
click at [212, 166] on span "Select & add items from the list below" at bounding box center [297, 167] width 508 height 96
click at [212, 242] on input "text" at bounding box center [282, 245] width 191 height 15
click at [254, 201] on span "Select & add items from the list below" at bounding box center [297, 167] width 508 height 96
click at [16, 49] on icon at bounding box center [18, 49] width 6 height 7
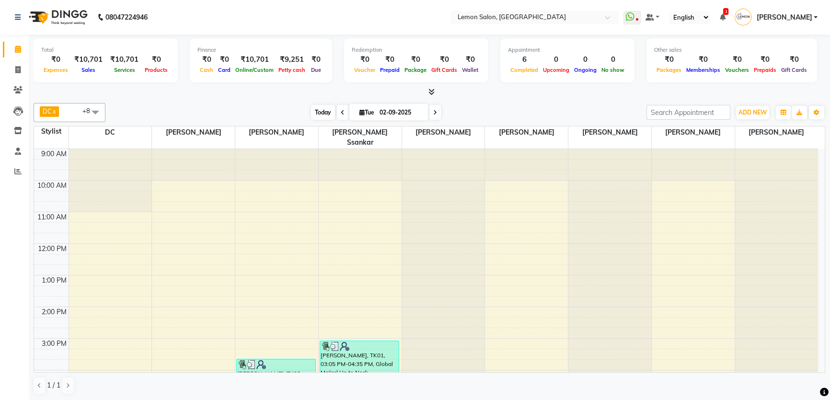
click at [312, 115] on span "Today" at bounding box center [323, 112] width 24 height 15
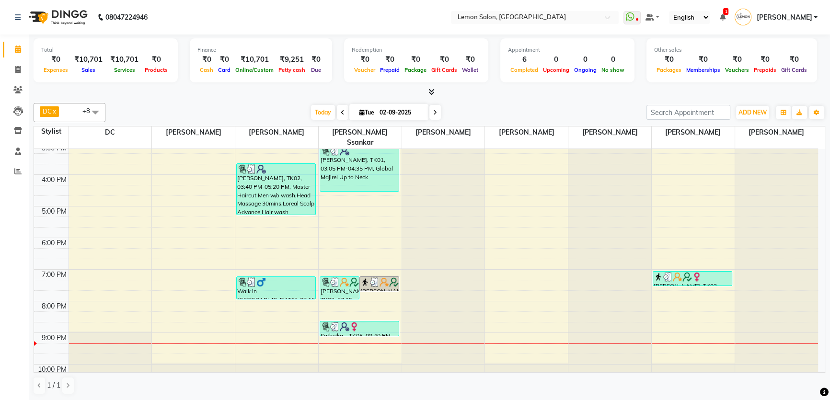
scroll to position [207, 0]
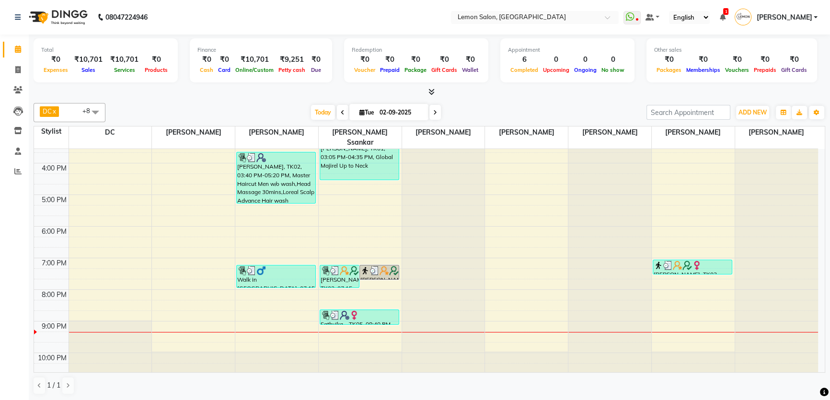
click at [507, 94] on div at bounding box center [430, 92] width 792 height 10
click at [321, 109] on span "Today" at bounding box center [323, 112] width 24 height 15
click at [21, 129] on icon at bounding box center [18, 130] width 8 height 7
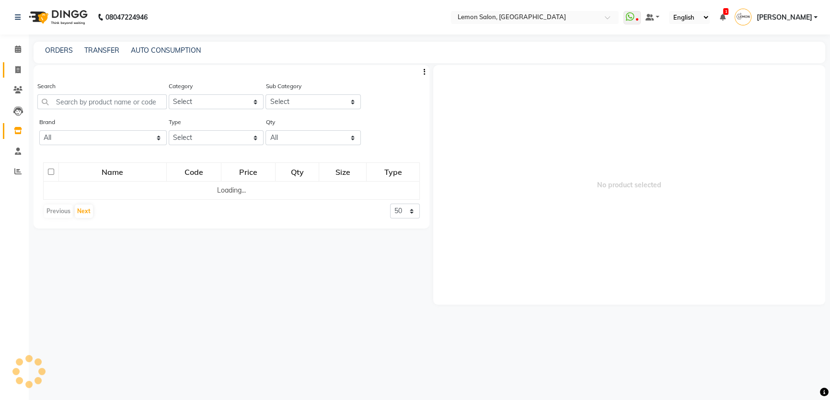
click at [15, 70] on icon at bounding box center [17, 69] width 5 height 7
select select "568"
select select "service"
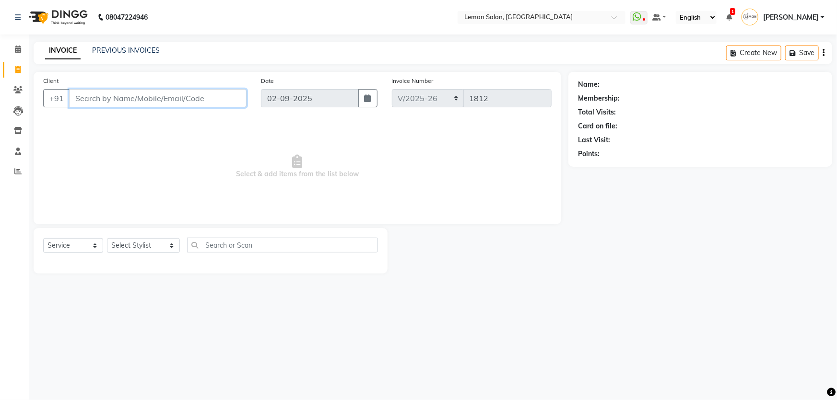
click at [153, 95] on input "Client" at bounding box center [157, 98] width 177 height 18
drag, startPoint x: 146, startPoint y: 97, endPoint x: 131, endPoint y: 101, distance: 15.9
click at [142, 97] on input "Client" at bounding box center [157, 98] width 177 height 18
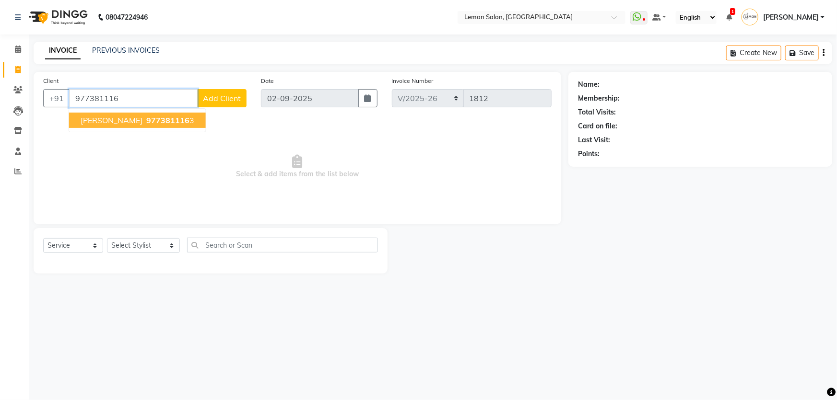
click at [157, 122] on span "977381116" at bounding box center [167, 121] width 43 height 10
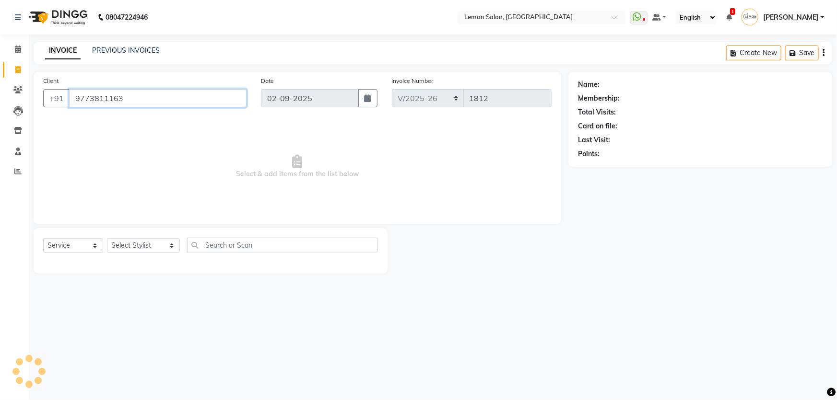
type input "9773811163"
select select "1: Object"
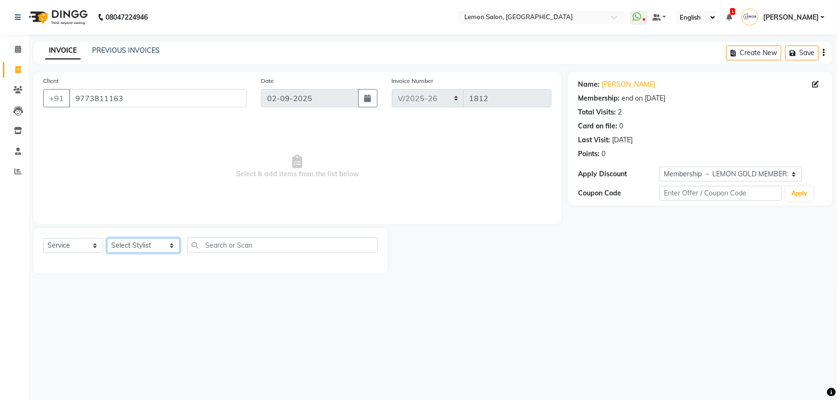
click at [140, 243] on select "Select Stylist [PERSON_NAME] [PERSON_NAME] [PERSON_NAME] DC [PERSON_NAME] [PERS…" at bounding box center [143, 245] width 73 height 15
select select "70796"
click at [107, 238] on select "Select Stylist [PERSON_NAME] [PERSON_NAME] [PERSON_NAME] DC [PERSON_NAME] [PERS…" at bounding box center [143, 245] width 73 height 15
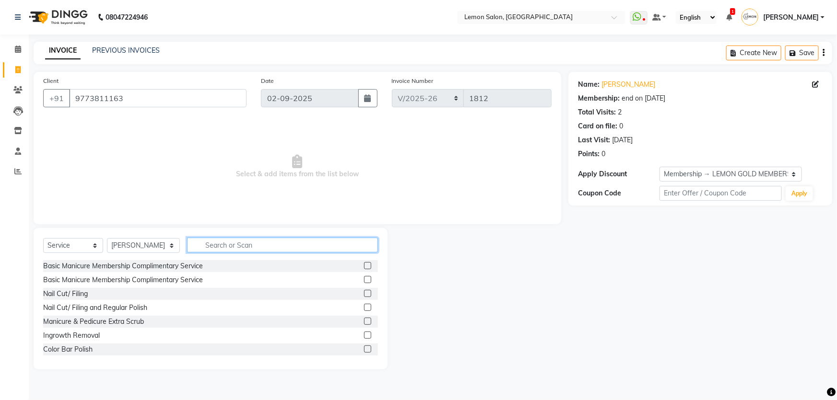
click at [200, 246] on input "text" at bounding box center [282, 245] width 191 height 15
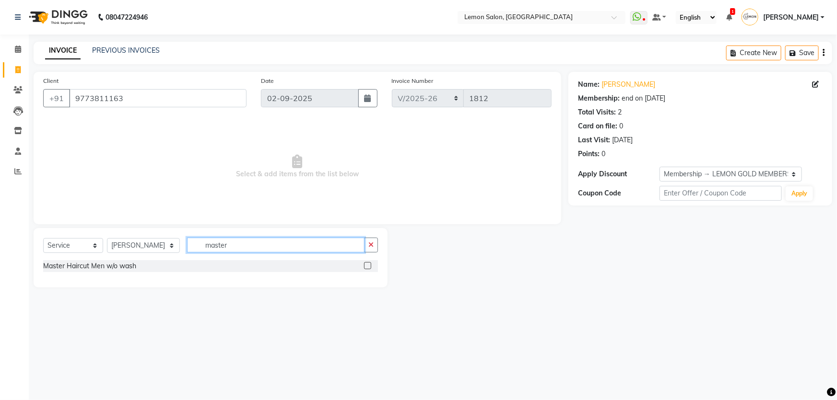
type input "master"
click at [137, 260] on div "Master Haircut Men w/o wash" at bounding box center [210, 266] width 335 height 12
click at [123, 265] on div "Master Haircut Men w/o wash" at bounding box center [89, 266] width 93 height 10
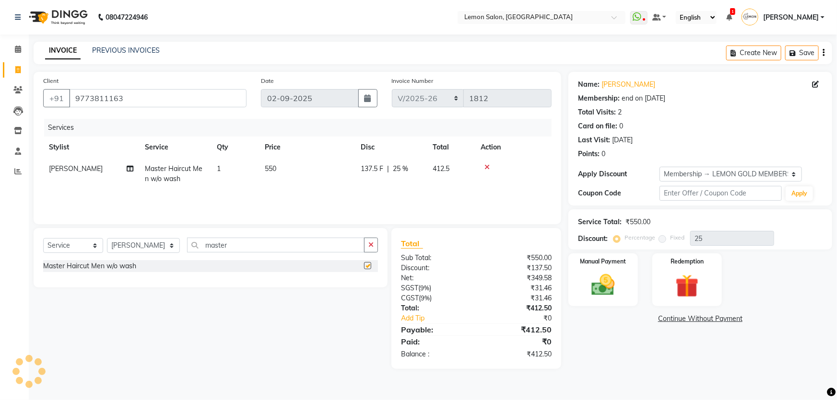
checkbox input "false"
click at [233, 255] on div "Select Service Product Membership Package Voucher Prepaid Gift Card Select Styl…" at bounding box center [210, 249] width 335 height 23
click at [239, 246] on input "master" at bounding box center [276, 245] width 178 height 15
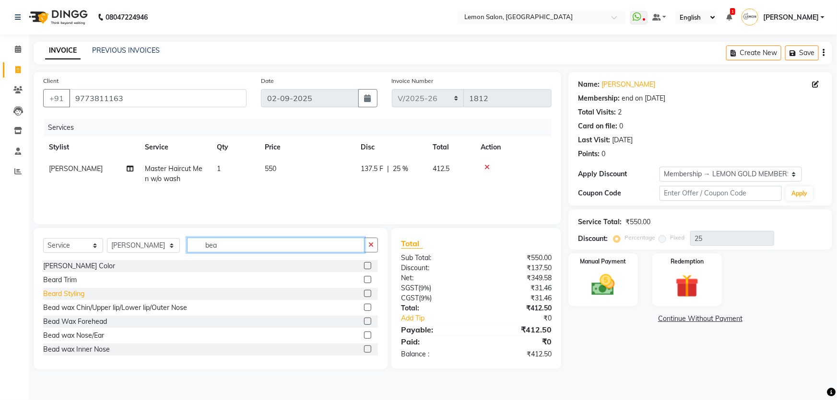
type input "bea"
click at [72, 289] on div "Beard Styling" at bounding box center [63, 294] width 41 height 10
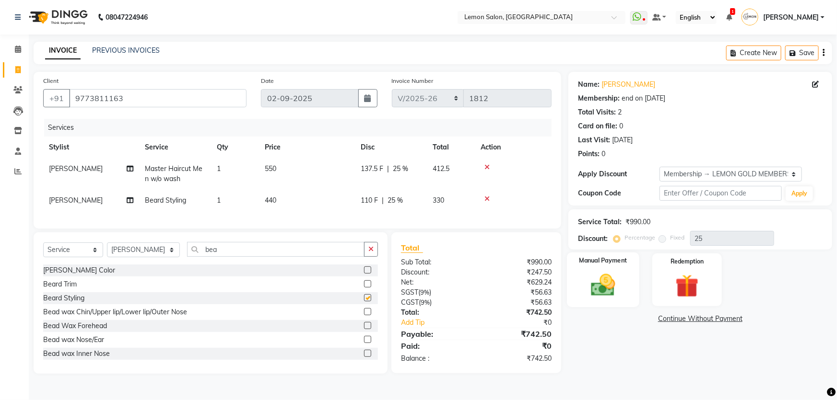
checkbox input "false"
click at [621, 292] on img at bounding box center [602, 285] width 39 height 28
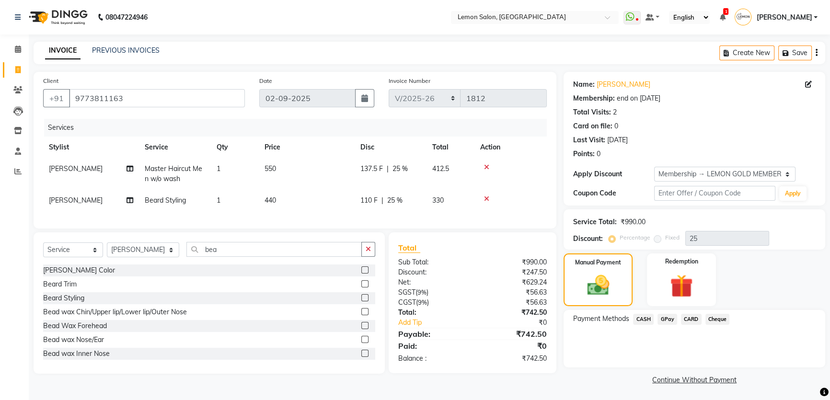
click at [675, 321] on span "GPay" at bounding box center [668, 319] width 20 height 11
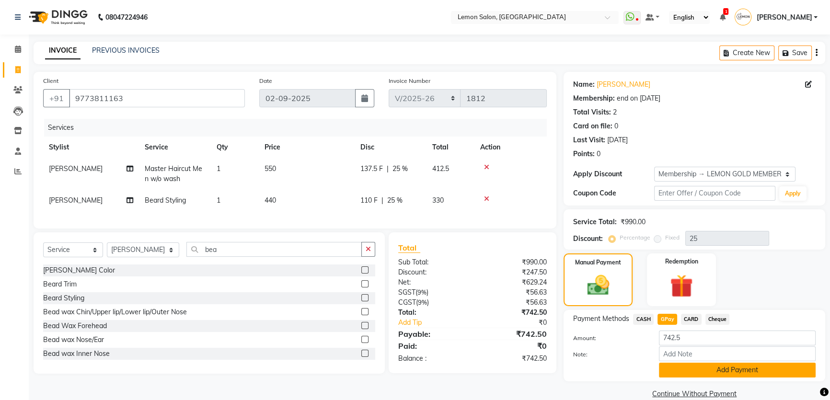
click at [683, 367] on button "Add Payment" at bounding box center [737, 370] width 157 height 15
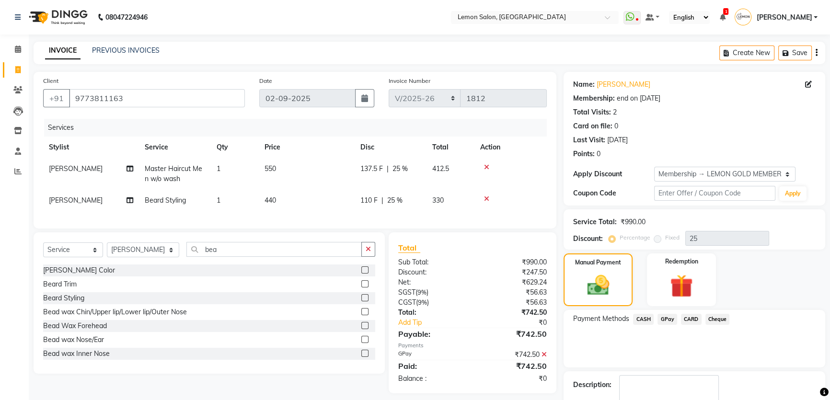
scroll to position [43, 0]
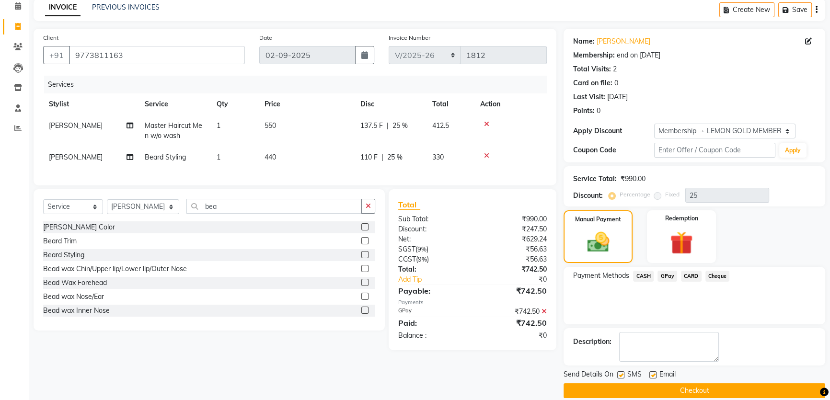
click at [545, 315] on icon at bounding box center [544, 311] width 5 height 7
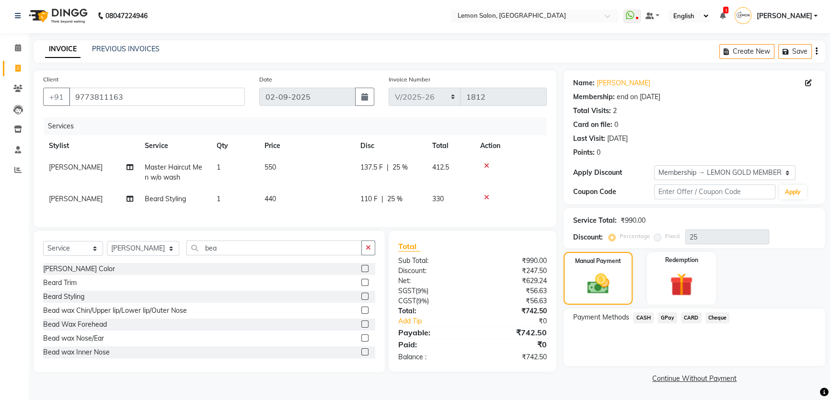
scroll to position [0, 0]
click at [696, 315] on span "CARD" at bounding box center [691, 319] width 21 height 11
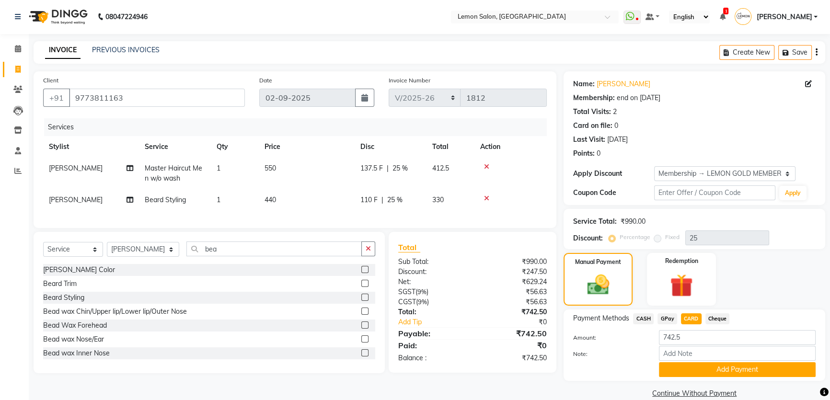
scroll to position [14, 0]
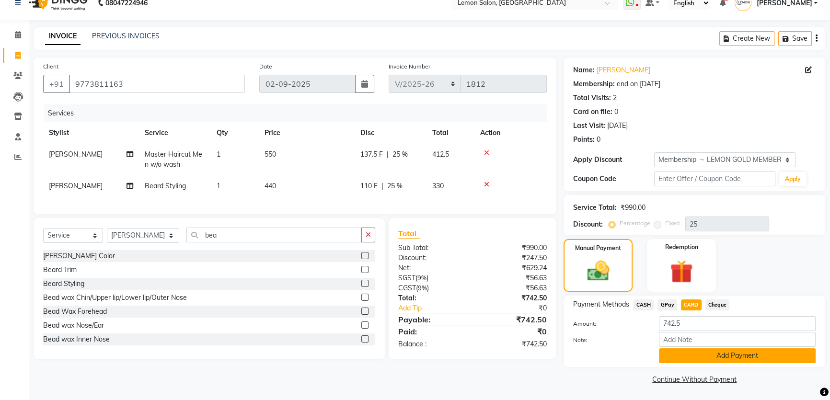
click at [695, 349] on button "Add Payment" at bounding box center [737, 356] width 157 height 15
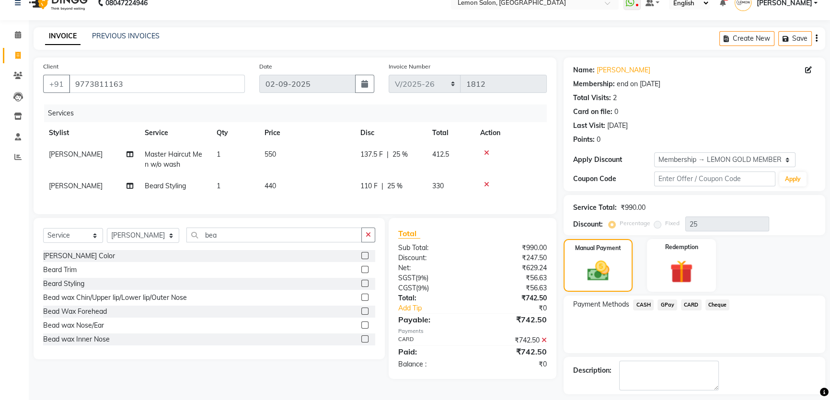
scroll to position [55, 0]
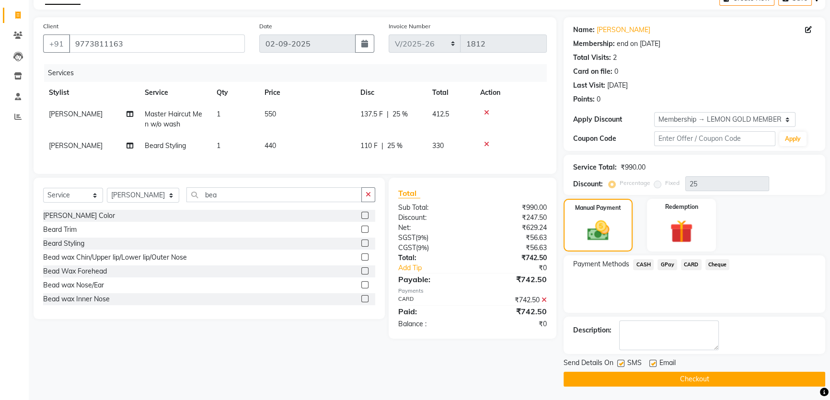
click at [638, 384] on button "Checkout" at bounding box center [695, 379] width 262 height 15
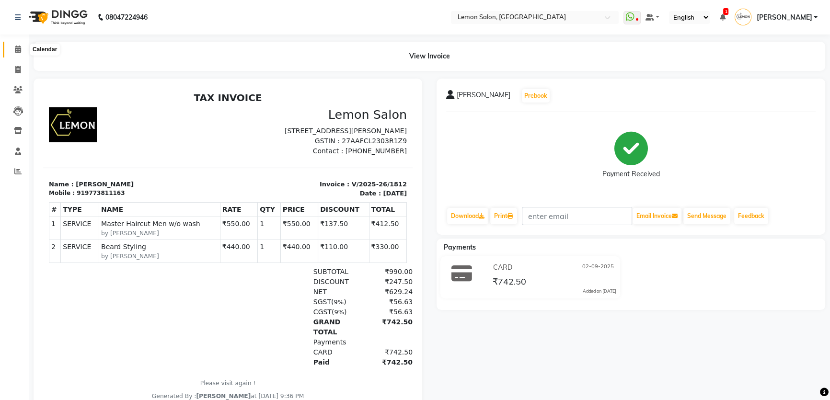
click at [19, 50] on icon at bounding box center [18, 49] width 6 height 7
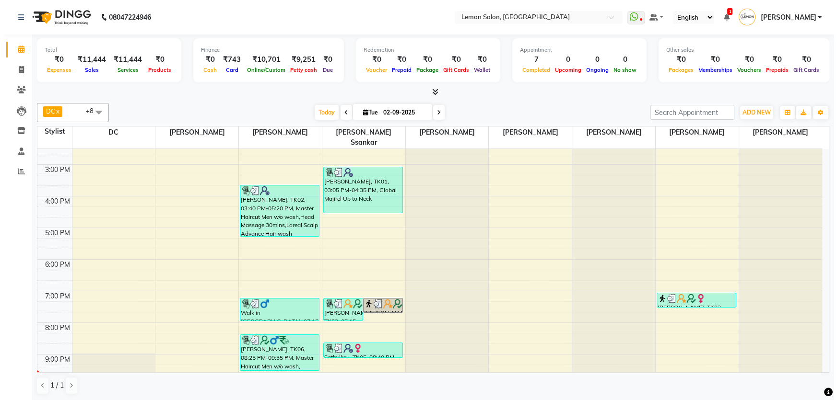
scroll to position [207, 0]
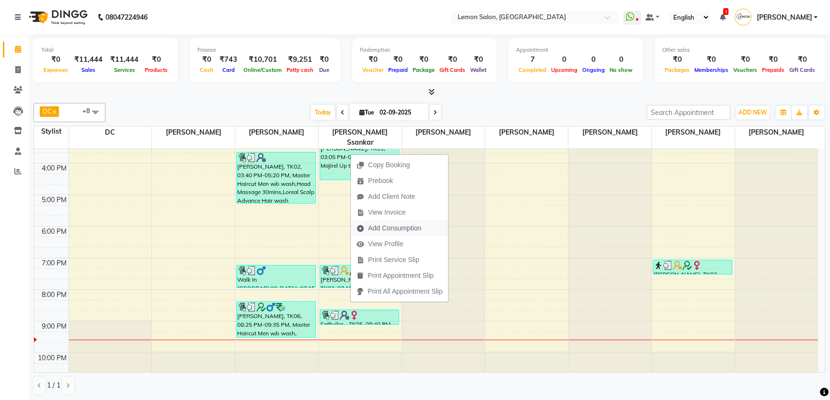
click at [380, 229] on span "Add Consumption" at bounding box center [394, 228] width 53 height 10
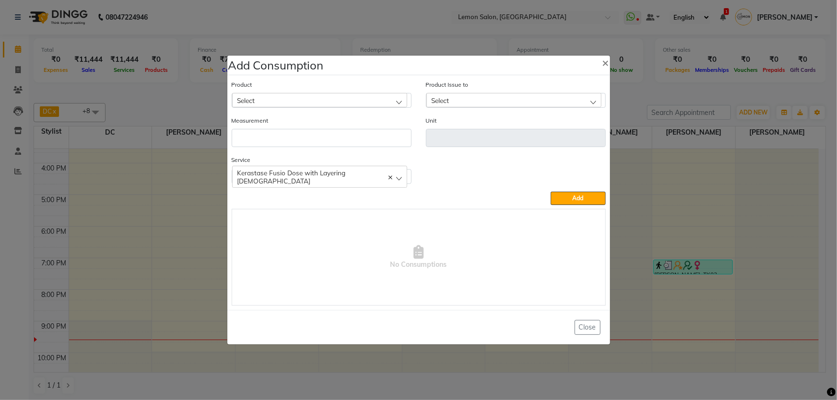
click at [662, 243] on ngb-modal-window "Add Consumption × Product Select Product Issue to Select Measurement Unit Servi…" at bounding box center [418, 200] width 837 height 400
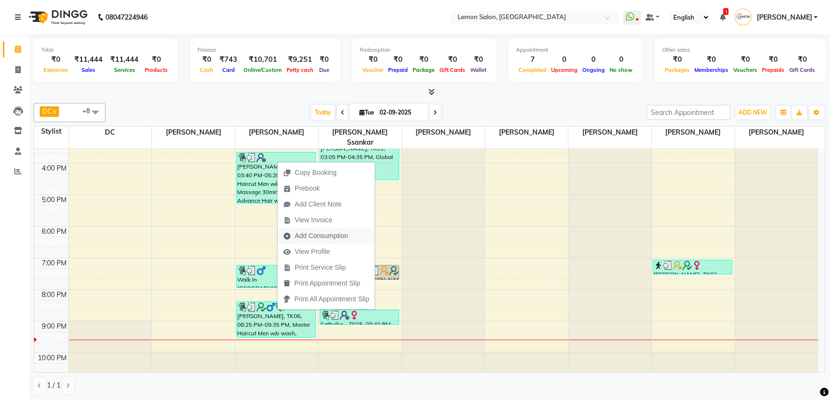
click at [317, 230] on span "Add Consumption" at bounding box center [316, 236] width 76 height 16
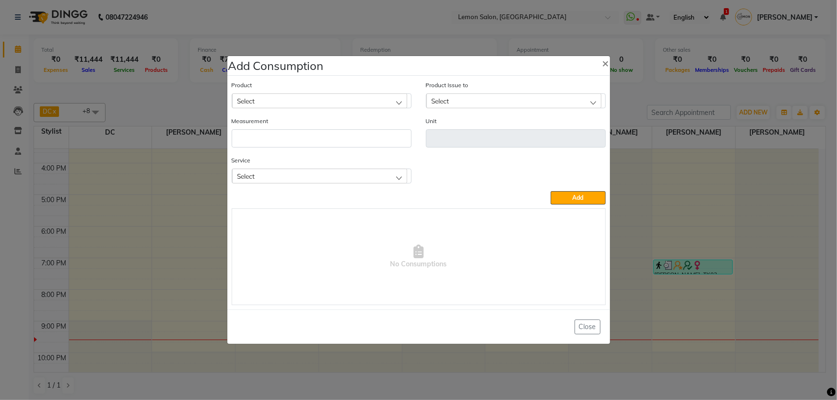
click at [310, 101] on div "Select" at bounding box center [319, 100] width 175 height 14
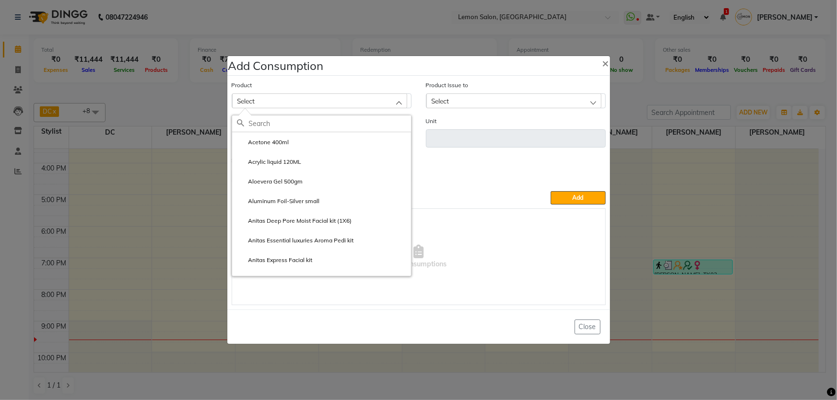
click at [333, 127] on input "text" at bounding box center [330, 124] width 162 height 16
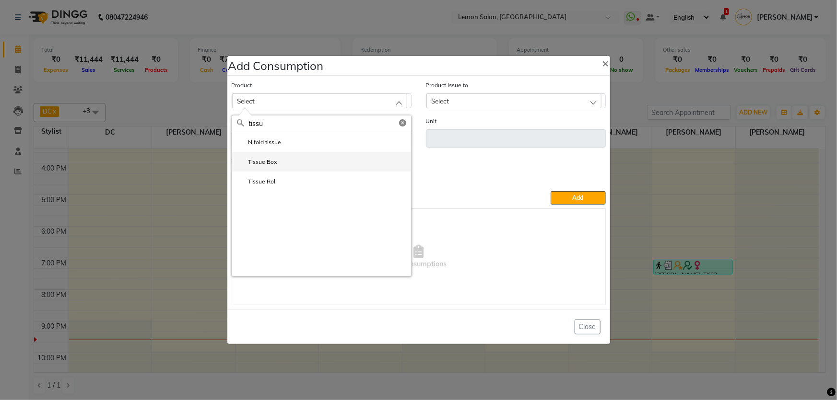
type input "tissu"
click at [293, 164] on li "Tissue Box" at bounding box center [321, 162] width 179 height 20
type input "Box"
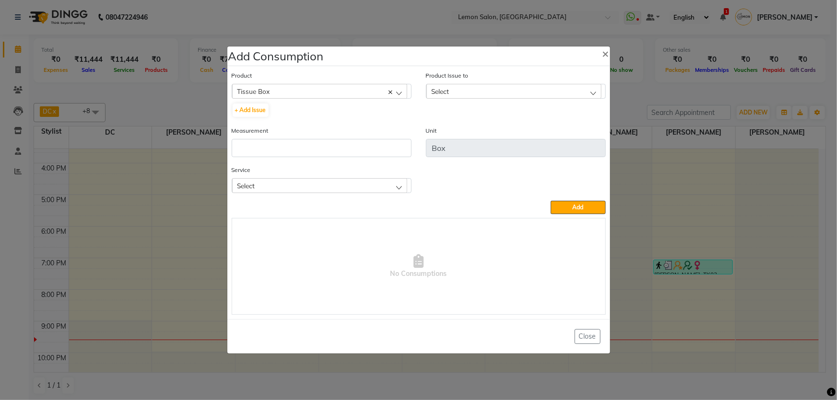
click at [492, 93] on div "Select" at bounding box center [513, 91] width 175 height 14
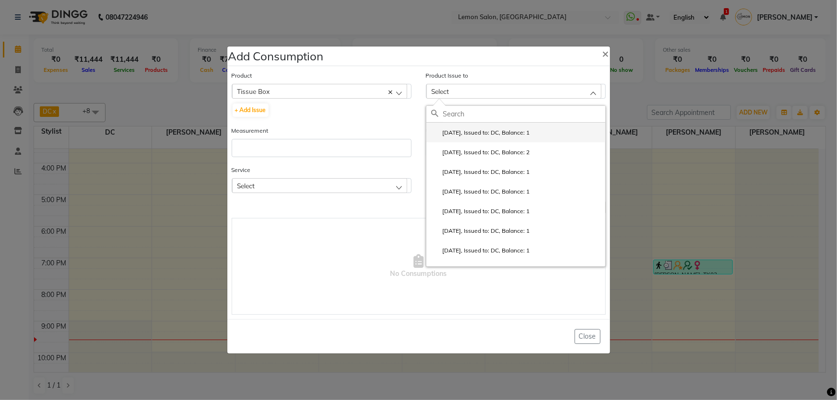
click at [491, 132] on label "[DATE], Issued to: DC, Balance: 1" at bounding box center [480, 132] width 99 height 9
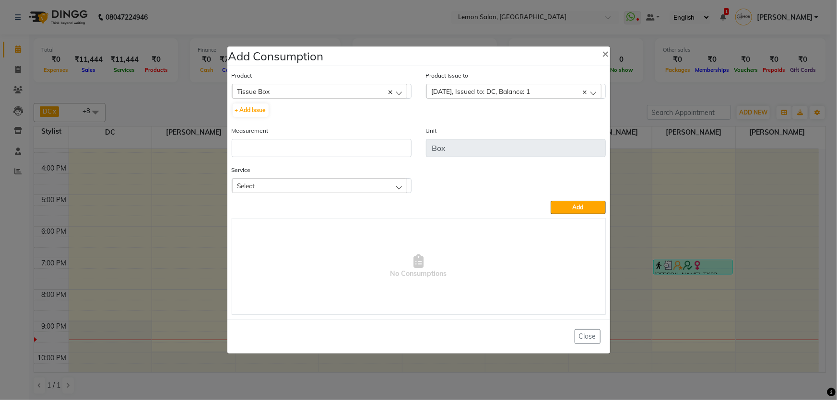
click at [488, 94] on span "[DATE], Issued to: DC, Balance: 1" at bounding box center [480, 91] width 99 height 8
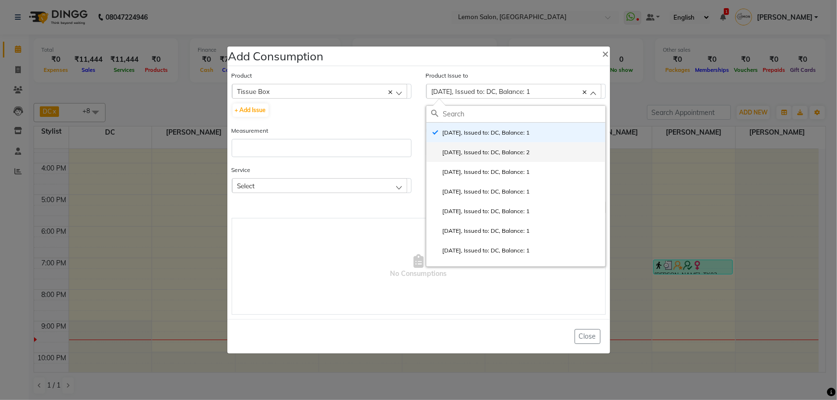
click at [472, 154] on label "[DATE], Issued to: DC, Balance: 2" at bounding box center [480, 152] width 99 height 9
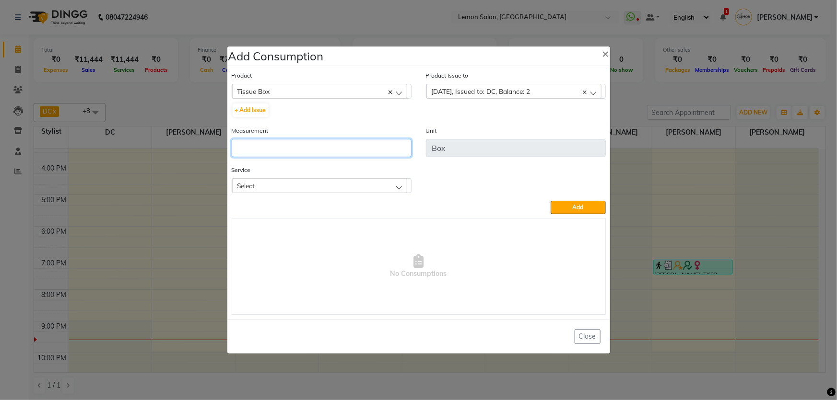
click at [340, 142] on input "number" at bounding box center [322, 148] width 180 height 18
type input "2"
click at [373, 189] on div "Select" at bounding box center [319, 185] width 175 height 14
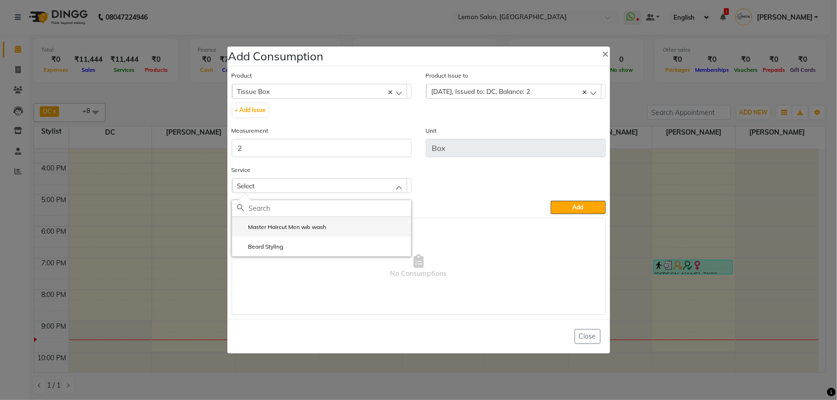
click at [307, 230] on label "Master Haircut Men w/o wash" at bounding box center [282, 227] width 90 height 9
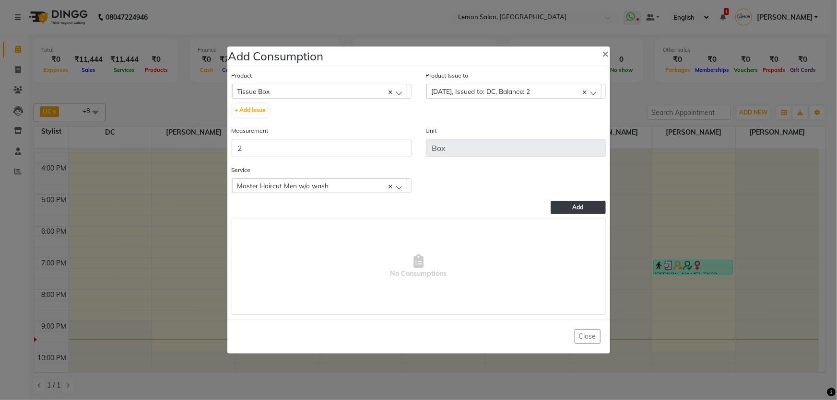
click at [580, 204] on button "Add" at bounding box center [577, 207] width 55 height 13
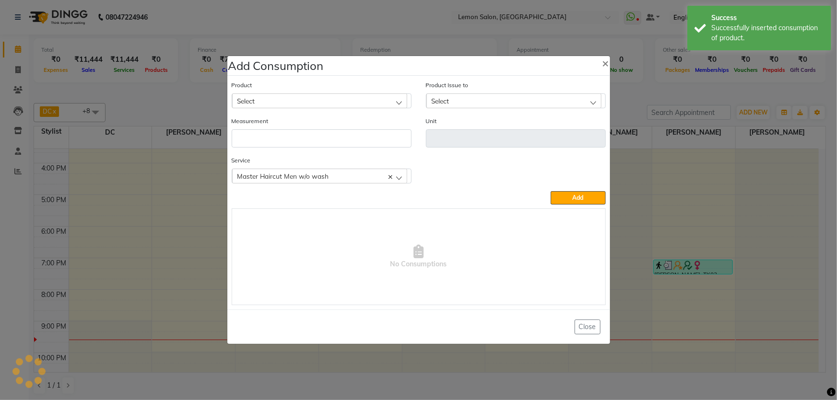
click at [318, 100] on div "Select" at bounding box center [319, 100] width 175 height 14
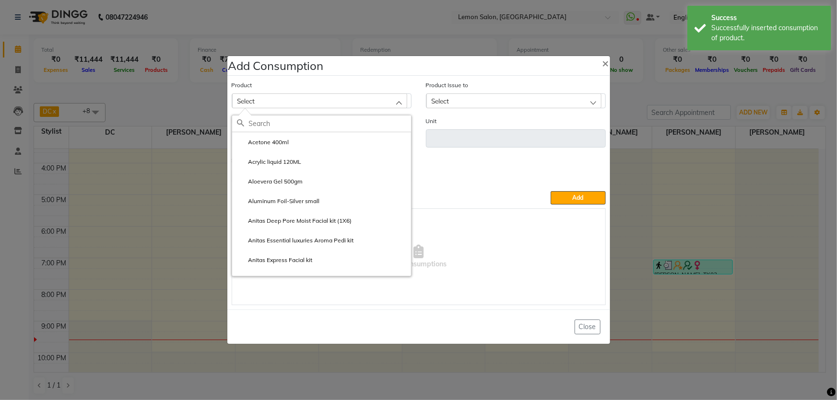
click at [318, 126] on input "text" at bounding box center [330, 124] width 162 height 16
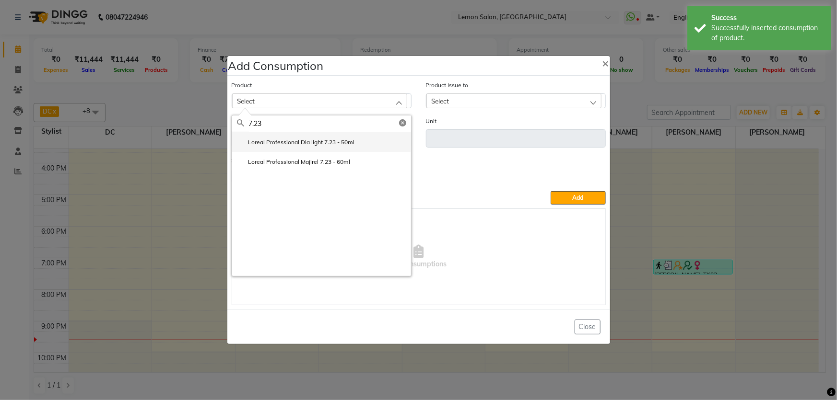
type input "7.23"
click at [322, 148] on li "Loreal Professional Dia light 7.23 - 50ml" at bounding box center [321, 142] width 179 height 20
type input "ml"
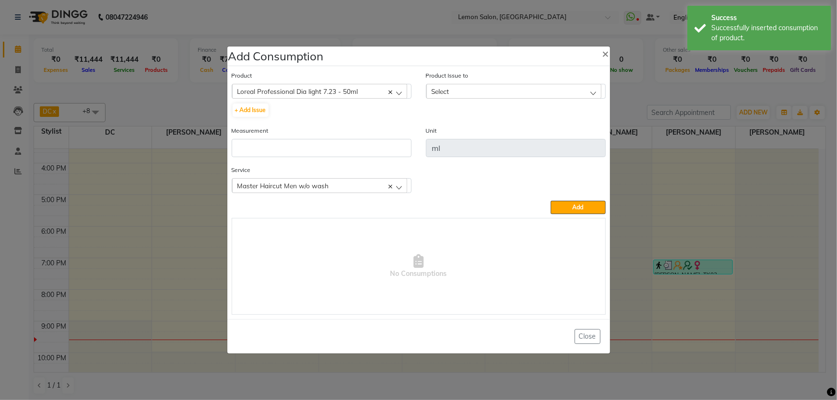
click at [505, 91] on div "Select" at bounding box center [513, 91] width 175 height 14
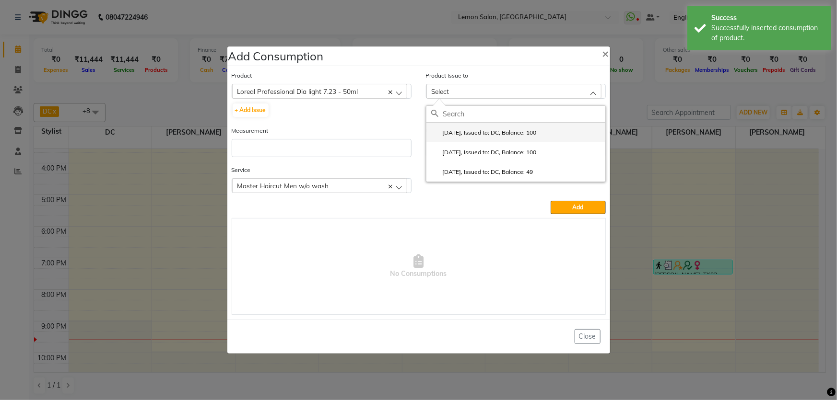
click at [499, 135] on label "[DATE], Issued to: DC, Balance: 100" at bounding box center [483, 132] width 105 height 9
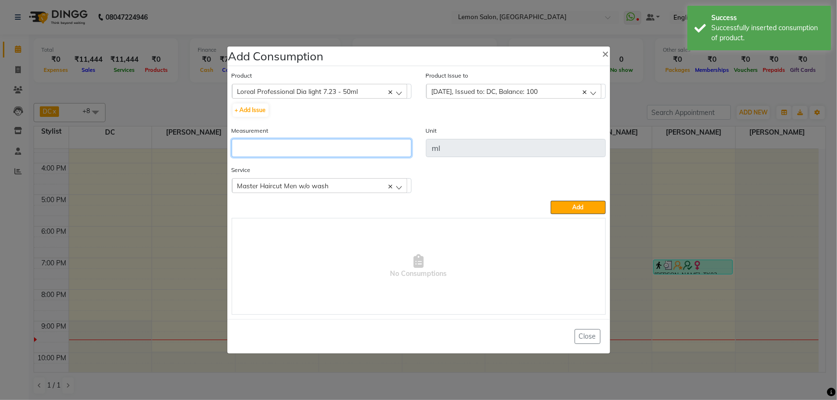
click at [339, 153] on input "number" at bounding box center [322, 148] width 180 height 18
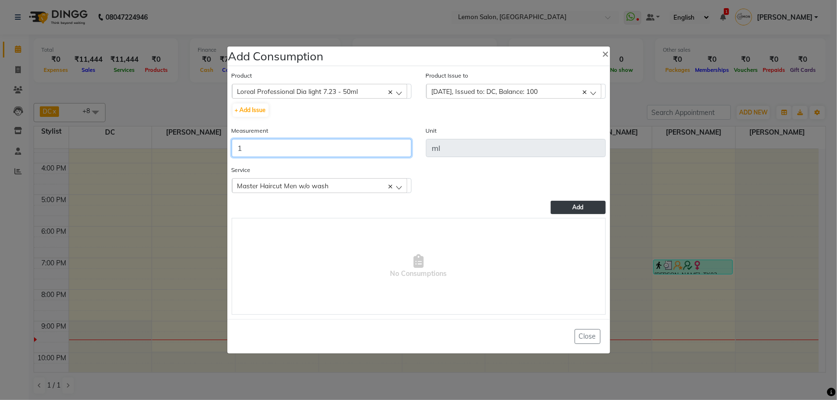
type input "1"
click at [556, 205] on button "Add" at bounding box center [577, 207] width 55 height 13
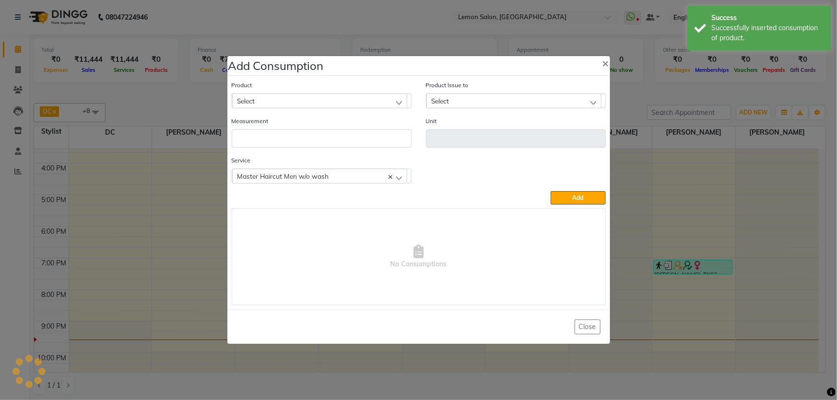
click at [300, 106] on div "Select" at bounding box center [319, 100] width 175 height 14
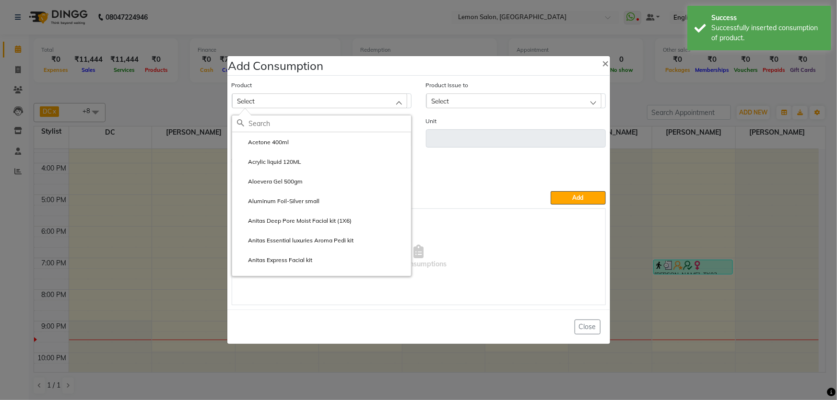
click at [292, 128] on input "text" at bounding box center [330, 124] width 162 height 16
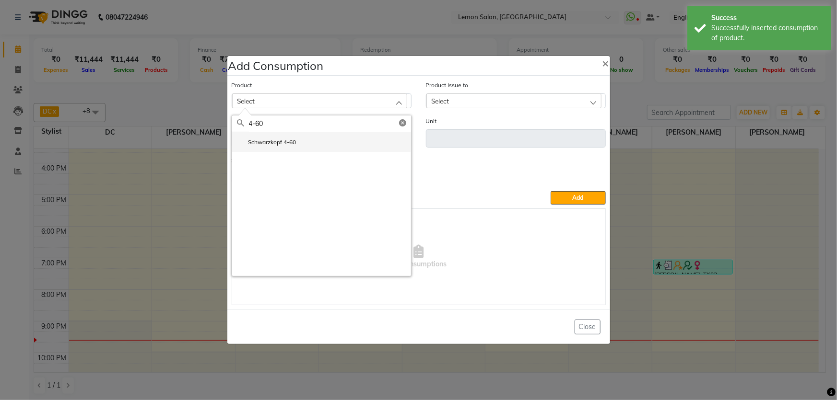
type input "4-60"
click at [303, 144] on li "Schwarzkopf 4-60" at bounding box center [321, 142] width 179 height 20
type input "ml"
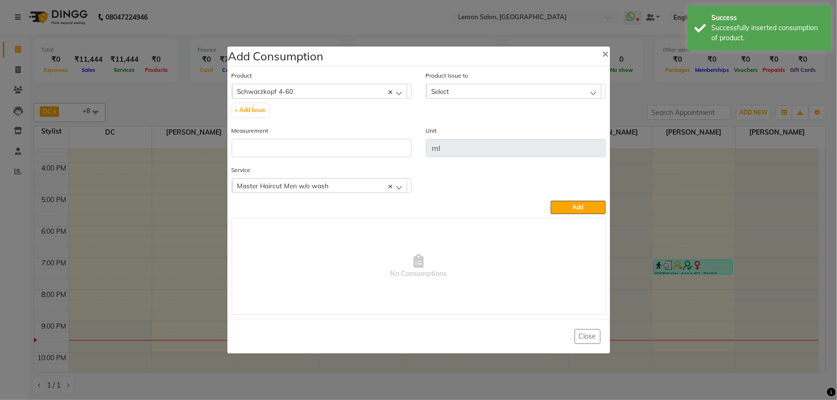
click at [484, 97] on div "Select" at bounding box center [513, 91] width 175 height 14
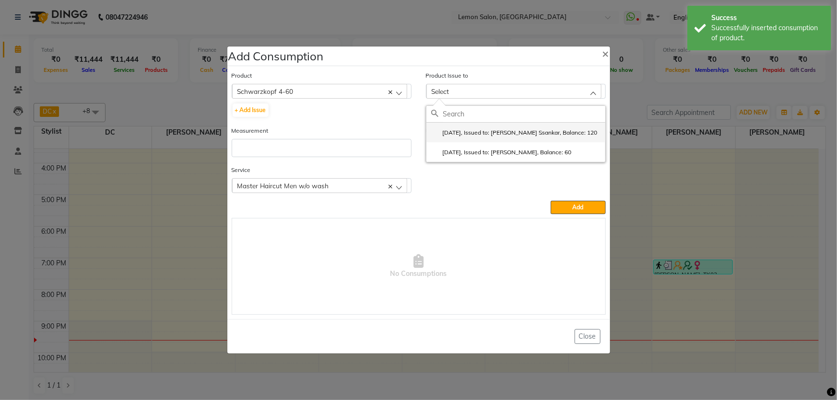
click at [501, 129] on label "[DATE], Issued to: [PERSON_NAME] Ssankar, Balance: 120" at bounding box center [514, 132] width 166 height 9
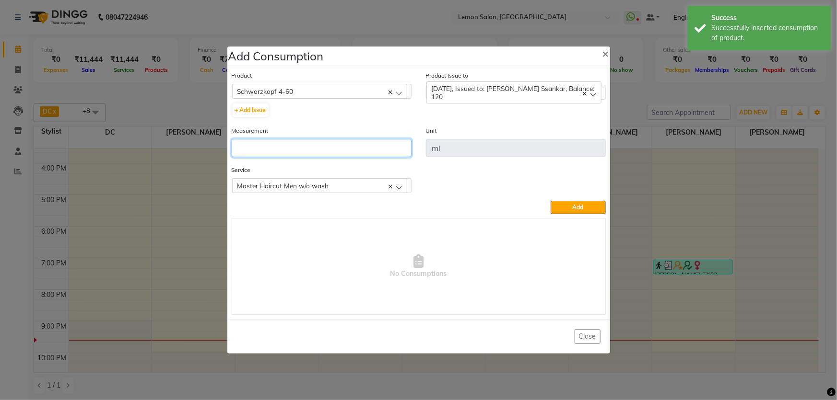
click at [306, 140] on input "number" at bounding box center [322, 148] width 180 height 18
type input "1"
click at [575, 210] on span "Add" at bounding box center [577, 207] width 11 height 7
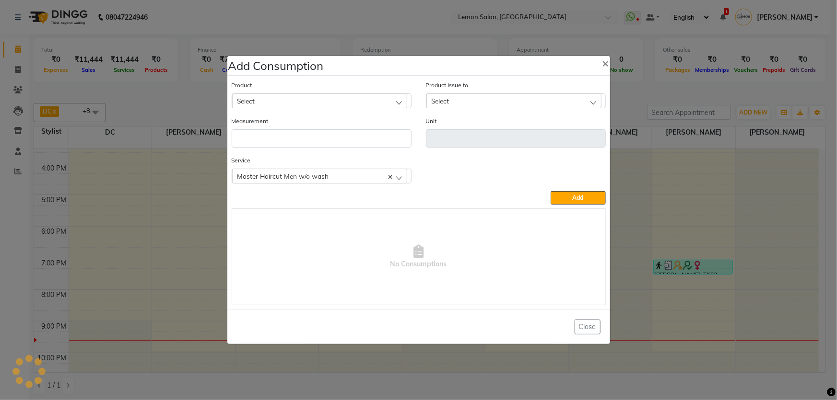
click at [366, 96] on div "Select" at bounding box center [319, 100] width 175 height 14
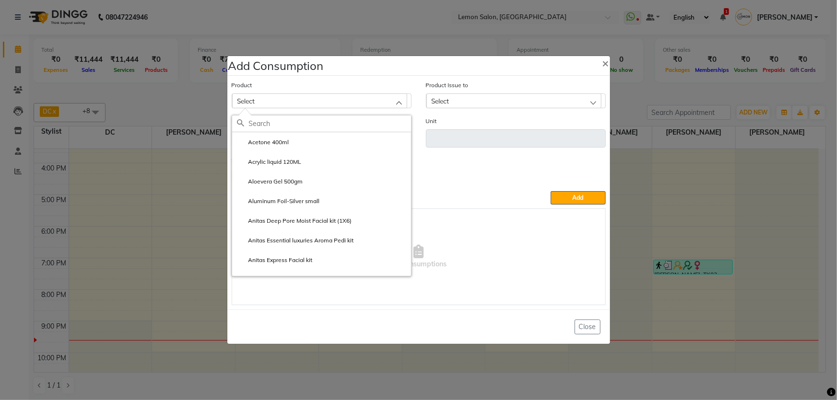
click at [307, 123] on input "text" at bounding box center [330, 124] width 162 height 16
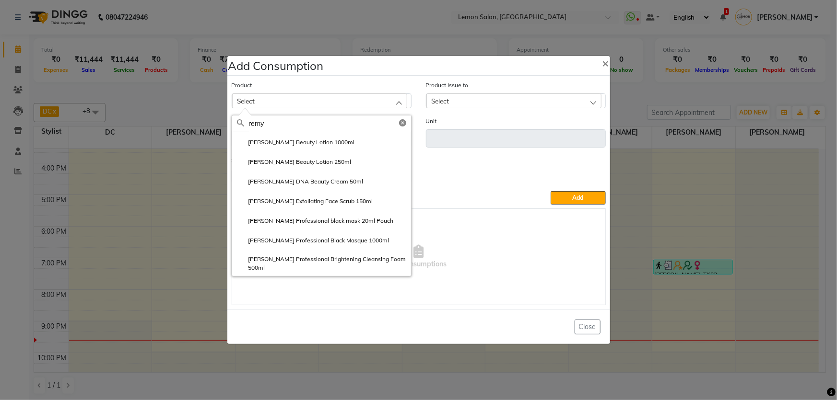
click at [292, 124] on input "remy" at bounding box center [330, 124] width 162 height 16
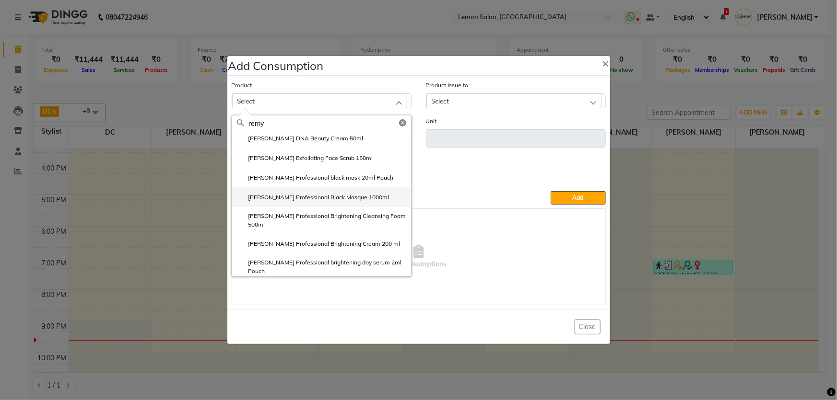
type input "remy"
click at [350, 198] on label "[PERSON_NAME] Professional Black Masque 1000ml" at bounding box center [313, 197] width 152 height 9
type input "ml"
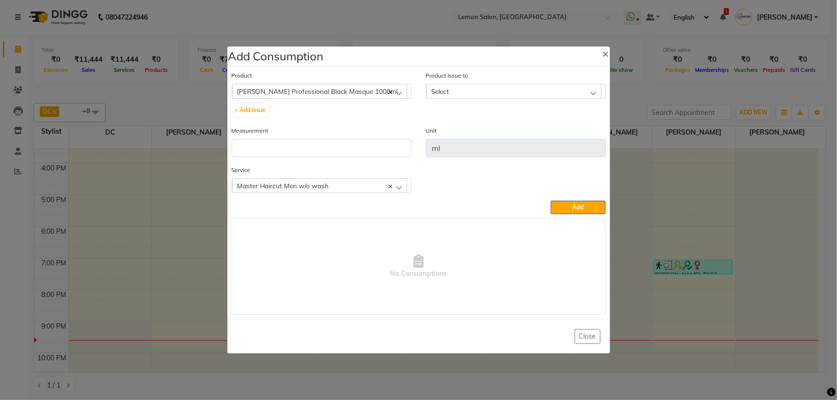
click at [481, 90] on div "Select" at bounding box center [513, 91] width 175 height 14
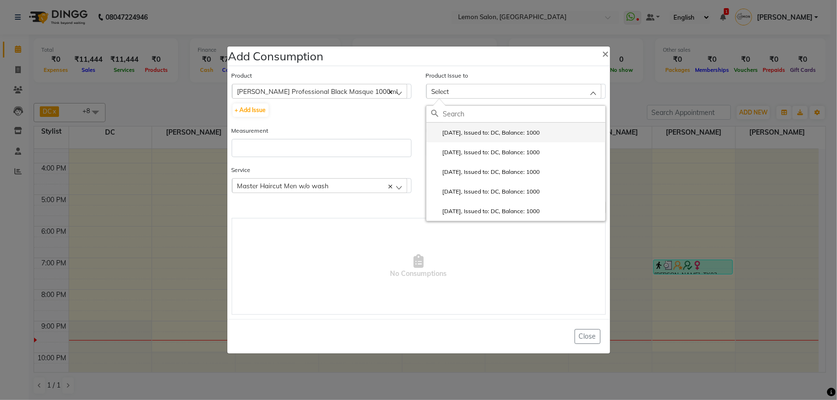
click at [486, 132] on label "[DATE], Issued to: DC, Balance: 1000" at bounding box center [485, 132] width 109 height 9
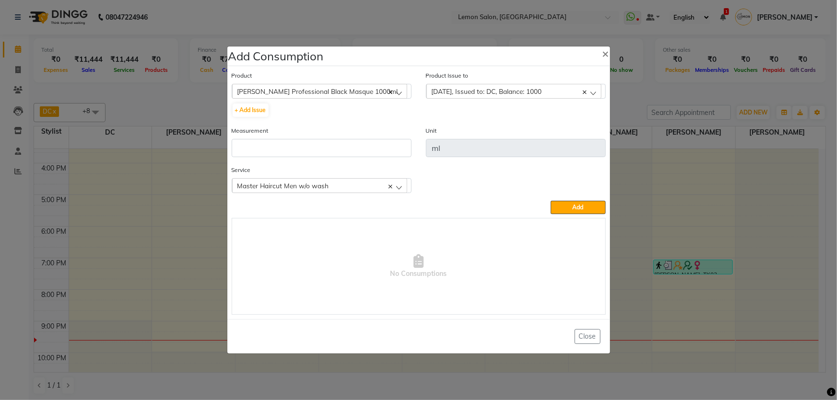
drag, startPoint x: 391, startPoint y: 136, endPoint x: 385, endPoint y: 147, distance: 12.9
click at [390, 136] on div "Measurement" at bounding box center [322, 142] width 180 height 32
click at [384, 148] on input "number" at bounding box center [322, 148] width 180 height 18
type input "1"
click at [580, 207] on span "Add" at bounding box center [577, 207] width 11 height 7
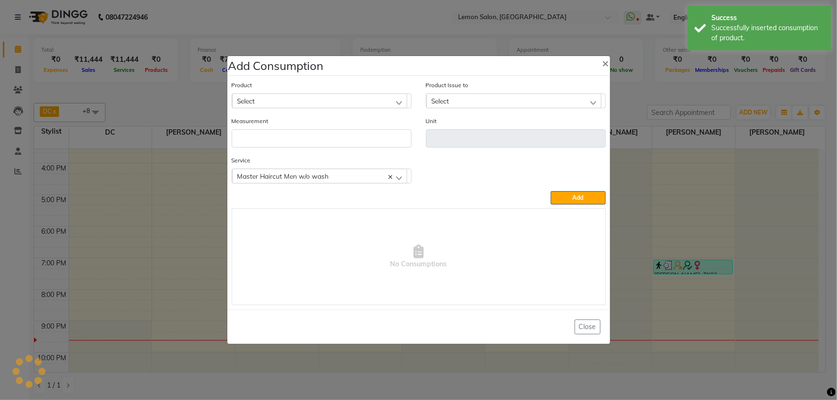
click at [324, 105] on div "Select" at bounding box center [319, 100] width 175 height 14
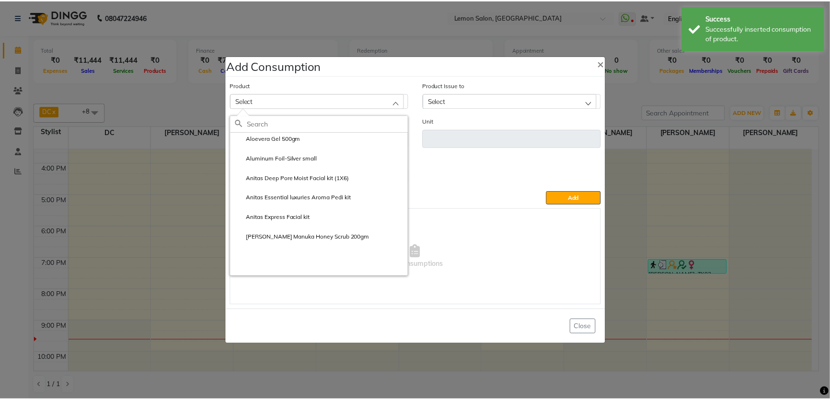
scroll to position [0, 0]
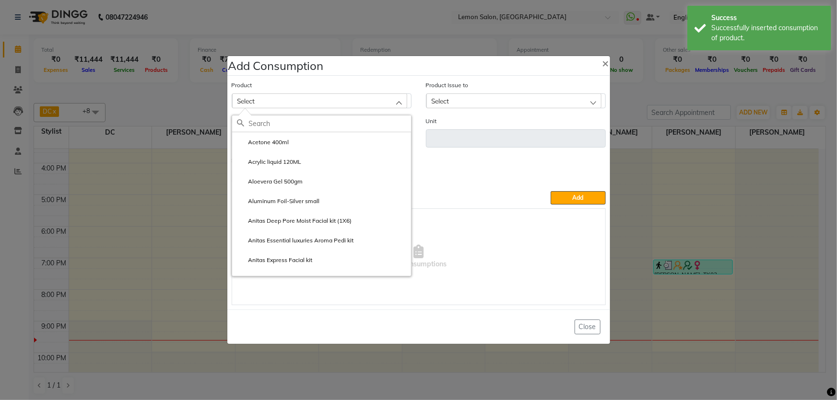
click at [315, 127] on input "text" at bounding box center [330, 124] width 162 height 16
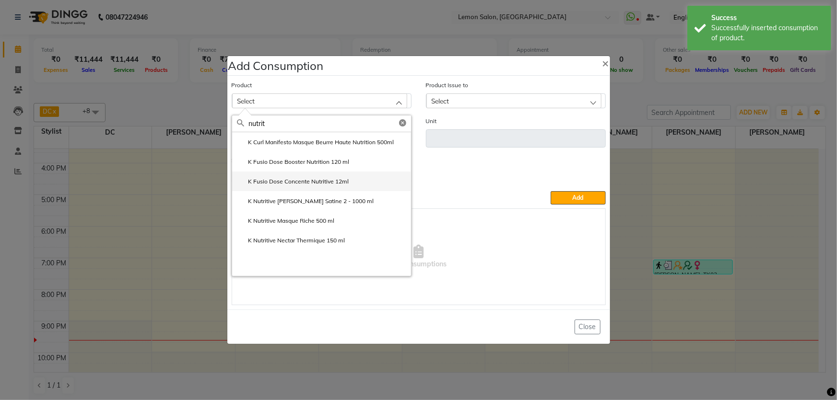
type input "nutrit"
click at [324, 186] on label "K Fusio Dose Concente Nutritive 12ml" at bounding box center [293, 181] width 112 height 9
type input "ml"
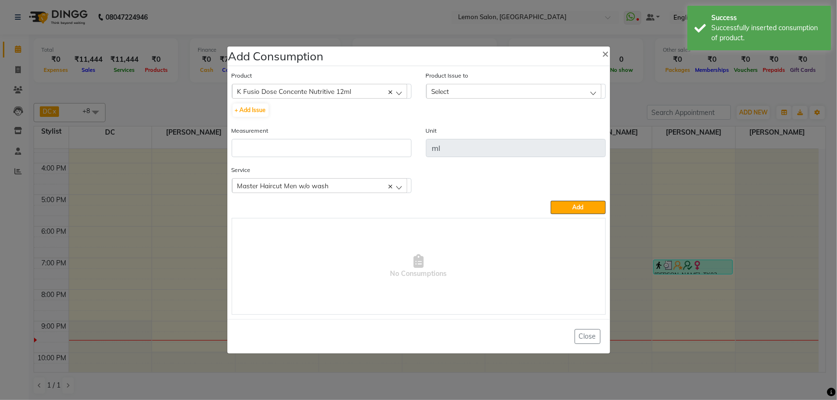
click at [491, 96] on div "Select" at bounding box center [513, 91] width 175 height 14
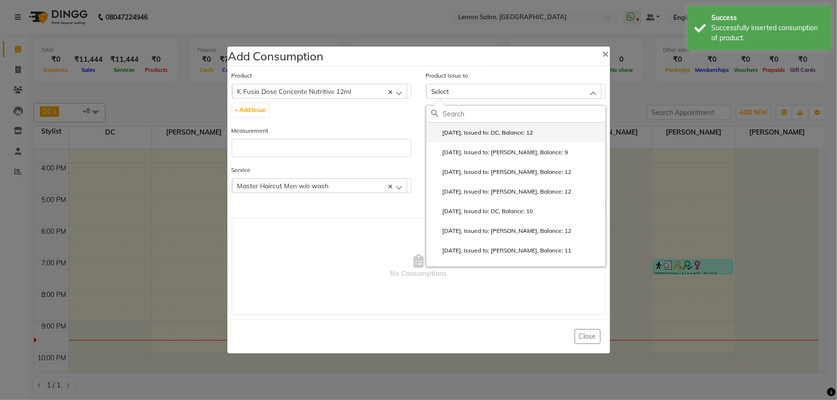
click at [492, 129] on label "[DATE], Issued to: DC, Balance: 12" at bounding box center [482, 132] width 102 height 9
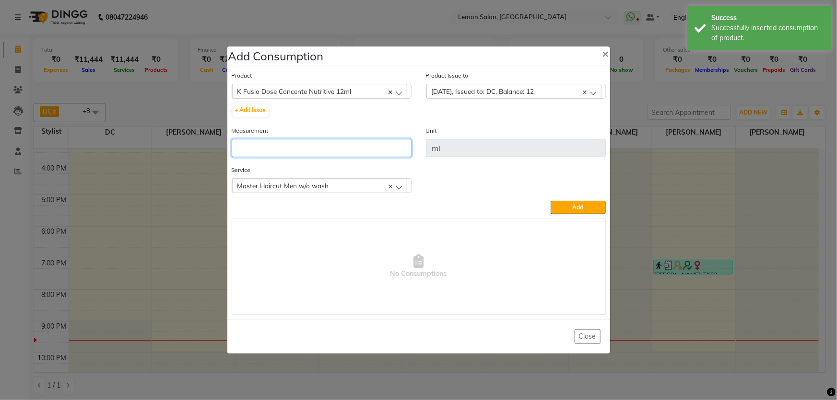
click at [324, 150] on input "number" at bounding box center [322, 148] width 180 height 18
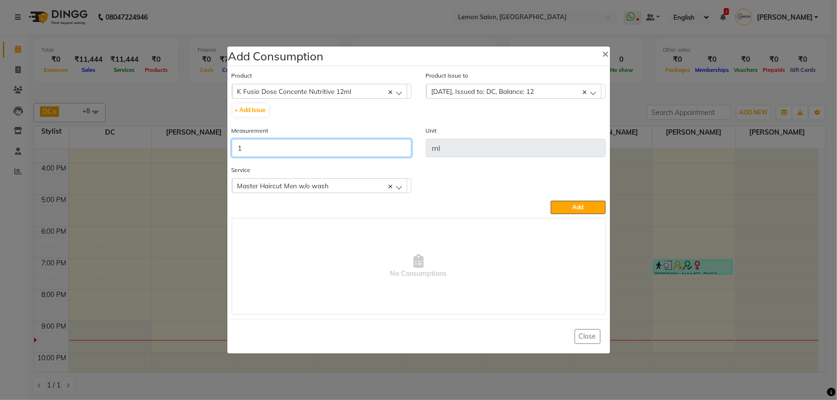
type input "1"
click at [536, 186] on div "Service Master Haircut Men w/o wash Master Haircut Men w/o wash [PERSON_NAME] S…" at bounding box center [418, 183] width 388 height 36
click at [560, 210] on button "Add" at bounding box center [577, 207] width 55 height 13
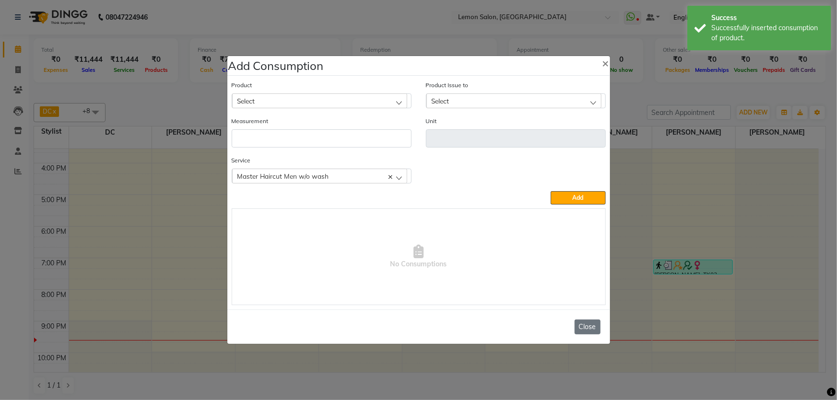
click at [587, 328] on button "Close" at bounding box center [587, 327] width 26 height 15
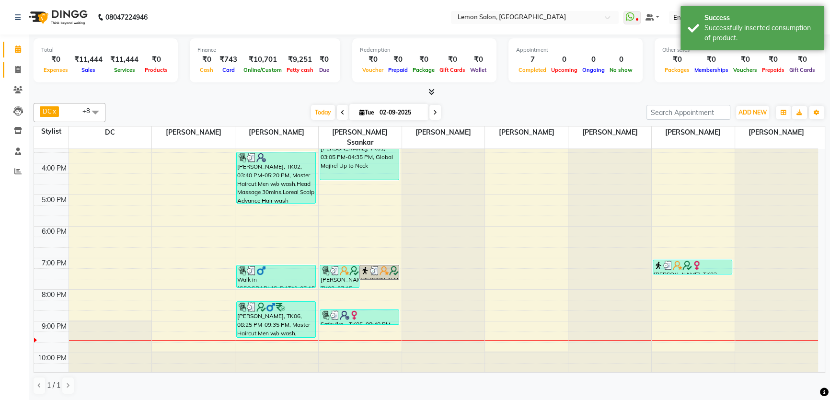
click at [16, 65] on span at bounding box center [18, 70] width 17 height 11
select select "568"
select select "service"
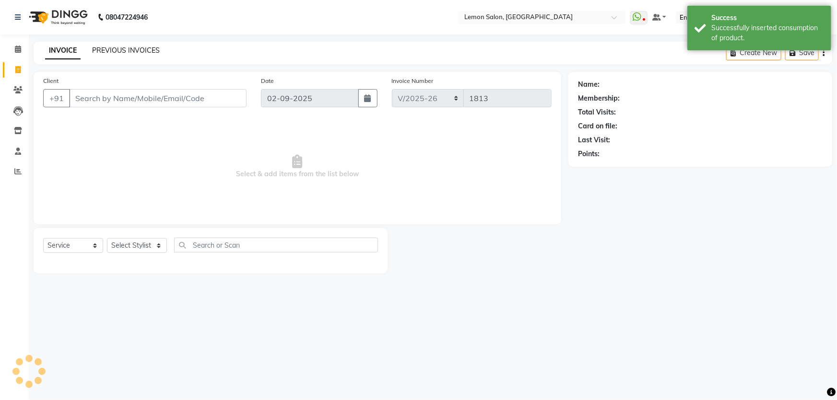
click at [110, 49] on link "PREVIOUS INVOICES" at bounding box center [126, 50] width 68 height 9
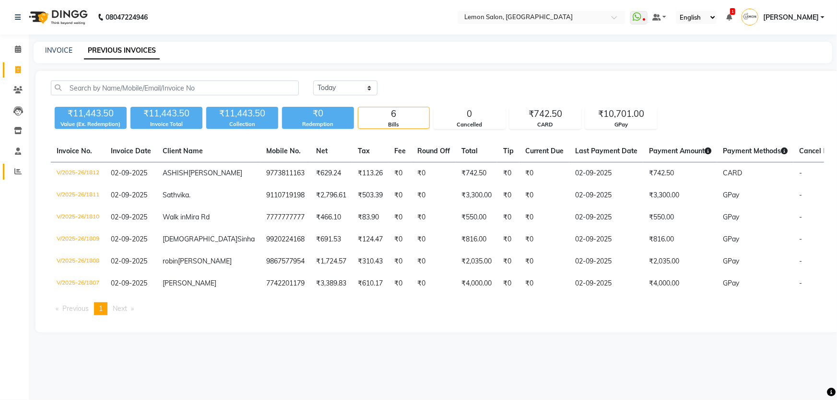
click at [19, 179] on link "Reports" at bounding box center [14, 172] width 23 height 16
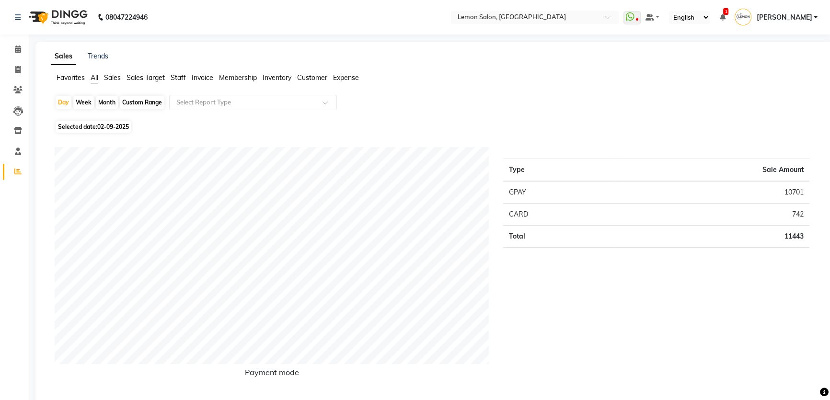
click at [115, 77] on span "Sales" at bounding box center [112, 77] width 17 height 9
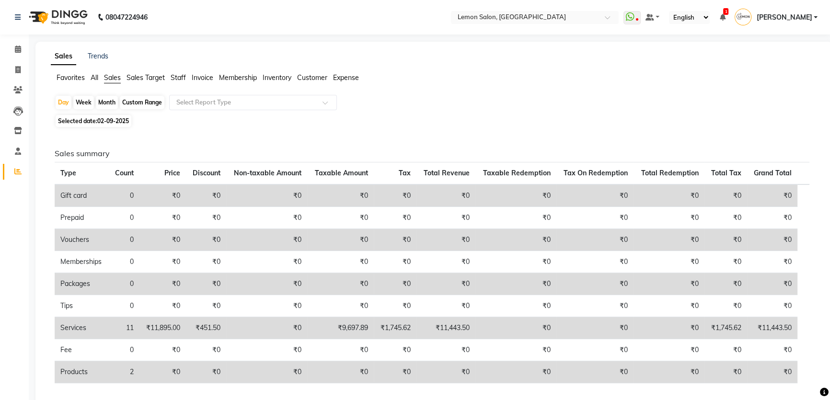
click at [114, 104] on div "Month" at bounding box center [107, 102] width 22 height 13
select select "9"
select select "2025"
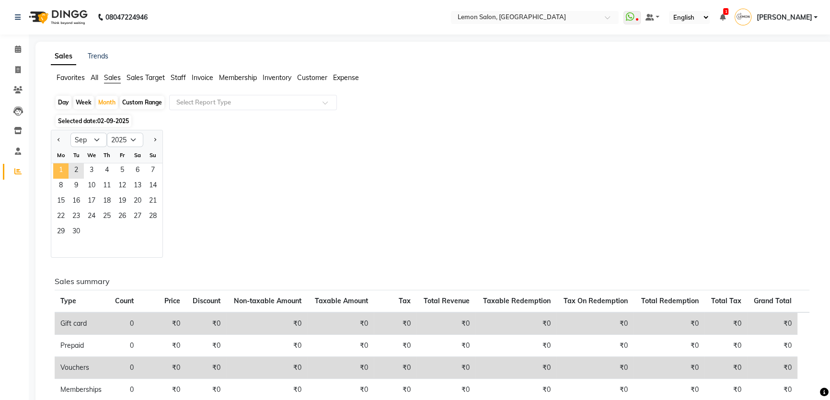
click at [66, 171] on span "1" at bounding box center [60, 170] width 15 height 15
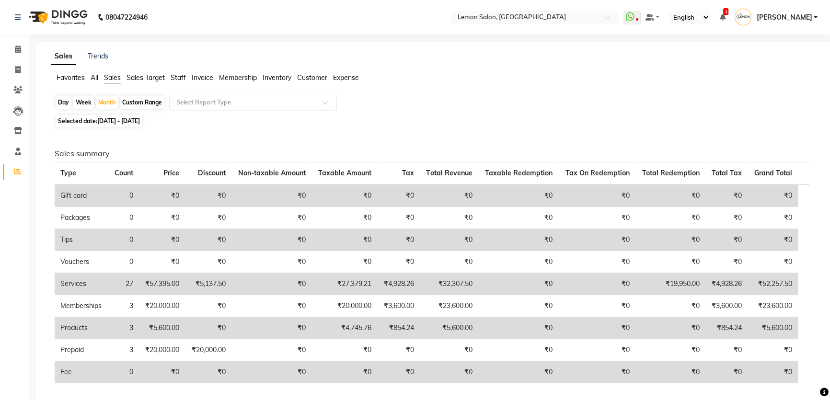
click at [218, 99] on input "text" at bounding box center [244, 103] width 138 height 10
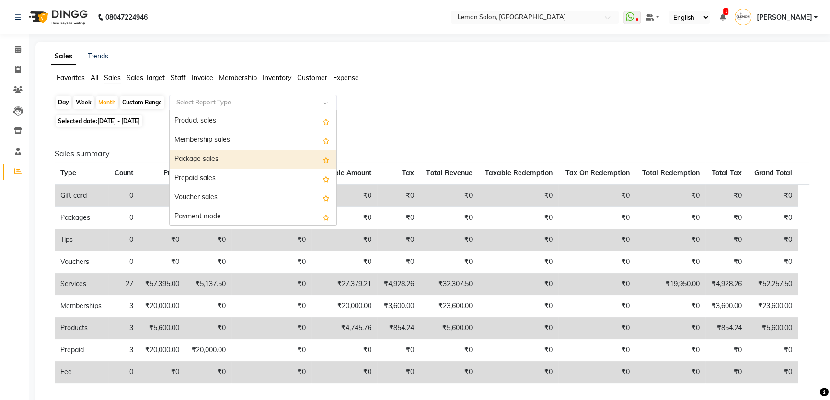
scroll to position [77, 0]
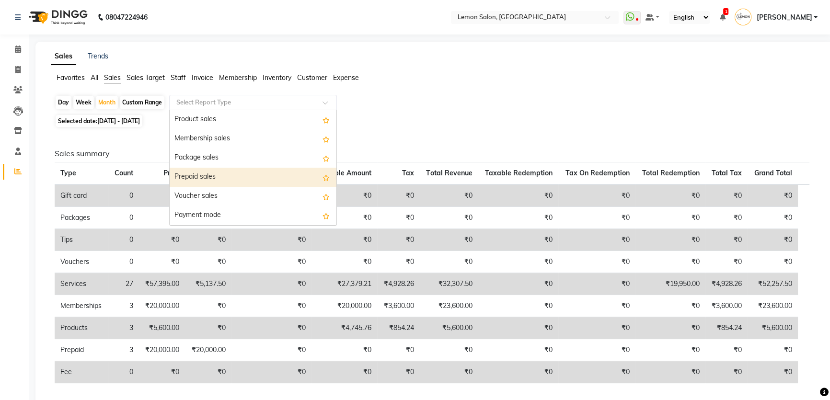
click at [418, 124] on div "Selected date: [DATE] - [DATE]" at bounding box center [436, 121] width 763 height 10
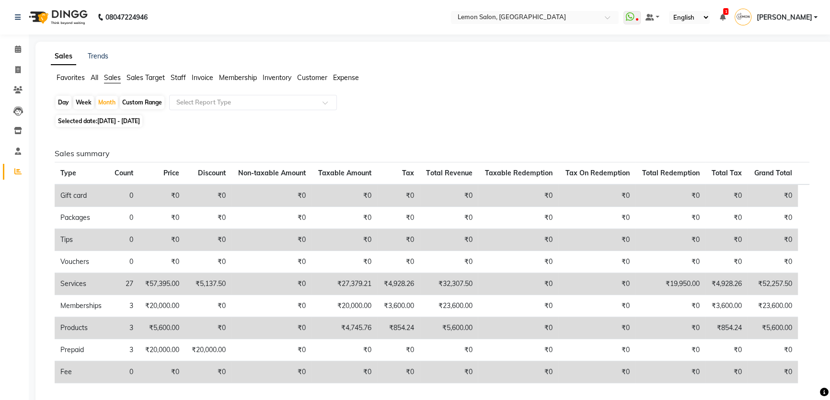
click at [91, 73] on span "All" at bounding box center [95, 77] width 8 height 9
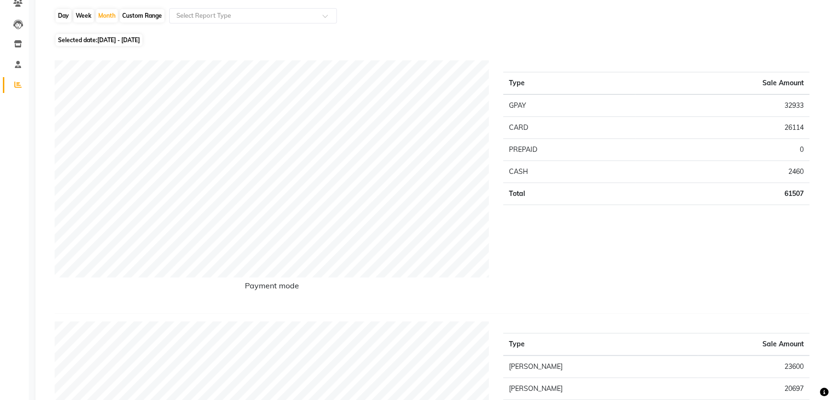
scroll to position [0, 0]
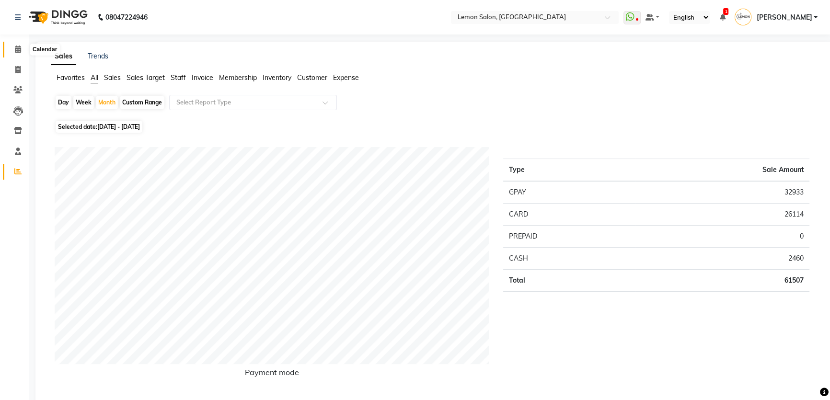
click at [15, 50] on icon at bounding box center [18, 49] width 6 height 7
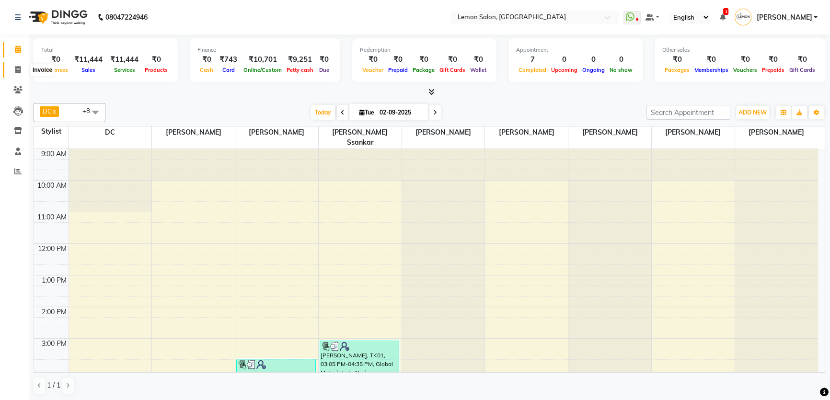
click at [10, 69] on span at bounding box center [18, 70] width 17 height 11
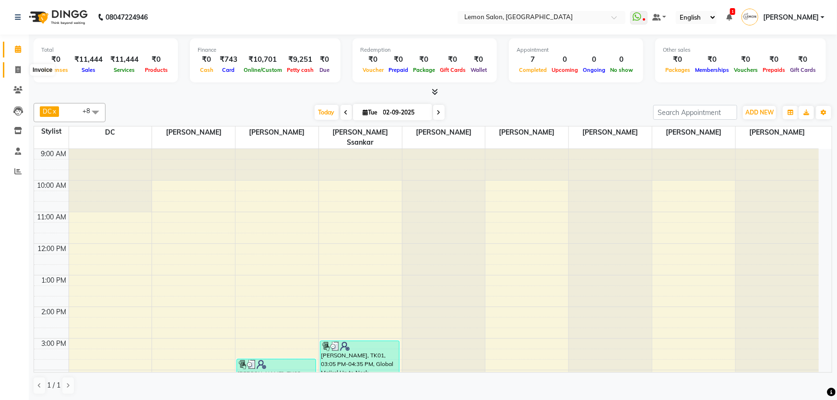
select select "service"
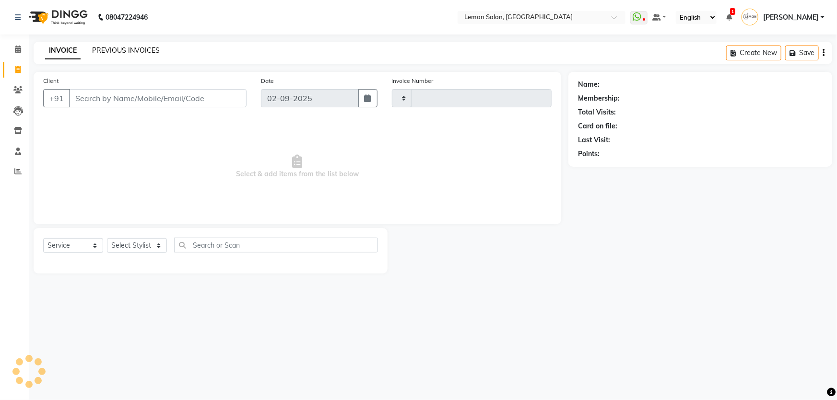
click at [118, 53] on link "PREVIOUS INVOICES" at bounding box center [126, 50] width 68 height 9
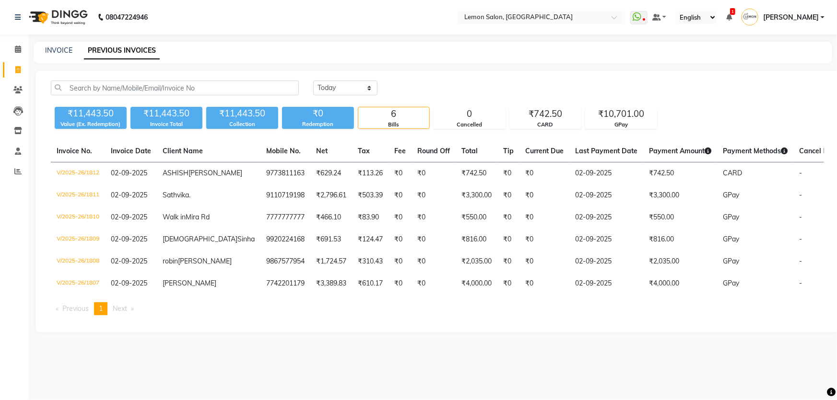
click at [22, 163] on li "Reports" at bounding box center [14, 172] width 29 height 21
click at [18, 169] on icon at bounding box center [17, 171] width 7 height 7
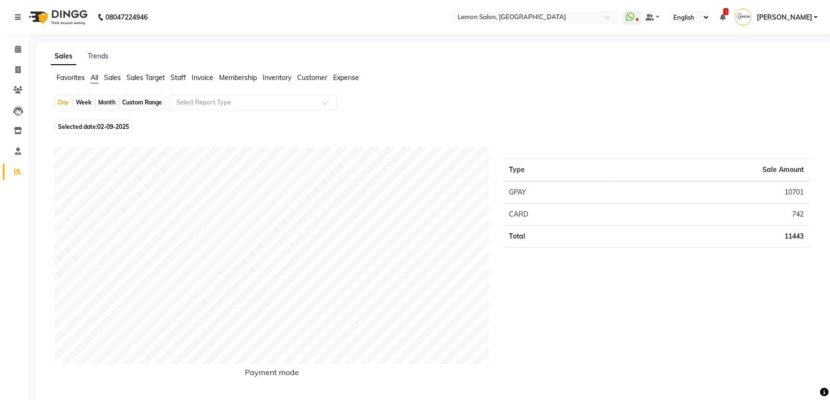
click at [185, 76] on span "Staff" at bounding box center [178, 77] width 15 height 9
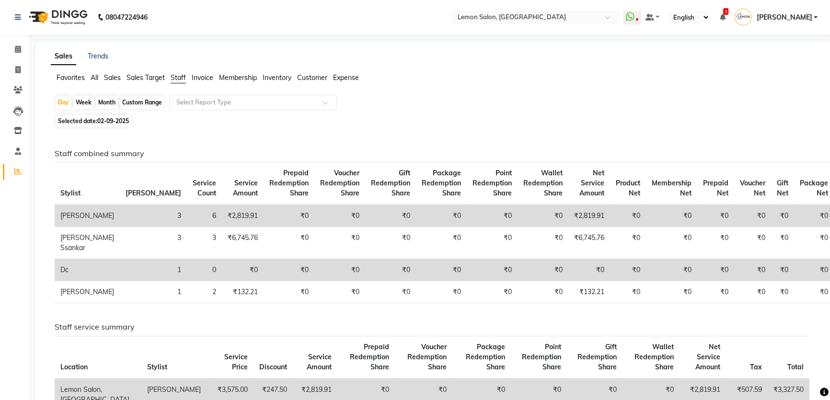
click at [105, 100] on div "Month" at bounding box center [107, 102] width 22 height 13
click at [108, 102] on div "Month" at bounding box center [107, 102] width 22 height 13
select select "9"
select select "2025"
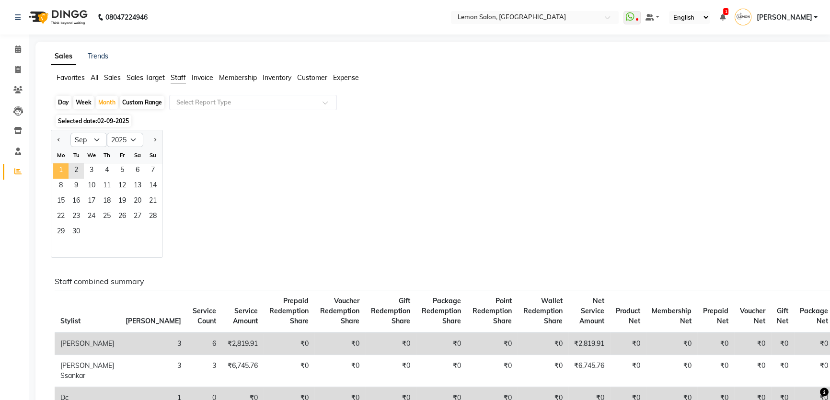
click at [62, 170] on span "1" at bounding box center [60, 170] width 15 height 15
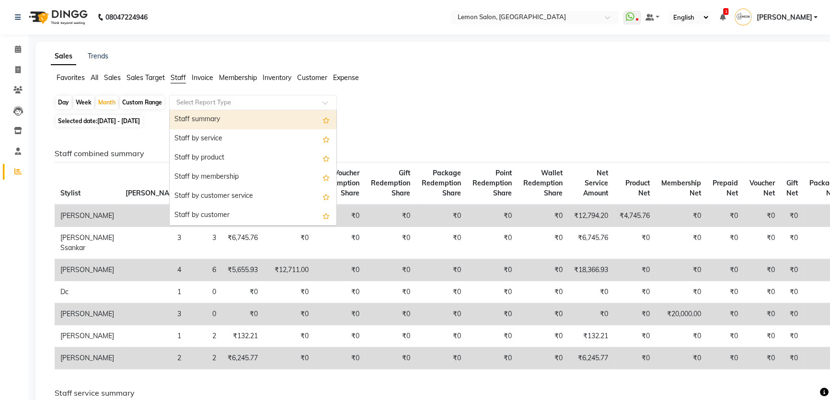
click at [232, 106] on input "text" at bounding box center [244, 103] width 138 height 10
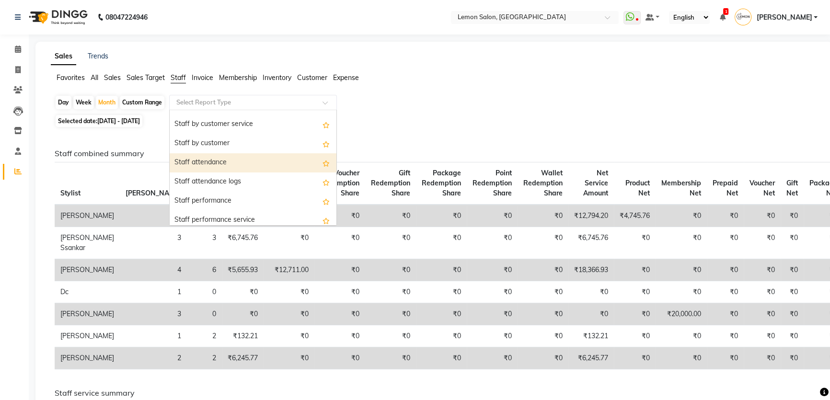
scroll to position [87, 0]
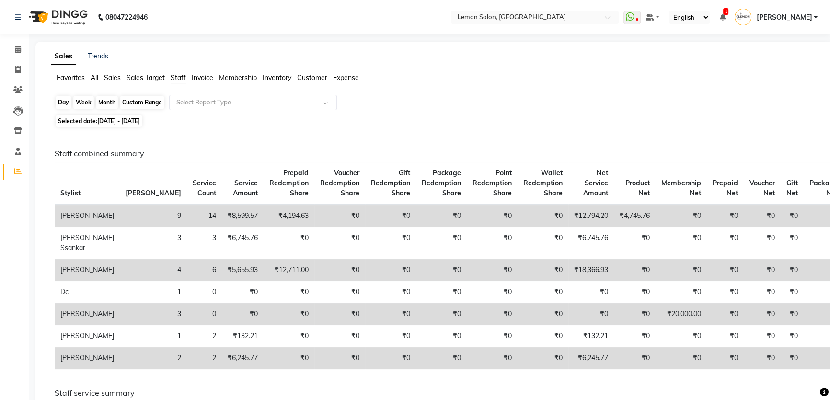
click at [100, 103] on div "Month" at bounding box center [107, 102] width 22 height 13
select select "9"
select select "2025"
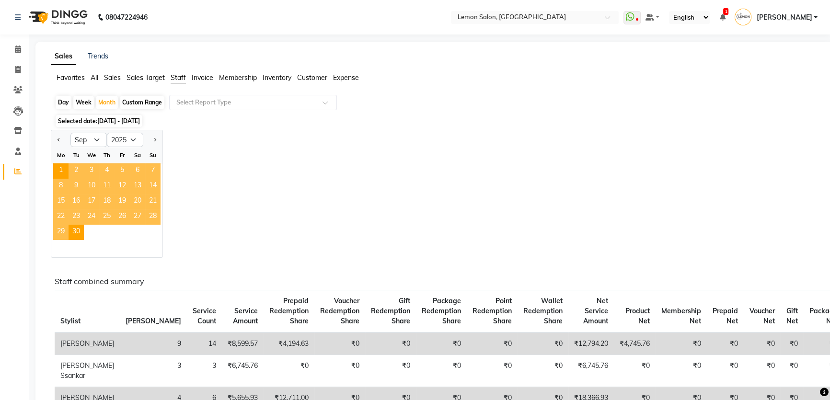
click at [62, 102] on div "Day" at bounding box center [64, 102] width 16 height 13
select select "9"
select select "2025"
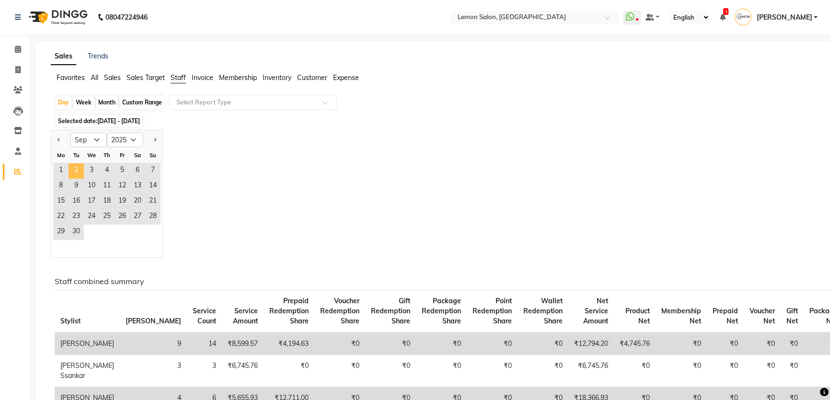
click at [73, 165] on span "2" at bounding box center [76, 170] width 15 height 15
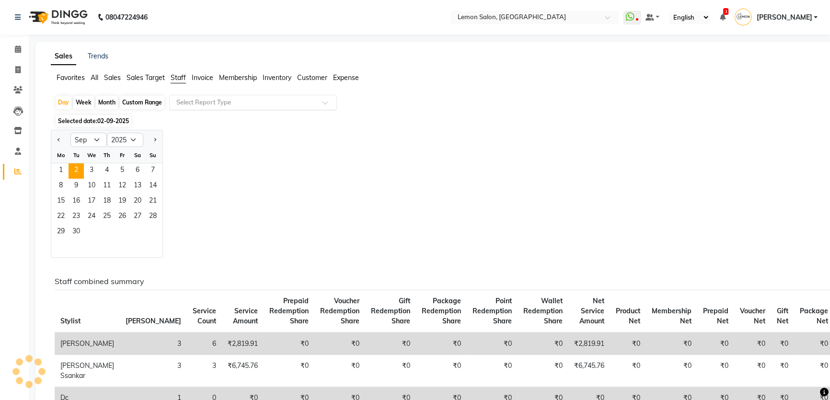
click at [230, 106] on input "text" at bounding box center [244, 103] width 138 height 10
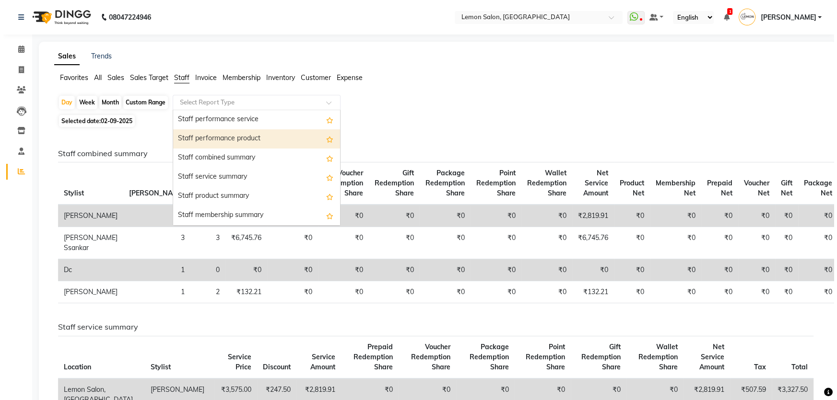
scroll to position [174, 0]
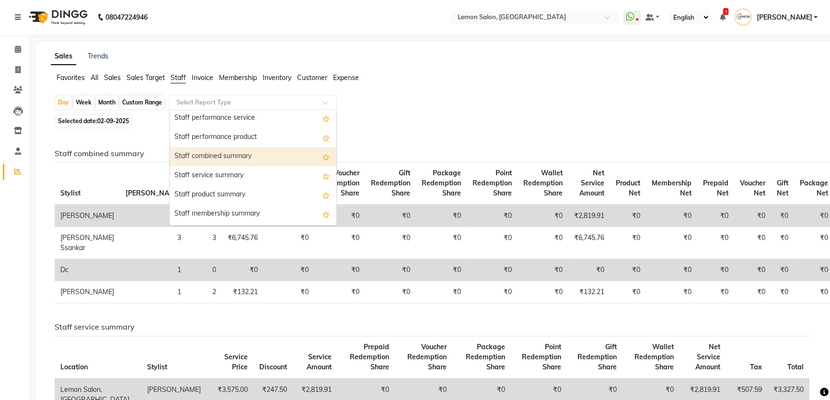
click at [245, 156] on div "Staff combined summary" at bounding box center [253, 156] width 167 height 19
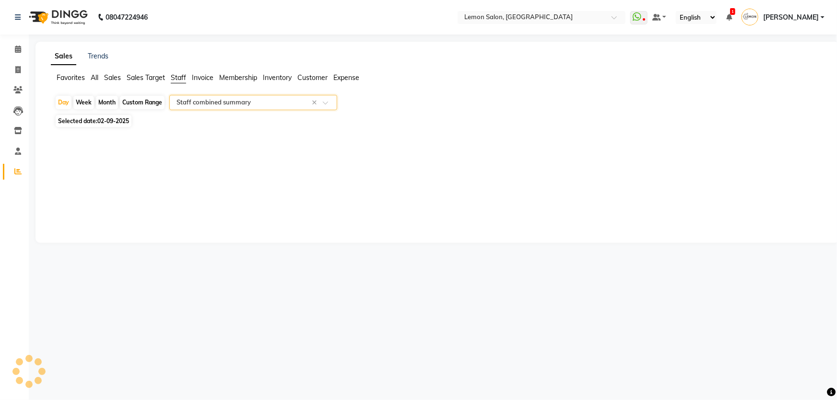
select select "csv"
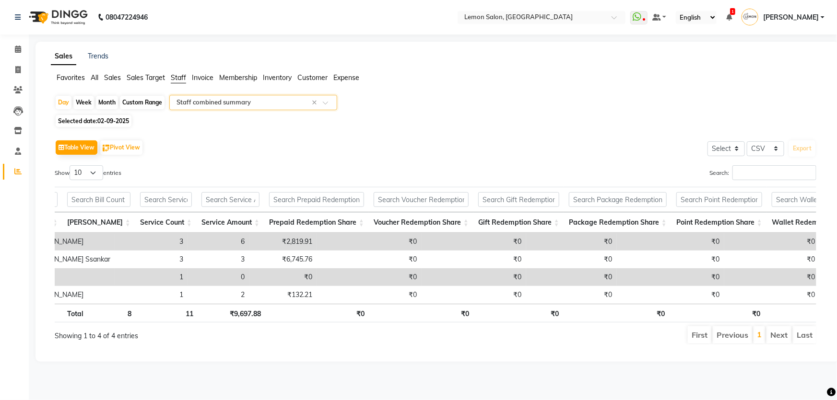
scroll to position [0, 0]
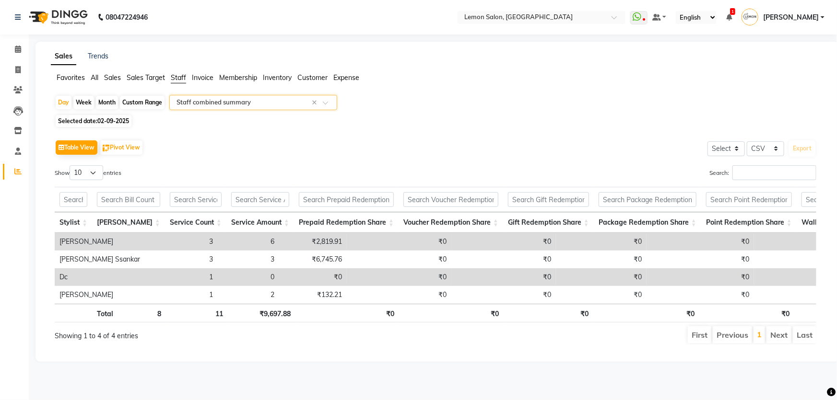
click at [103, 100] on div "Month" at bounding box center [107, 102] width 22 height 13
select select "9"
select select "2025"
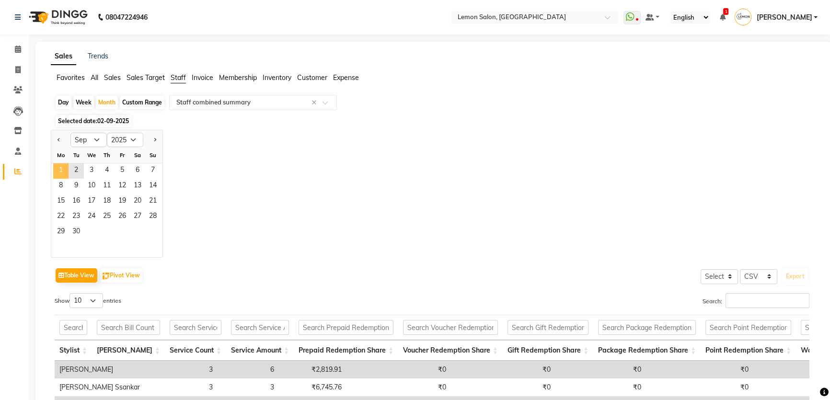
click at [55, 170] on span "1" at bounding box center [60, 170] width 15 height 15
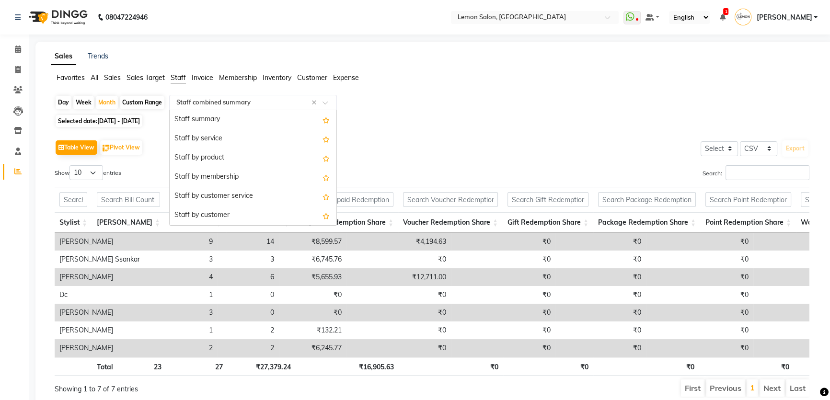
click at [216, 98] on input "text" at bounding box center [244, 103] width 138 height 10
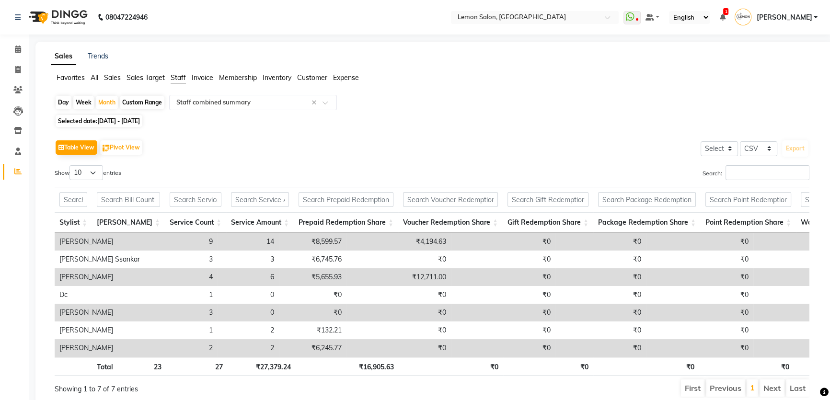
click at [396, 98] on div "Day Week Month Custom Range Select Report Type × Staff combined summary ×" at bounding box center [434, 103] width 759 height 17
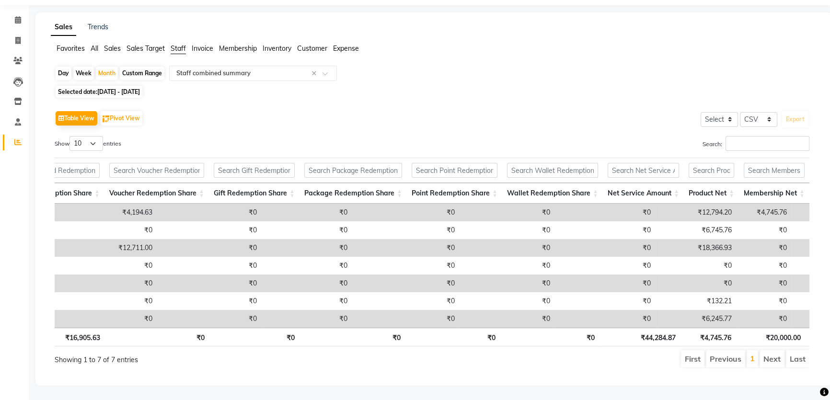
scroll to position [0, 314]
